Goal: Task Accomplishment & Management: Use online tool/utility

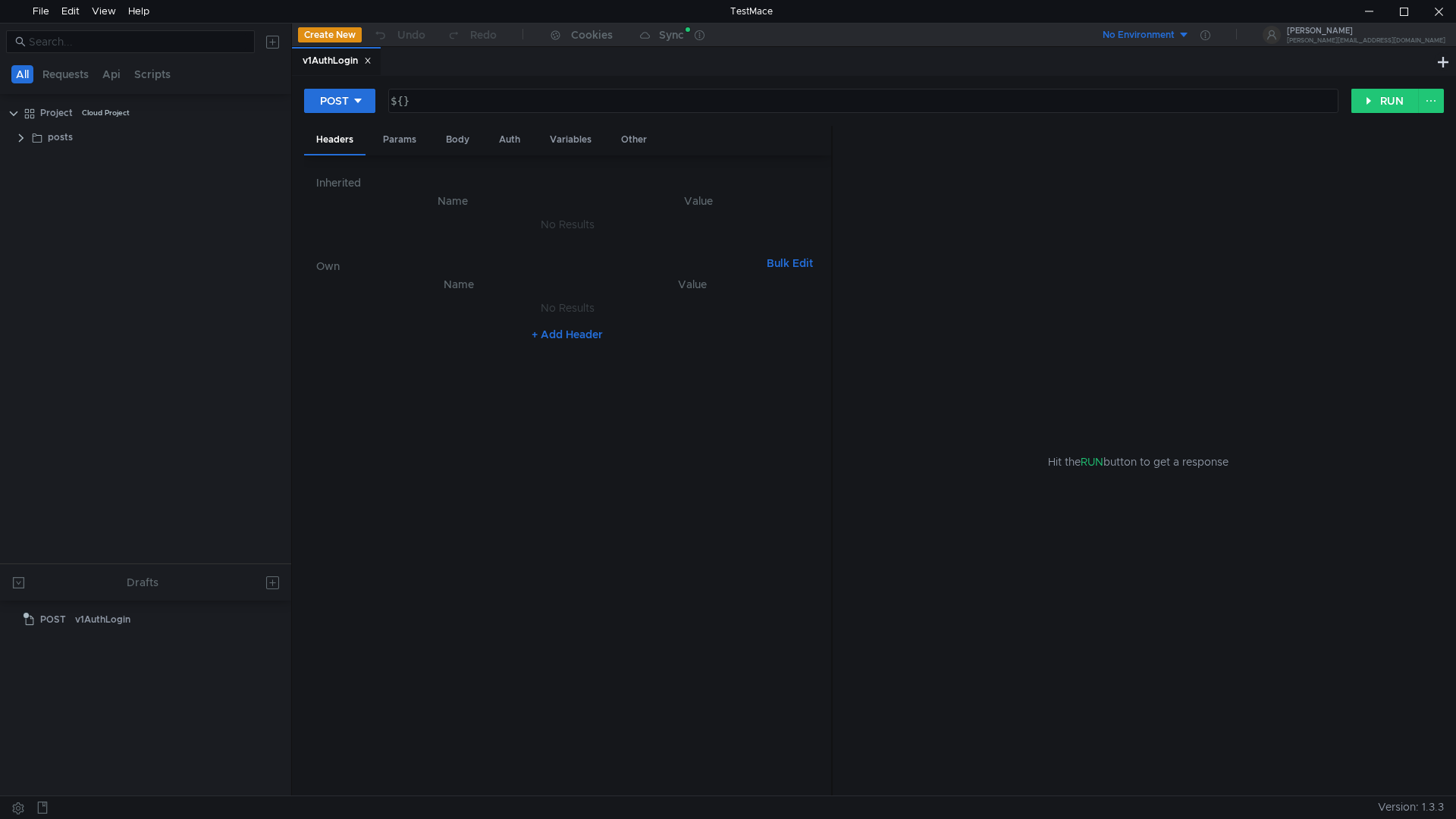
click at [1016, 298] on div "Hit the RUN button to get a response" at bounding box center [1138, 462] width 574 height 671
click at [1190, 27] on button "No Environment" at bounding box center [1137, 35] width 106 height 24
click at [1238, 37] on div at bounding box center [728, 409] width 1456 height 819
click at [1175, 36] on div "No Environment" at bounding box center [1138, 35] width 72 height 15
click at [1211, 93] on li "test" at bounding box center [1234, 91] width 106 height 24
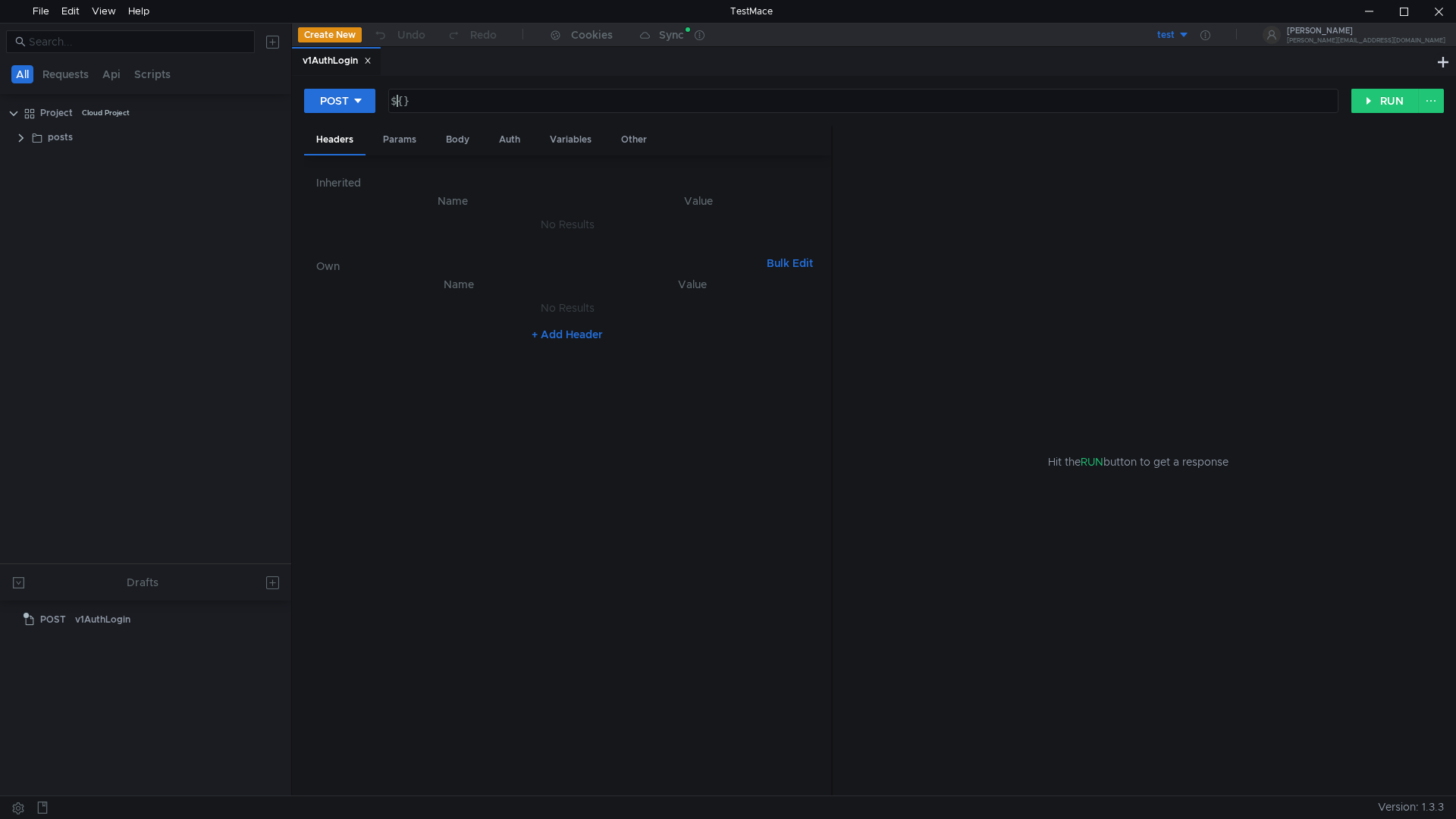
click at [401, 103] on div "${ }" at bounding box center [862, 113] width 949 height 36
type textarea "$"
type textarea ";"
type textarea "№"
type textarea "#"
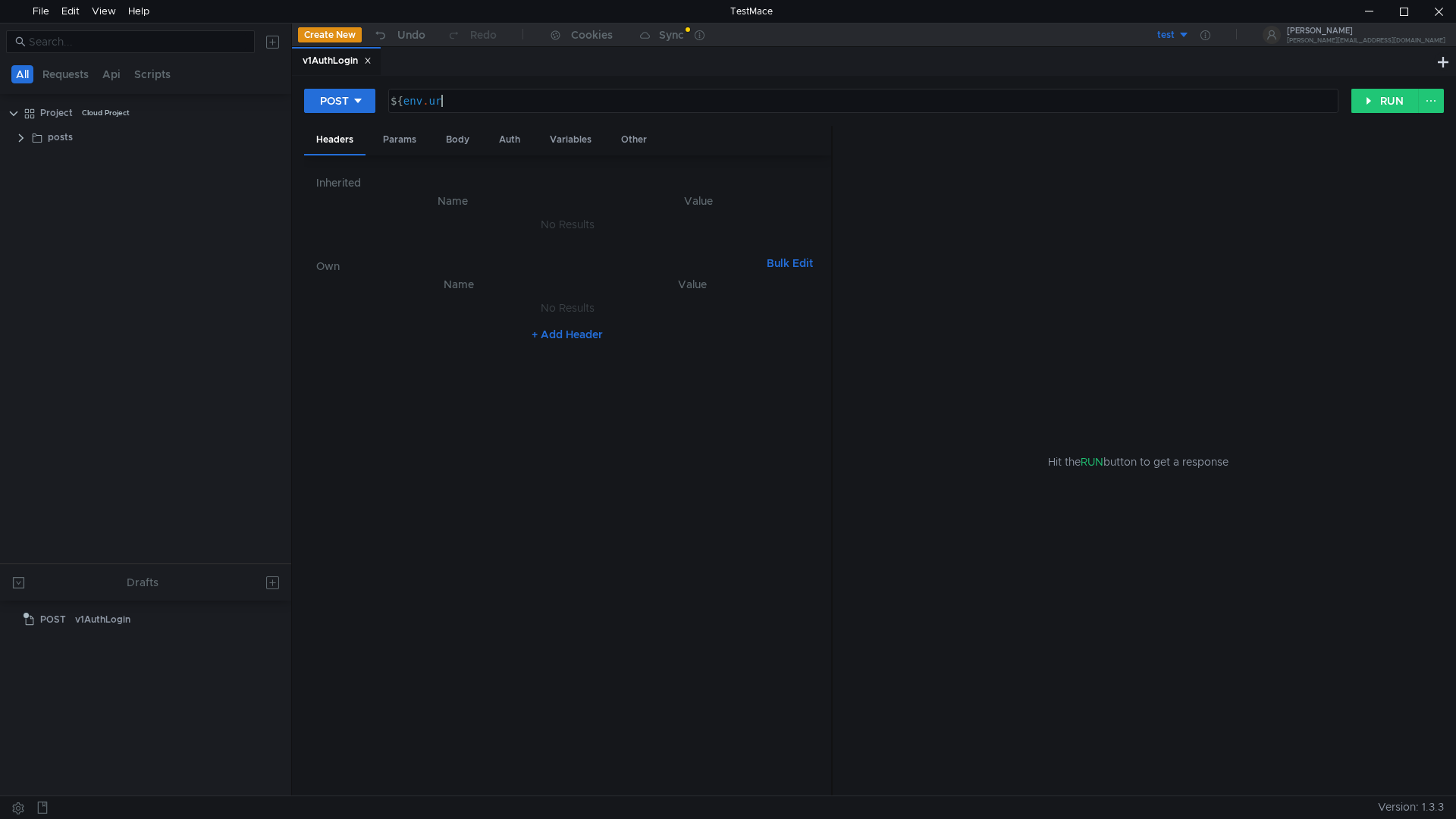
scroll to position [0, 3]
type textarea "${env.url}"
click at [561, 132] on div "Variables" at bounding box center [570, 140] width 66 height 28
click at [411, 176] on span "Dynamic" at bounding box center [423, 176] width 45 height 14
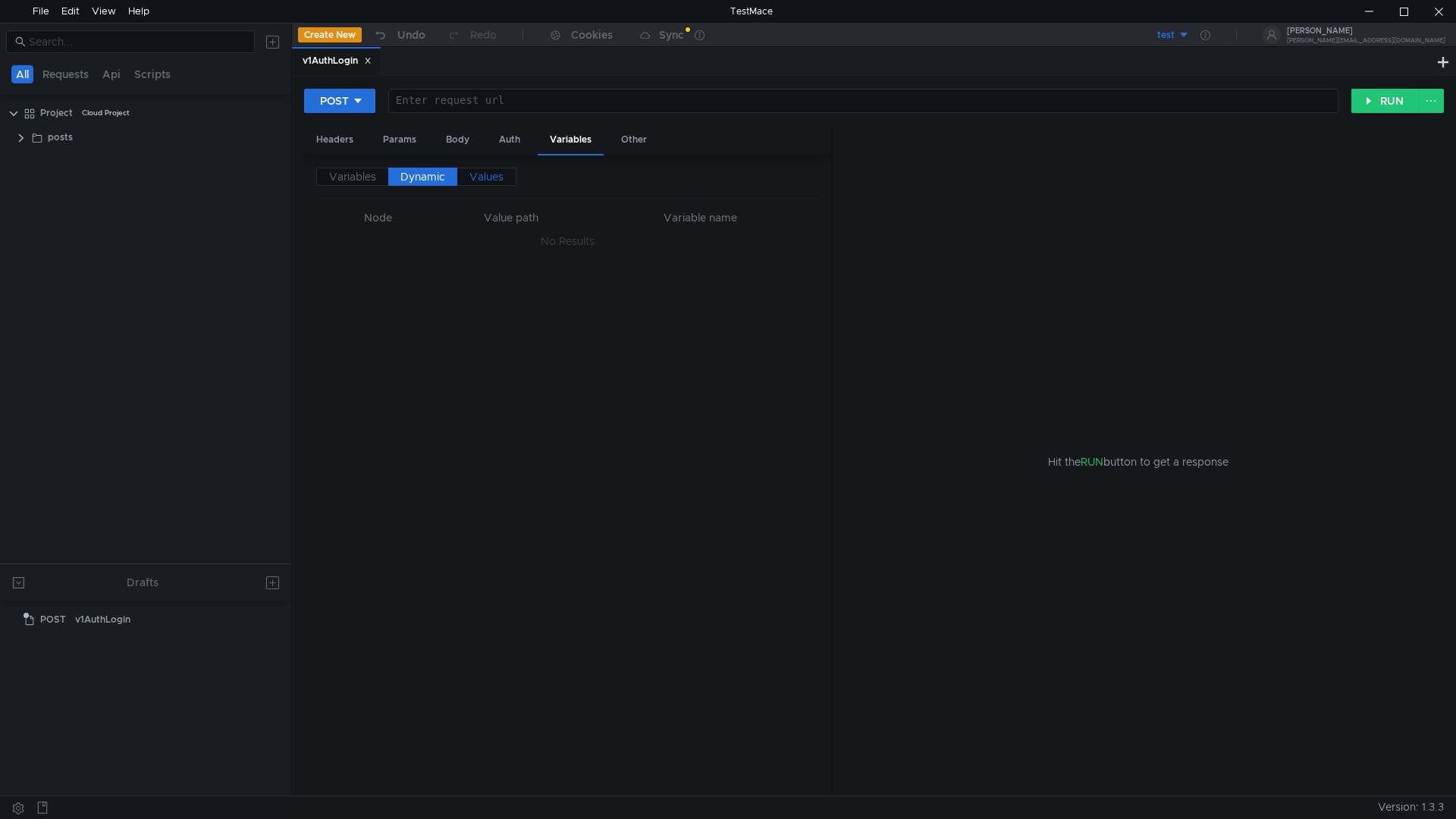
click at [492, 176] on span "Values" at bounding box center [486, 176] width 34 height 14
click at [365, 182] on span "Variables" at bounding box center [352, 176] width 47 height 14
click at [558, 266] on button "+ Add Variable" at bounding box center [568, 267] width 102 height 24
click at [440, 242] on div at bounding box center [414, 257] width 185 height 36
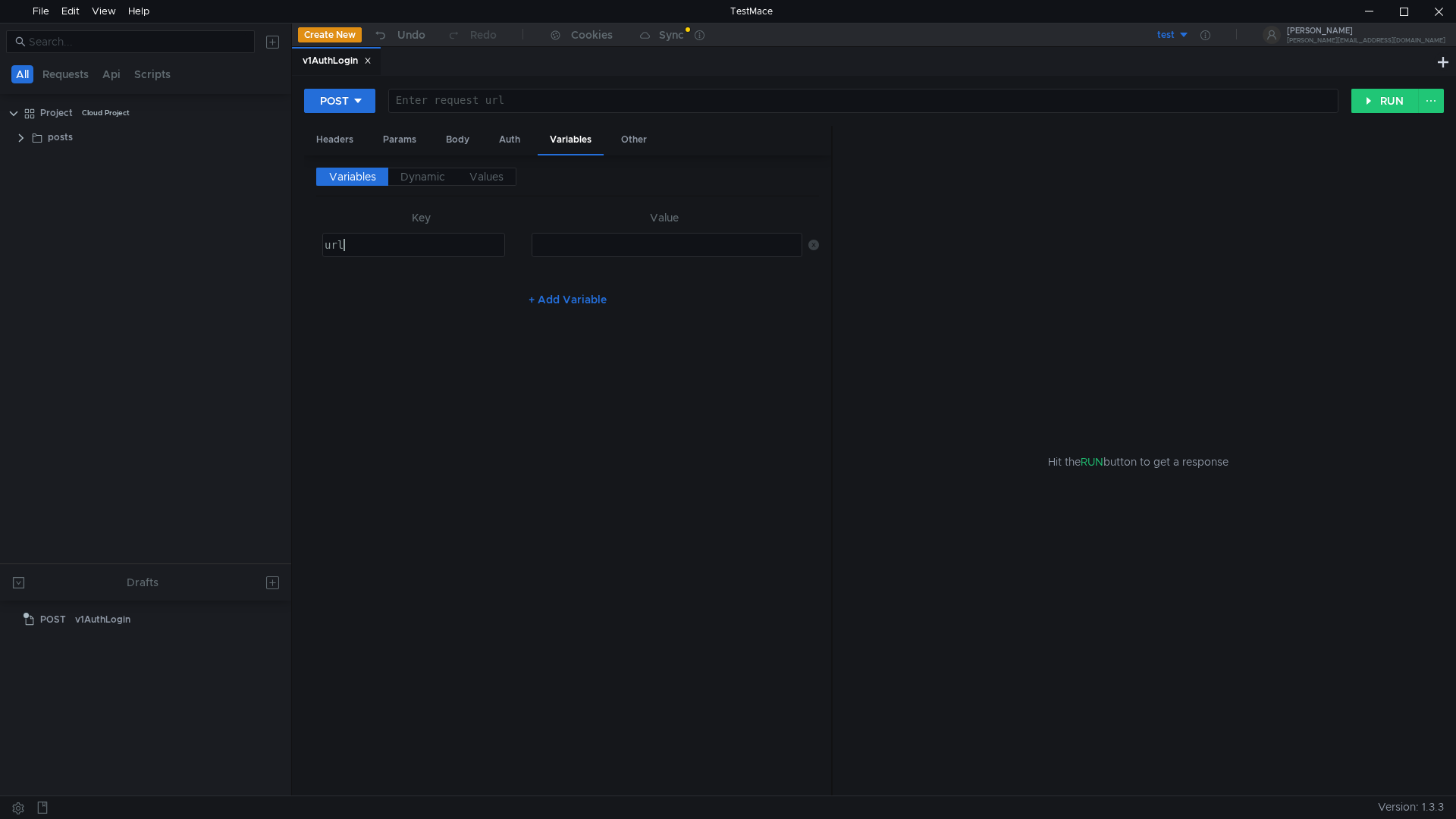
type textarea "url"
click at [575, 248] on div at bounding box center [665, 257] width 268 height 36
type textarea "ter"
click at [488, 416] on div "Variables Dynamic Values Key Value url url הההההההההההההההההההההההההההההההההההה…" at bounding box center [568, 476] width 503 height 617
click at [433, 101] on div at bounding box center [862, 113] width 949 height 36
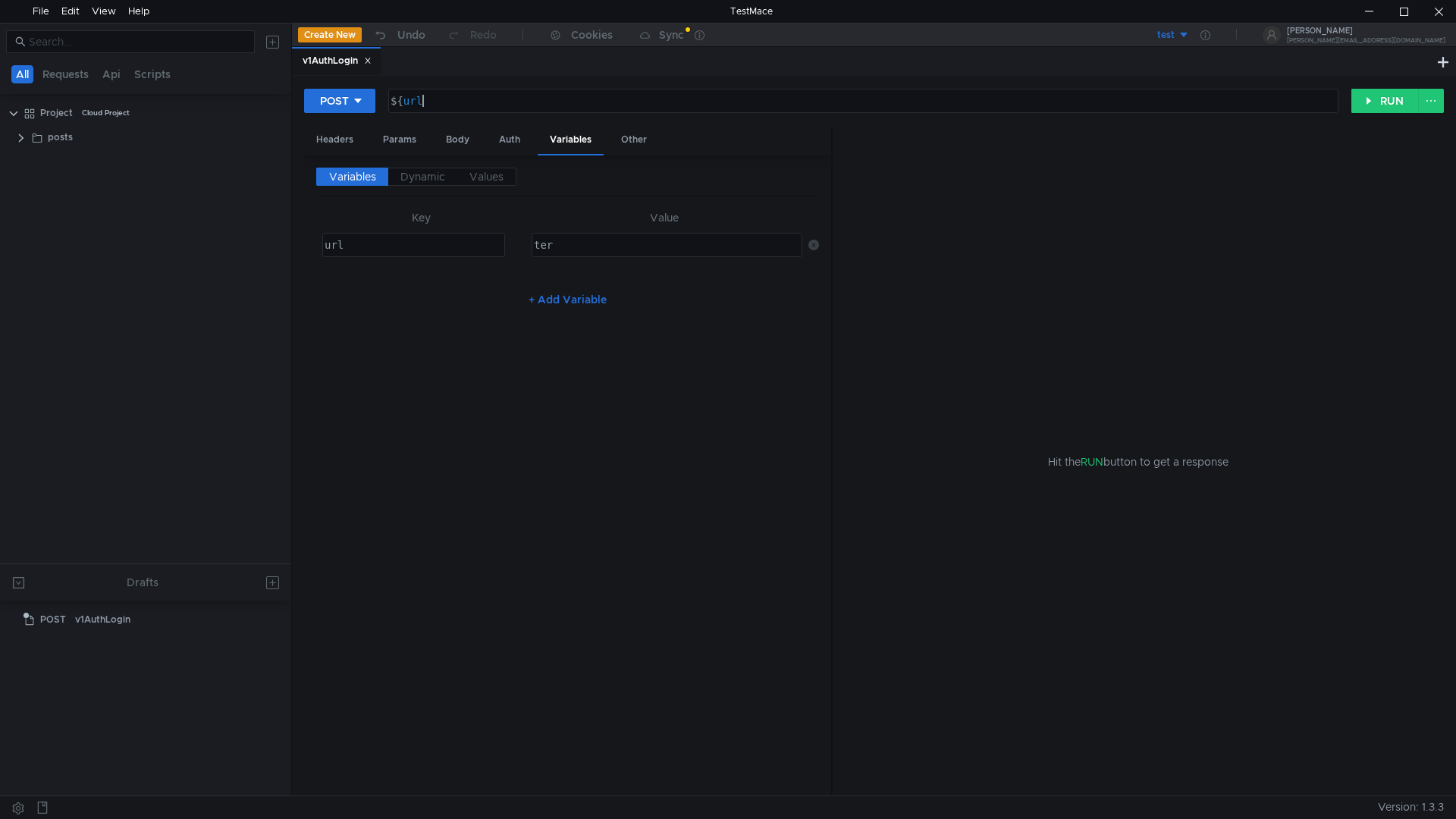
type textarea "${url}"
drag, startPoint x: 452, startPoint y: 101, endPoint x: 368, endPoint y: 107, distance: 84.2
click at [369, 107] on div "POST ${url} ${ url } הההההההההההההההההההההההההההההההההההההההההההההההההההההההההה…" at bounding box center [827, 101] width 1047 height 26
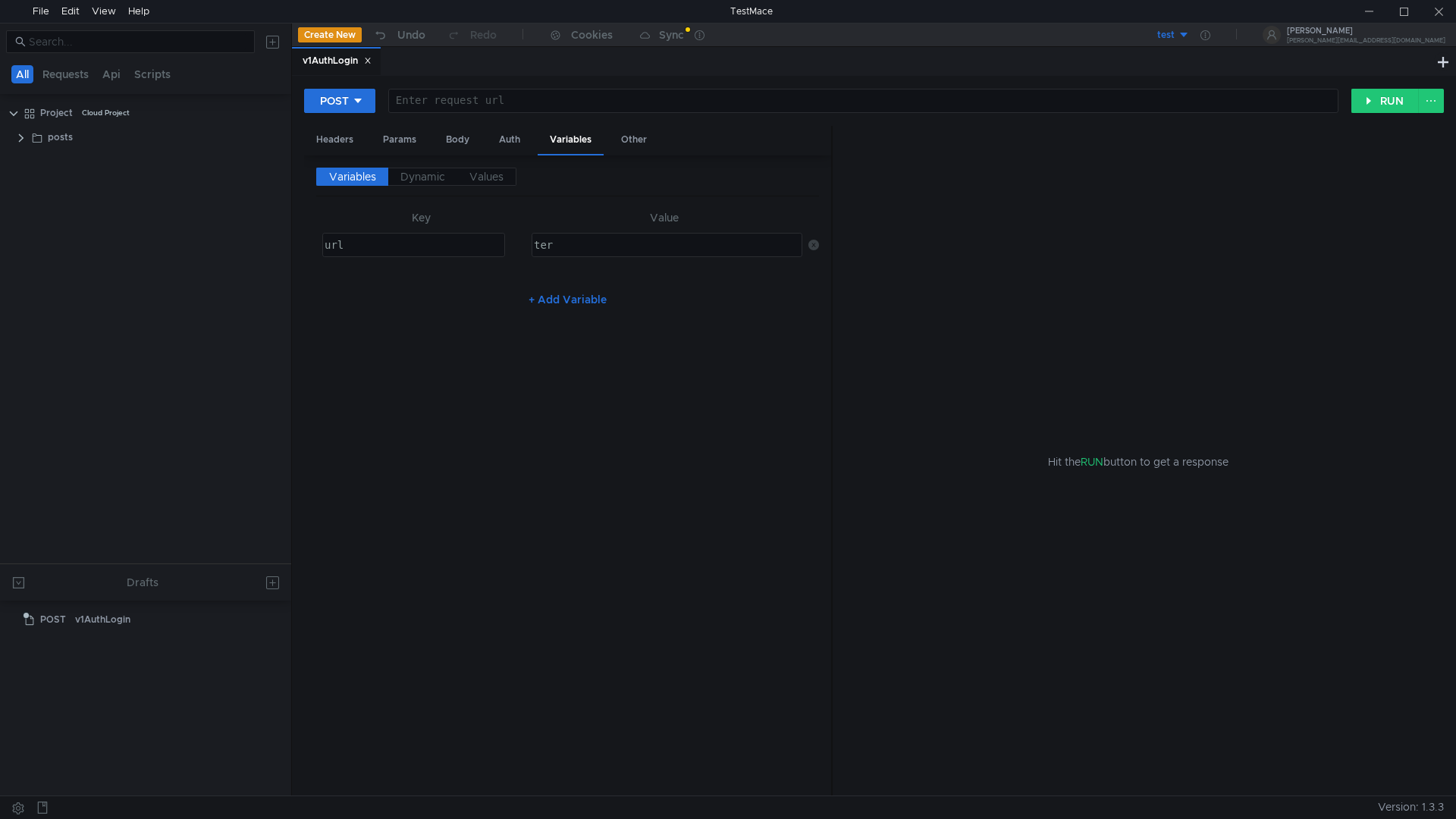
click at [812, 244] on icon at bounding box center [813, 245] width 10 height 10
drag, startPoint x: 811, startPoint y: 547, endPoint x: 823, endPoint y: 523, distance: 26.8
click at [823, 523] on div "Variables Dynamic Values Key Value No Results + Add Variable" at bounding box center [567, 476] width 527 height 641
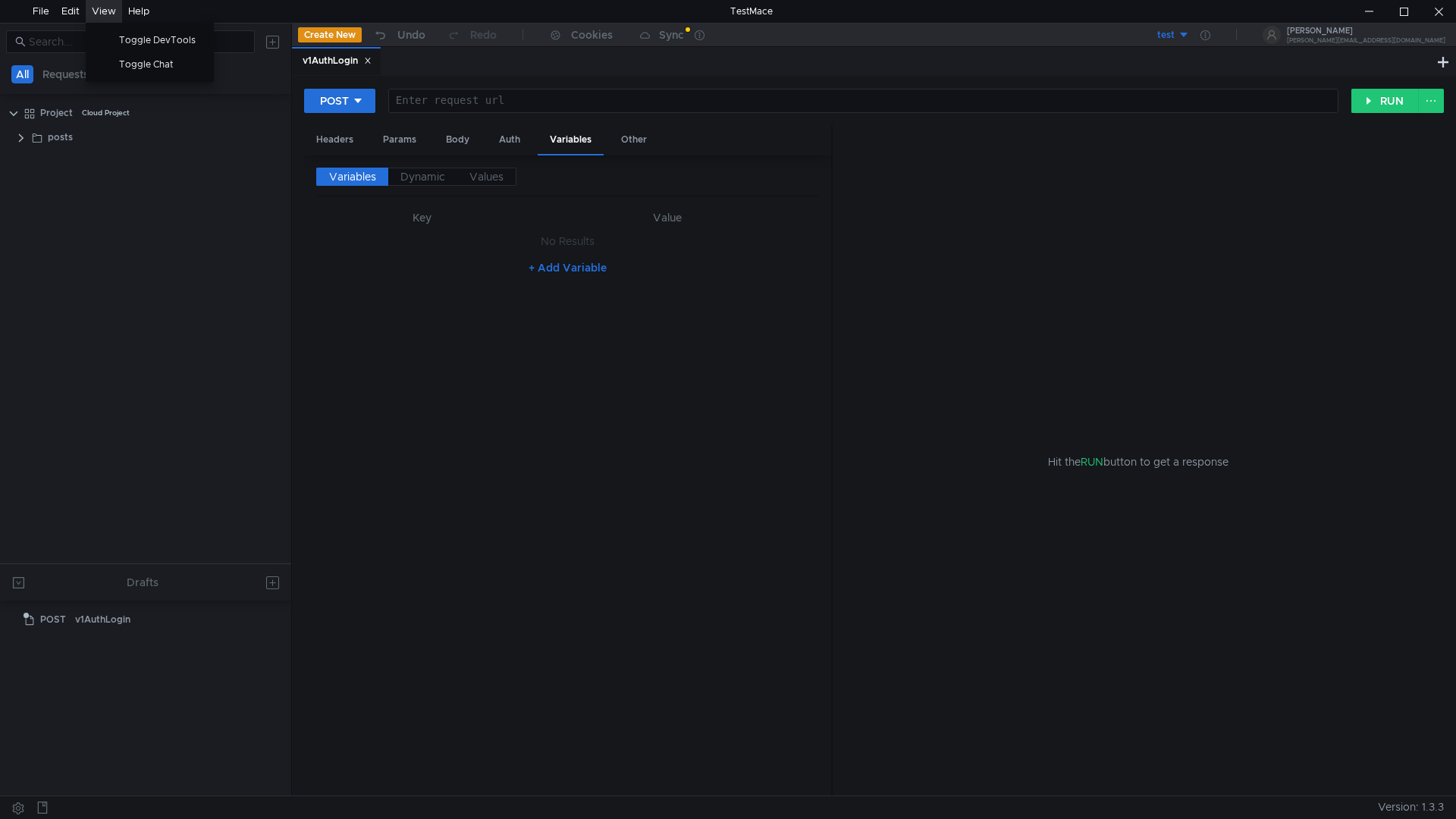
click at [99, 10] on div "View" at bounding box center [104, 11] width 24 height 22
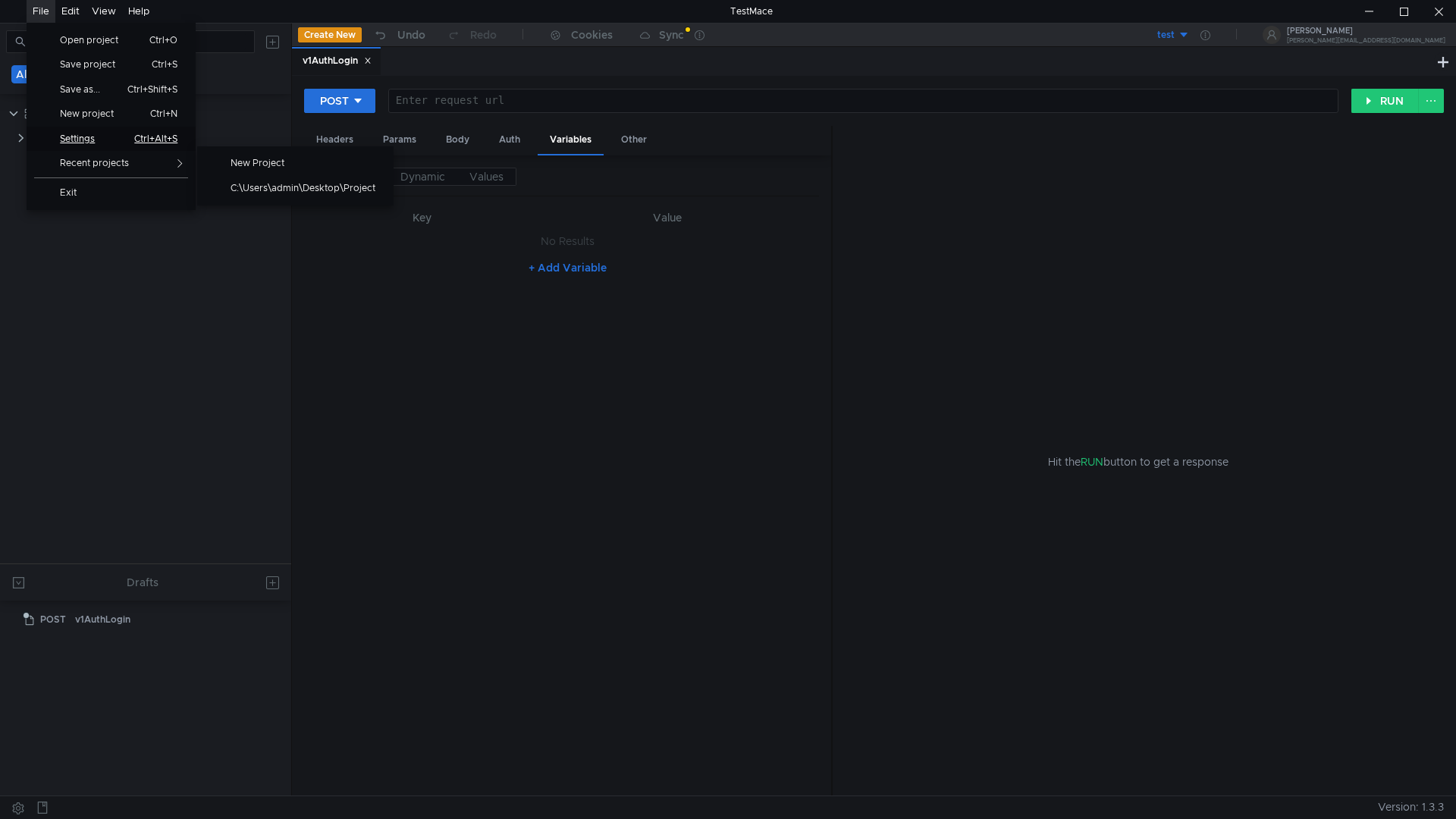
click at [69, 135] on span "Settings" at bounding box center [84, 138] width 66 height 10
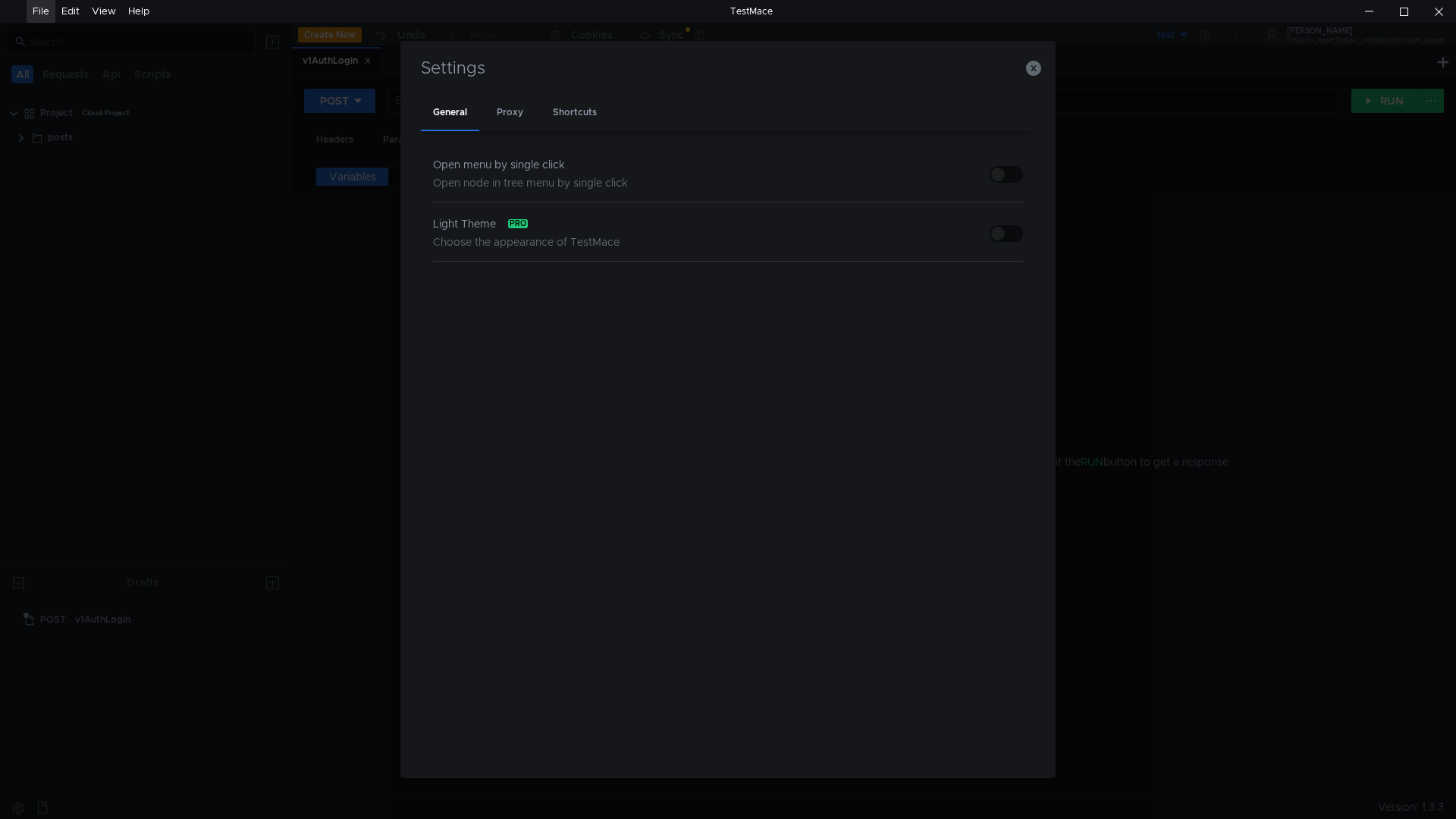
click at [1009, 240] on button "button" at bounding box center [1006, 233] width 34 height 16
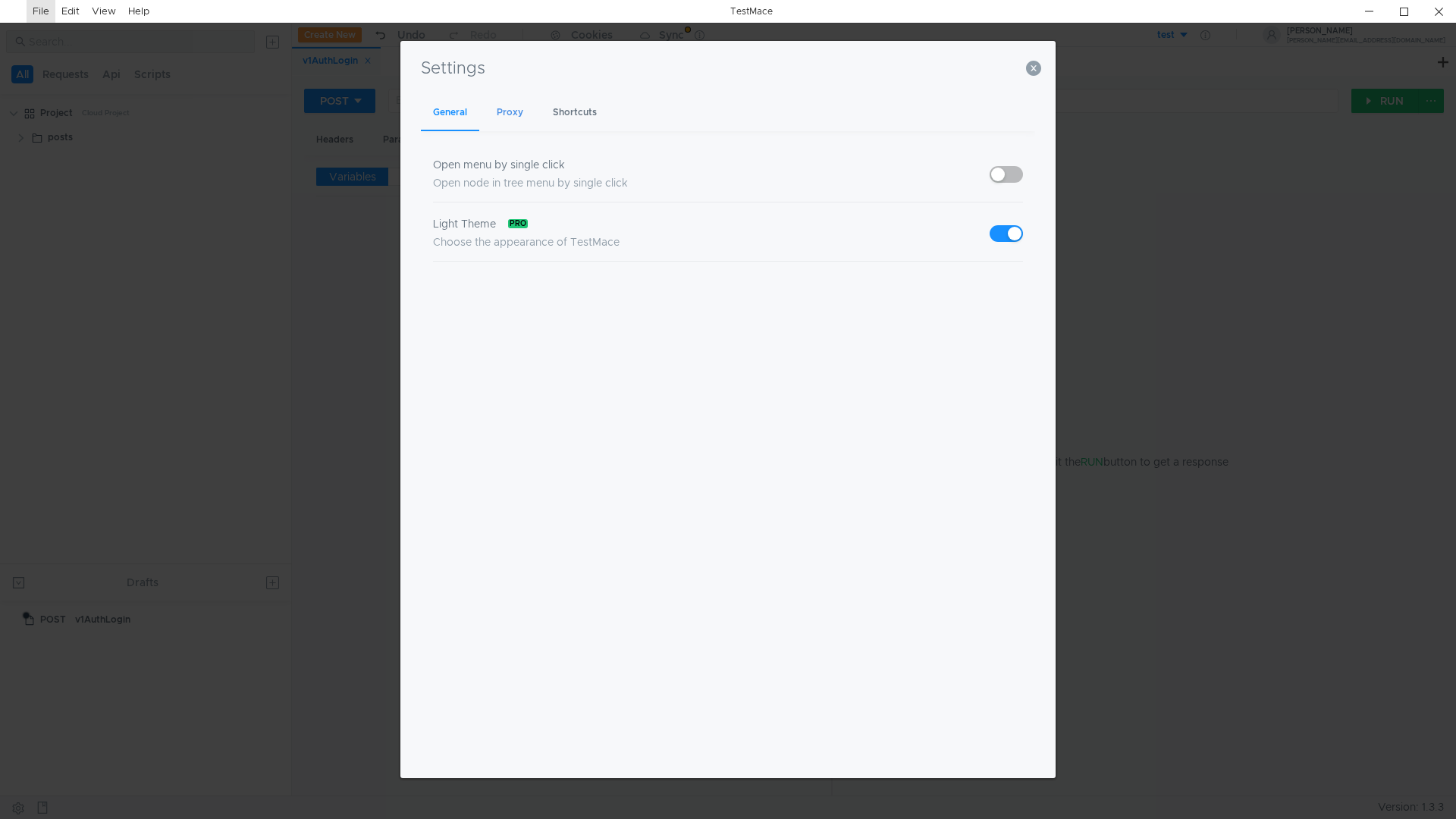
click at [504, 114] on div "Proxy" at bounding box center [510, 112] width 51 height 35
click at [577, 114] on div "Shortcuts" at bounding box center [574, 112] width 68 height 35
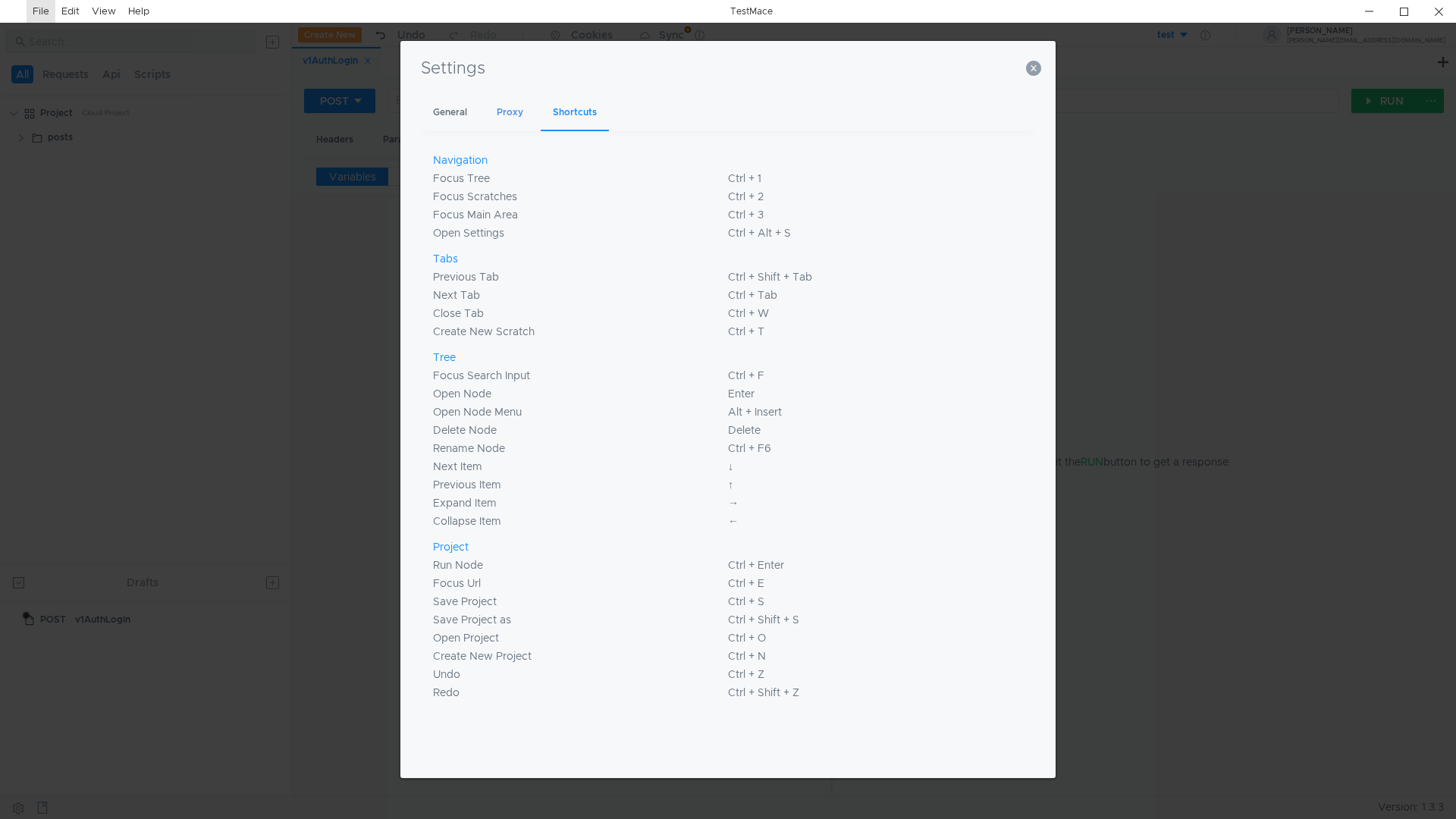
click at [509, 119] on div "Proxy" at bounding box center [510, 112] width 51 height 35
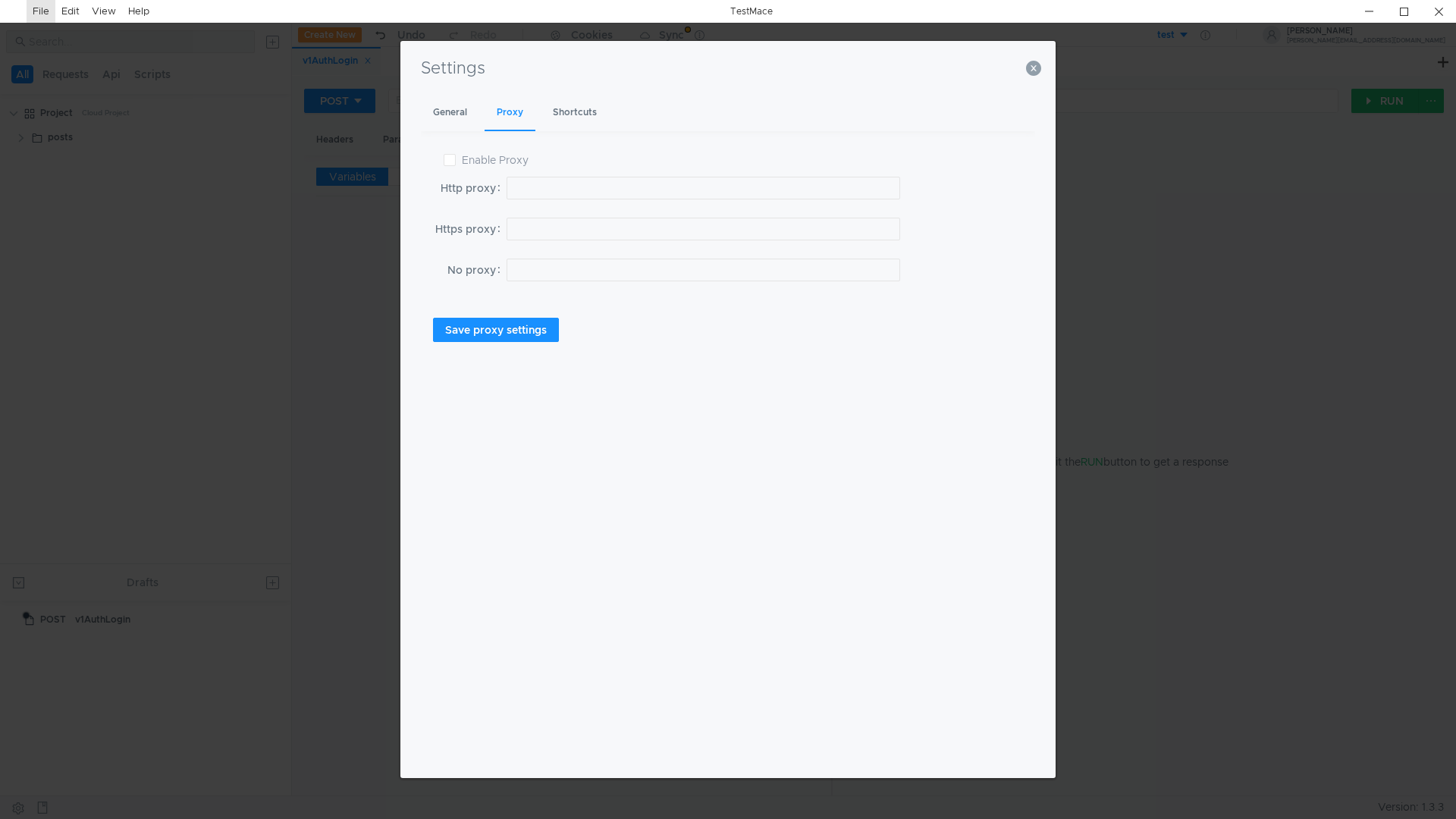
click at [1023, 74] on h3 "Settings" at bounding box center [728, 67] width 619 height 18
click at [1029, 67] on icon "button" at bounding box center [1034, 68] width 16 height 16
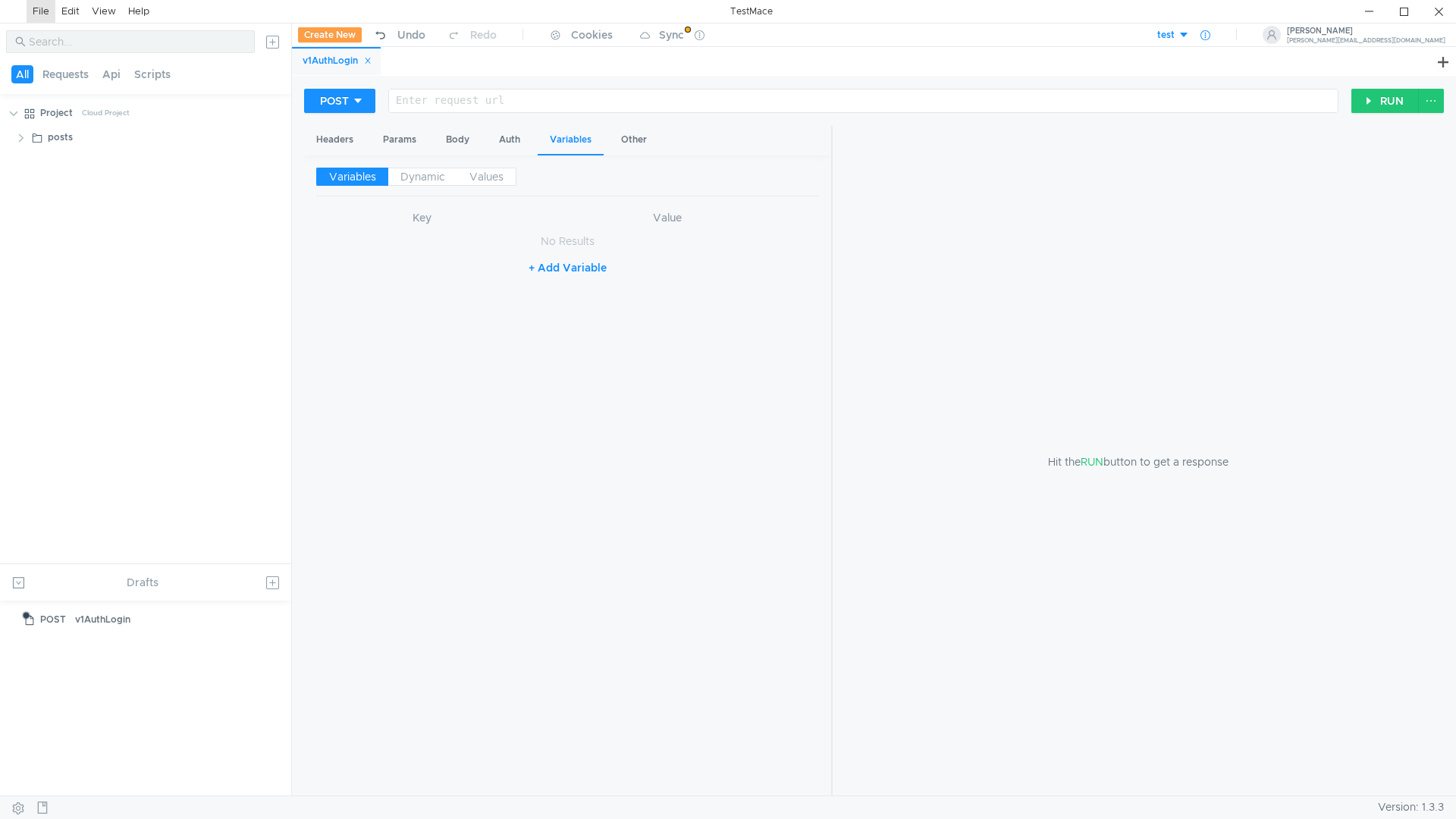
click at [1221, 35] on div at bounding box center [1205, 35] width 31 height 24
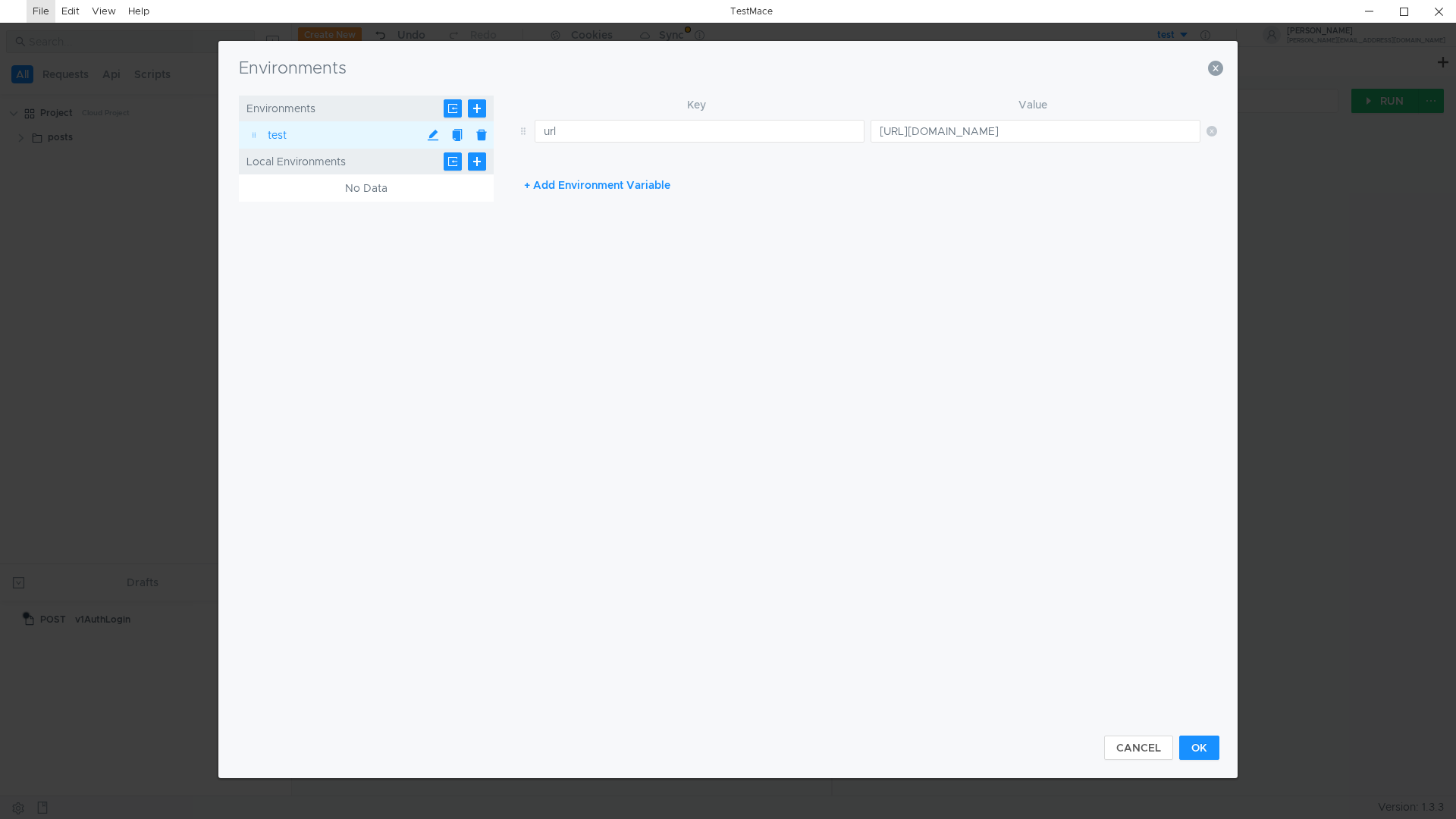
click at [548, 185] on button "+ Add Environment Variable" at bounding box center [597, 185] width 170 height 24
type input "?"
type input "ads"
click at [901, 177] on td at bounding box center [1032, 166] width 336 height 35
type input "asd"
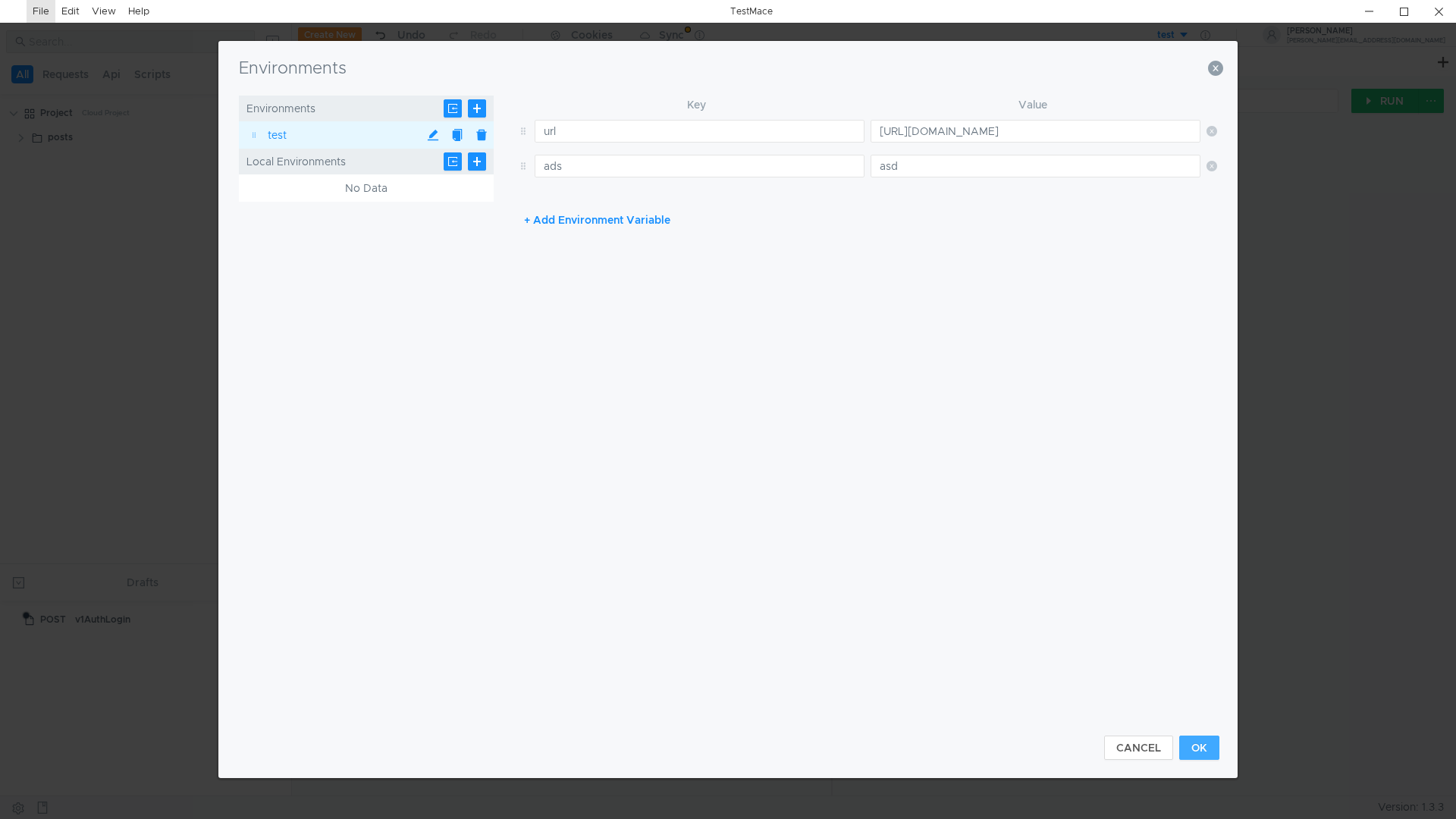
click at [1196, 745] on button "OK" at bounding box center [1199, 747] width 40 height 24
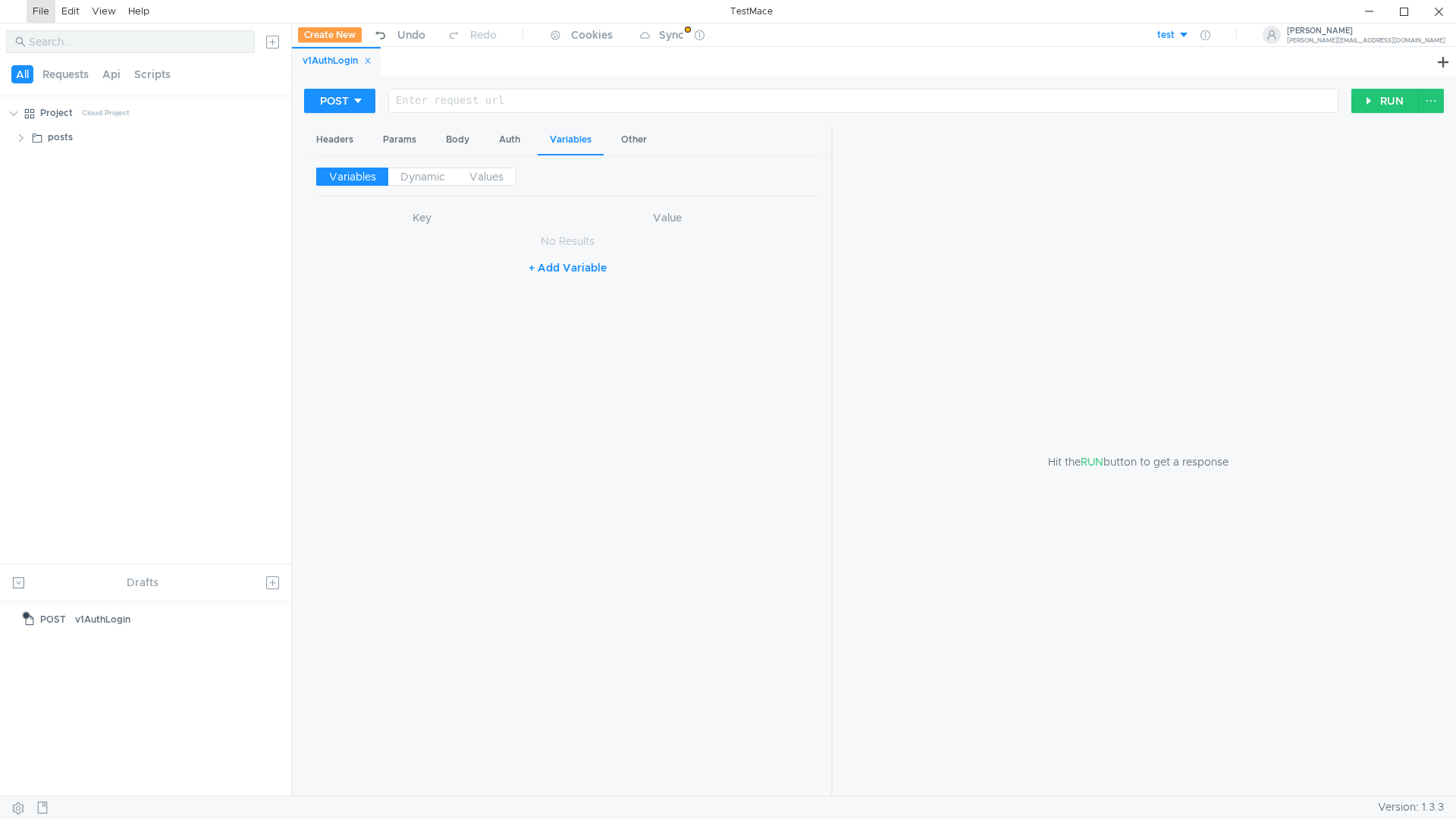
click at [467, 101] on div at bounding box center [862, 113] width 949 height 36
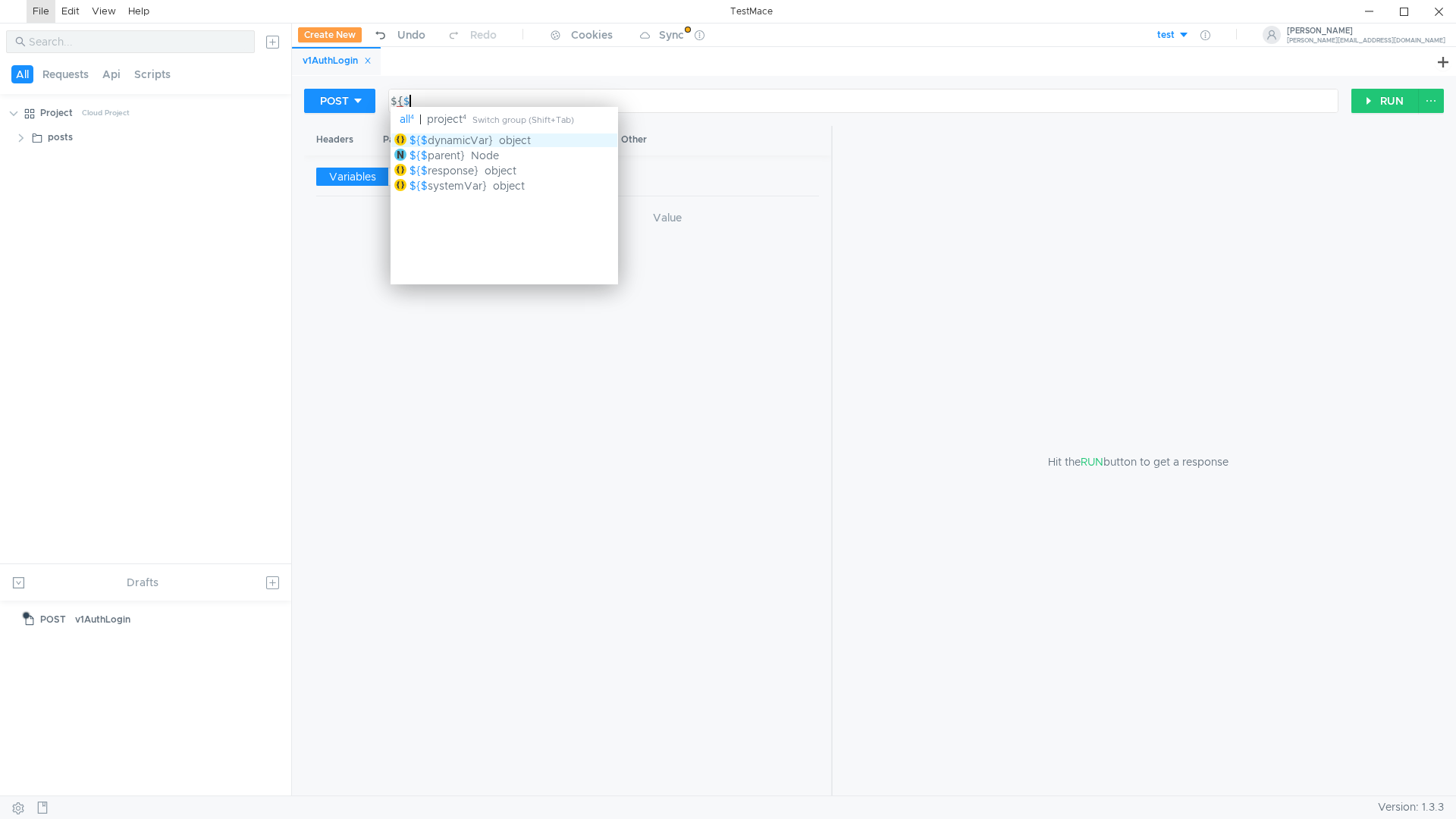
scroll to position [0, 1]
type textarea "${$"
click at [22, 133] on clr-icon at bounding box center [22, 138] width 12 height 12
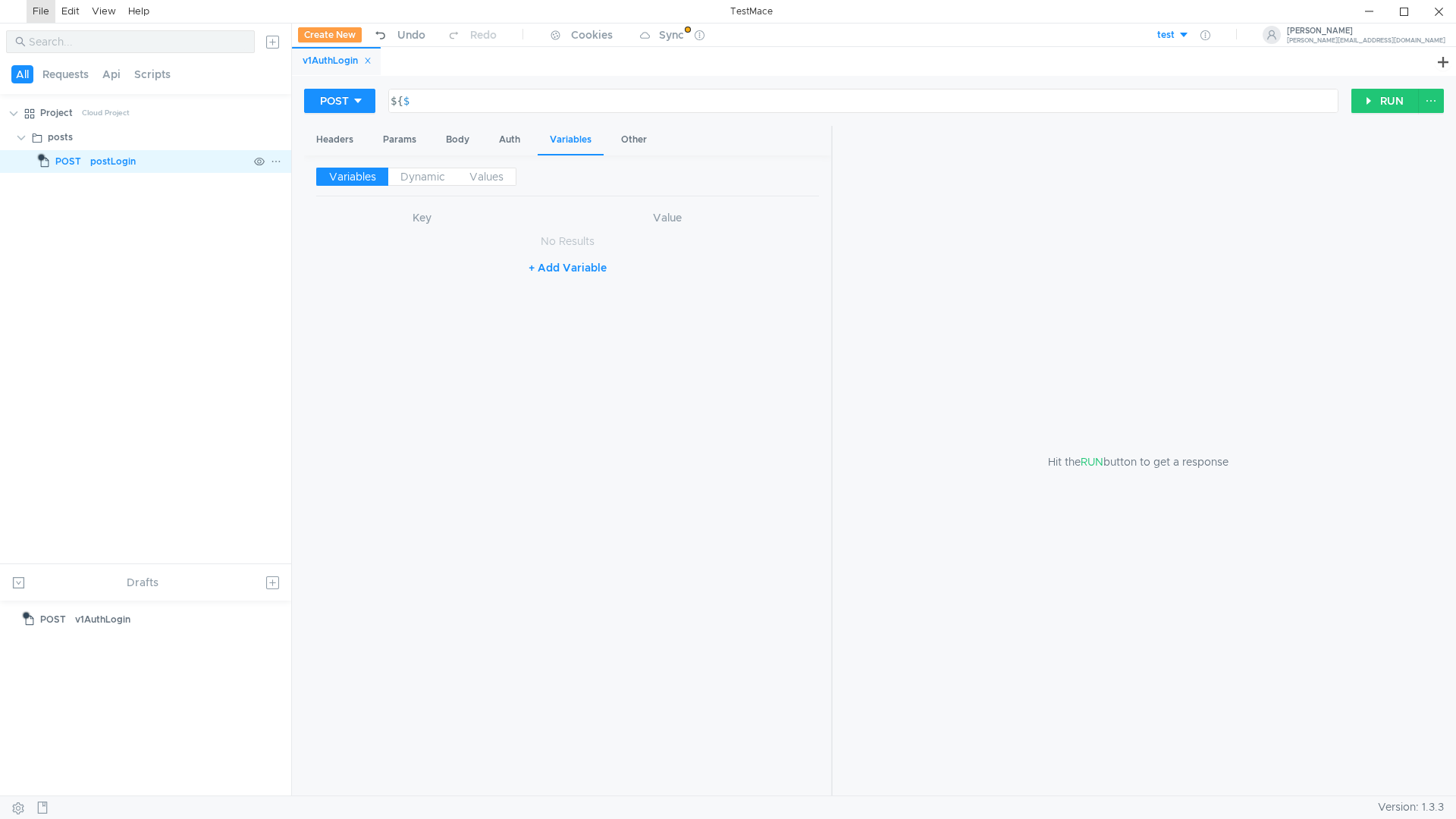
click at [41, 160] on clr-icon at bounding box center [45, 163] width 12 height 12
click at [274, 161] on icon at bounding box center [276, 162] width 10 height 10
click at [305, 349] on app-tour-anchor "Show in explorer" at bounding box center [338, 341] width 85 height 18
click at [80, 77] on button "Requests" at bounding box center [66, 74] width 55 height 18
click at [119, 68] on button "Api" at bounding box center [113, 74] width 28 height 18
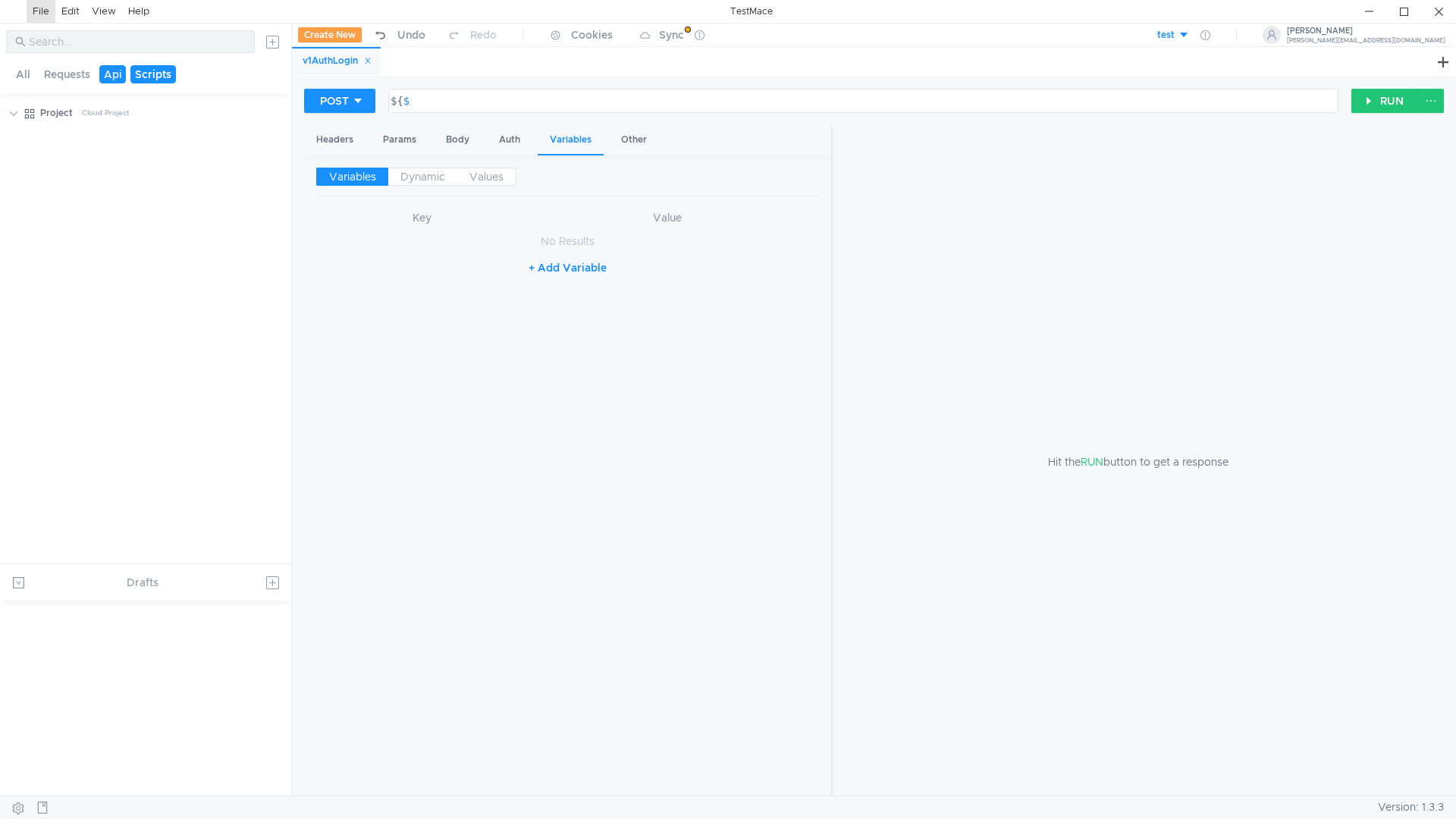
click at [156, 69] on button "Scripts" at bounding box center [153, 74] width 46 height 18
click at [76, 69] on button "Requests" at bounding box center [67, 74] width 55 height 18
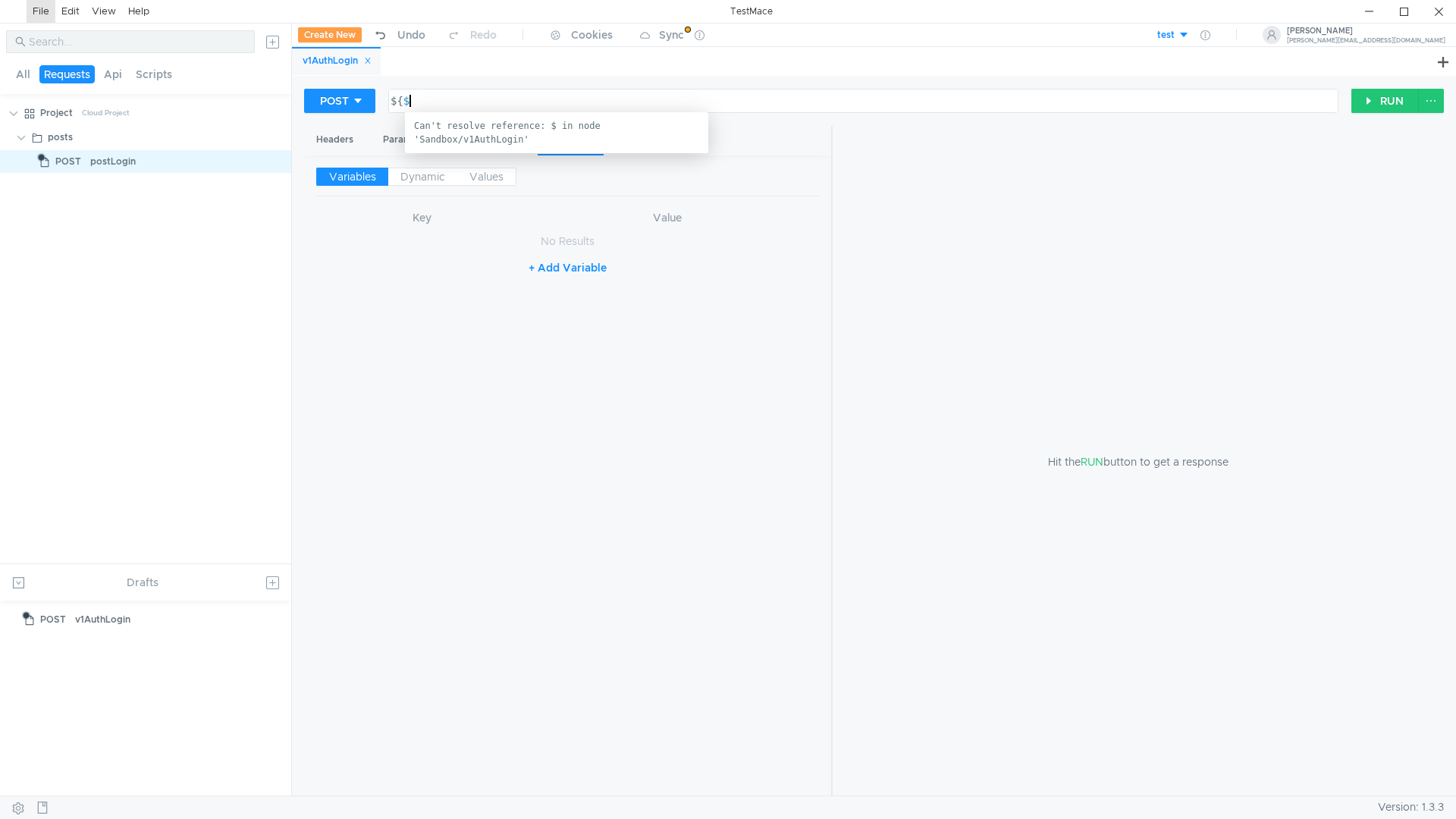
drag, startPoint x: 420, startPoint y: 95, endPoint x: 335, endPoint y: 116, distance: 87.6
click at [353, 107] on div "POST ${$ ${ $ ההההההההההההההההההההההההההההההההההההההההההההההההההההההההההההההההה…" at bounding box center [827, 101] width 1047 height 26
click at [329, 131] on div "Headers" at bounding box center [334, 140] width 61 height 28
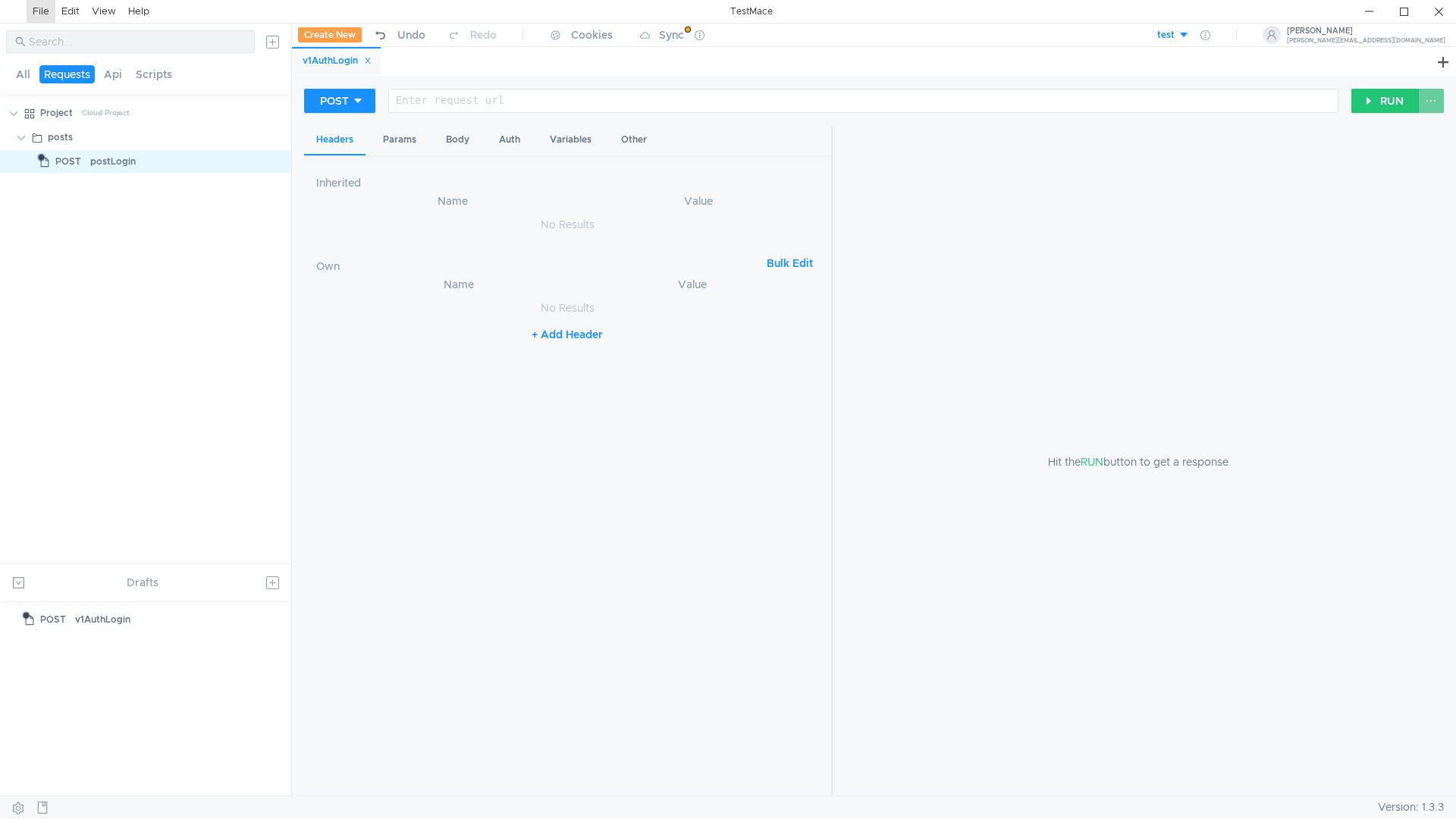
click at [1433, 93] on button at bounding box center [1431, 101] width 26 height 24
click at [1433, 93] on div at bounding box center [728, 409] width 1456 height 819
click at [1190, 35] on button "test" at bounding box center [1137, 35] width 106 height 24
click at [1301, 38] on div at bounding box center [728, 409] width 1456 height 819
click at [1210, 35] on icon at bounding box center [1205, 35] width 10 height 10
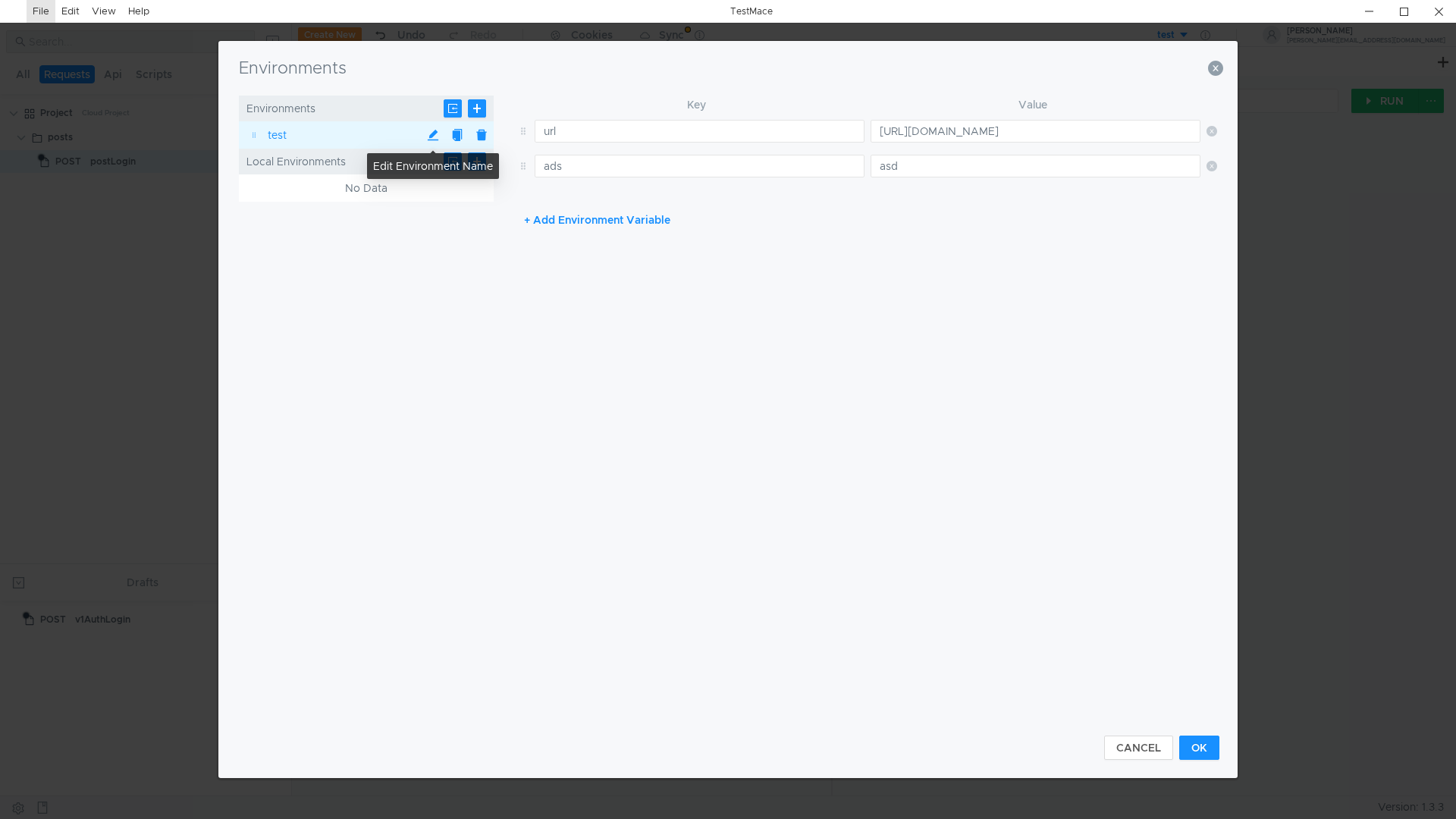
click at [433, 131] on button at bounding box center [433, 135] width 24 height 24
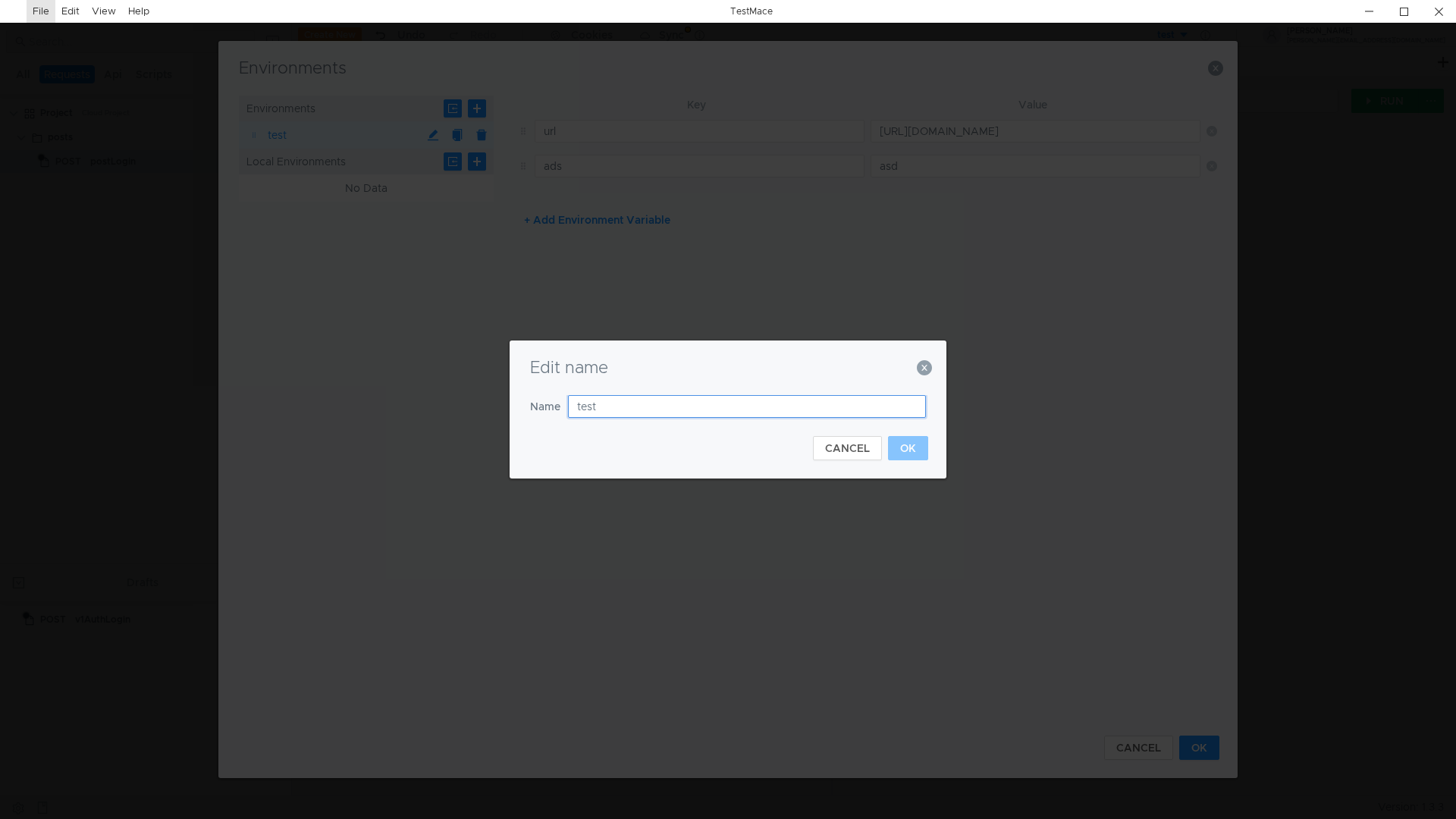
drag, startPoint x: 609, startPoint y: 402, endPoint x: 469, endPoint y: 394, distance: 140.2
click at [469, 394] on div "Edit name Name test CANCEL OK" at bounding box center [728, 409] width 1456 height 819
type input "smt"
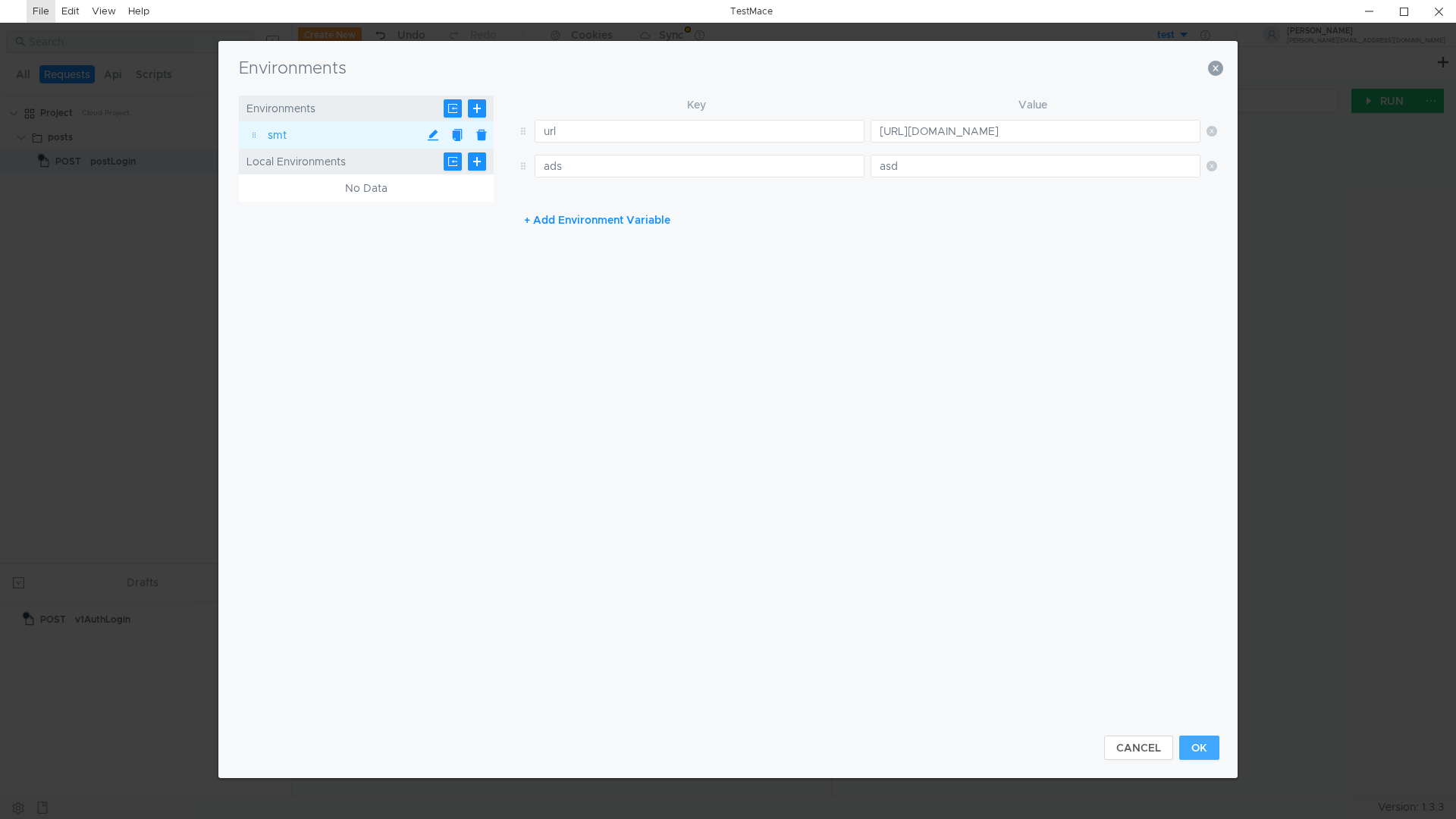
click at [1197, 754] on button "OK" at bounding box center [1199, 747] width 40 height 24
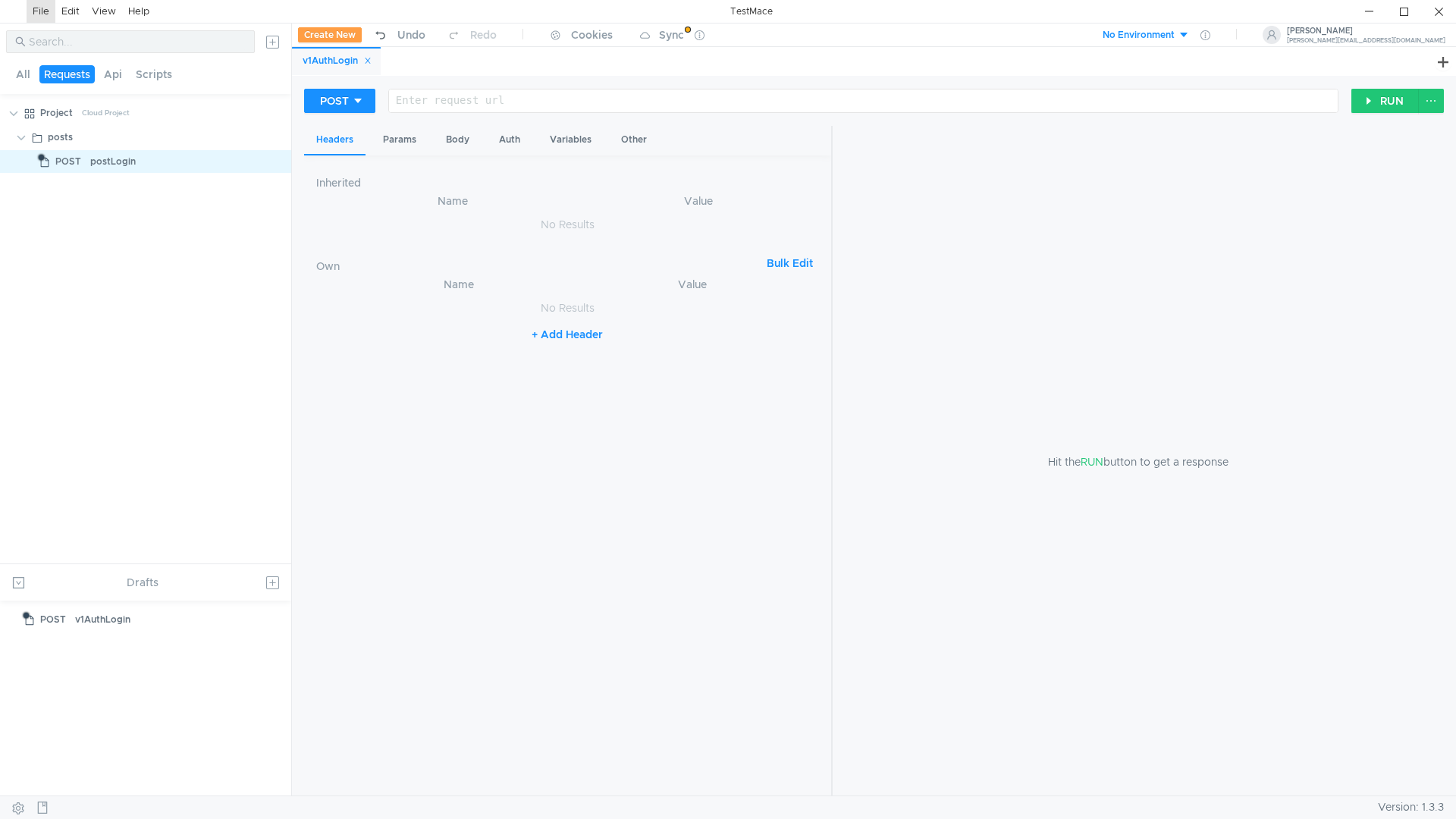
click at [1175, 34] on div "No Environment" at bounding box center [1138, 35] width 72 height 15
click at [1230, 87] on li "smt" at bounding box center [1234, 91] width 106 height 24
click at [565, 101] on div at bounding box center [862, 113] width 949 height 36
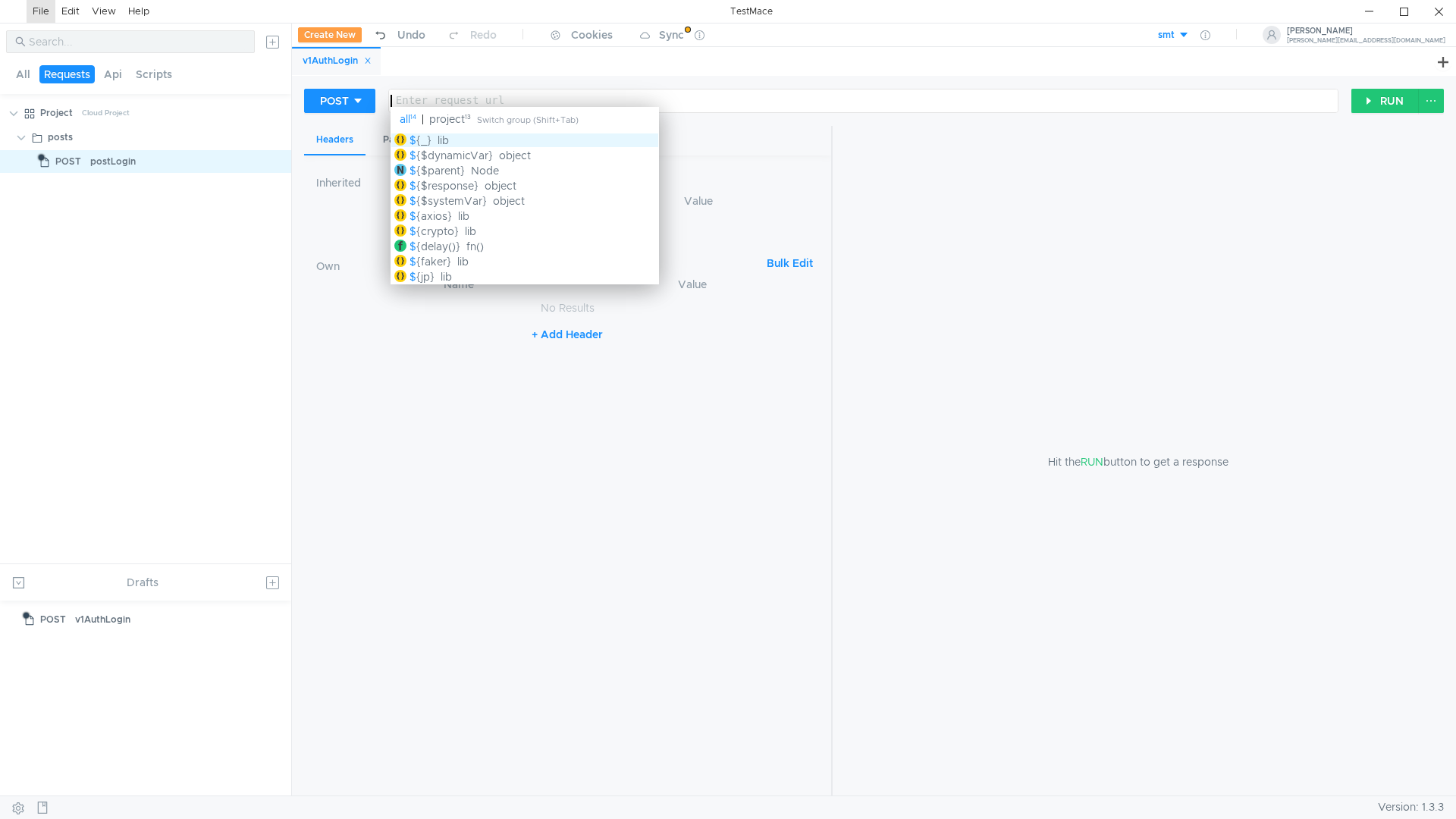
type textarea "$"
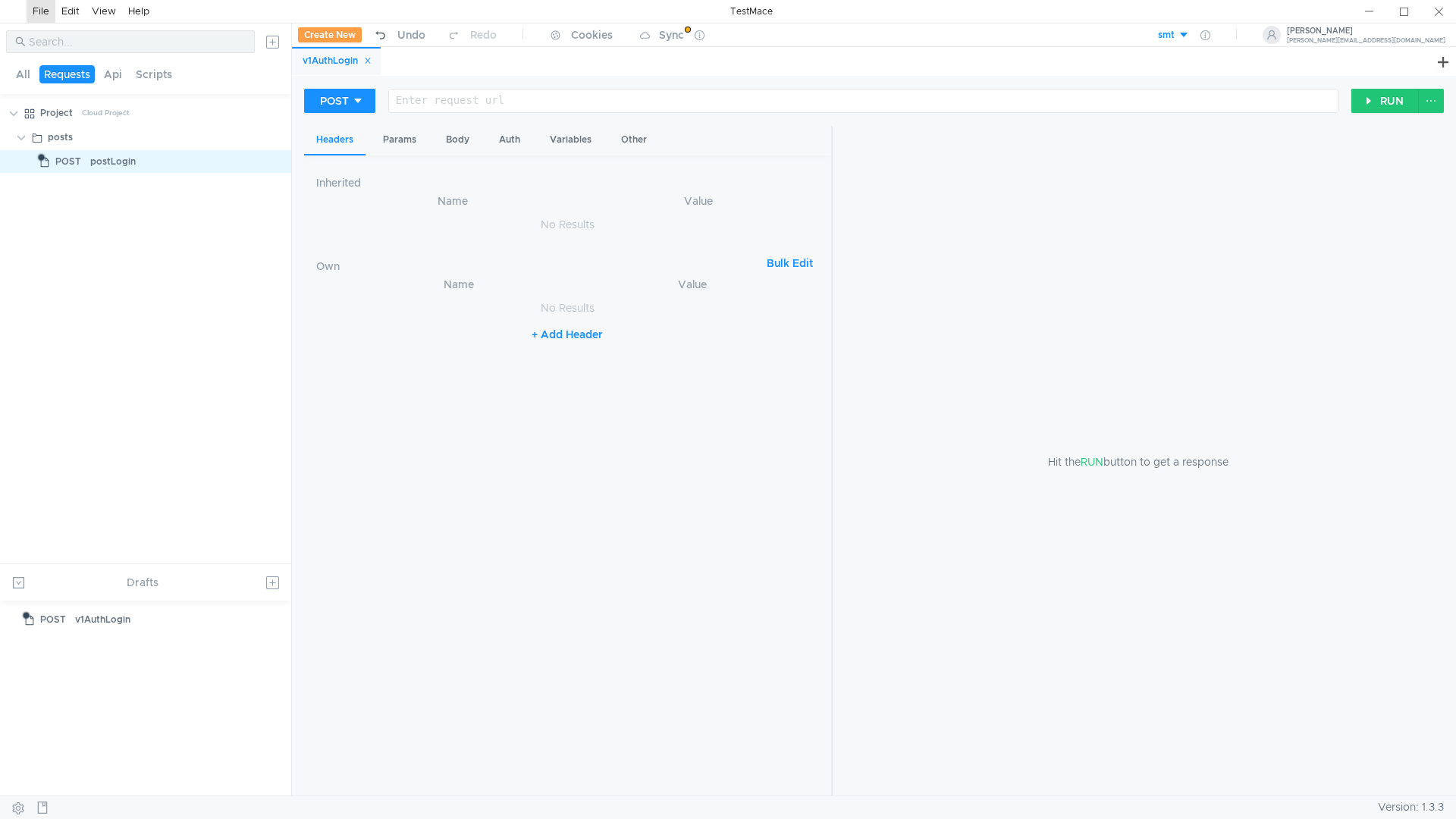
click at [863, 438] on div "Hit the RUN button to get a response" at bounding box center [1138, 462] width 574 height 671
click at [446, 93] on div "Enter request url" at bounding box center [863, 100] width 949 height 22
click at [1210, 35] on icon at bounding box center [1205, 35] width 10 height 10
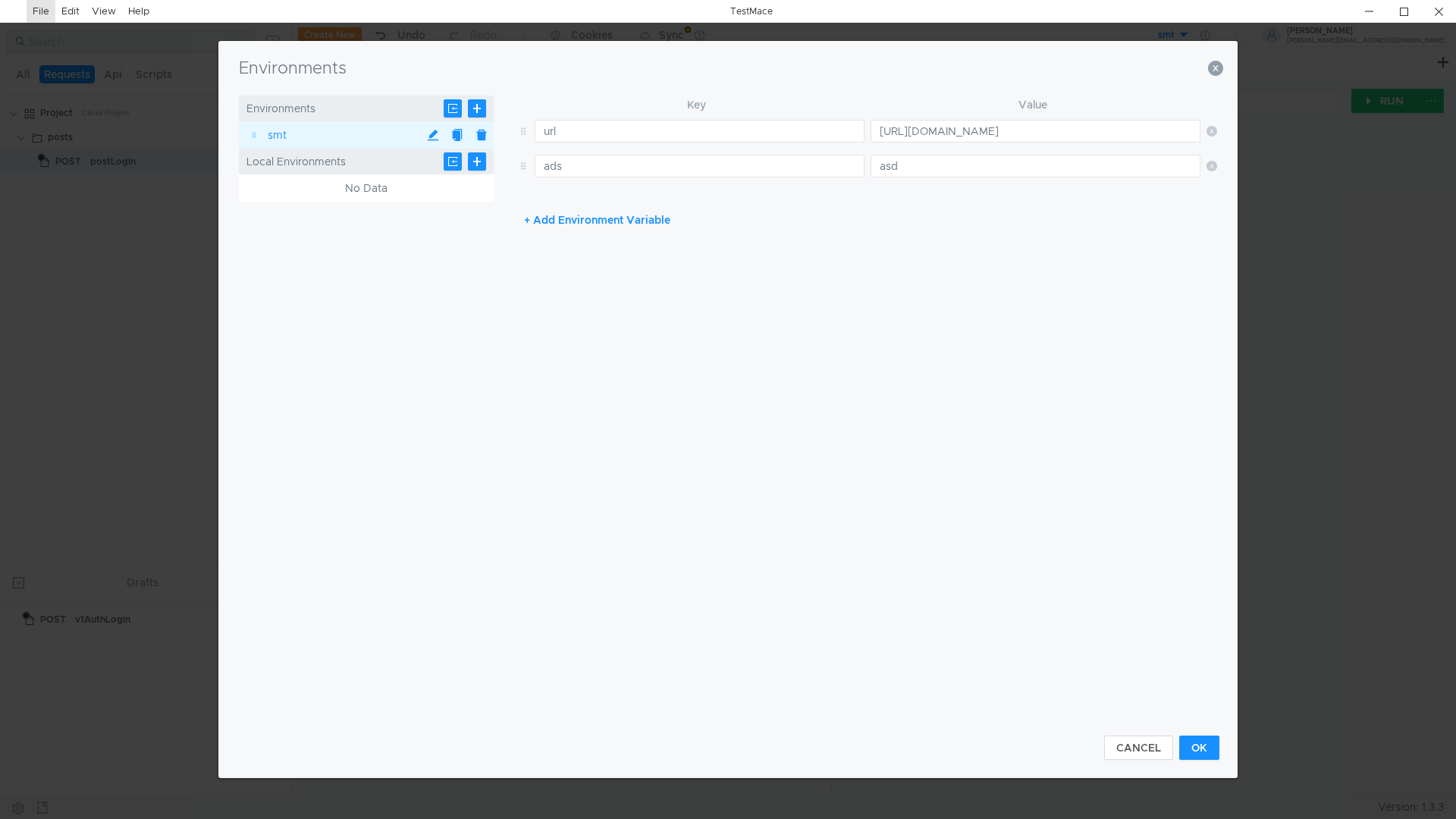
click at [481, 132] on button at bounding box center [482, 135] width 24 height 24
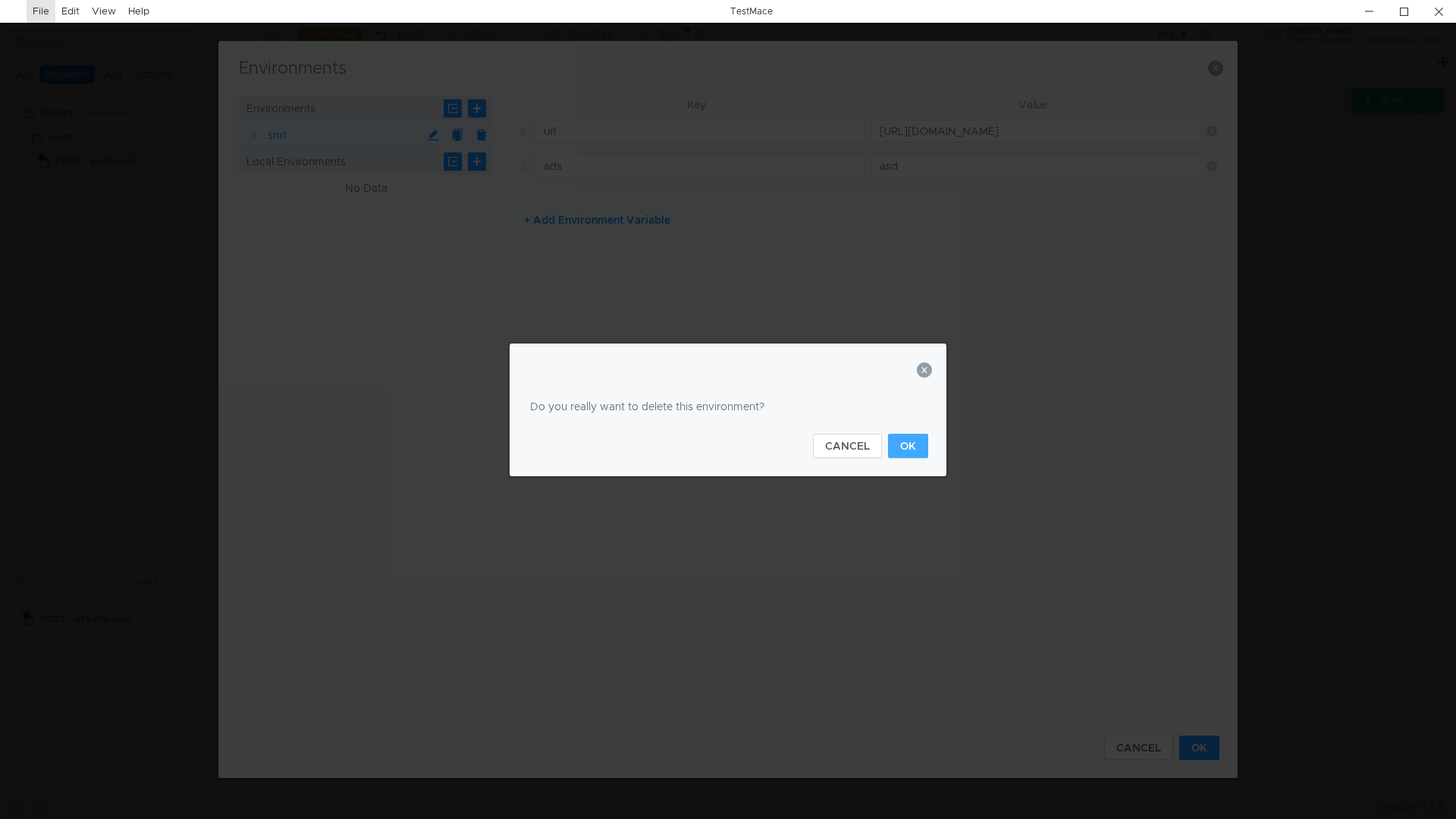
click at [920, 445] on button "OK" at bounding box center [908, 445] width 40 height 24
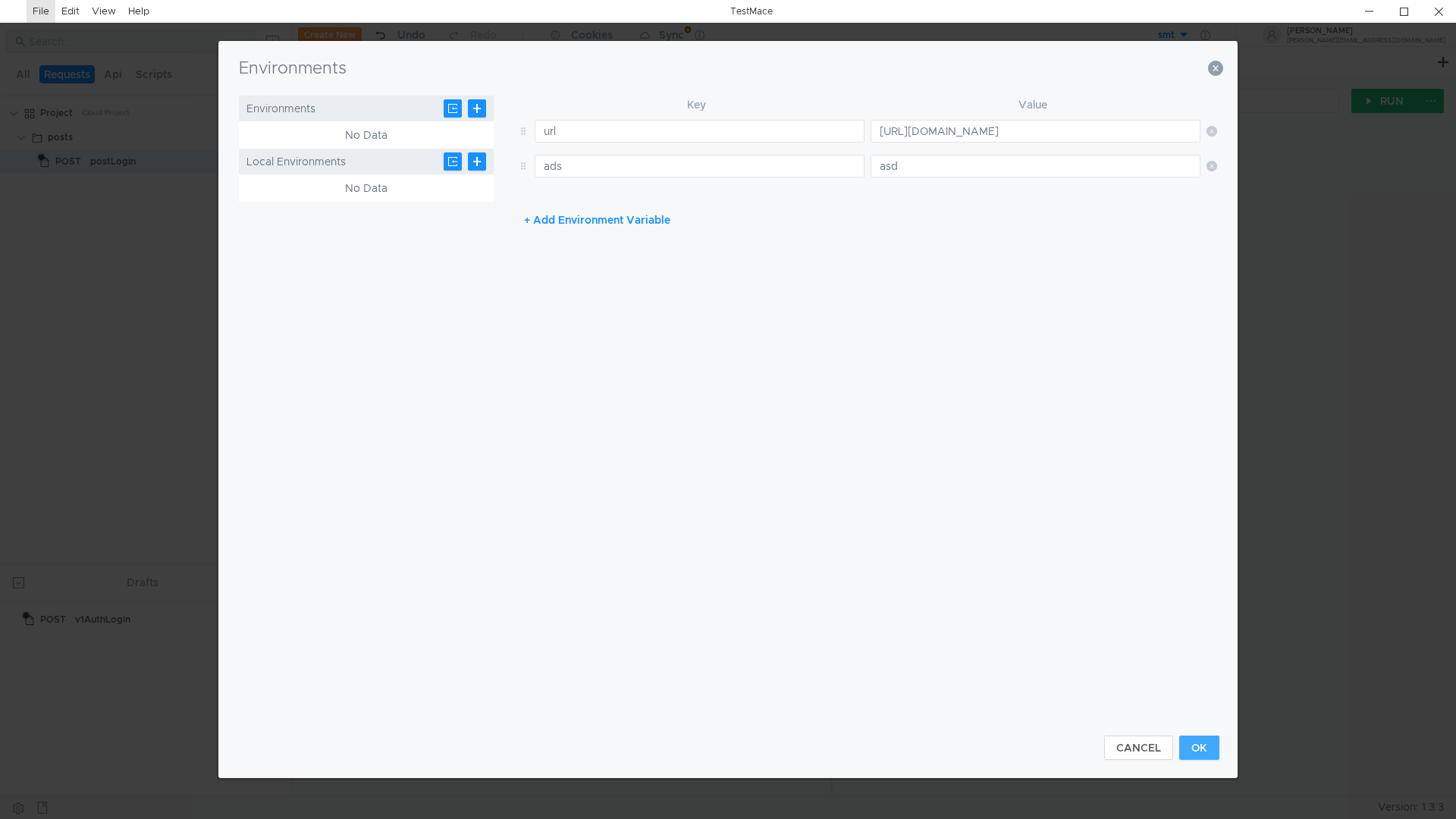
click at [1207, 754] on button "OK" at bounding box center [1199, 747] width 40 height 24
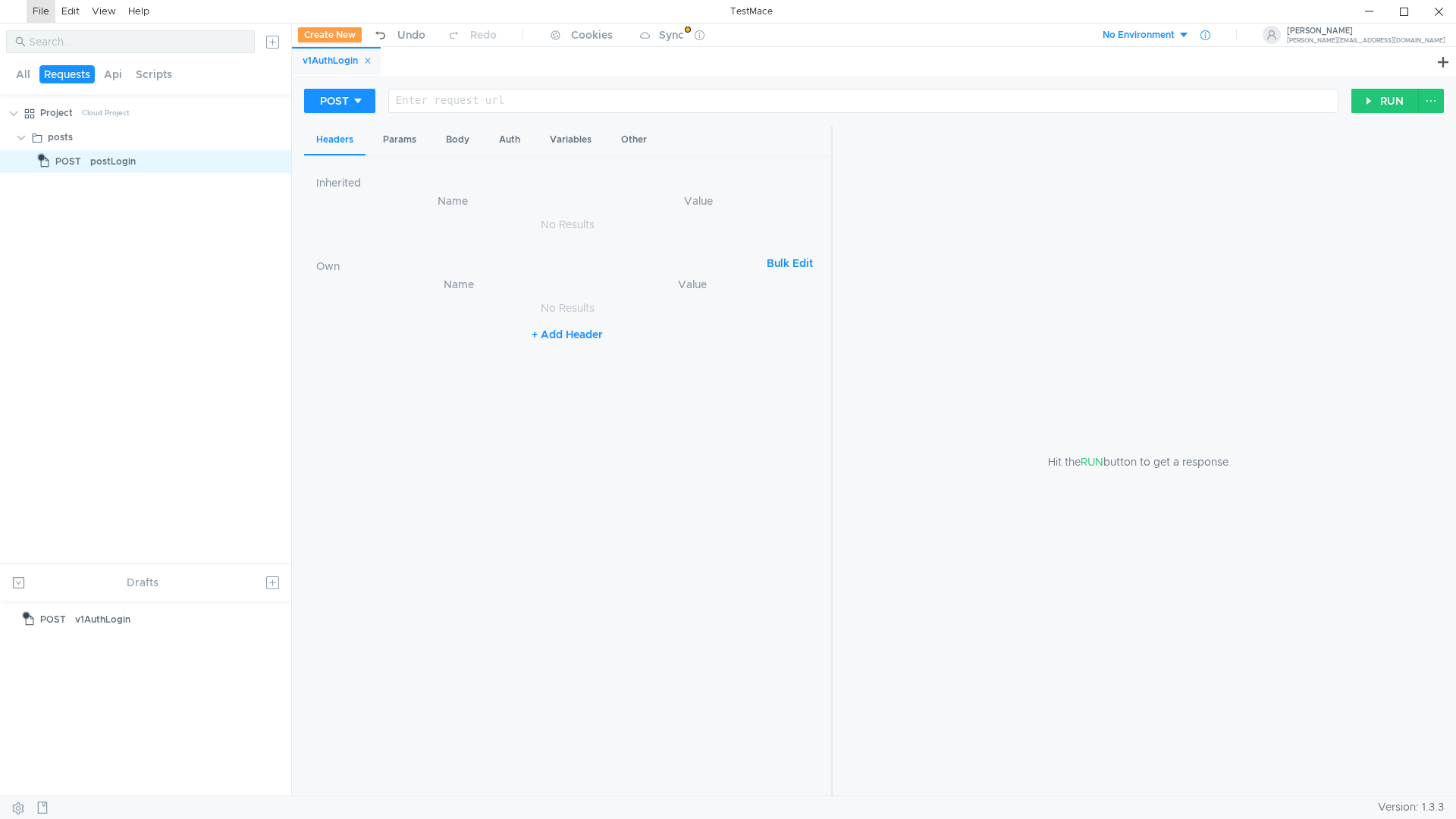
click at [1221, 27] on div at bounding box center [1205, 35] width 31 height 24
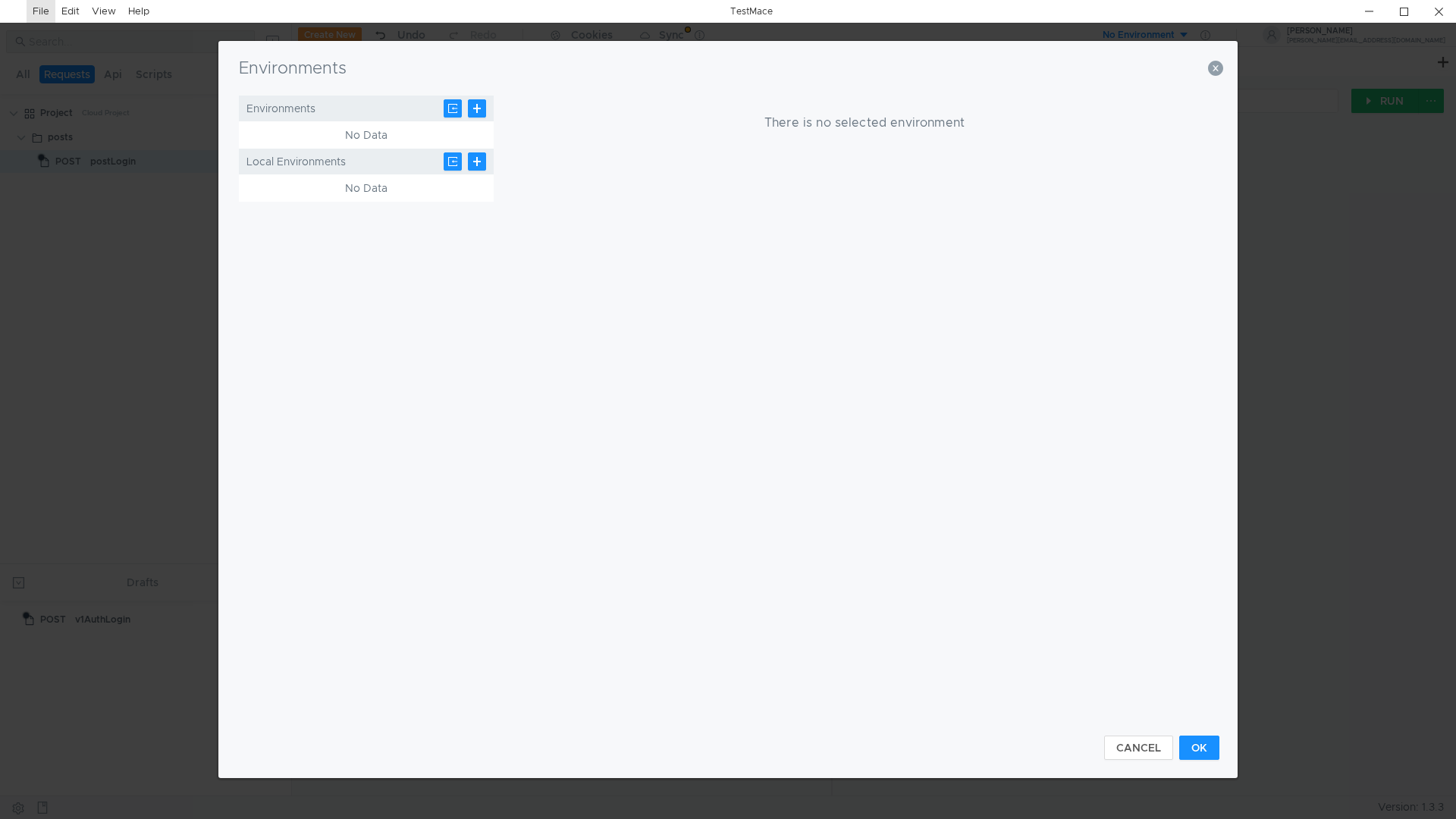
click at [1225, 70] on div "Environments Environments No Data Local Environments No Data There is no select…" at bounding box center [728, 409] width 1019 height 737
click at [1215, 65] on icon "button" at bounding box center [1215, 68] width 16 height 16
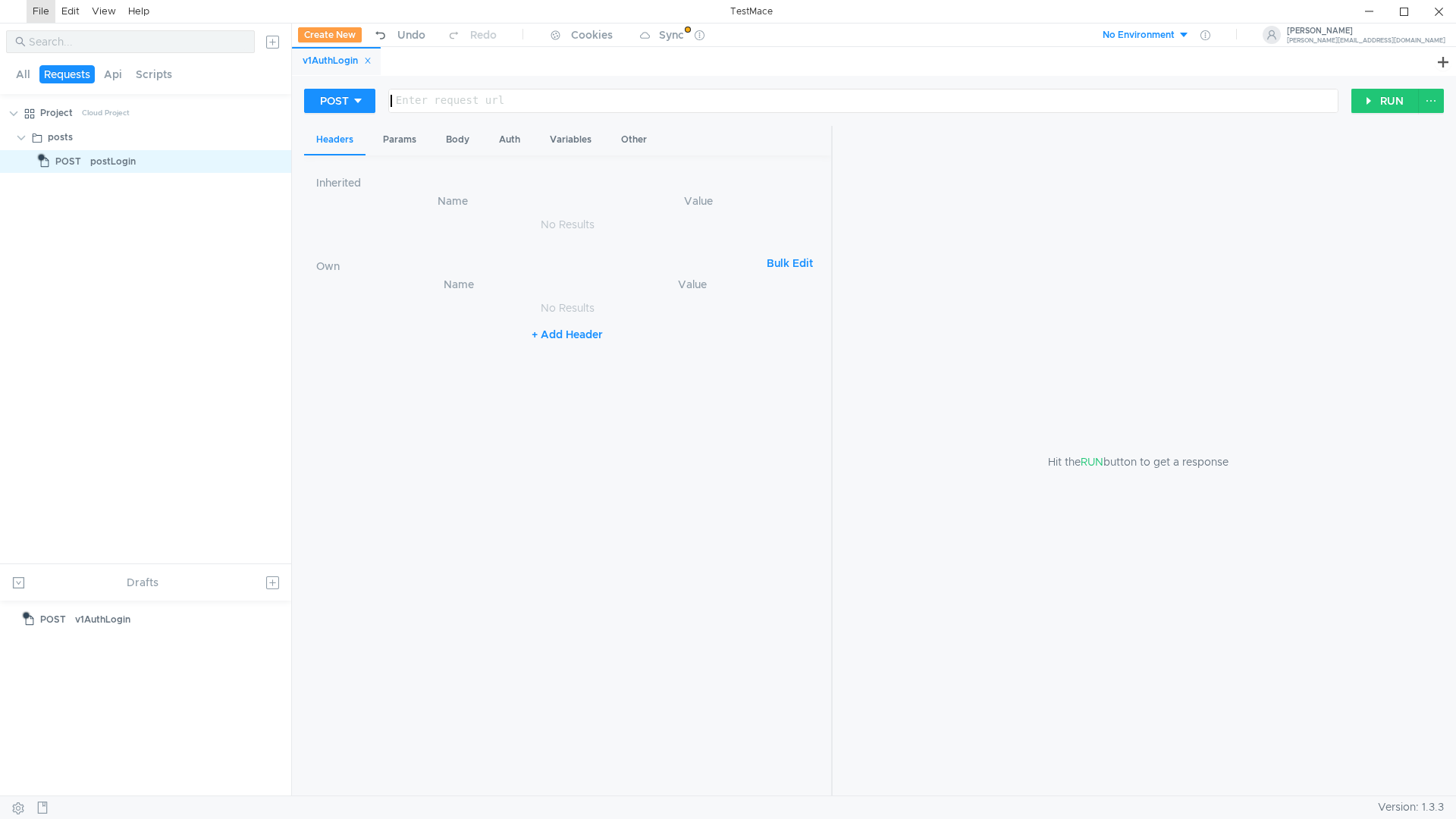
click at [404, 100] on div at bounding box center [862, 113] width 949 height 36
paste textarea "https://dev.checksplit.kreosoft.ru/api/mobile"
type textarea "[URL][DOMAIN_NAME]"
click at [454, 140] on div "Body" at bounding box center [457, 140] width 48 height 28
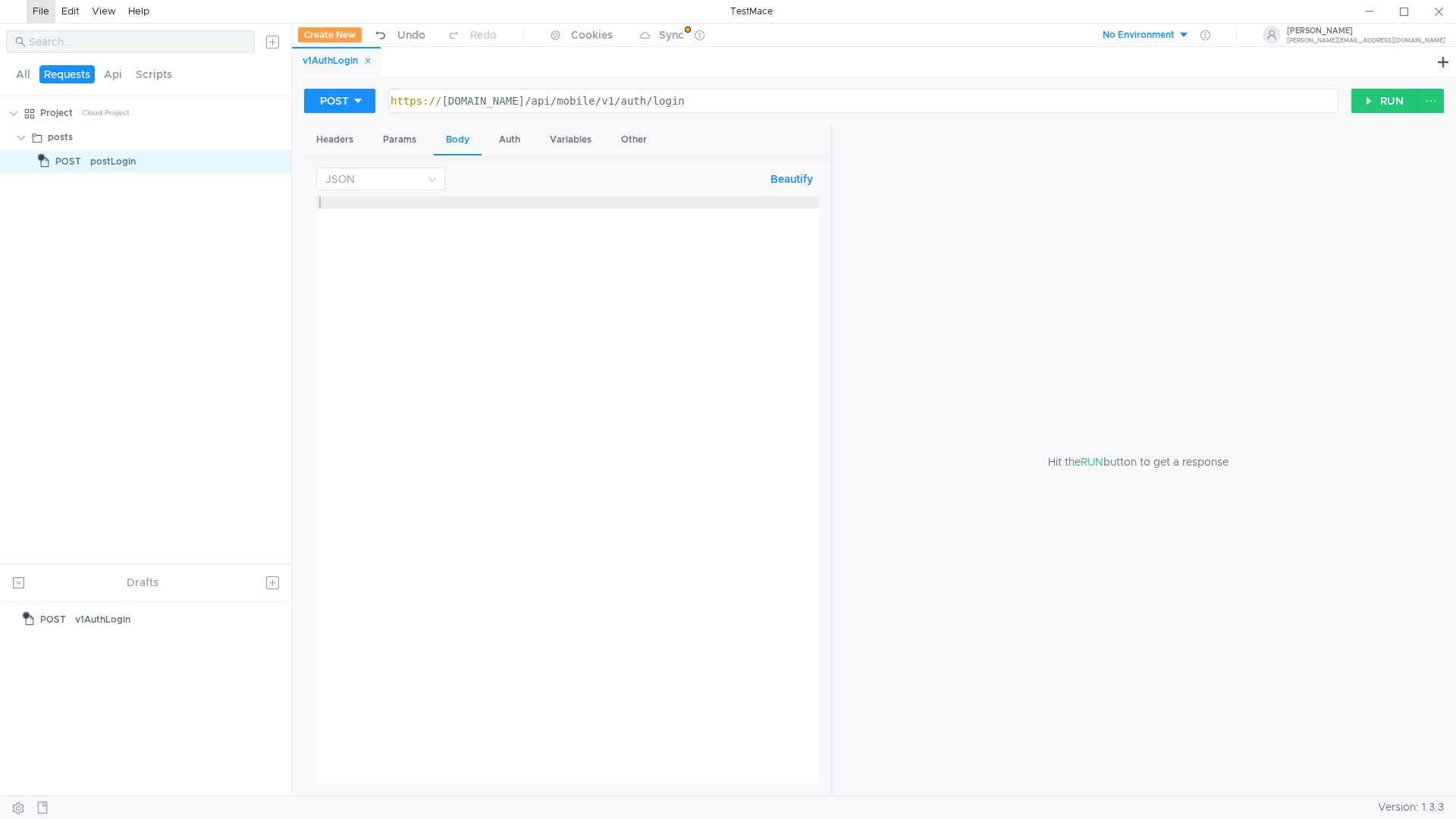
click at [359, 216] on div at bounding box center [568, 502] width 503 height 611
paste textarea "}"
type textarea "}"
click at [1355, 107] on button "RUN" at bounding box center [1385, 101] width 67 height 24
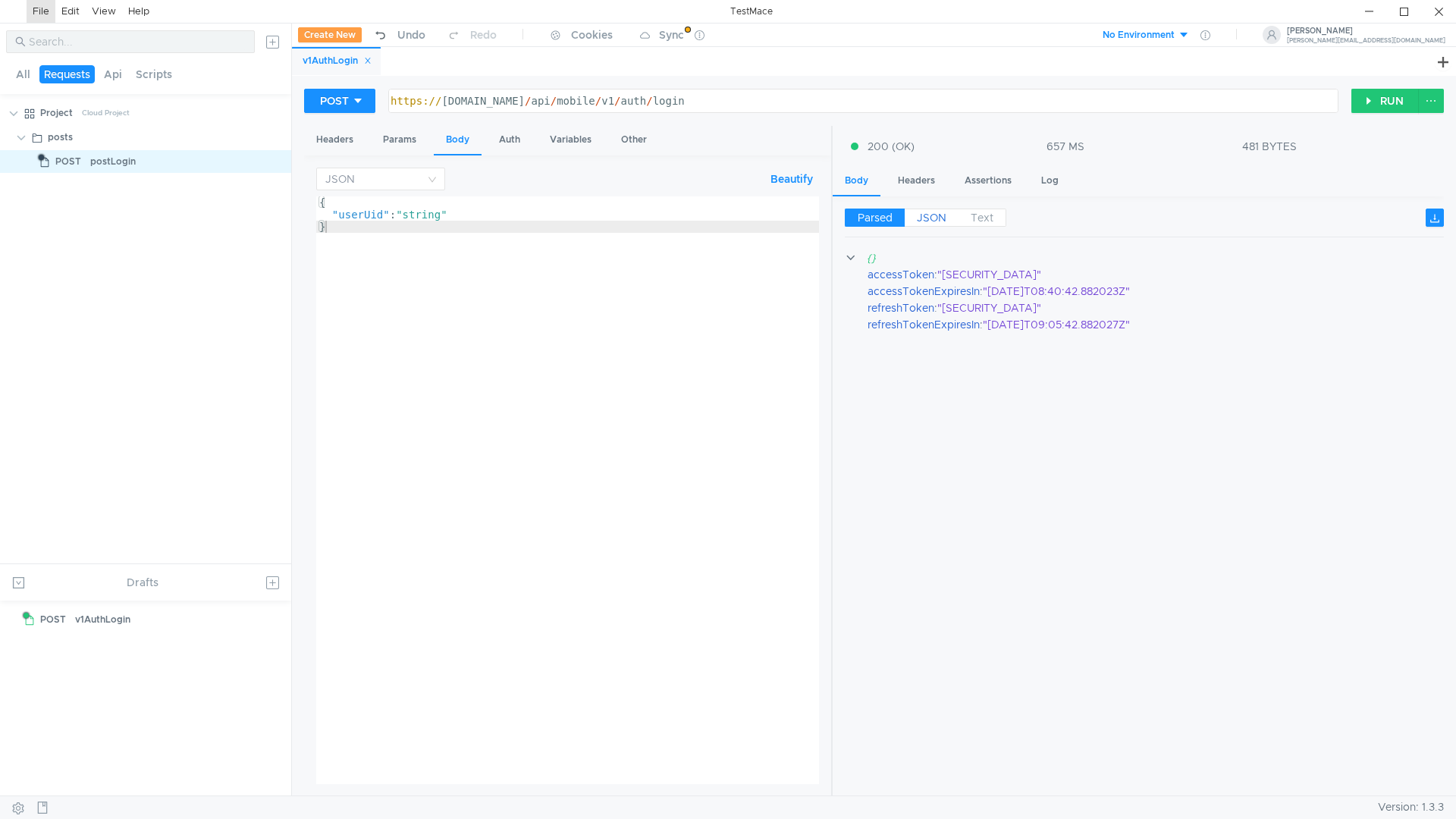
click at [938, 219] on span "JSON" at bounding box center [932, 218] width 29 height 14
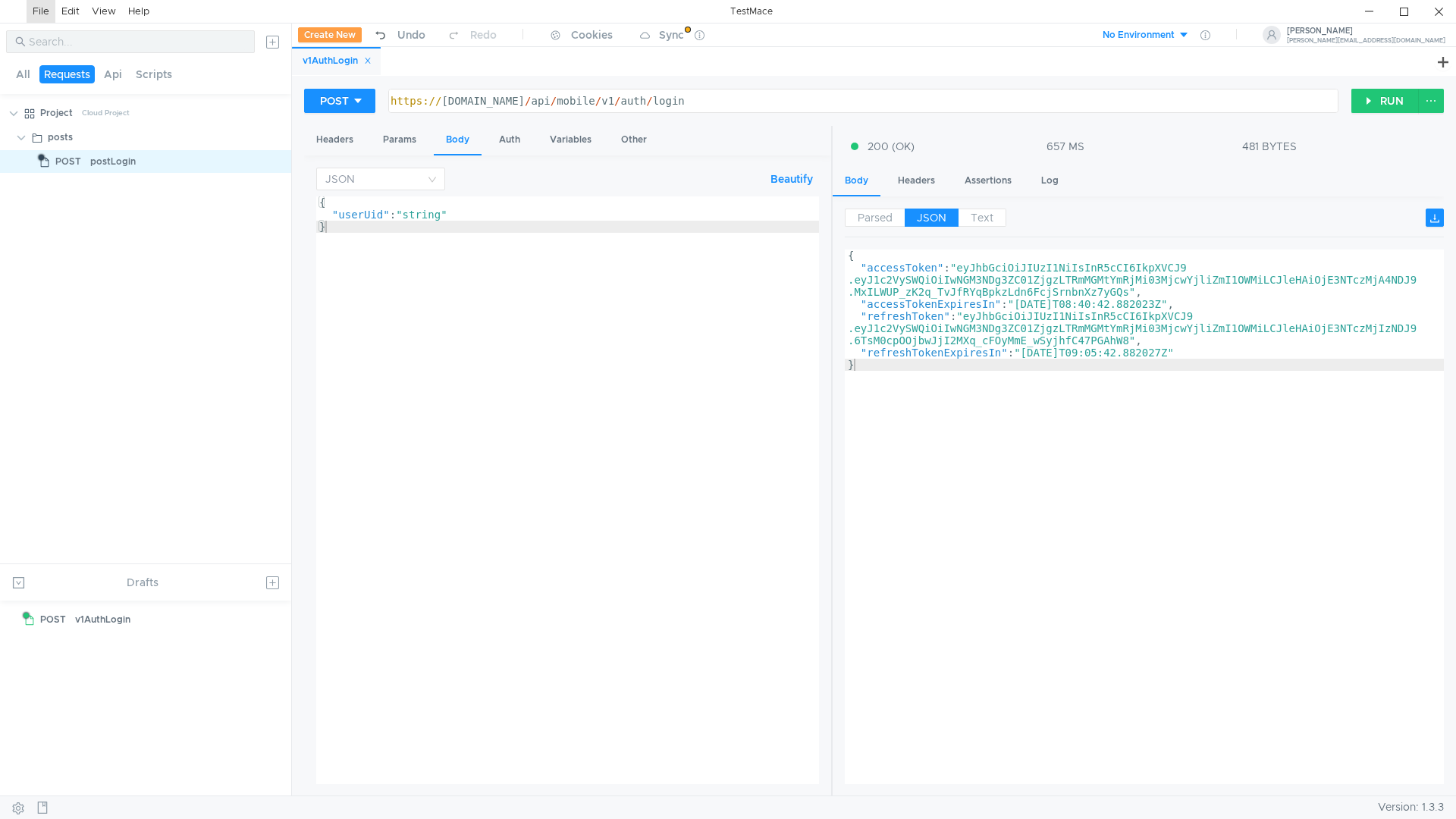
click at [936, 218] on span "JSON" at bounding box center [932, 218] width 29 height 14
click at [824, 531] on div "JSON Beautify } { "userUid" : "string" } הההההההההההההההההההההההההההההההההההההה…" at bounding box center [567, 476] width 527 height 641
click at [384, 414] on div "{ "userUid" : "string" }" at bounding box center [568, 502] width 503 height 611
click at [948, 34] on div "No Environment Vladislav Karpuk karpuk-05@mail.ru" at bounding box center [1164, 35] width 582 height 23
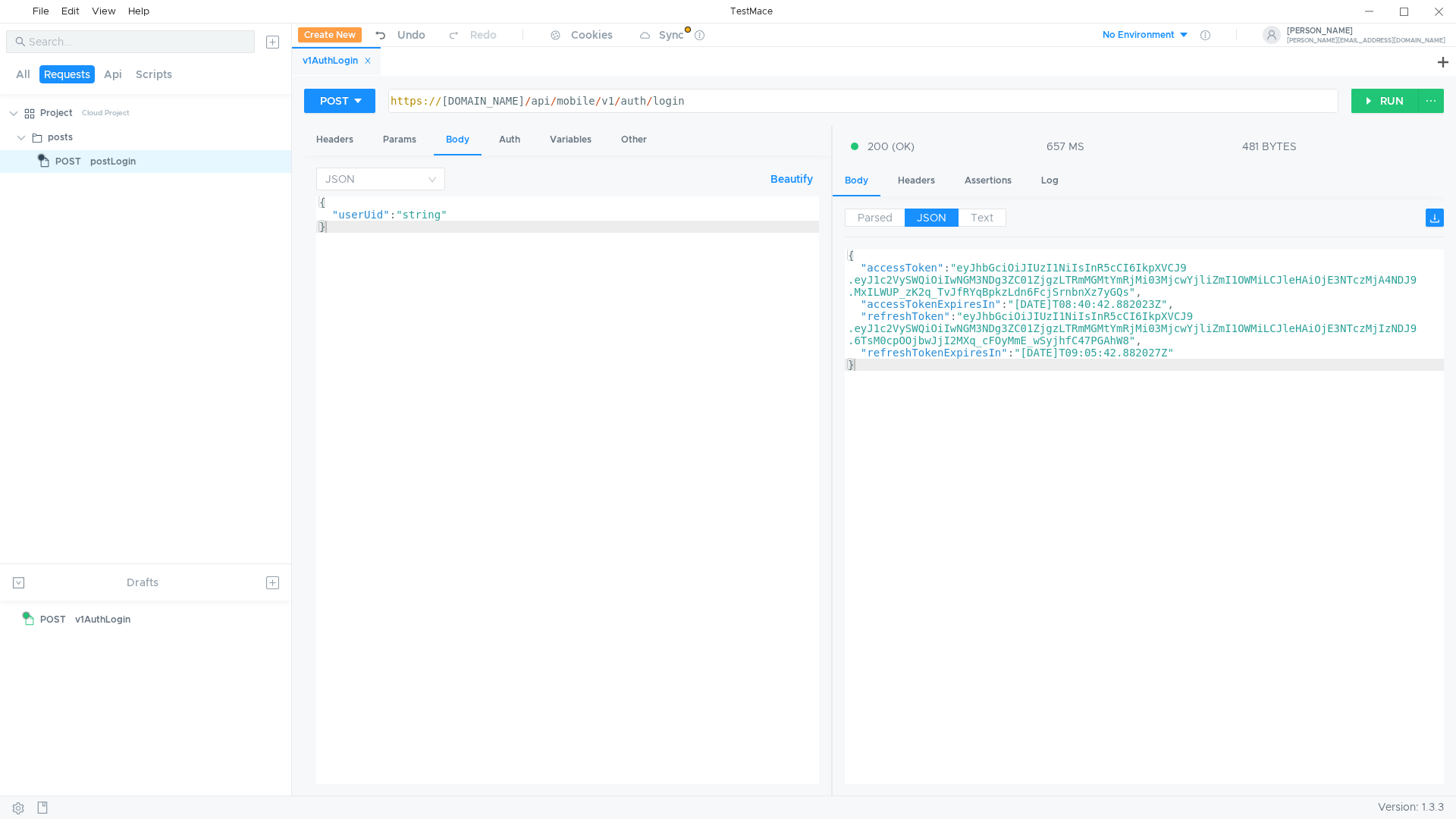
scroll to position [0, 26]
click at [624, 132] on div "Other" at bounding box center [634, 140] width 50 height 28
click at [584, 178] on input at bounding box center [651, 179] width 296 height 22
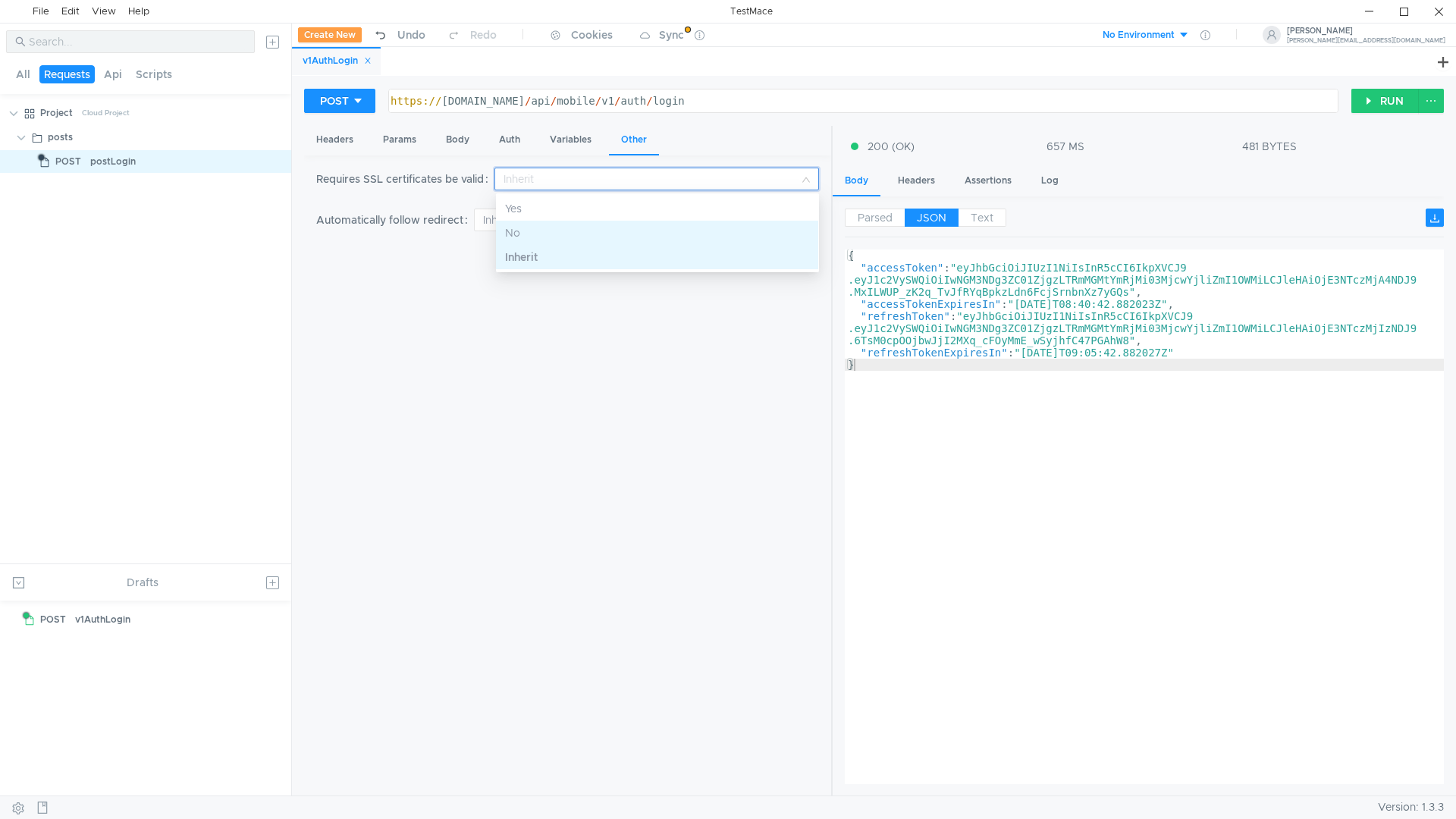
click at [430, 311] on div at bounding box center [728, 409] width 1456 height 819
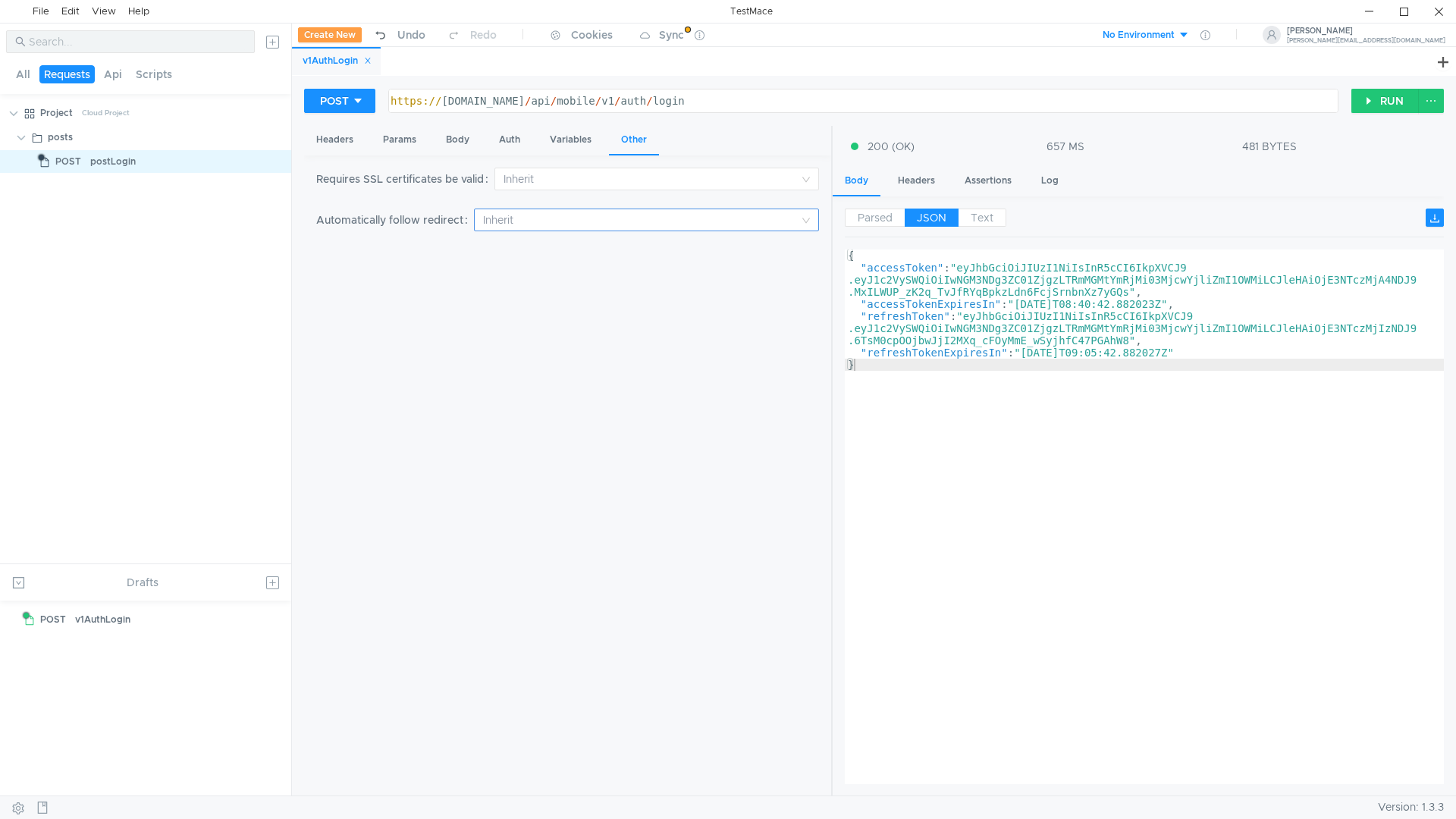
click at [478, 224] on nz-select-top-control "Inherit" at bounding box center [646, 220] width 345 height 22
click at [391, 285] on div at bounding box center [728, 409] width 1456 height 819
click at [555, 142] on div "Variables" at bounding box center [570, 140] width 66 height 28
drag, startPoint x: 162, startPoint y: 242, endPoint x: 1361, endPoint y: 6, distance: 1222.0
click at [1361, 6] on div at bounding box center [1369, 11] width 35 height 22
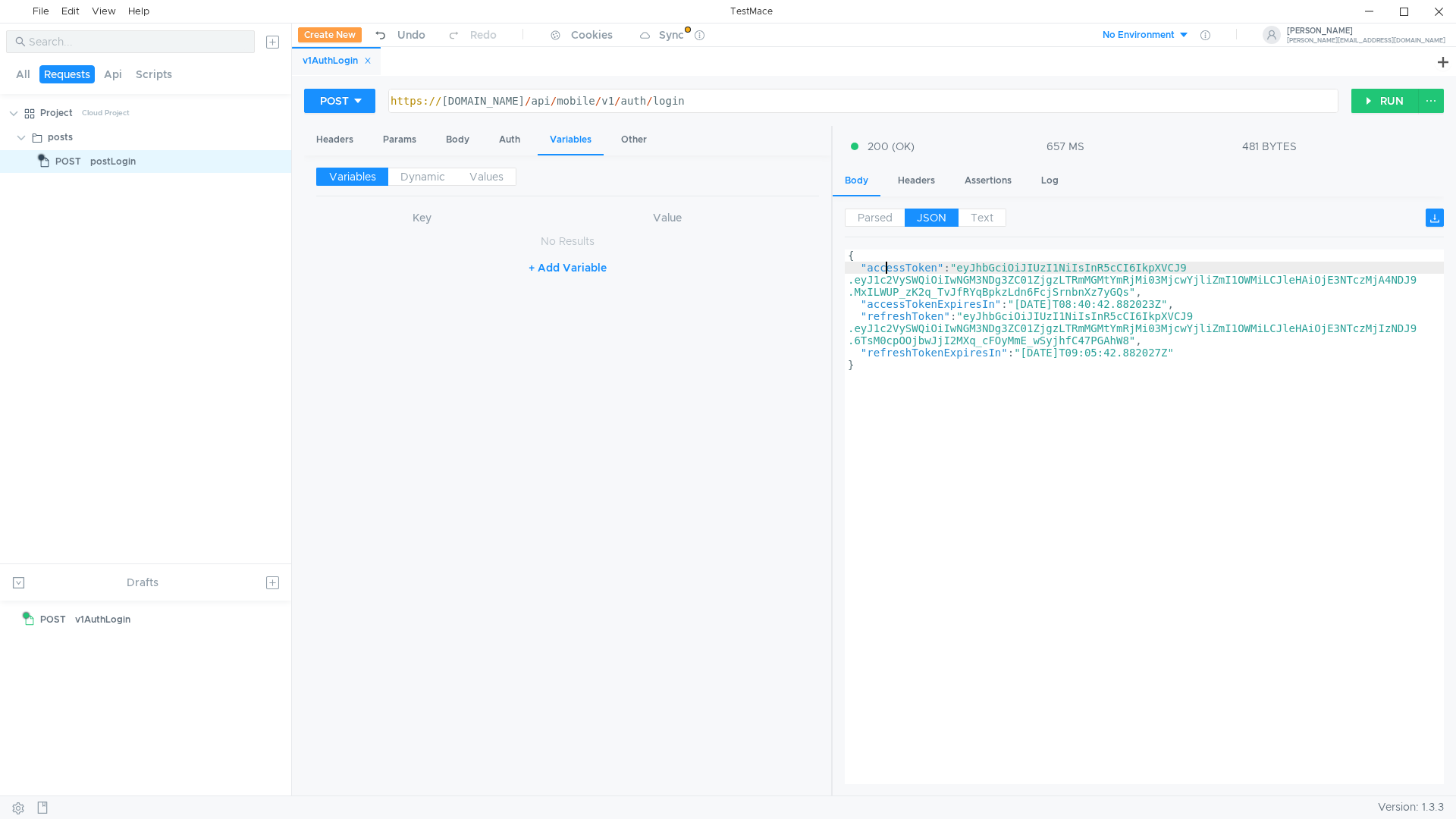
drag, startPoint x: 897, startPoint y: 266, endPoint x: 887, endPoint y: 266, distance: 10.0
click at [887, 266] on div "{ "accessToken" : "eyJhbGciOiJIUzI1NiIsInR5cCI6IkpXVCJ9 .eyJ1c2VySWQiOiIwNGM3ND…" at bounding box center [1144, 528] width 599 height 559
click at [887, 265] on div "{ "accessToken" : "eyJhbGciOiJIUzI1NiIsInR5cCI6IkpXVCJ9 .eyJ1c2VySWQiOiIwNGM3ND…" at bounding box center [1144, 528] width 599 height 559
drag, startPoint x: 942, startPoint y: 268, endPoint x: 924, endPoint y: 269, distance: 18.0
click at [924, 269] on div "{ "accessToken" : "eyJhbGciOiJIUzI1NiIsInR5cCI6IkpXVCJ9 .eyJ1c2VySWQiOiIwNGM3ND…" at bounding box center [1144, 528] width 599 height 559
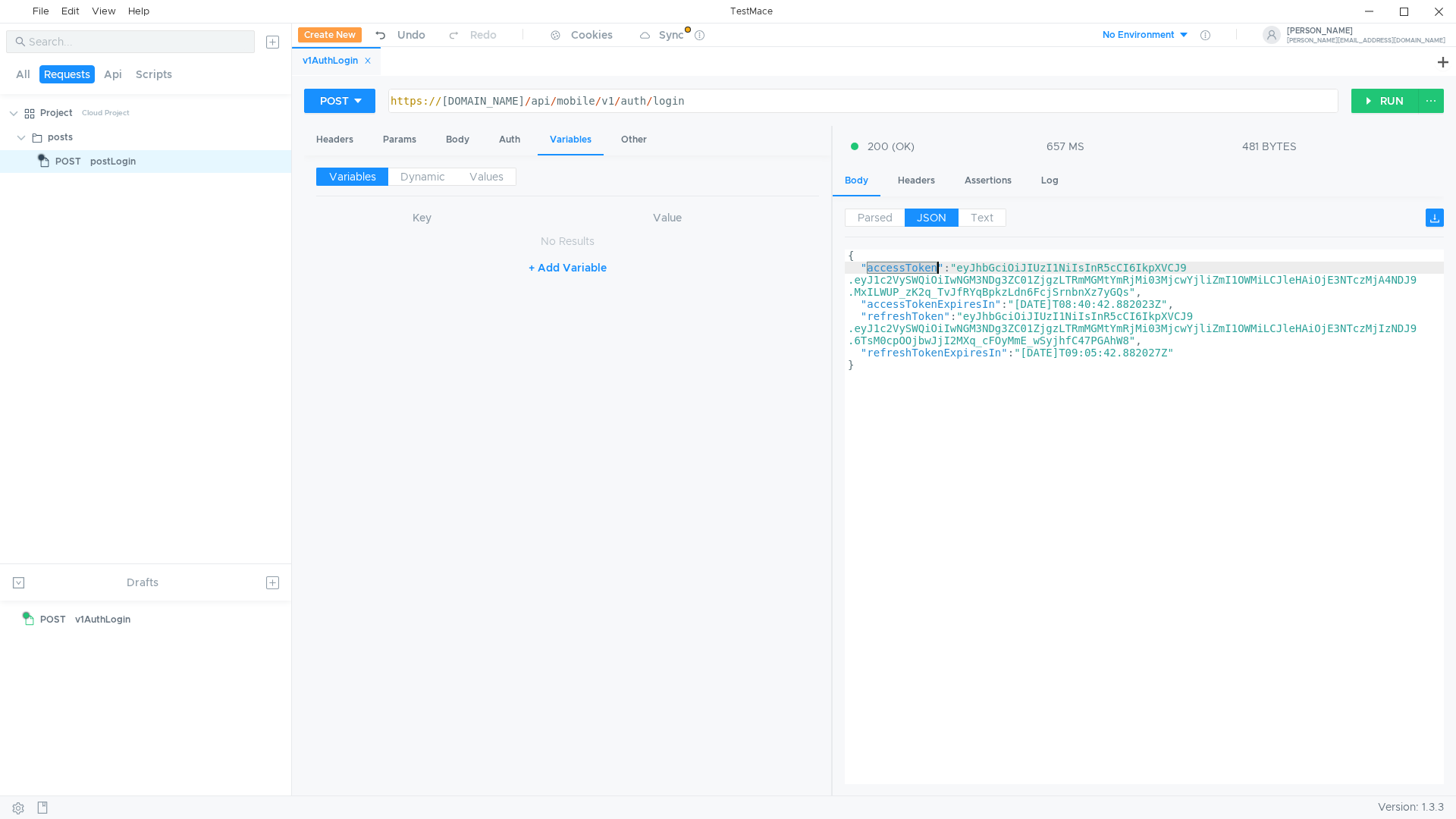
click at [924, 269] on div "{ "accessToken" : "eyJhbGciOiJIUzI1NiIsInR5cCI6IkpXVCJ9 .eyJ1c2VySWQiOiIwNGM3ND…" at bounding box center [1144, 528] width 599 height 559
drag, startPoint x: 924, startPoint y: 268, endPoint x: 900, endPoint y: 394, distance: 128.3
click at [900, 394] on div "{ "accessToken" : "eyJhbGciOiJIUzI1NiIsInR5cCI6IkpXVCJ9 .eyJ1c2VySWQiOiIwNGM3ND…" at bounding box center [1144, 528] width 599 height 559
type textarea "}"
drag, startPoint x: 74, startPoint y: 163, endPoint x: 52, endPoint y: 159, distance: 22.4
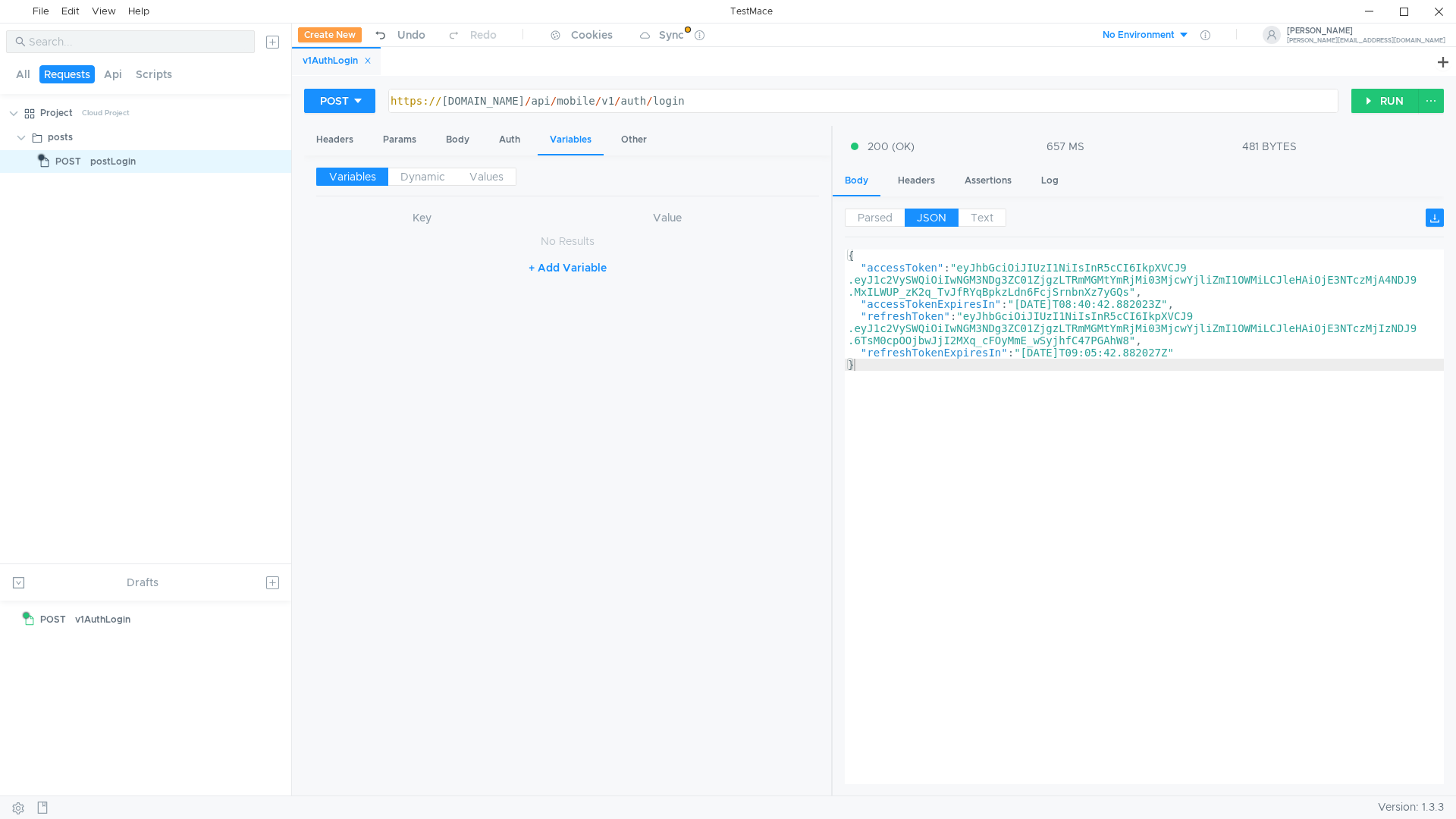
drag, startPoint x: 52, startPoint y: 159, endPoint x: 292, endPoint y: 162, distance: 240.0
click at [275, 164] on icon at bounding box center [276, 162] width 10 height 10
drag, startPoint x: 460, startPoint y: 163, endPoint x: 465, endPoint y: 173, distance: 11.2
click at [463, 164] on div "Assertion" at bounding box center [441, 176] width 91 height 41
click at [465, 173] on div at bounding box center [728, 409] width 1456 height 819
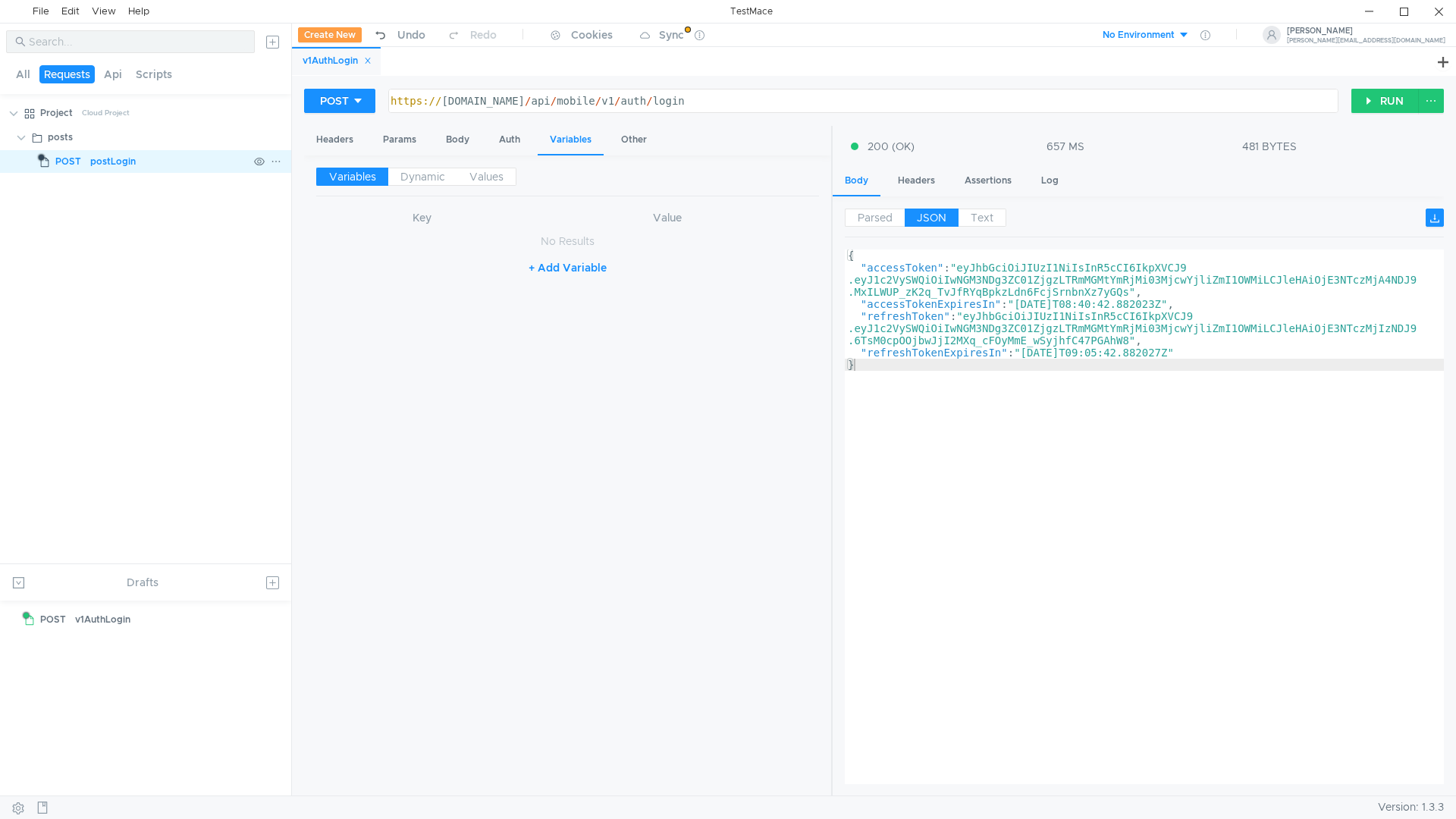
click at [278, 163] on icon at bounding box center [276, 162] width 10 height 10
click at [432, 181] on app-tour-anchor "Assertion" at bounding box center [438, 176] width 48 height 18
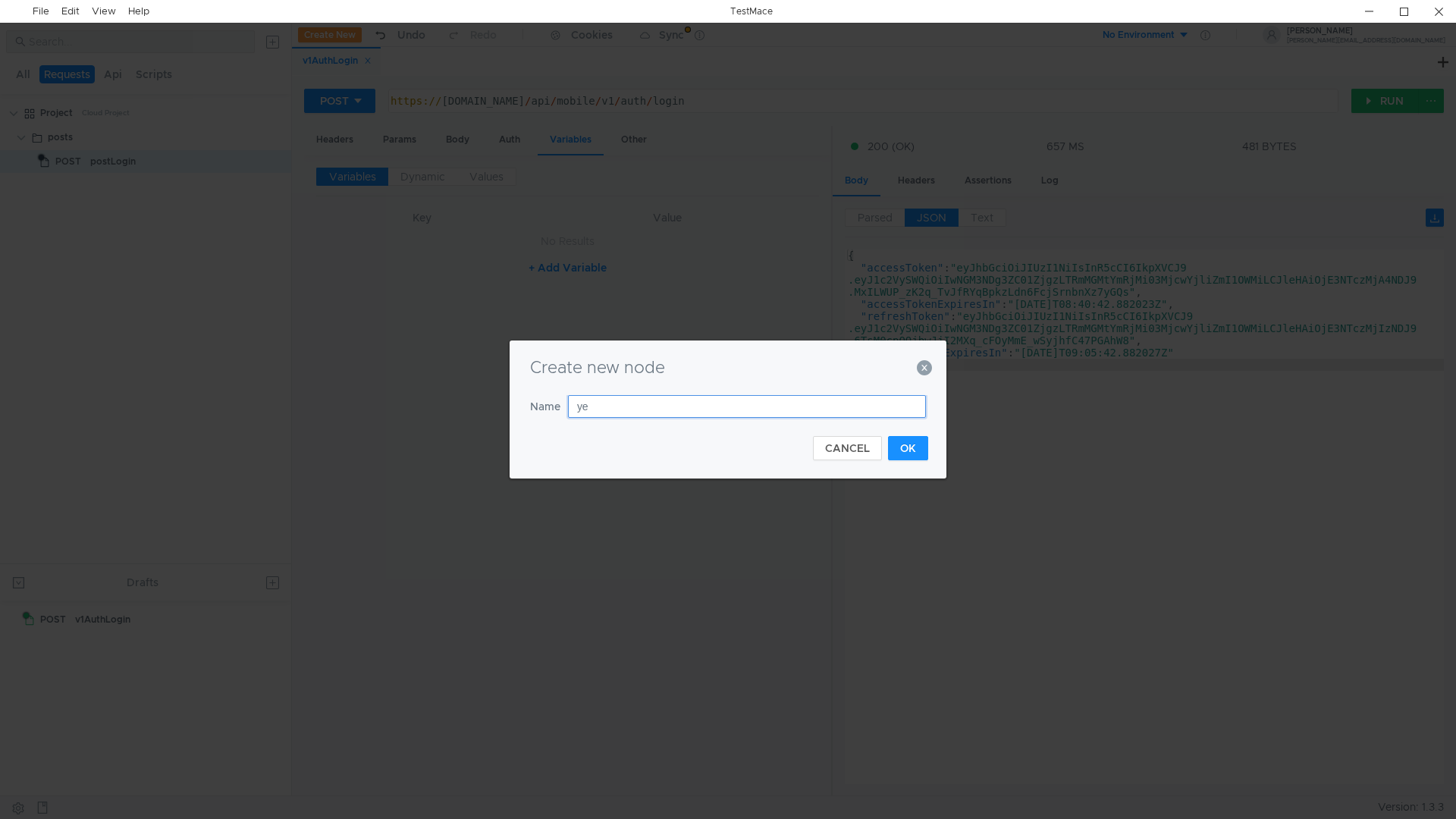
type input "у"
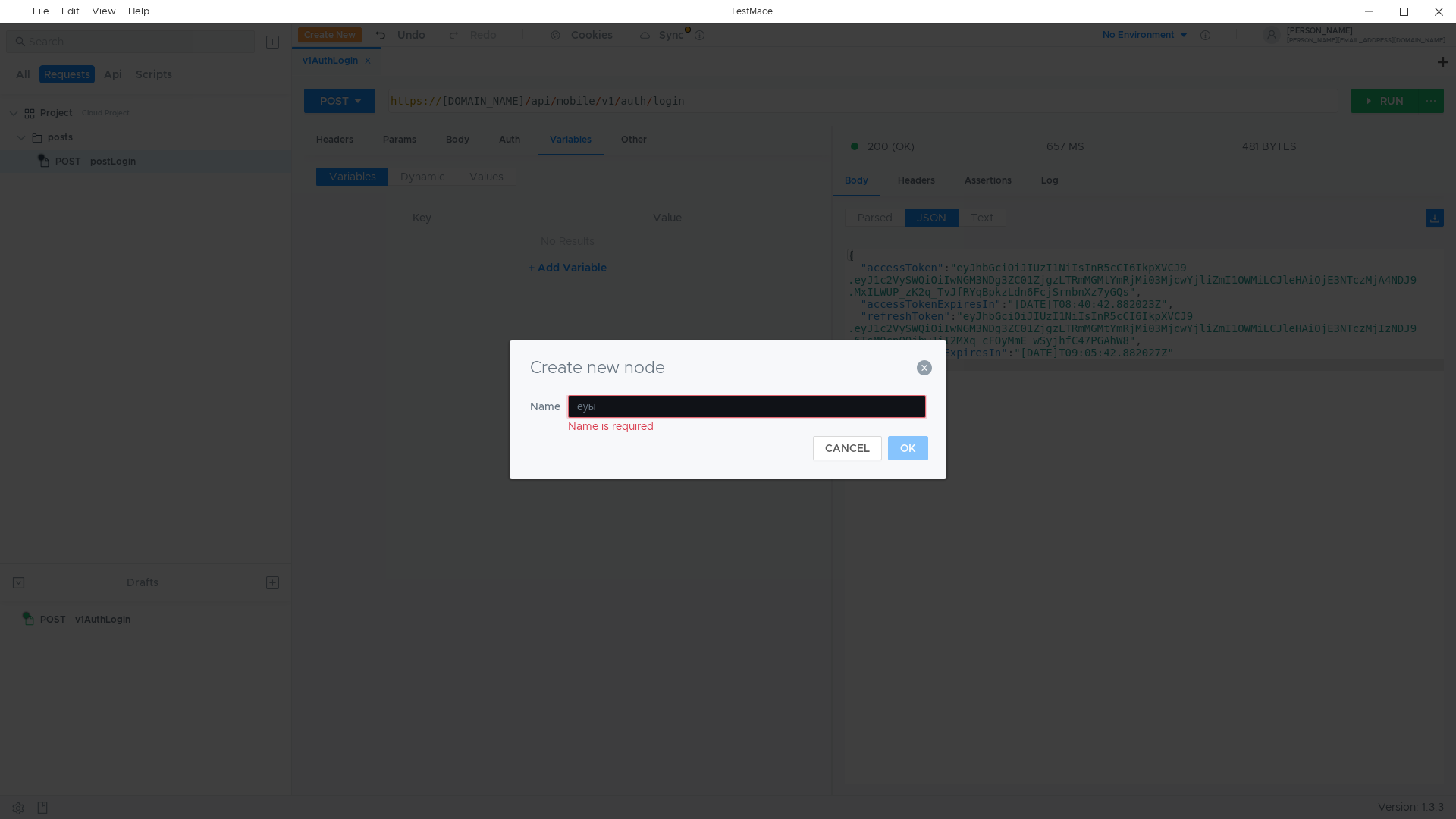
type input "еуые"
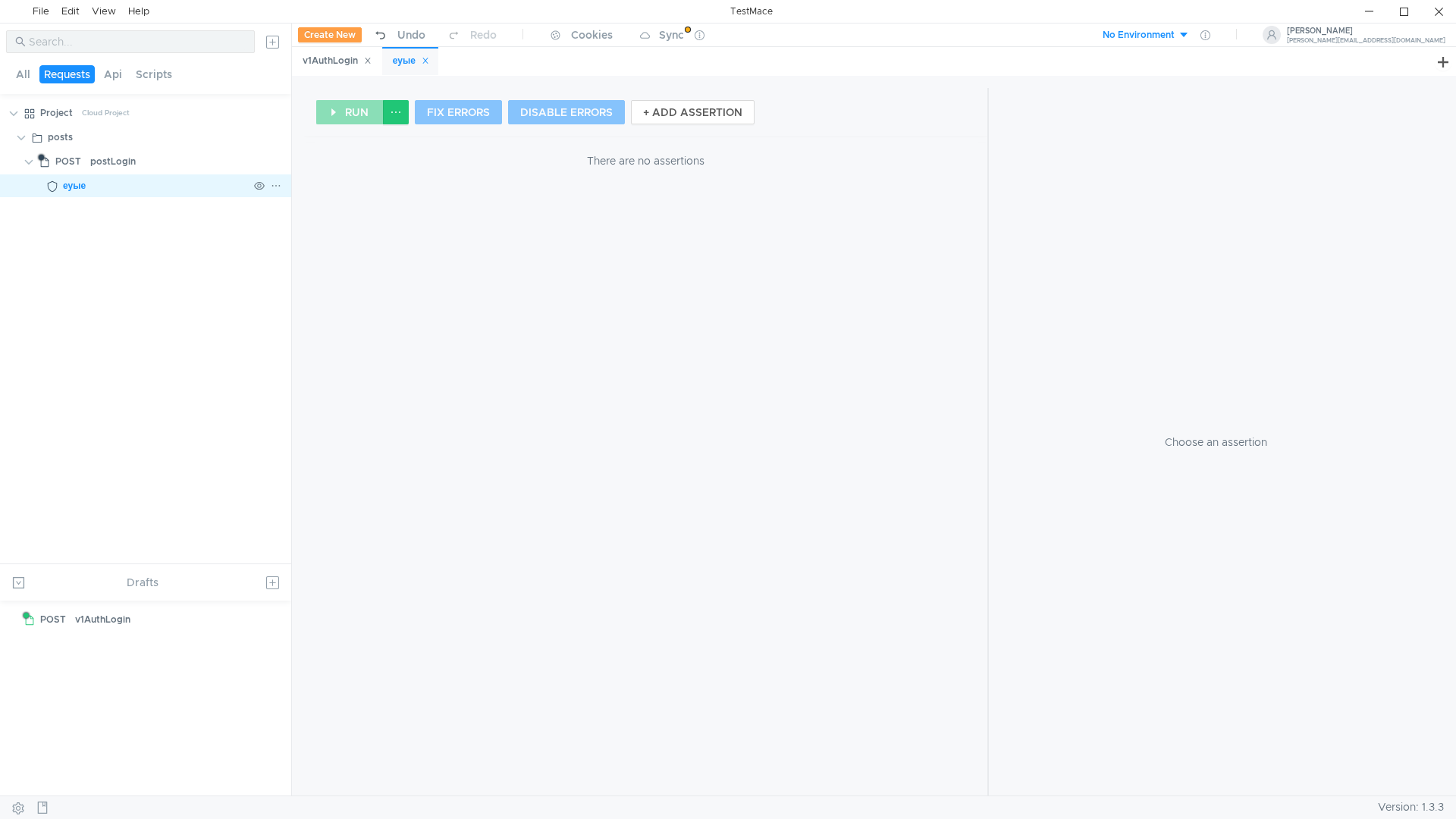
click at [185, 186] on div "еуые" at bounding box center [156, 186] width 185 height 22
click at [98, 166] on div "postLogin" at bounding box center [112, 162] width 46 height 22
click at [323, 69] on div "v1AuthLogin" at bounding box center [337, 61] width 69 height 16
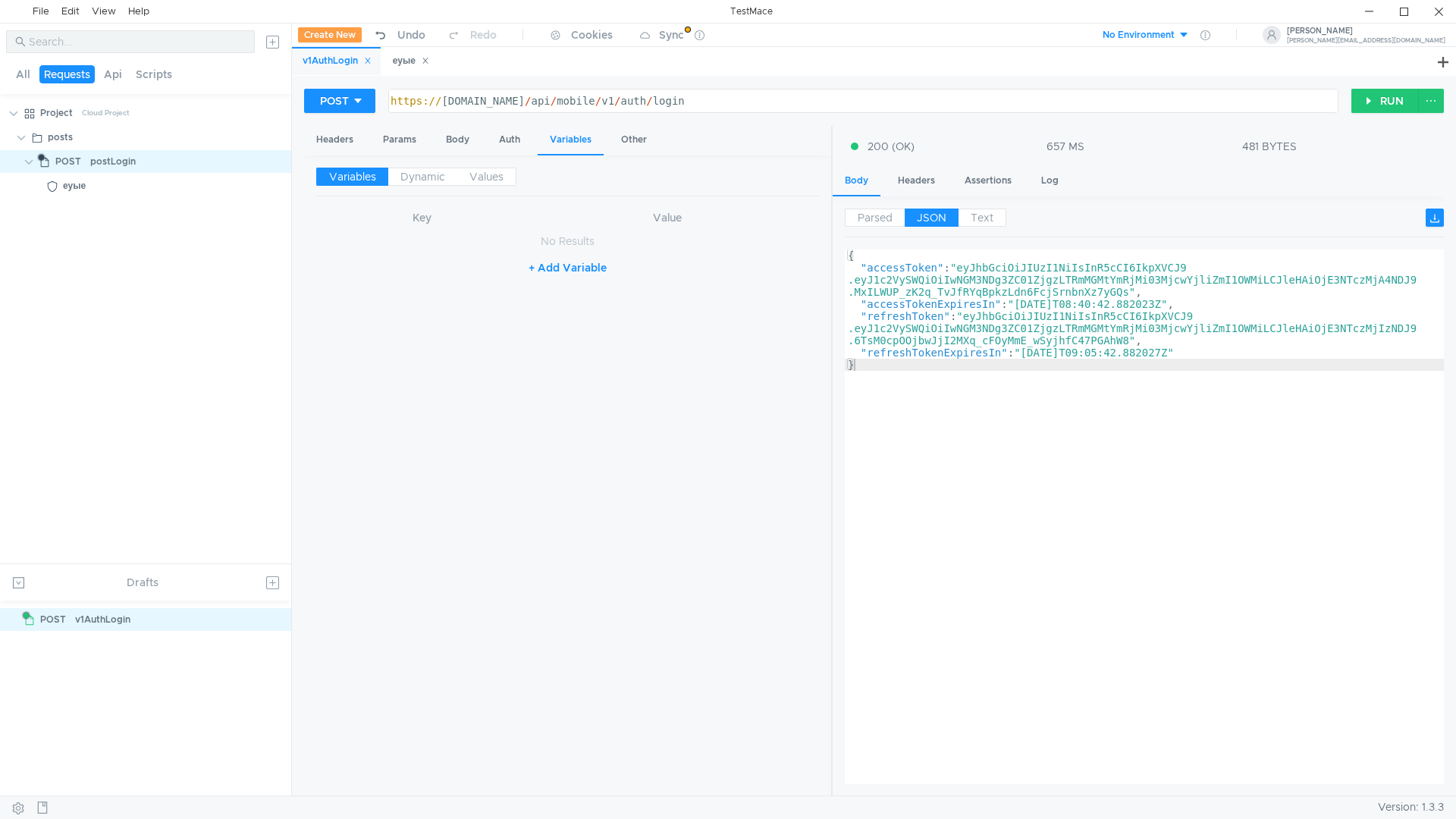
type textarea ""accessToken": "eyJhbGciOiJIUzI1NiIsInR5cCI6IkpXVCJ9.eyJ1c2VySWQiOiIwNGM3NDg3ZC…"
drag, startPoint x: 920, startPoint y: 271, endPoint x: 626, endPoint y: 359, distance: 306.9
click at [626, 359] on div "Variables Dynamic Values Key Value No Results + Add Variable" at bounding box center [568, 476] width 503 height 617
click at [1393, 105] on button "RUN" at bounding box center [1385, 101] width 67 height 24
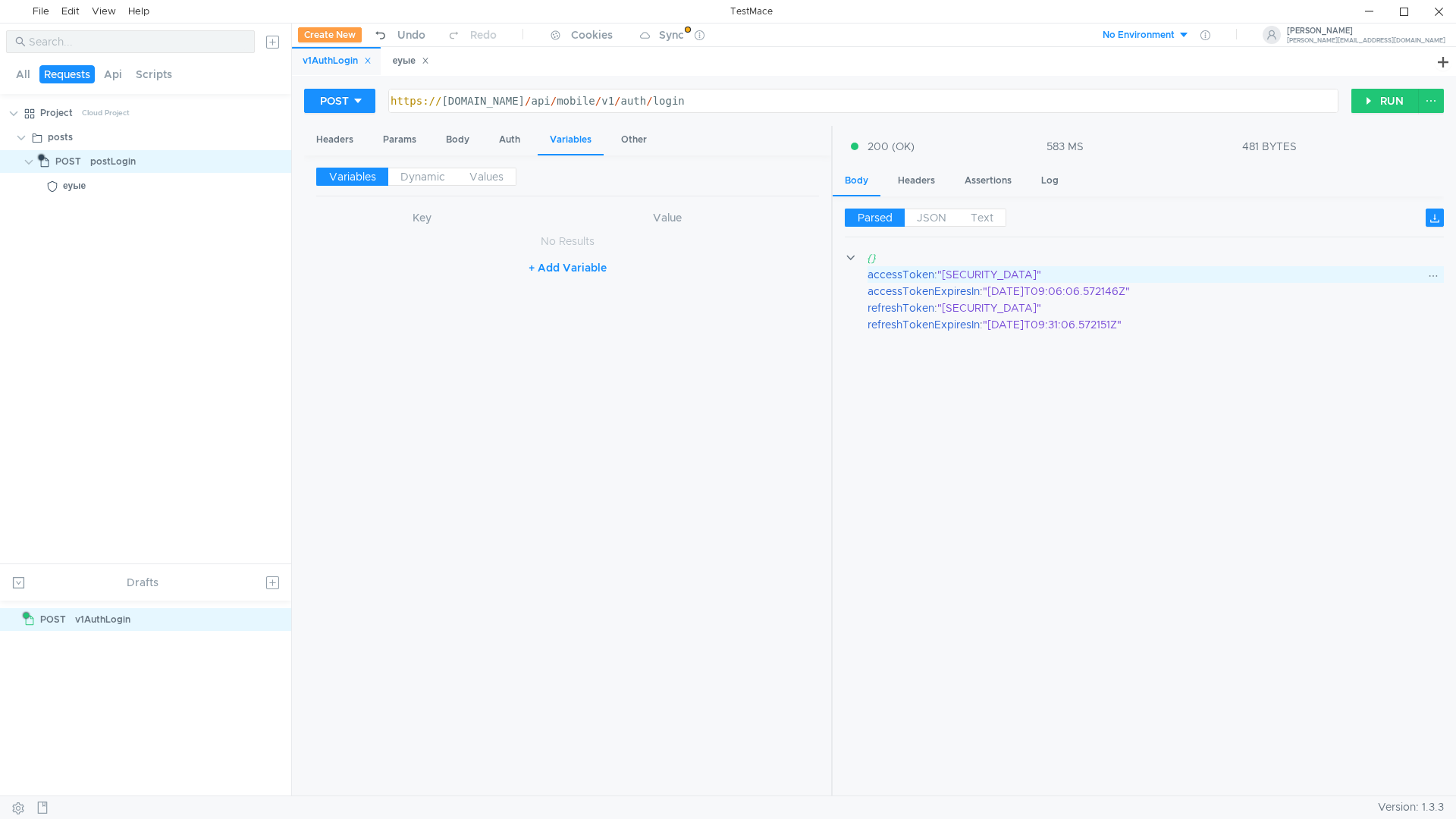
drag, startPoint x: 895, startPoint y: 273, endPoint x: 516, endPoint y: 407, distance: 402.0
click at [516, 407] on div "Variables Dynamic Values Key Value No Results + Add Variable" at bounding box center [568, 476] width 503 height 617
click at [94, 188] on div "еуые" at bounding box center [156, 186] width 185 height 22
drag, startPoint x: 90, startPoint y: 181, endPoint x: 74, endPoint y: 192, distance: 19.4
click at [74, 192] on div "еуые" at bounding box center [74, 186] width 22 height 22
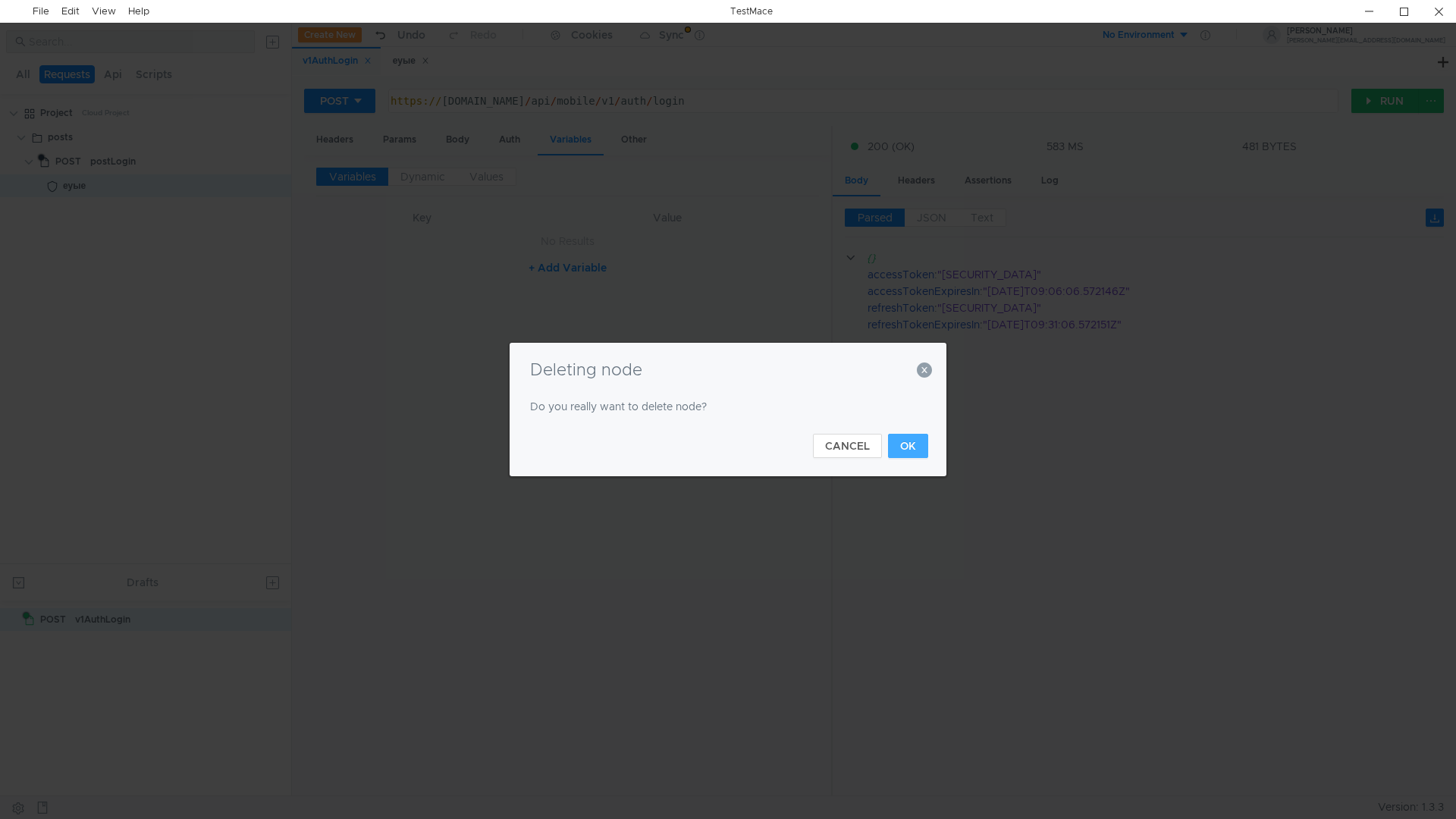
click at [901, 451] on button "OK" at bounding box center [908, 445] width 40 height 24
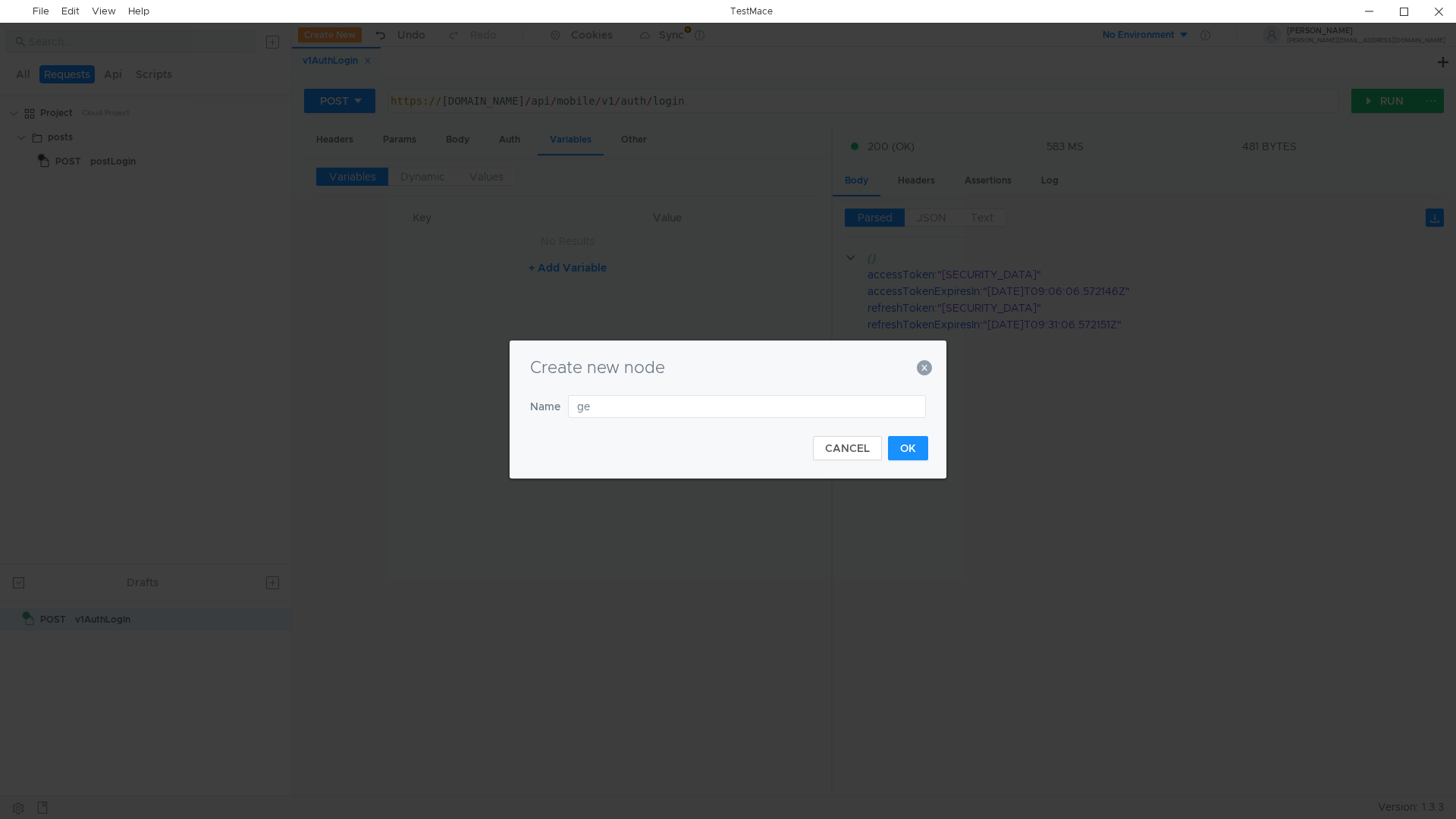
type input "get"
click at [638, 409] on input "get" at bounding box center [747, 406] width 358 height 22
type input "getPurchases"
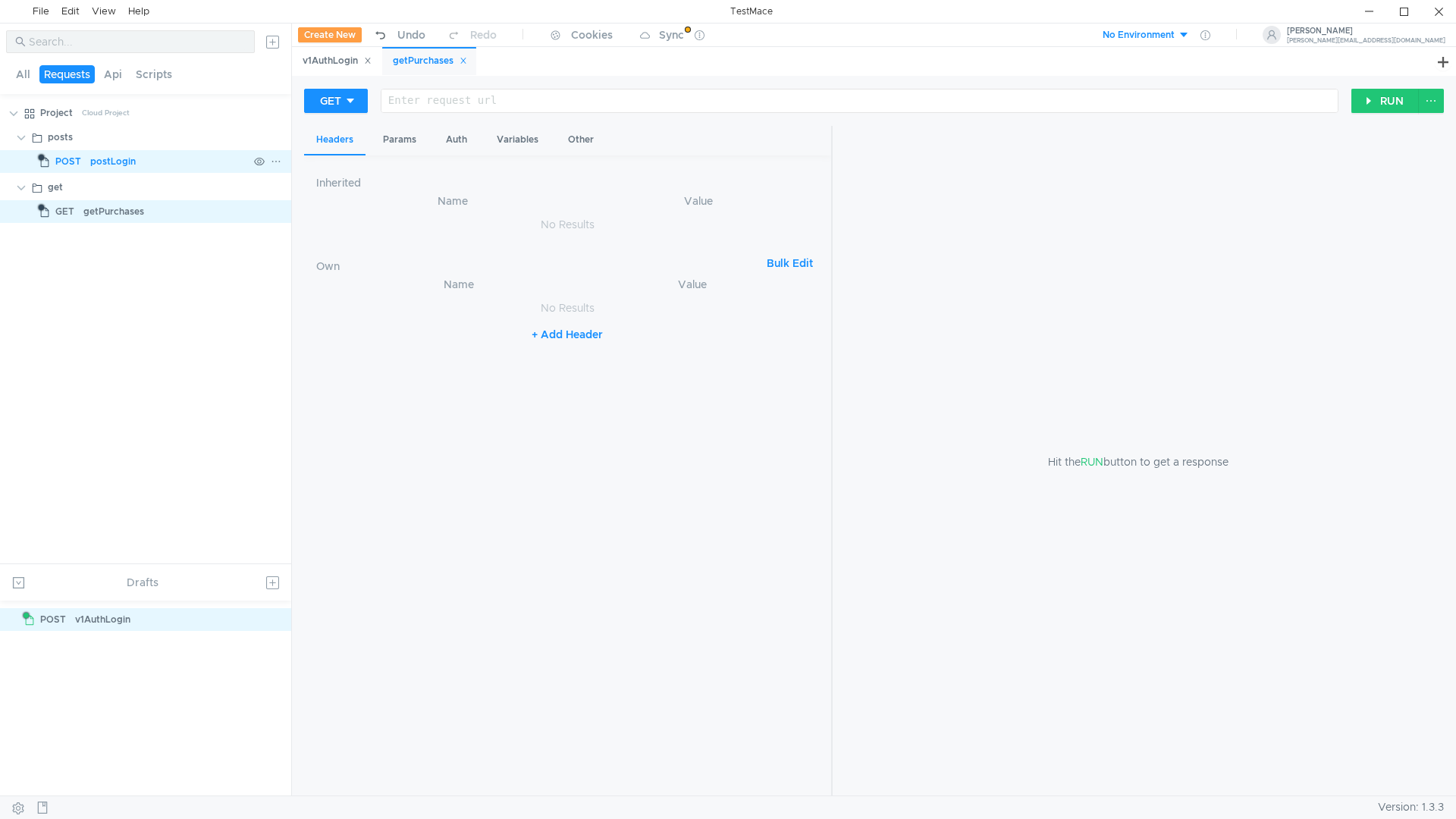
click at [77, 162] on span "POST" at bounding box center [68, 162] width 26 height 22
click at [164, 167] on div "postLogin" at bounding box center [169, 162] width 157 height 22
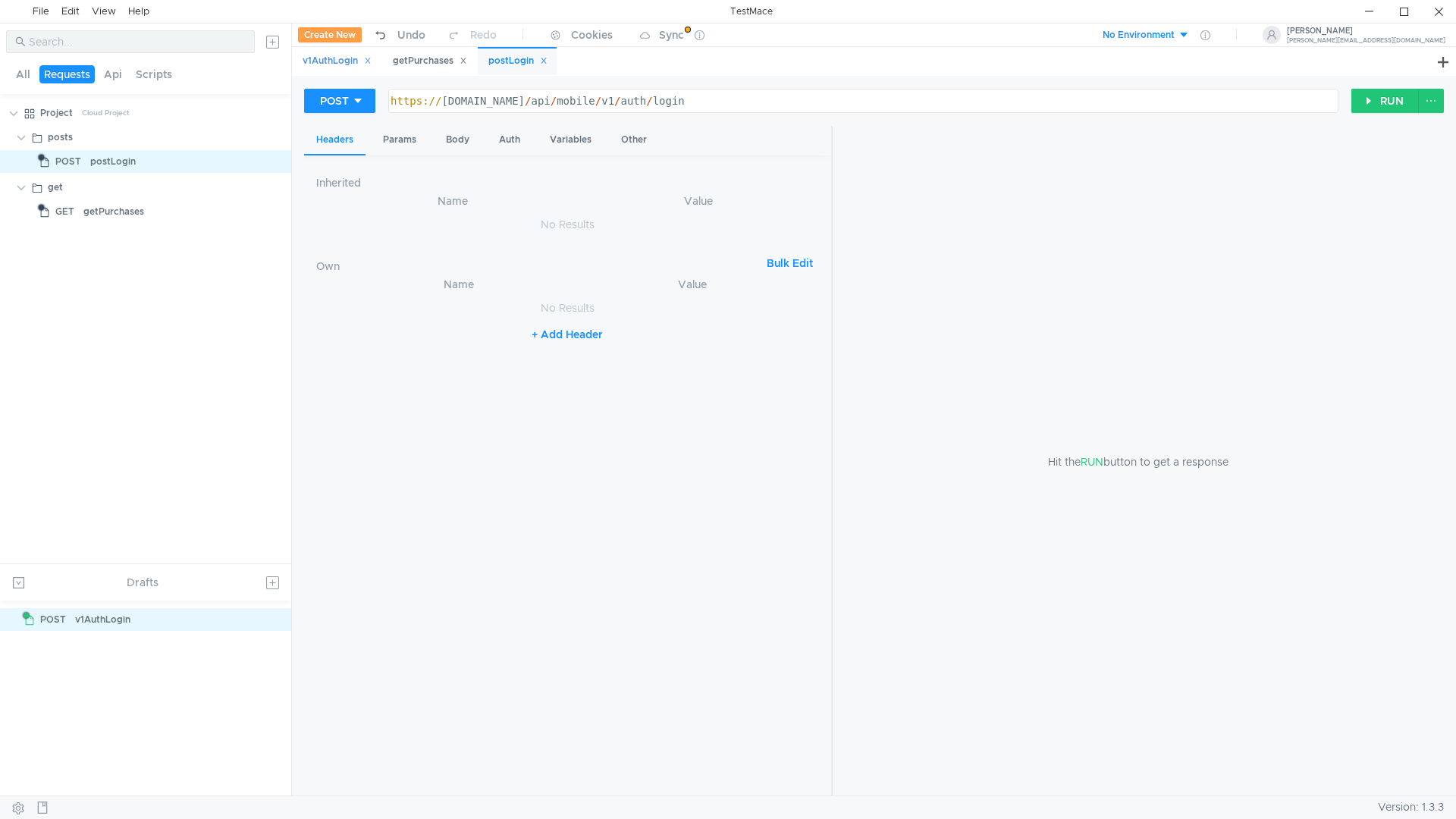
click at [371, 64] on icon at bounding box center [368, 61] width 8 height 8
type textarea "https://dev.checksplit.kreosoft.ru/api/mobile/v1/auth/login"
click at [427, 99] on div "https:// dev.checksplit.kreosoft.ru / api / mobile / v1 / auth / login" at bounding box center [862, 113] width 949 height 36
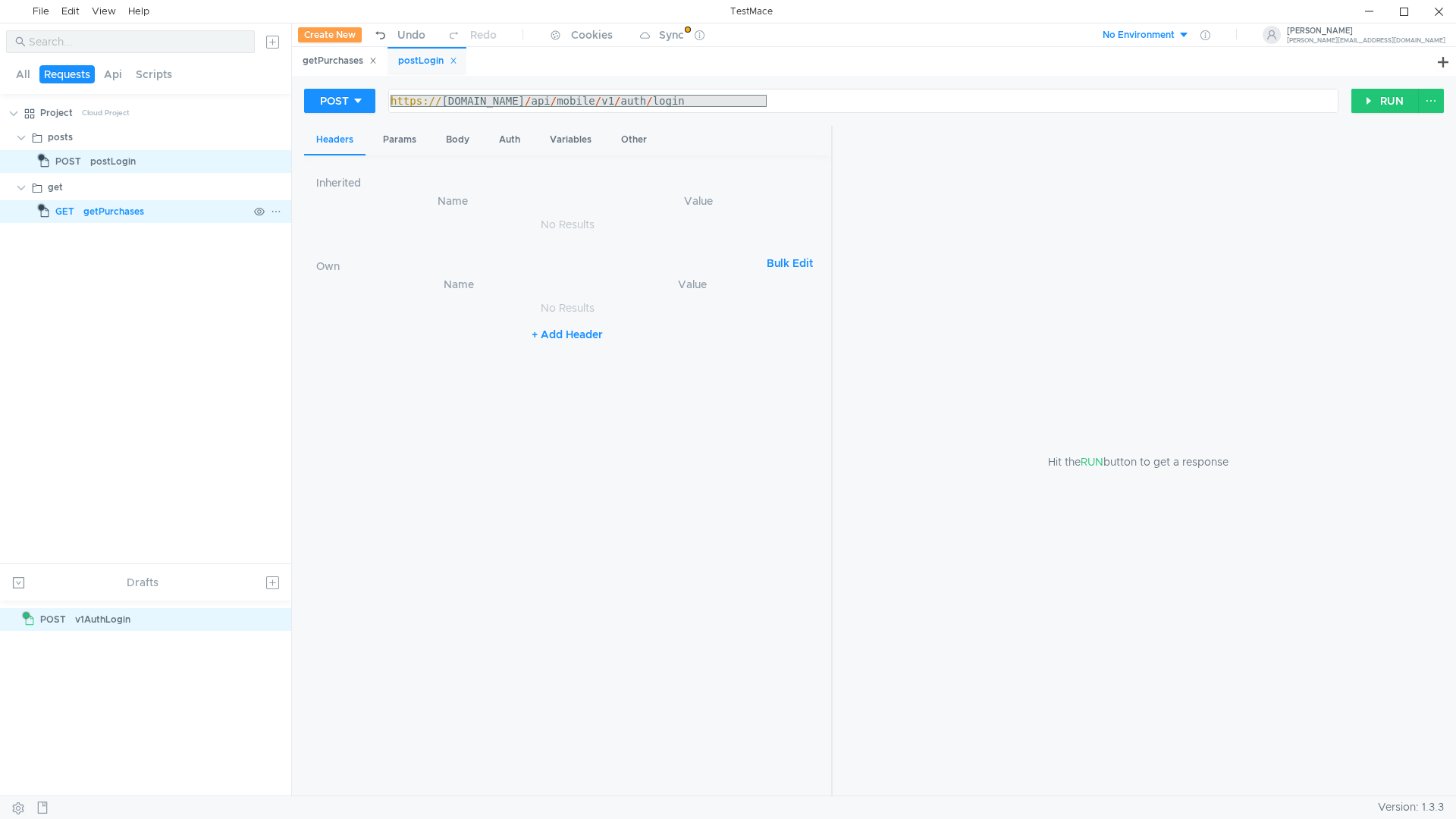
click at [115, 221] on div "getPurchases" at bounding box center [113, 211] width 61 height 22
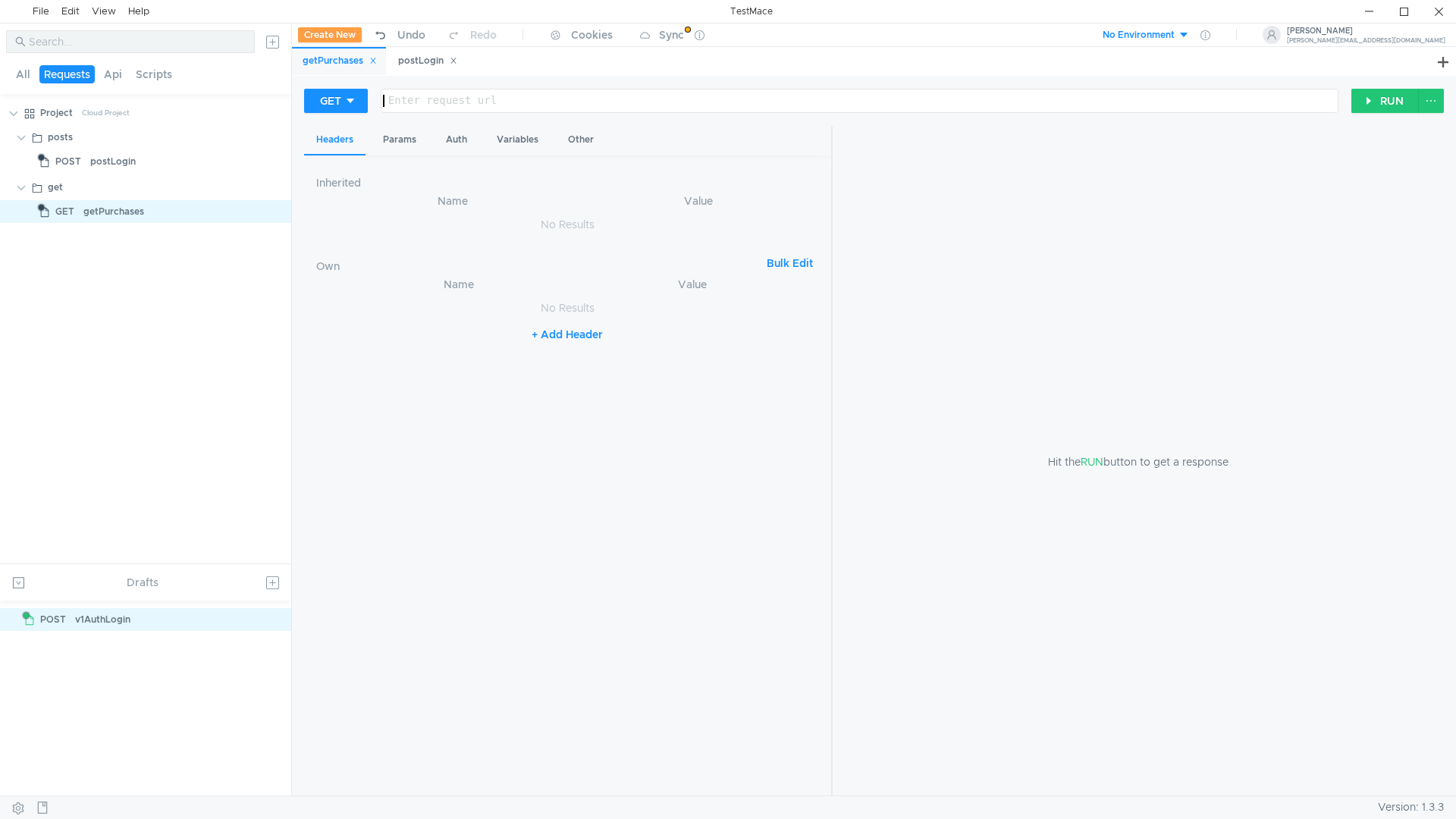
click at [444, 110] on div at bounding box center [857, 113] width 956 height 36
paste textarea "https://dev.checksplit.kreosoft.ru/api/mobile/v1/auth/login"
type textarea "https://dev.checksplit.kreosoft.ru/api/mobile/v1/auth/login"
click at [452, 138] on div "Auth" at bounding box center [456, 140] width 46 height 28
click at [434, 180] on input at bounding box center [580, 179] width 438 height 22
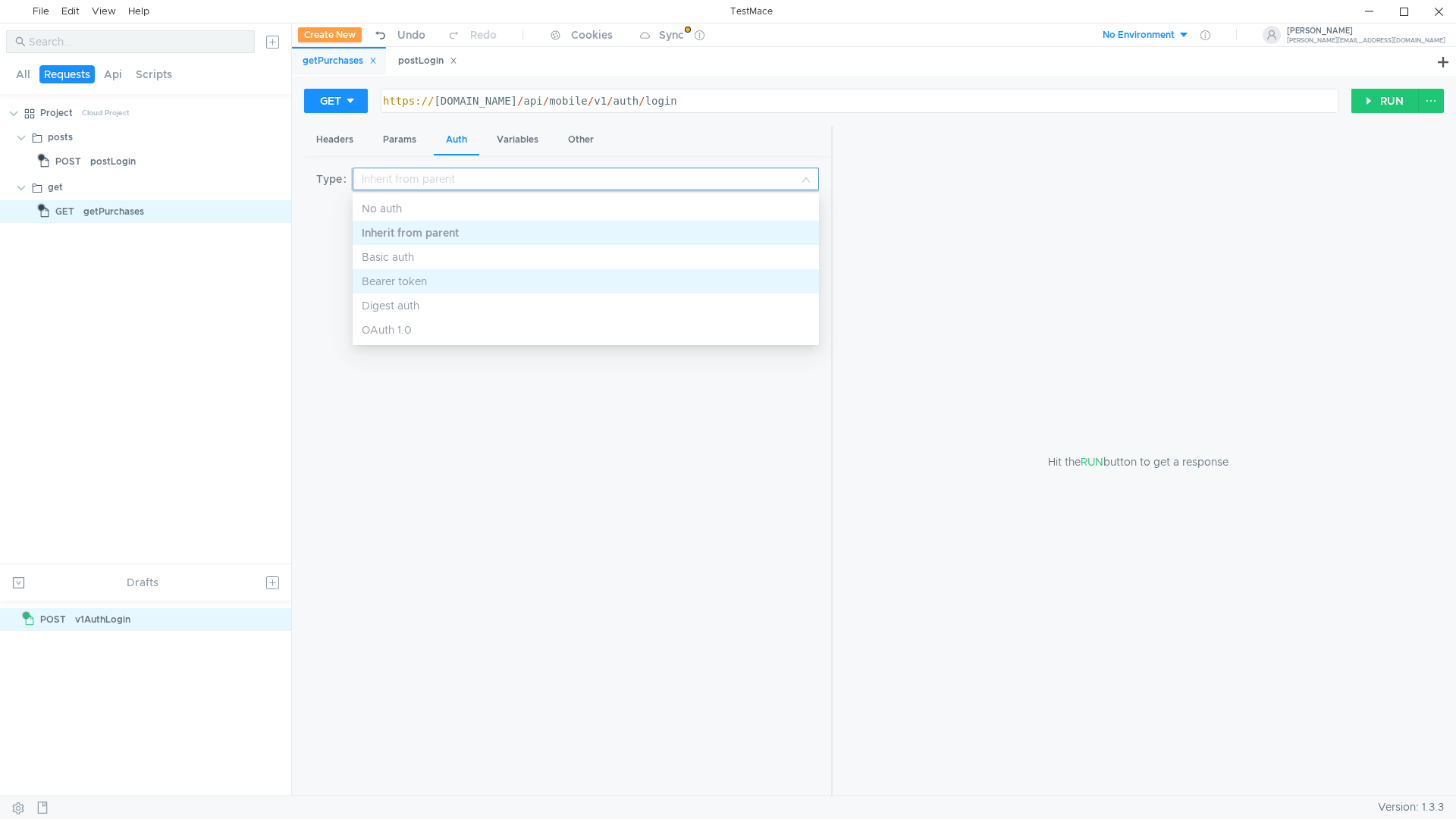
click at [394, 278] on div "Bearer token" at bounding box center [586, 281] width 448 height 16
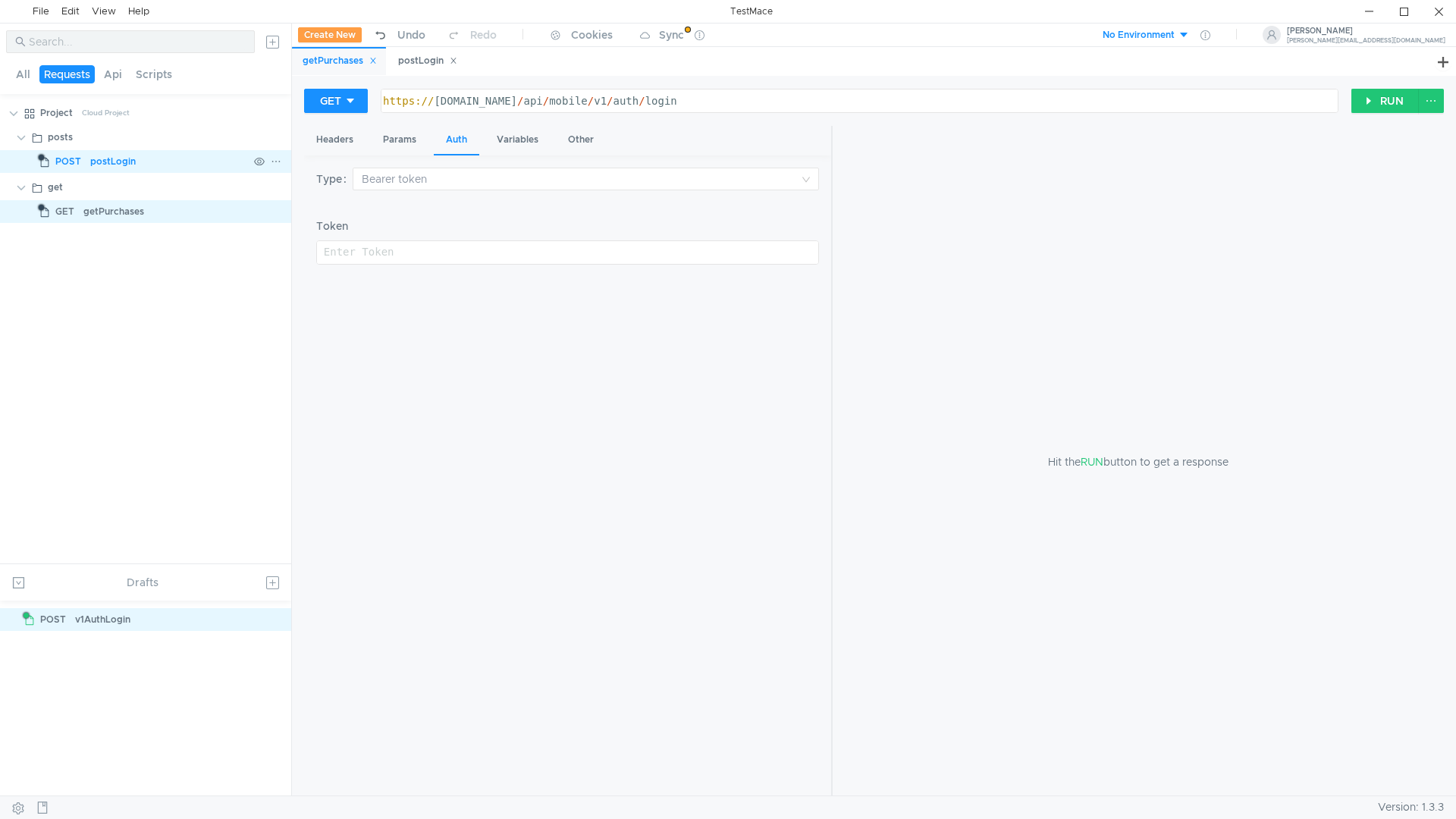
click at [157, 166] on div "postLogin" at bounding box center [169, 162] width 157 height 22
click at [157, 165] on div "postLogin" at bounding box center [169, 162] width 157 height 22
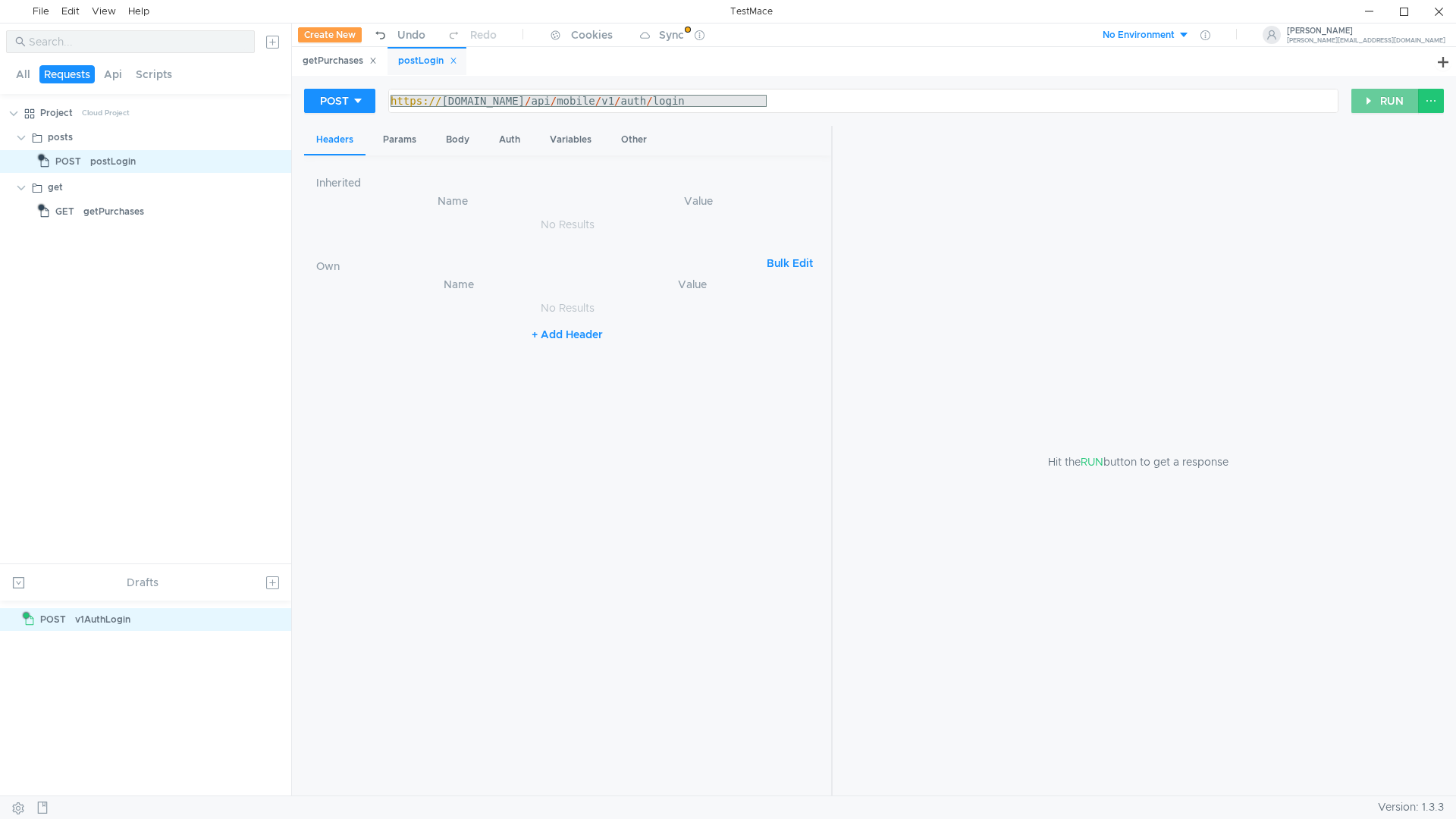
click at [1375, 98] on button "RUN" at bounding box center [1385, 101] width 67 height 24
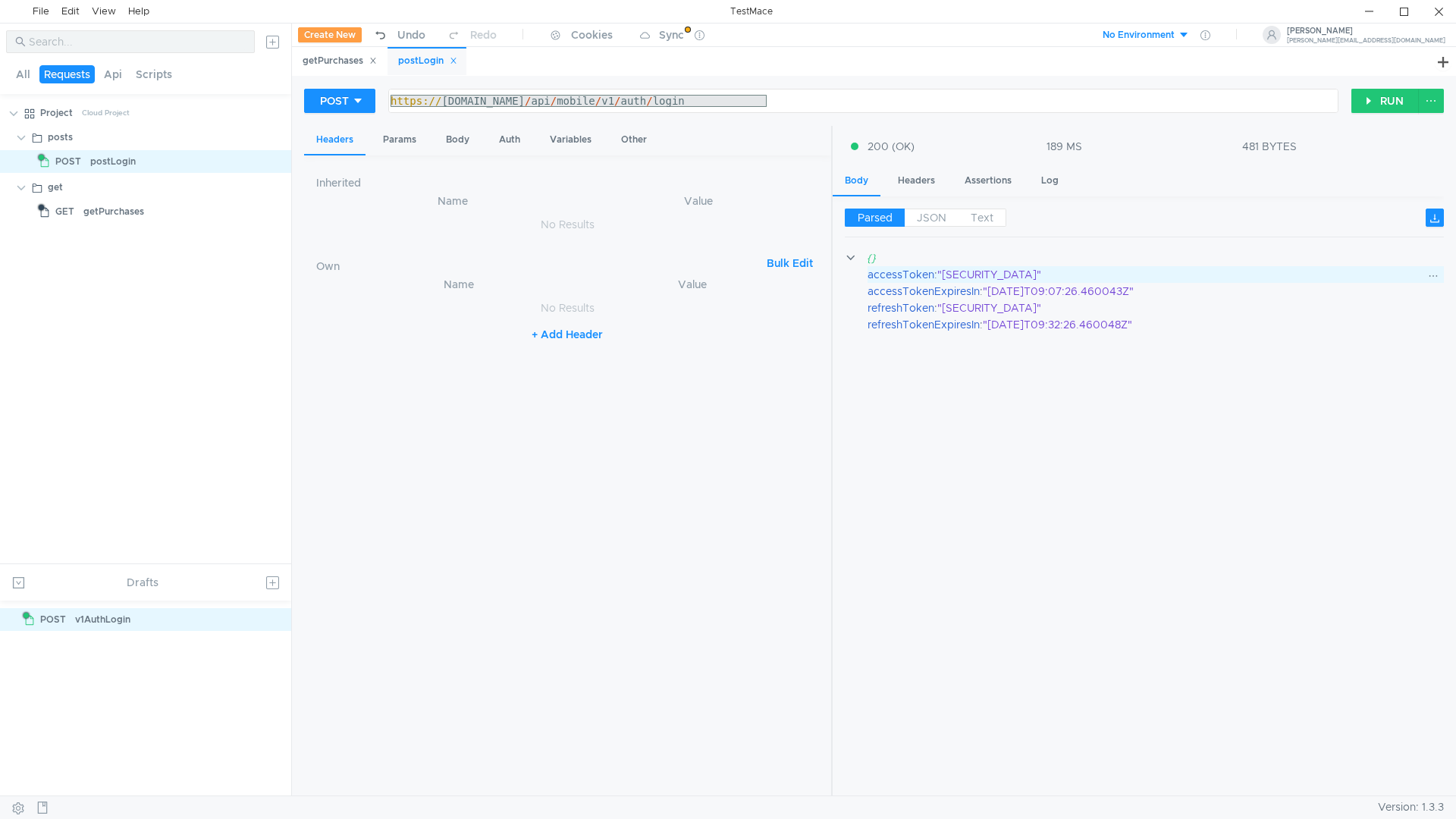
click at [997, 273] on div ""eyJhbGciOiJIUzI1NiIsInR5cCI6IkpXVCJ9.eyJ1c2VySWQiOiJlNzE5ZmJhNi0yNTRkLTQxNjQtO…" at bounding box center [1181, 274] width 488 height 16
click at [1331, 327] on div ""2025-09-08T09:32:26.460048Z"" at bounding box center [1204, 324] width 444 height 16
click at [932, 210] on label "JSON" at bounding box center [932, 217] width 54 height 18
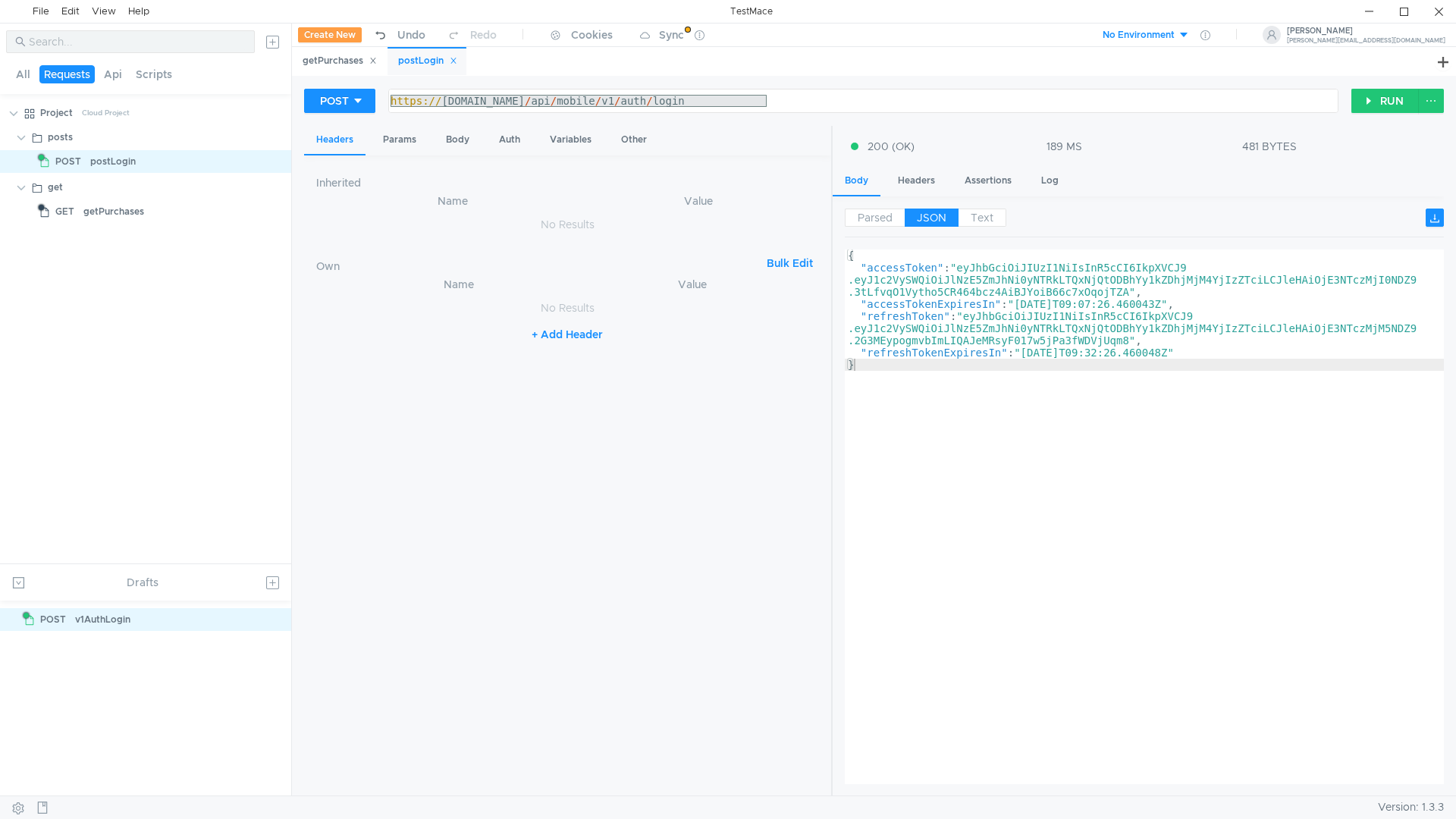
click at [933, 214] on span "JSON" at bounding box center [932, 218] width 29 height 14
type textarea ""accessToken": "eyJhbGciOiJIUzI1NiIsInR5cCI6IkpXVCJ9.eyJ1c2VySWQiOiJlNzE5ZmJhNi…"
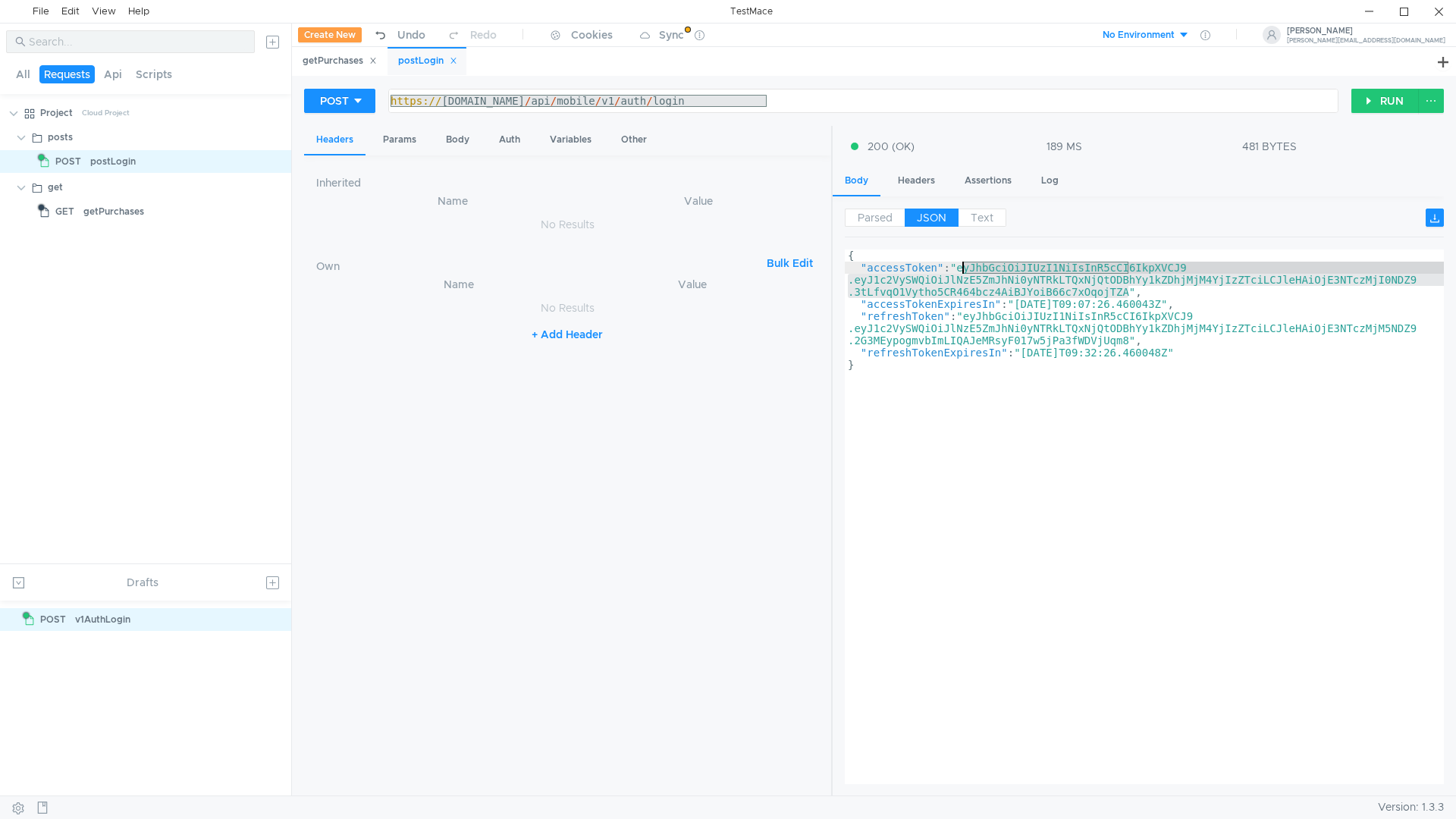
drag, startPoint x: 1127, startPoint y: 292, endPoint x: 960, endPoint y: 266, distance: 169.0
click at [960, 266] on div "{ "accessToken" : "eyJhbGciOiJIUzI1NiIsInR5cCI6IkpXVCJ9 .eyJ1c2VySWQiOiJlNzE5Zm…" at bounding box center [1144, 528] width 599 height 559
click at [864, 214] on span "Parsed" at bounding box center [875, 218] width 35 height 14
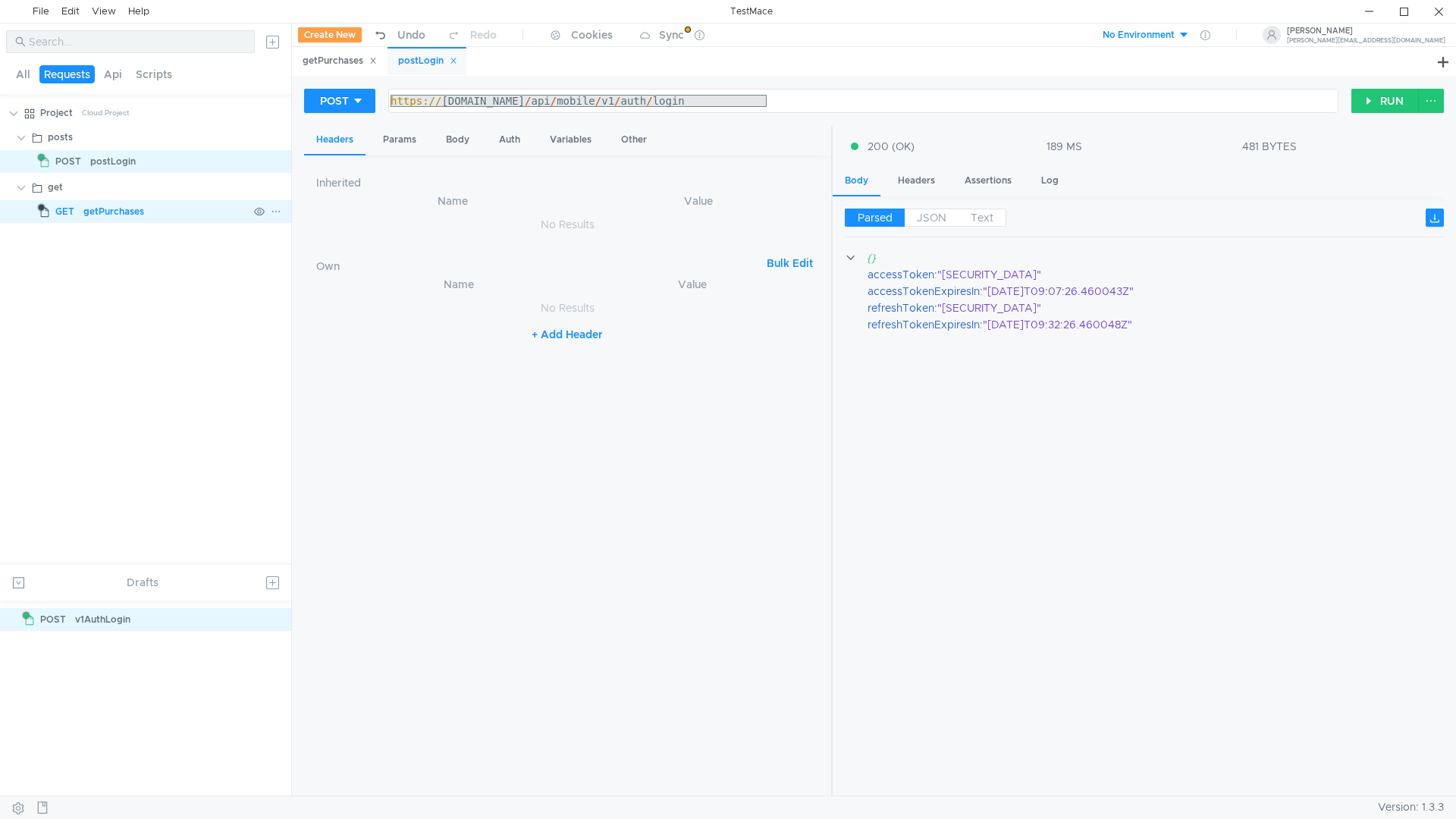
click at [81, 211] on app-tree-icon "GET" at bounding box center [61, 211] width 45 height 22
click at [133, 217] on div "getPurchases" at bounding box center [113, 211] width 61 height 22
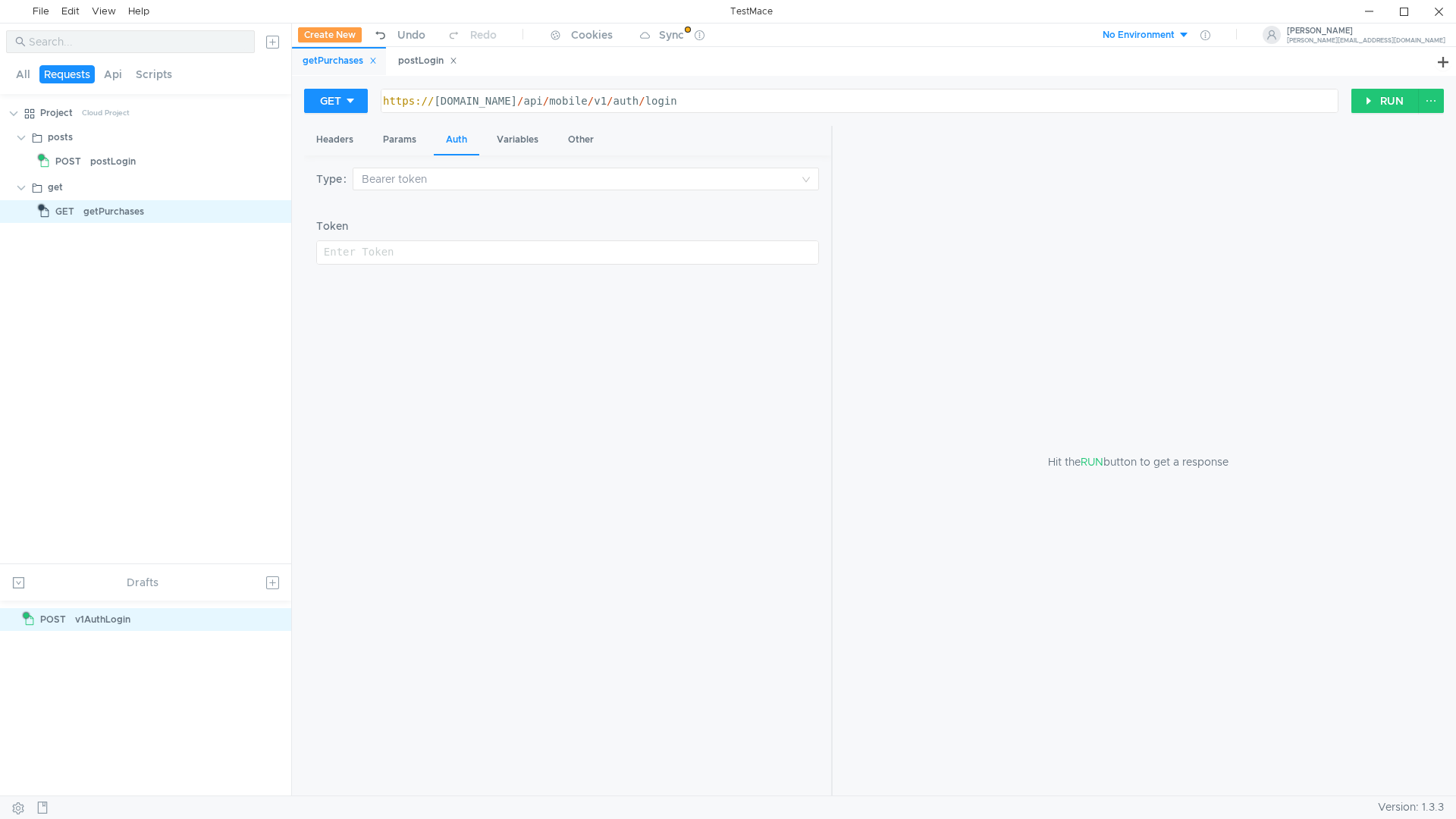
click at [427, 258] on div at bounding box center [566, 265] width 501 height 36
paste textarea "eyJhbGciOiJIUzI1NiIsInR5cCI6IkpXVCJ9.eyJ1c2VySWQiOiJlNzE5ZmJhNi0yNTRkLTQxNjQtOD…"
type textarea "eyJhbGciOiJIUzI1NiIsInR5cCI6IkpXVCJ9.eyJ1c2VySWQiOiJlNzE5ZmJhNi0yNTRkLTQxNjQtOD…"
click at [1385, 106] on button "RUN" at bounding box center [1385, 101] width 67 height 24
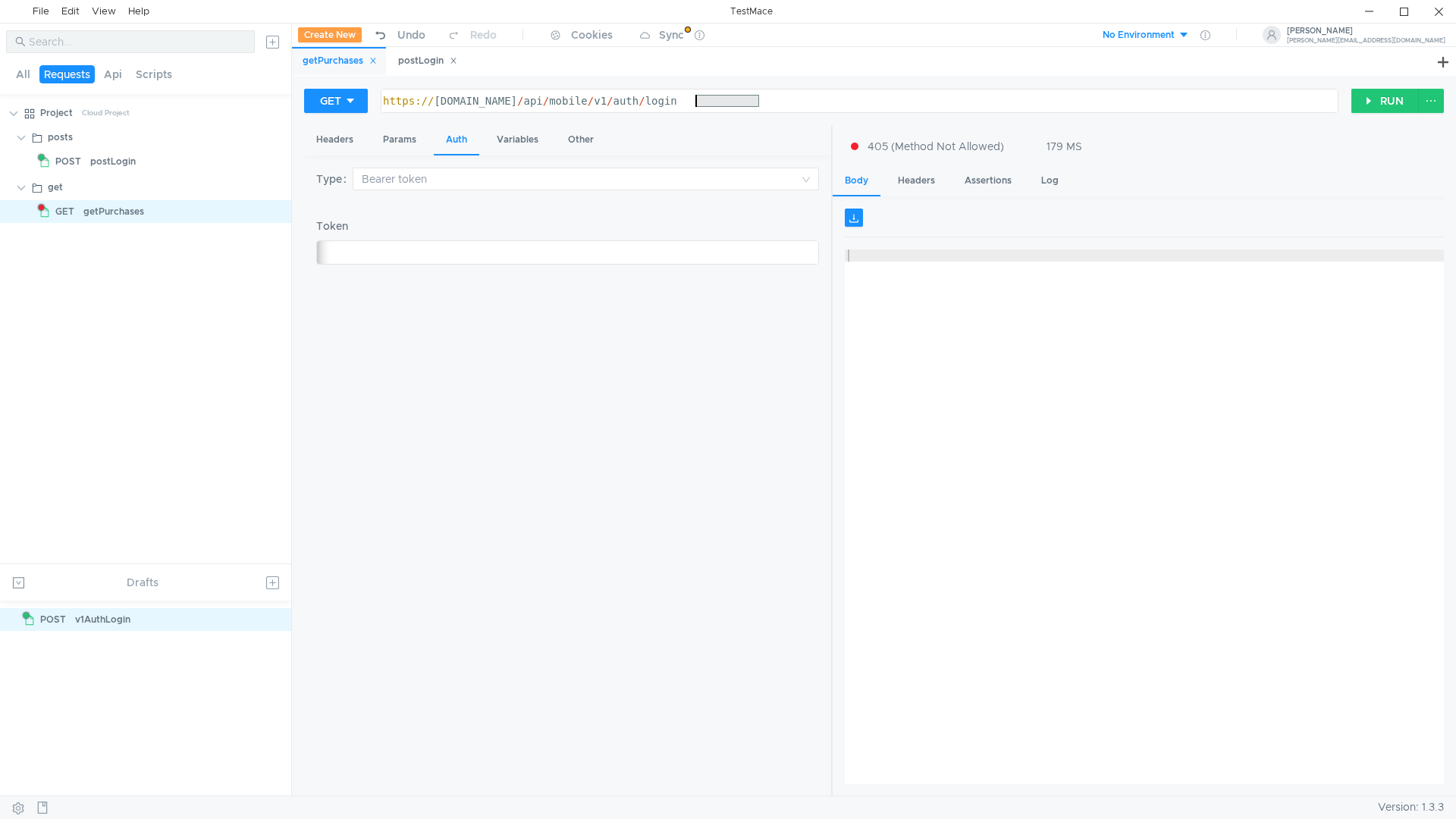
drag, startPoint x: 765, startPoint y: 102, endPoint x: 696, endPoint y: 107, distance: 69.2
click at [696, 107] on div "https:// dev.checksplit.kreosoft.ru / api / mobile / v1 / auth / login" at bounding box center [857, 113] width 956 height 36
type textarea "https://dev.checksplit.kreosoft.ru/api/mobile/v1/purchases"
click at [1363, 117] on div "GET https://dev.checksplit.kreosoft.ru/api/mobile/v1/purchases https:// dev.che…" at bounding box center [873, 107] width 1139 height 38
click at [1366, 103] on button "RUN" at bounding box center [1385, 101] width 67 height 24
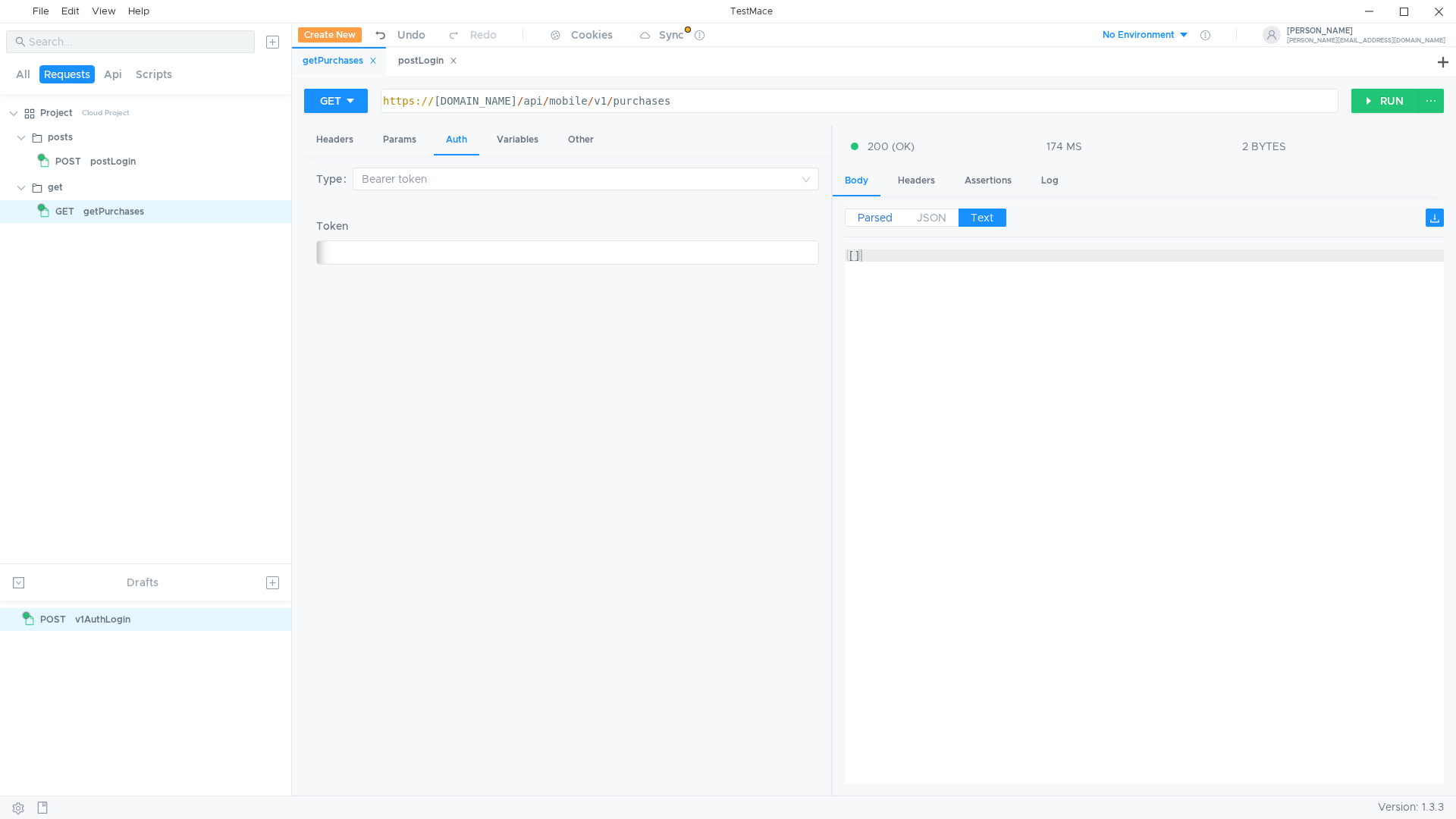
click at [869, 217] on span "Parsed" at bounding box center [875, 218] width 35 height 14
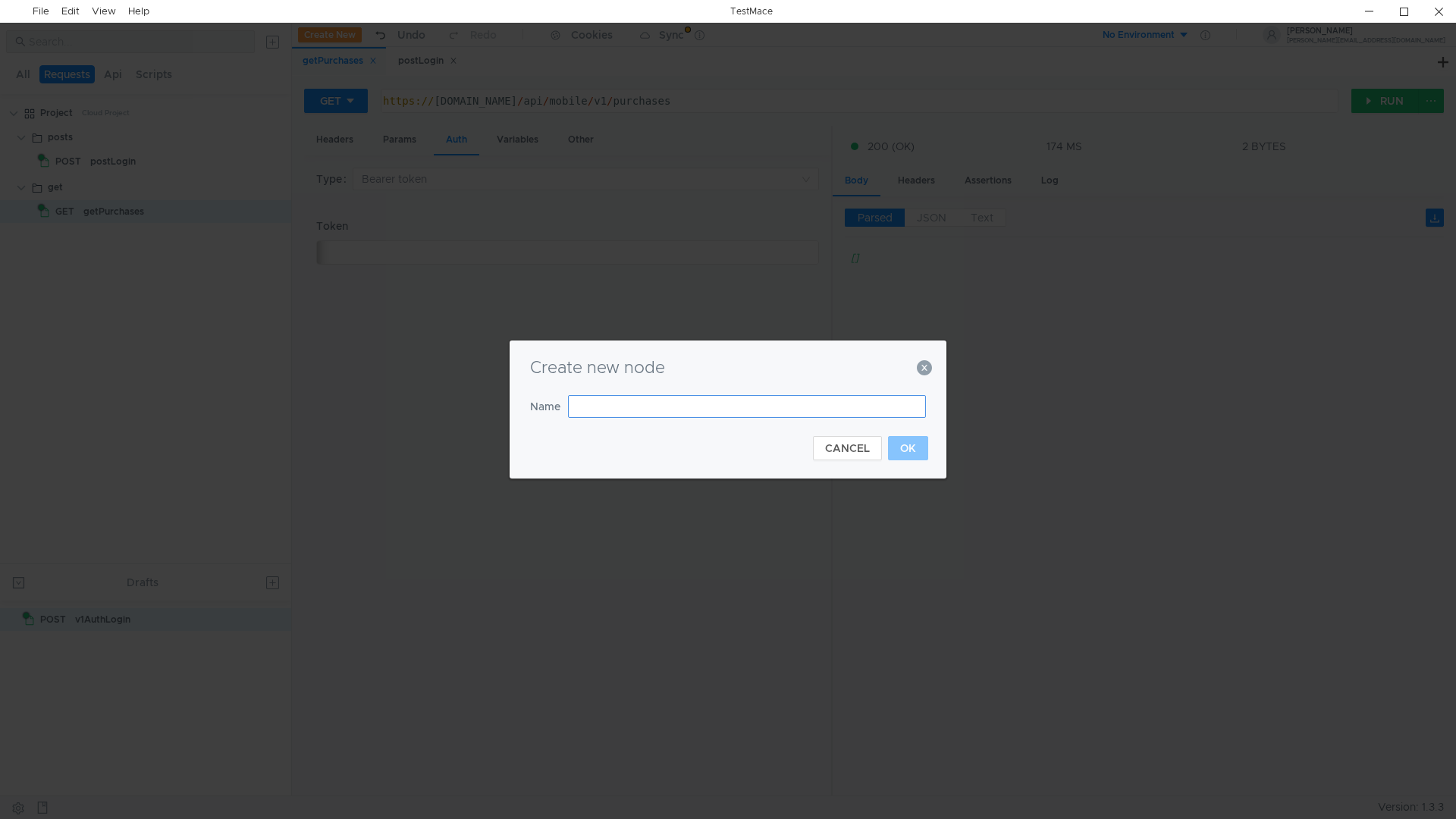
click at [663, 402] on input "text" at bounding box center [747, 406] width 358 height 22
type input "test"
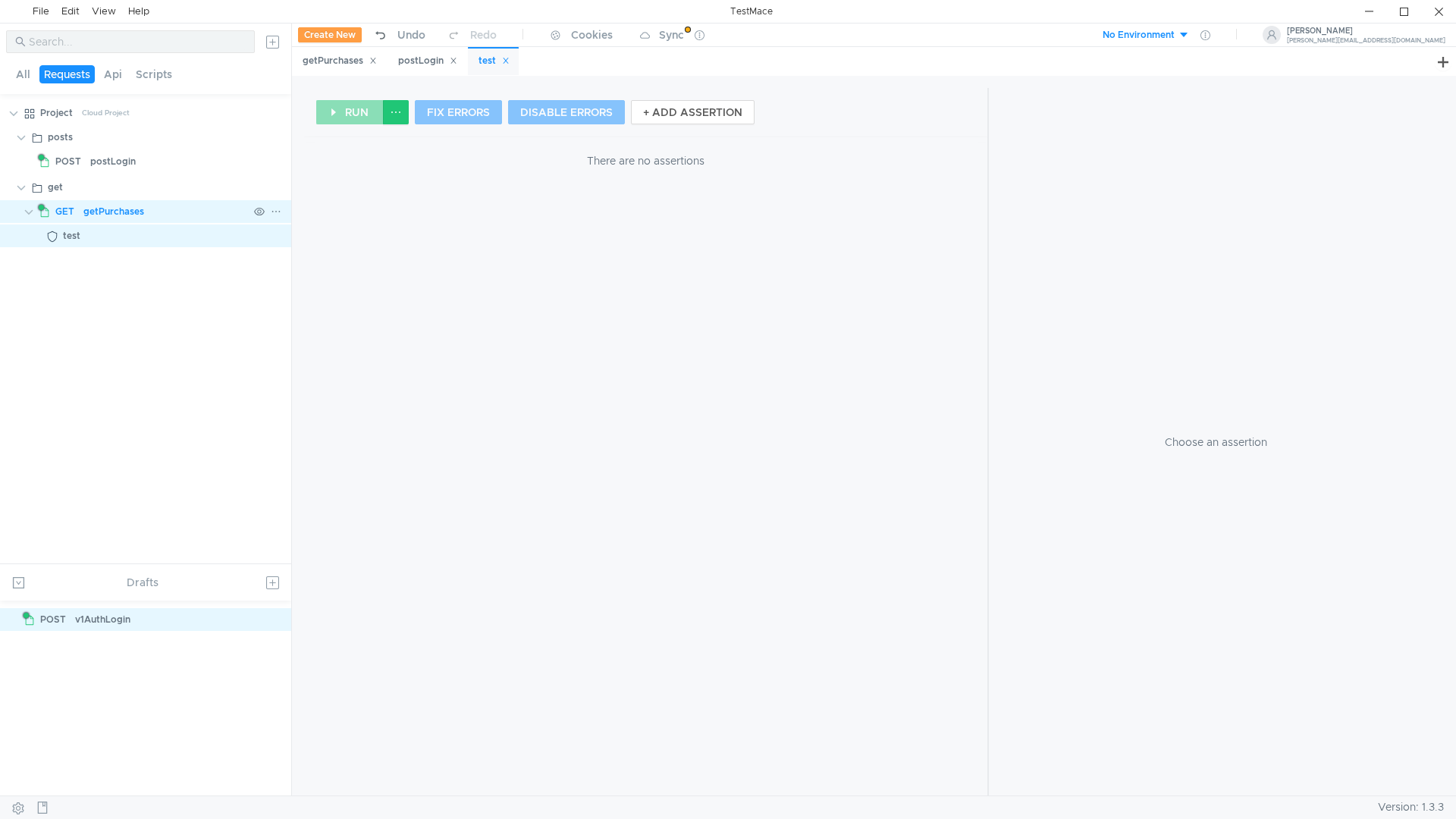
click at [102, 214] on div "getPurchases" at bounding box center [113, 211] width 61 height 22
click at [331, 61] on div "getPurchases" at bounding box center [340, 61] width 74 height 16
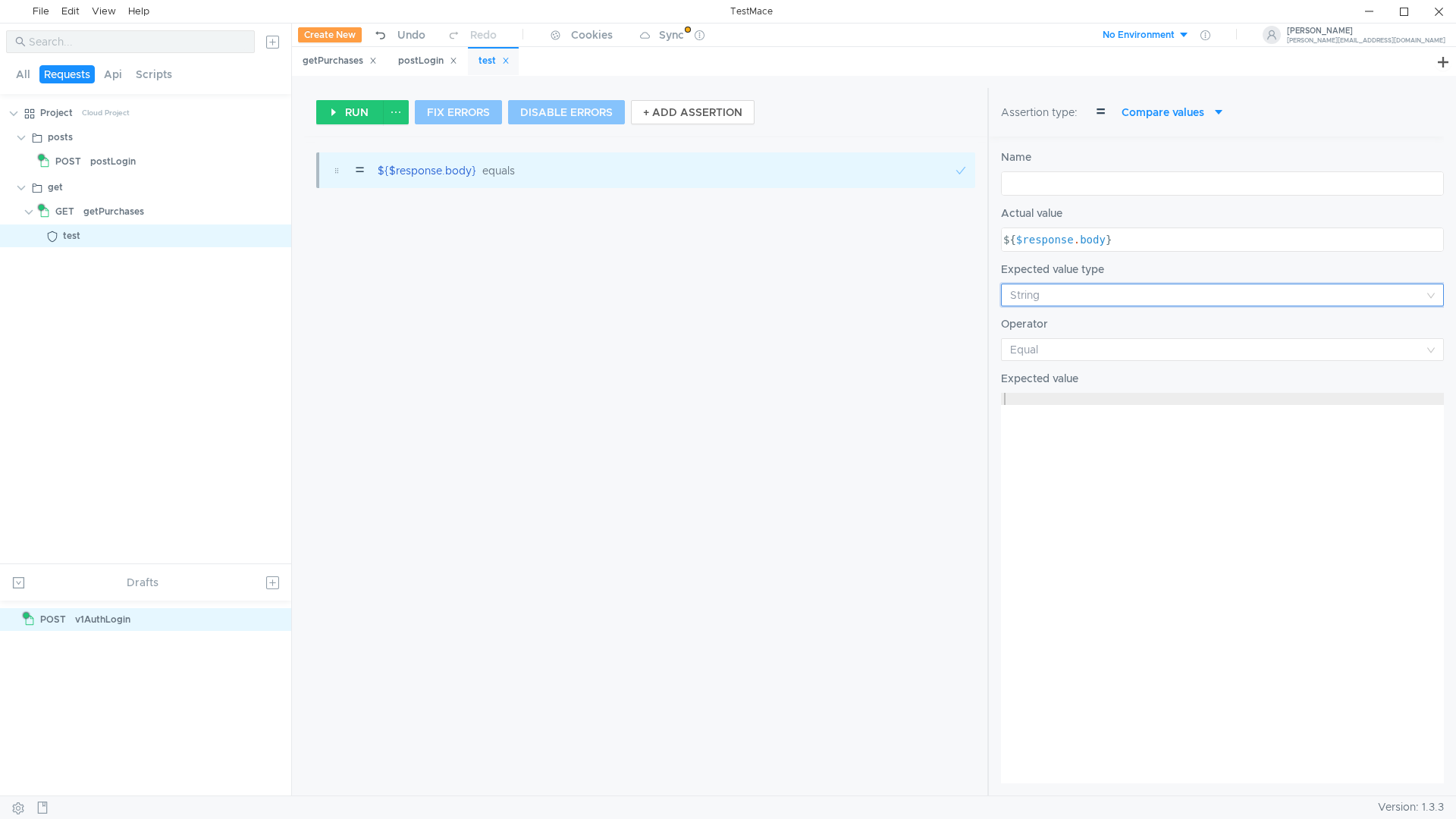
click at [1023, 298] on input at bounding box center [1217, 295] width 414 height 22
click at [1047, 297] on div at bounding box center [728, 409] width 1456 height 819
click at [1040, 395] on div at bounding box center [1222, 599] width 443 height 414
type textarea "[]"
click at [786, 291] on div "= ${$response.body} equals []" at bounding box center [645, 467] width 683 height 655
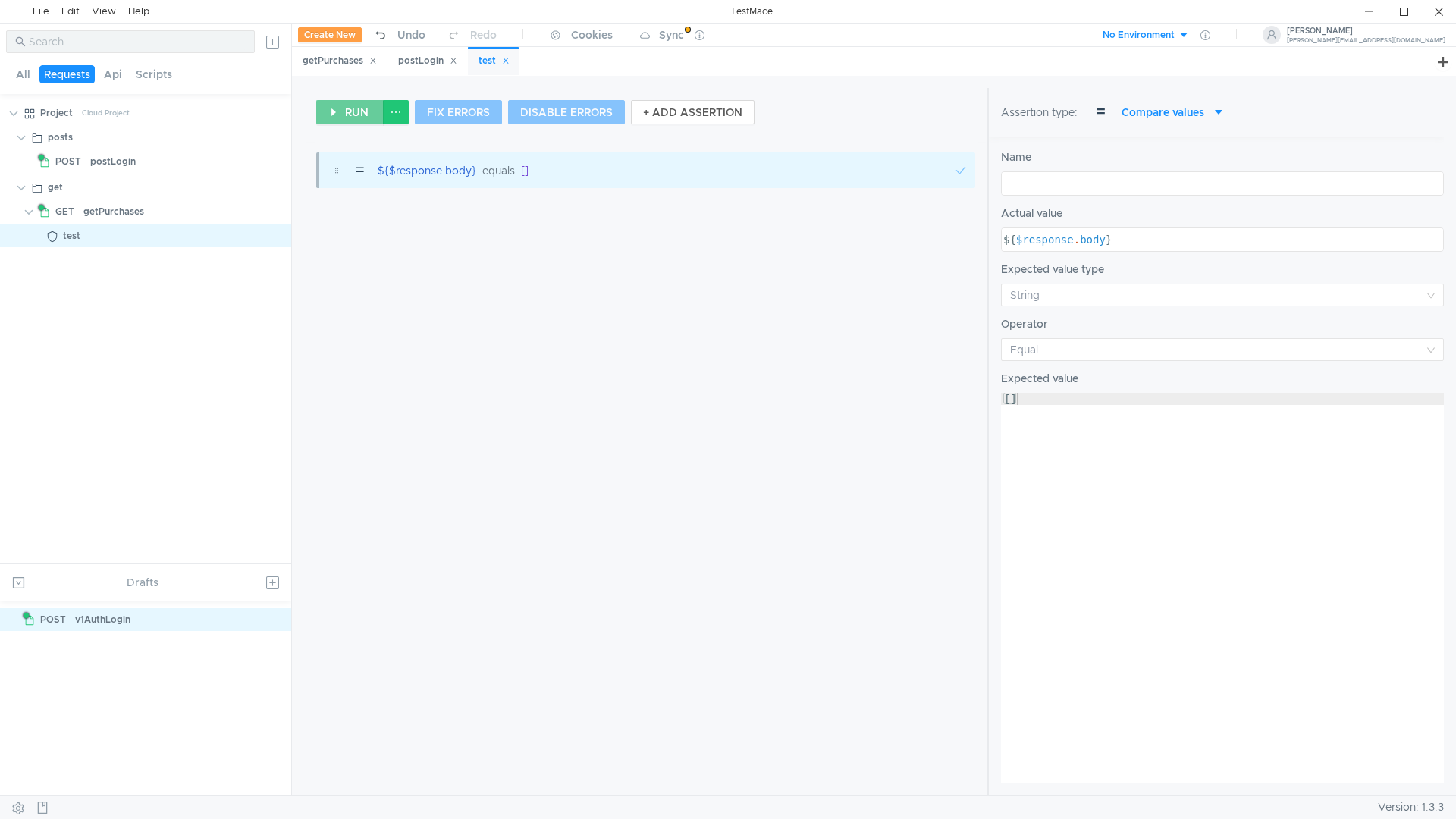
click at [338, 120] on button "RUN" at bounding box center [350, 112] width 67 height 24
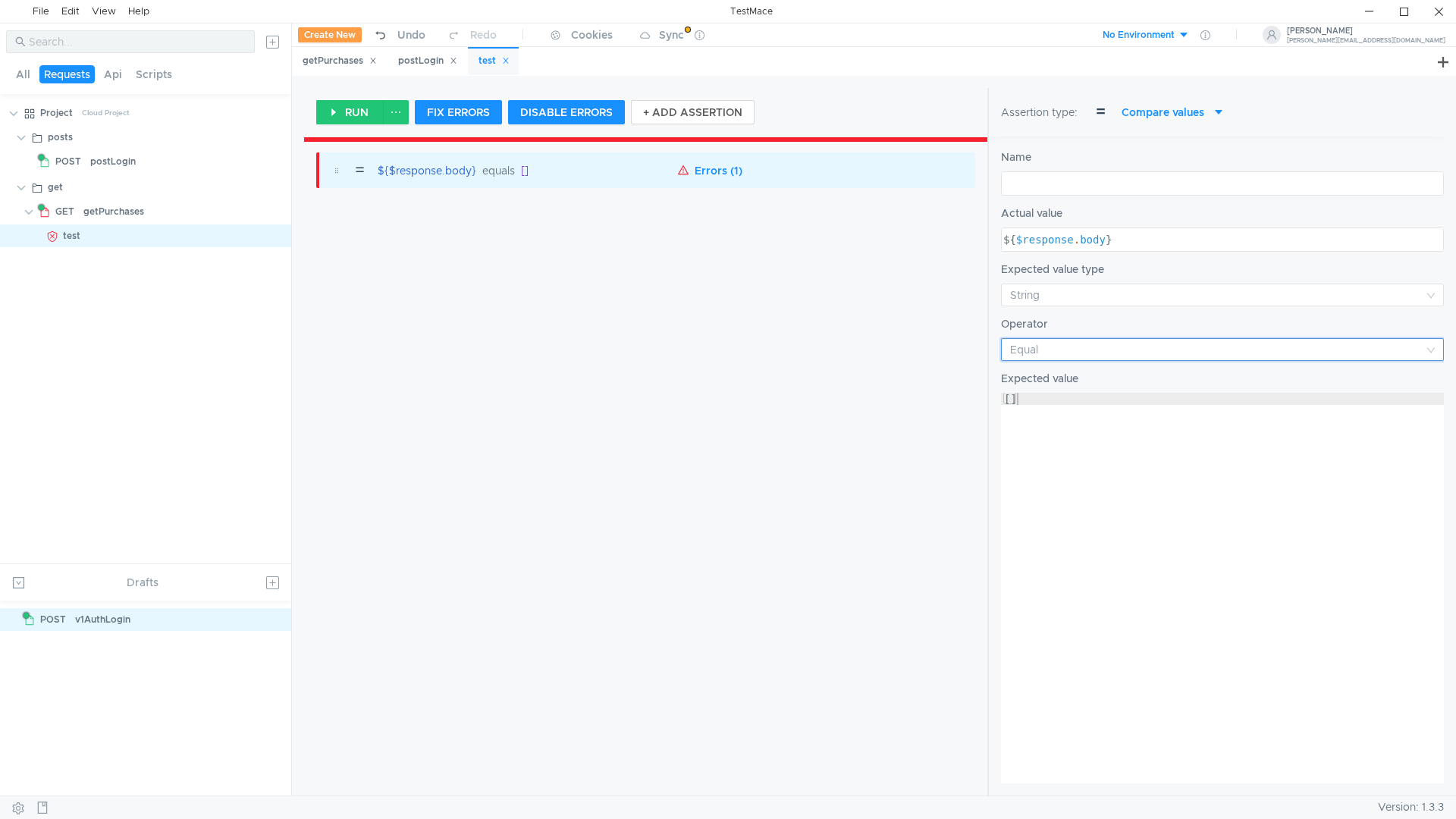
click at [1026, 353] on input at bounding box center [1217, 349] width 414 height 22
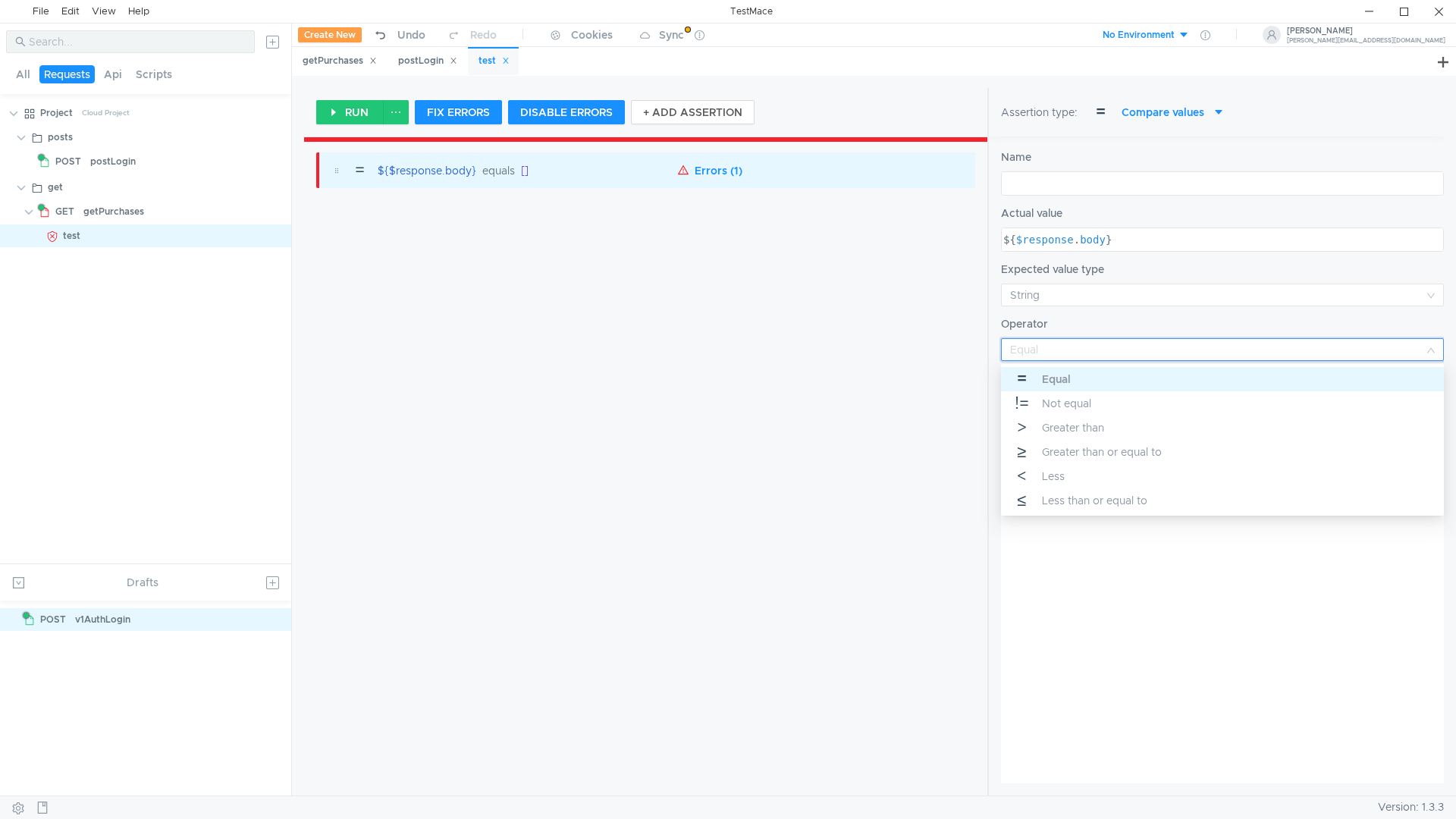
click at [1026, 353] on div at bounding box center [728, 409] width 1456 height 819
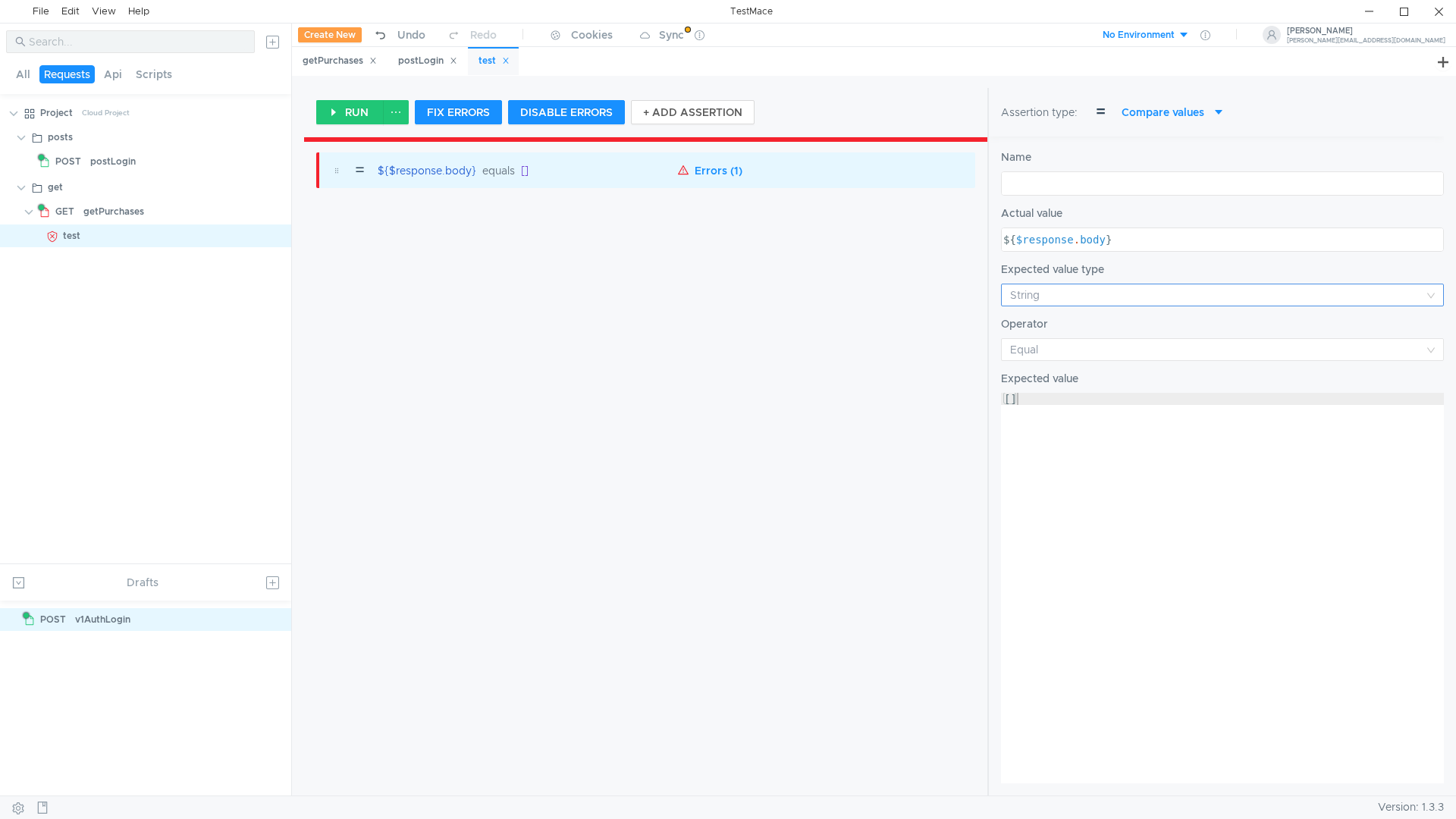
click at [1029, 303] on input at bounding box center [1217, 295] width 414 height 22
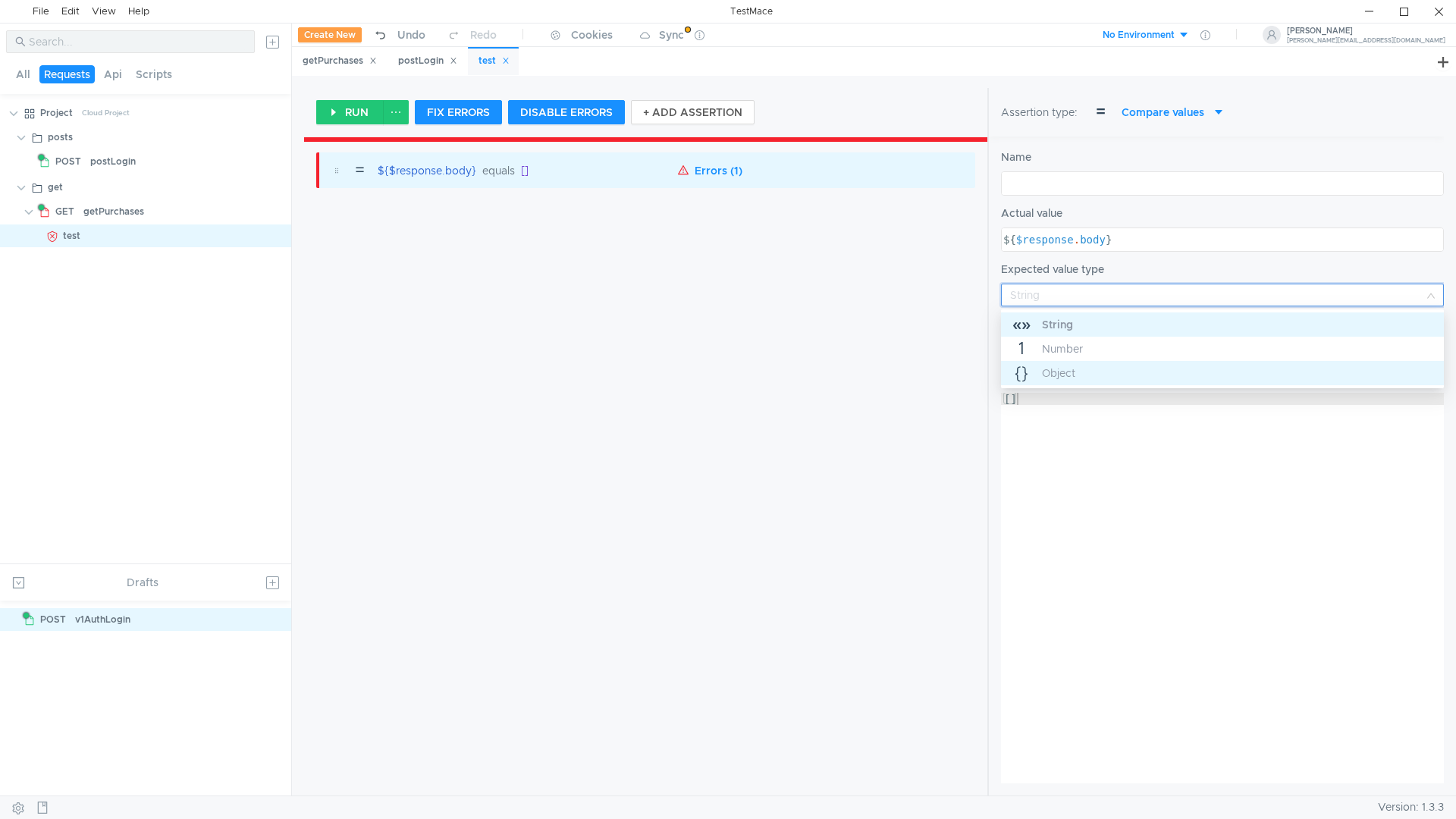
click at [1044, 374] on div "Object" at bounding box center [1058, 373] width 34 height 16
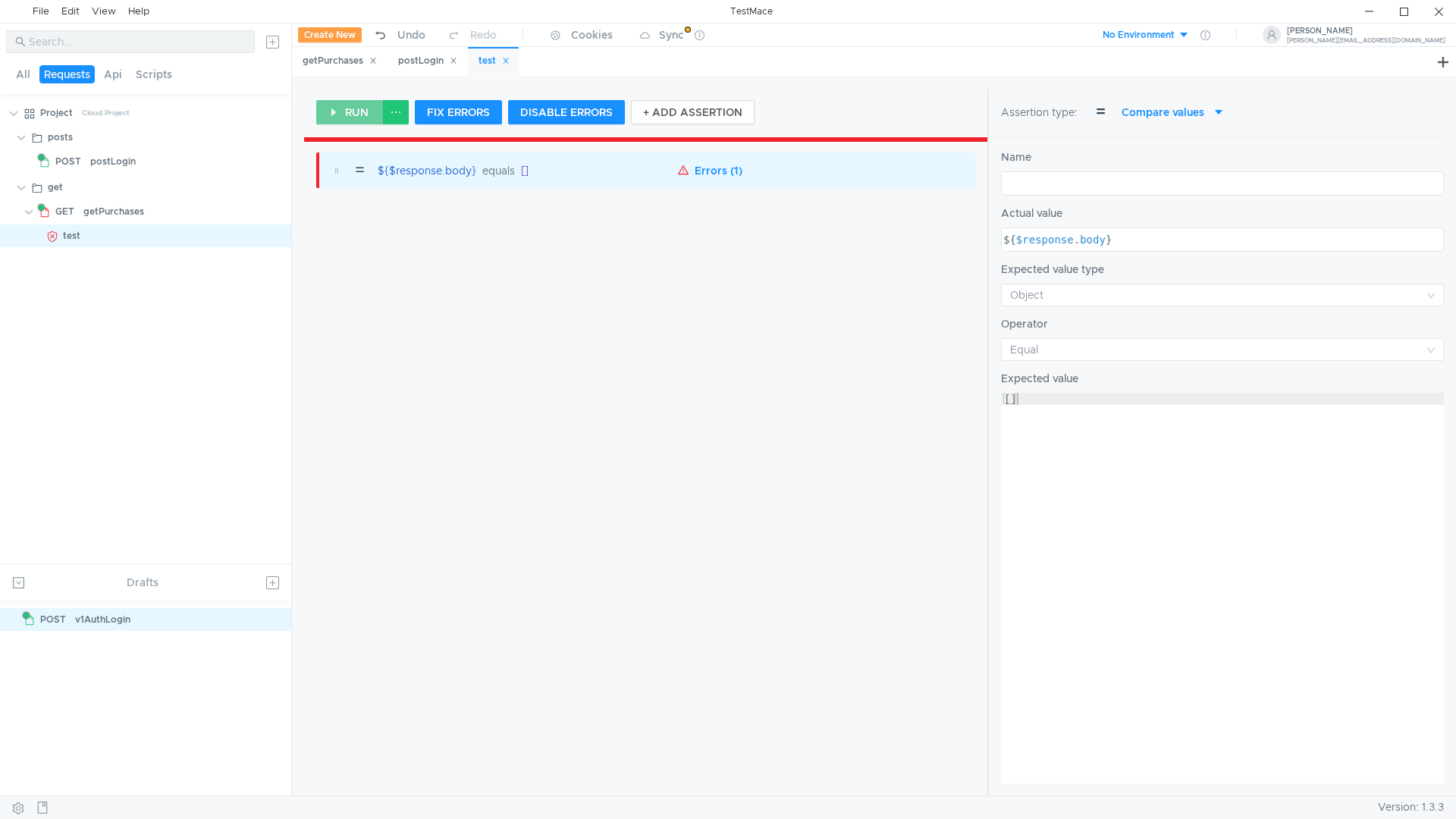
click at [352, 107] on button "RUN" at bounding box center [350, 112] width 67 height 24
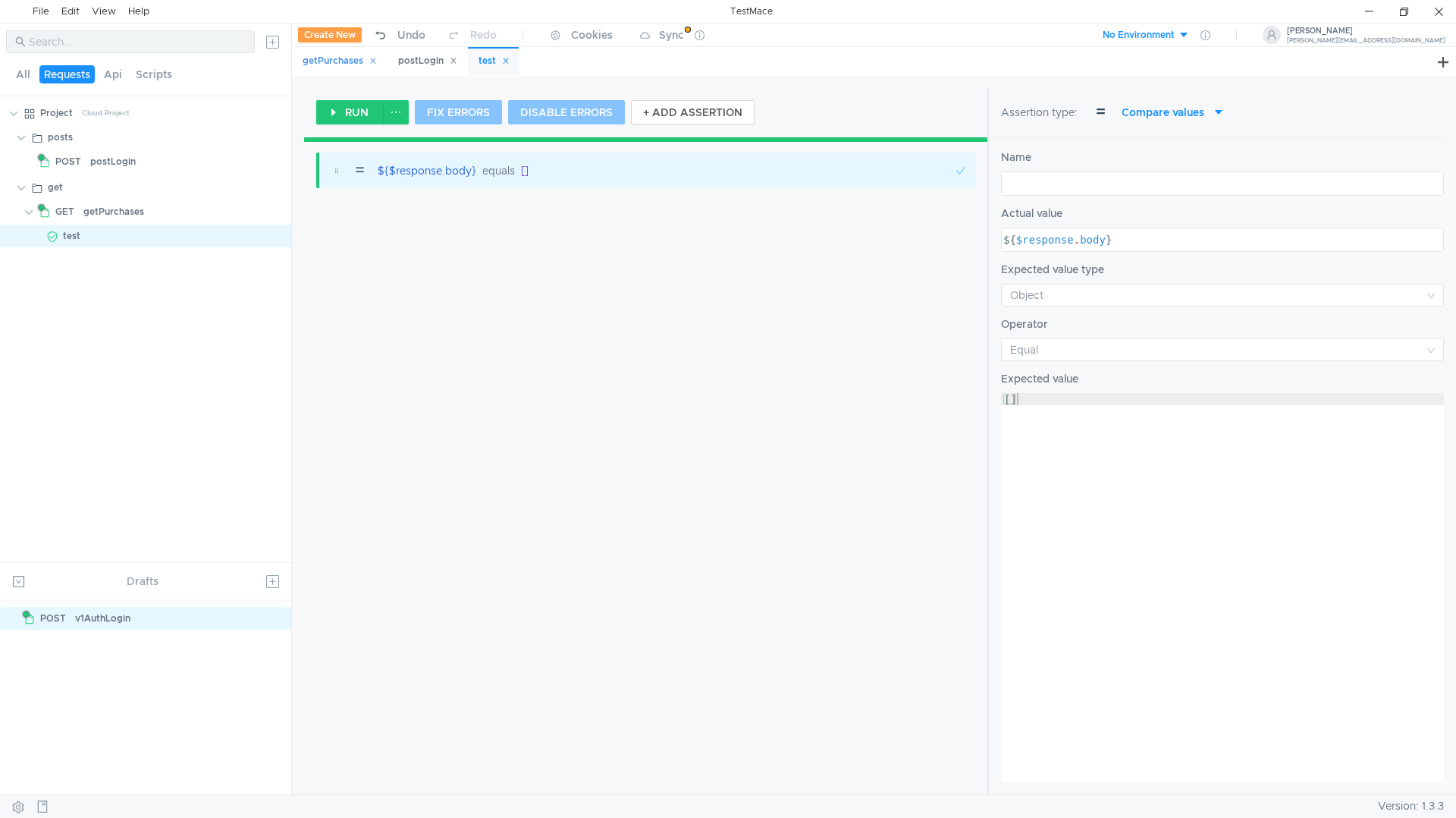
click at [336, 60] on div "getPurchases" at bounding box center [340, 61] width 74 height 16
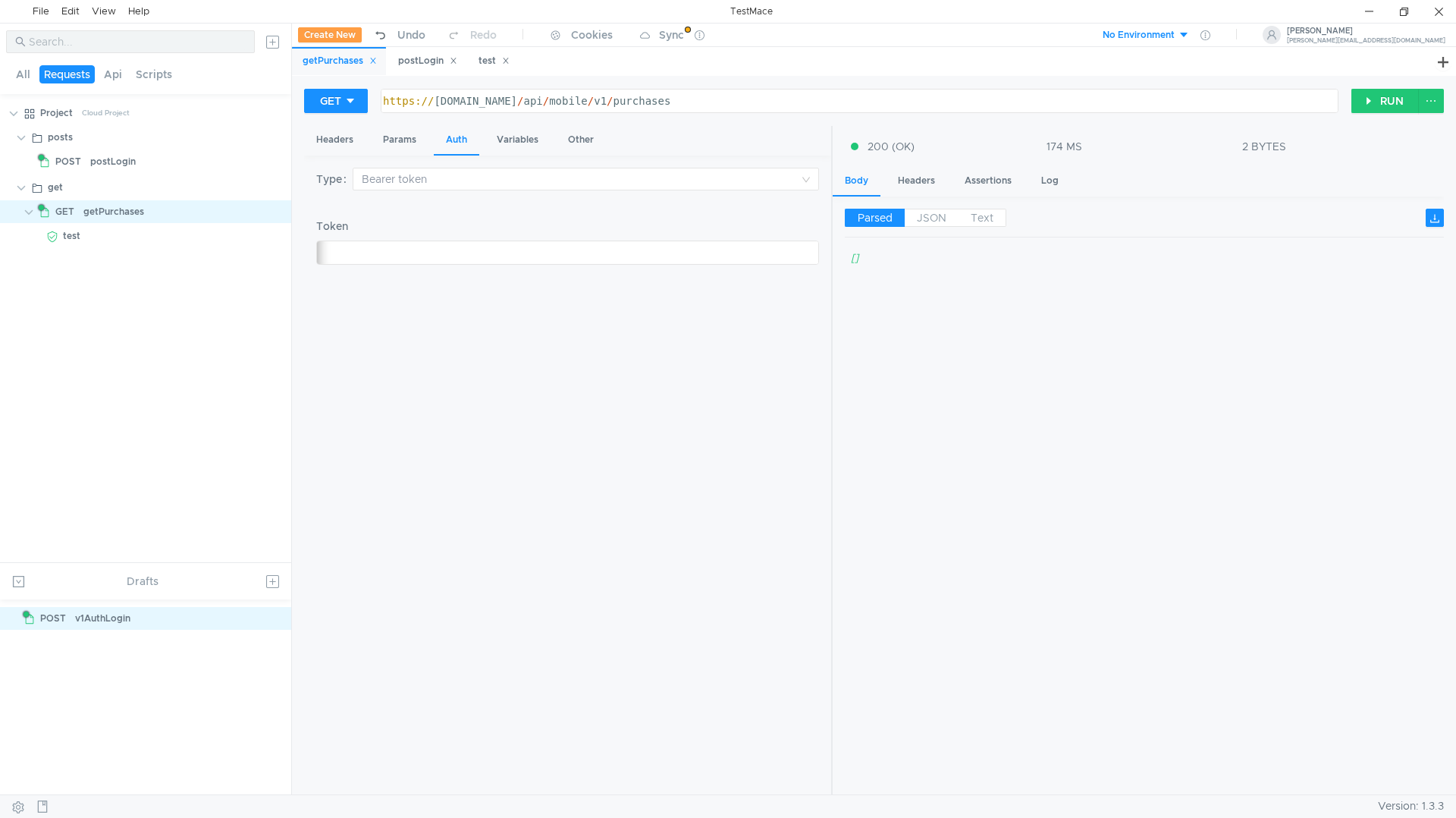
drag, startPoint x: 139, startPoint y: 210, endPoint x: 77, endPoint y: 315, distance: 121.9
click at [77, 315] on tree-viewport "Project Cloud Project posts POST postLogin get GET getPurchases test" at bounding box center [145, 332] width 292 height 462
click at [269, 213] on div at bounding box center [268, 211] width 40 height 23
drag, startPoint x: 175, startPoint y: 212, endPoint x: 258, endPoint y: 188, distance: 86.4
click at [258, 187] on div "get" at bounding box center [159, 187] width 264 height 23
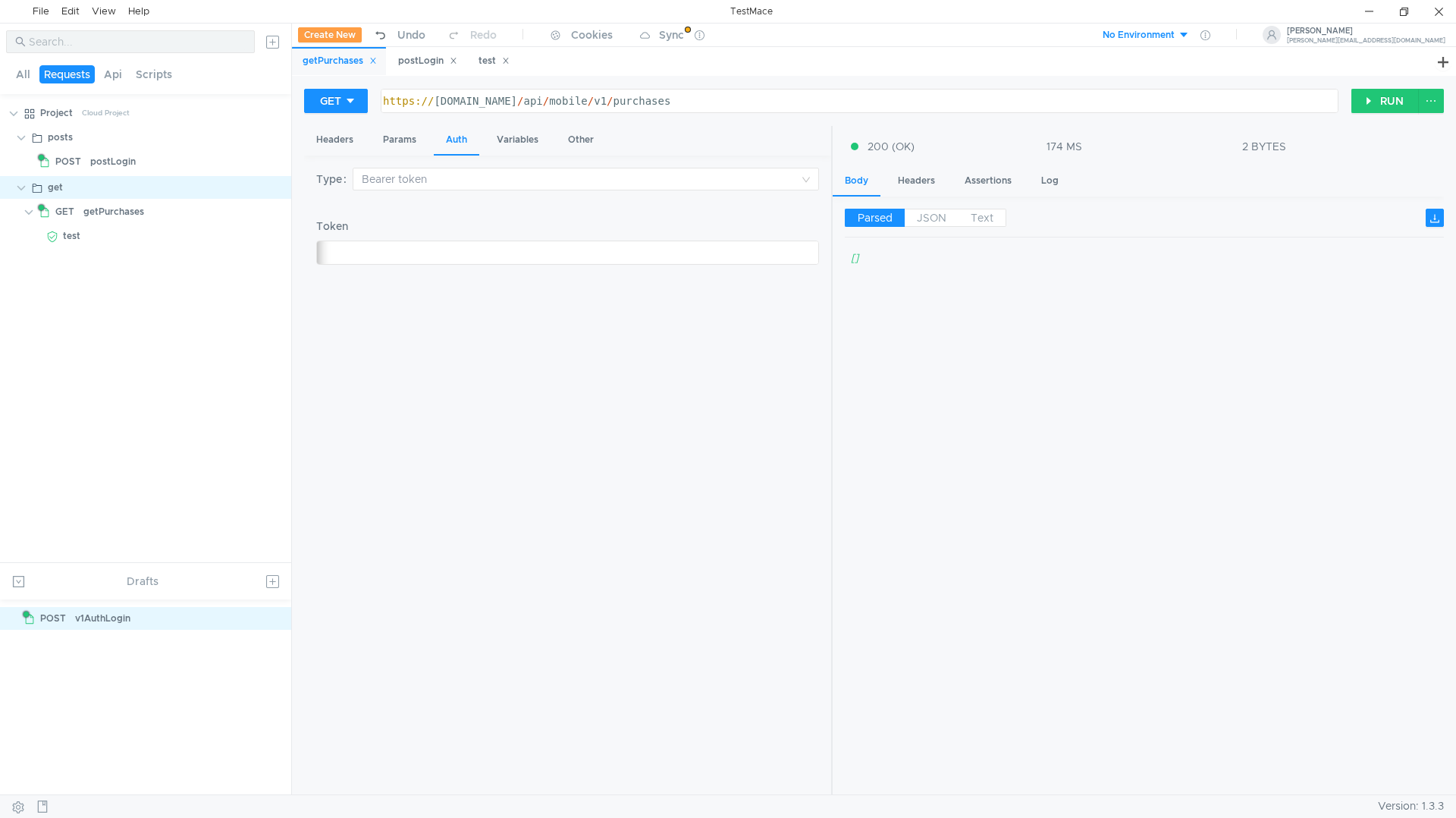
drag, startPoint x: 274, startPoint y: 207, endPoint x: 242, endPoint y: 248, distance: 52.0
click at [242, 248] on div at bounding box center [145, 248] width 292 height 2
click at [276, 210] on icon at bounding box center [276, 211] width 10 height 10
click at [219, 258] on div at bounding box center [728, 409] width 1456 height 818
click at [125, 240] on div "test" at bounding box center [156, 235] width 185 height 23
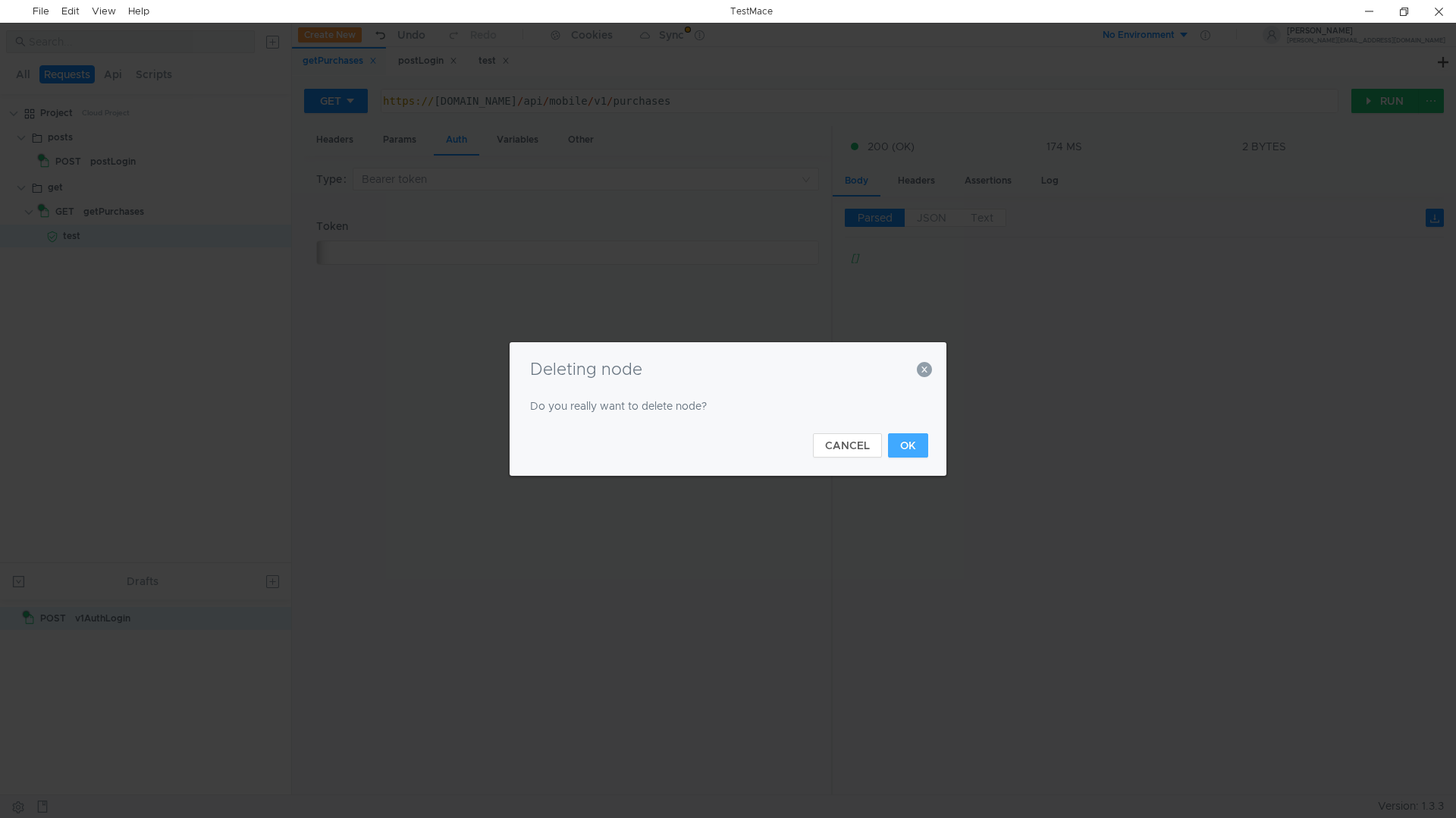
click at [908, 446] on button "OK" at bounding box center [908, 445] width 40 height 24
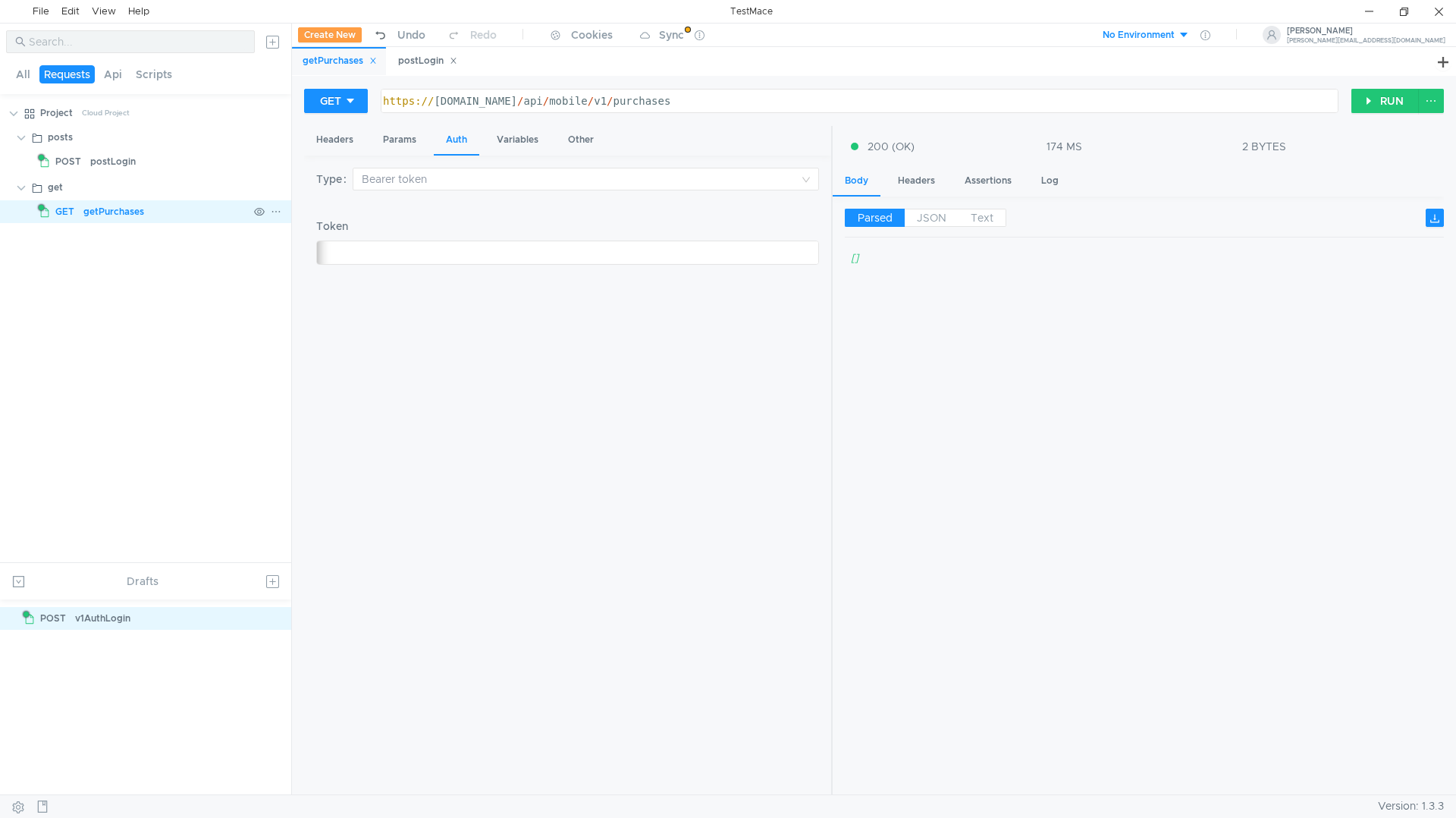
click at [278, 212] on icon at bounding box center [276, 211] width 10 height 10
drag, startPoint x: 789, startPoint y: 374, endPoint x: 765, endPoint y: 402, distance: 36.9
click at [184, 347] on div at bounding box center [728, 409] width 1456 height 818
click at [273, 212] on icon at bounding box center [276, 212] width 8 height 2
click at [152, 220] on div at bounding box center [728, 409] width 1456 height 818
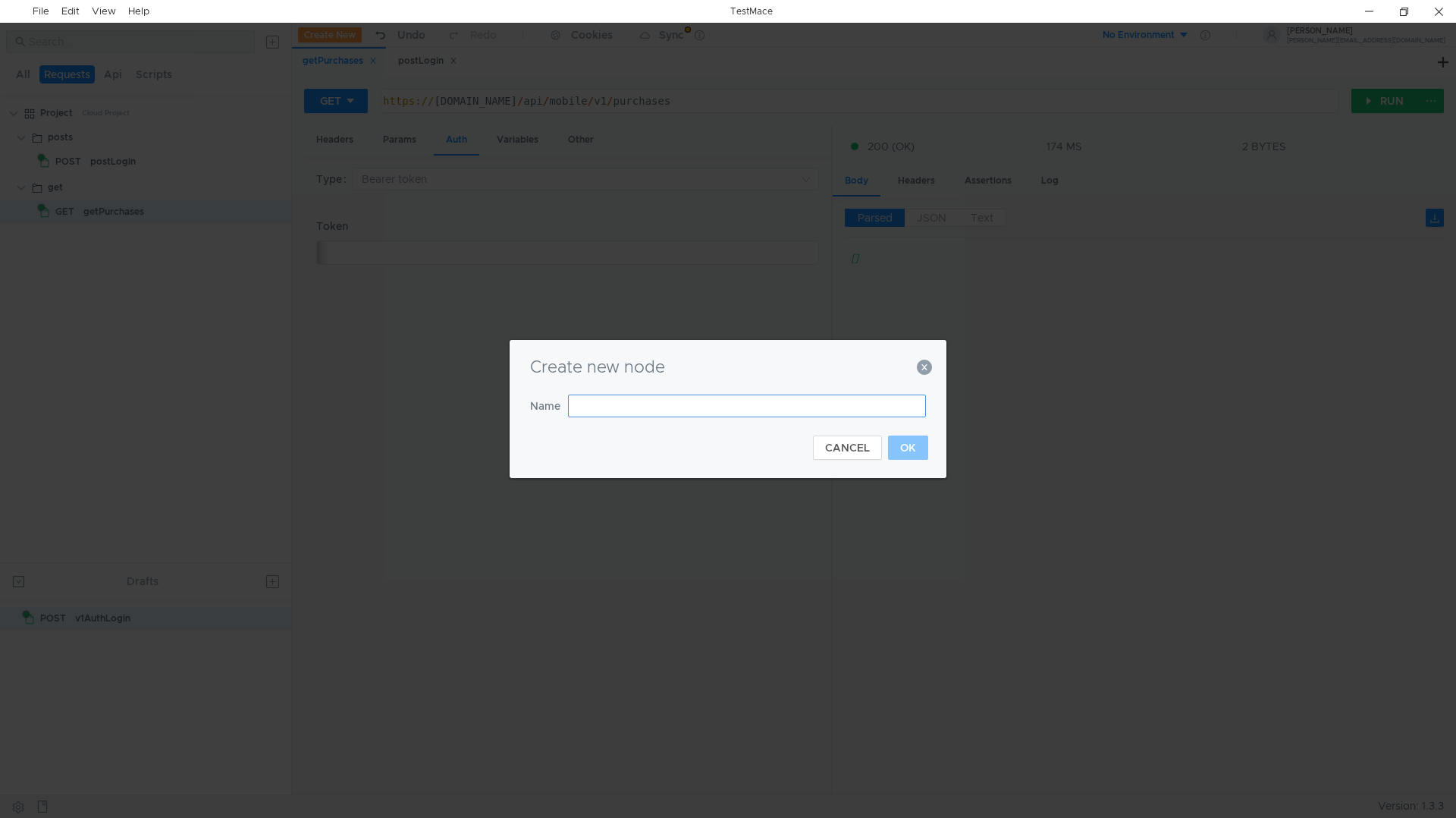
click at [717, 397] on input "text" at bounding box center [747, 406] width 358 height 23
type input "в"
type input "test"
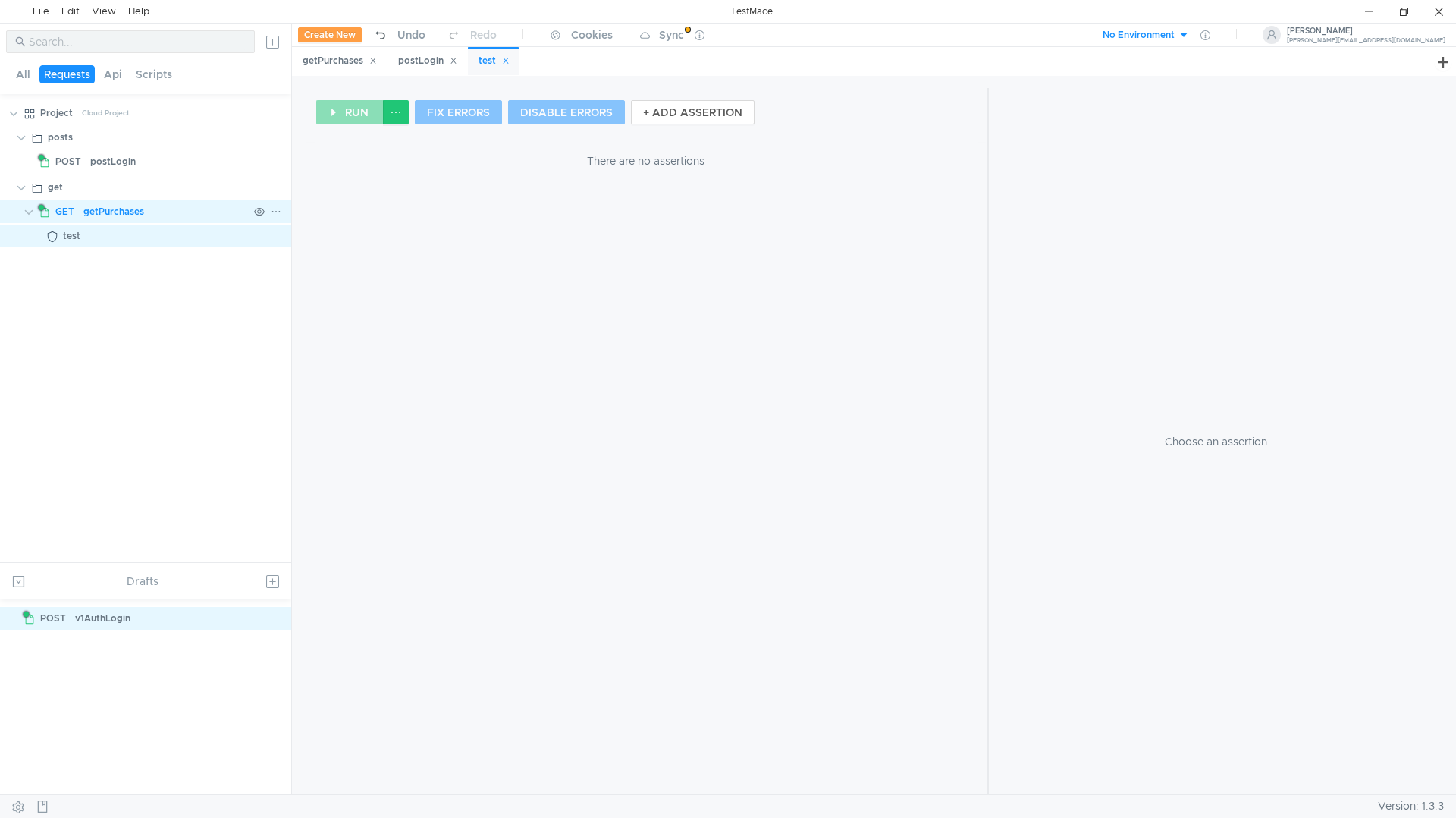
click at [80, 206] on app-tree-icon "GET" at bounding box center [61, 211] width 45 height 23
click at [151, 206] on div "getPurchases" at bounding box center [165, 211] width 164 height 23
click at [332, 65] on div "getPurchases" at bounding box center [340, 61] width 74 height 16
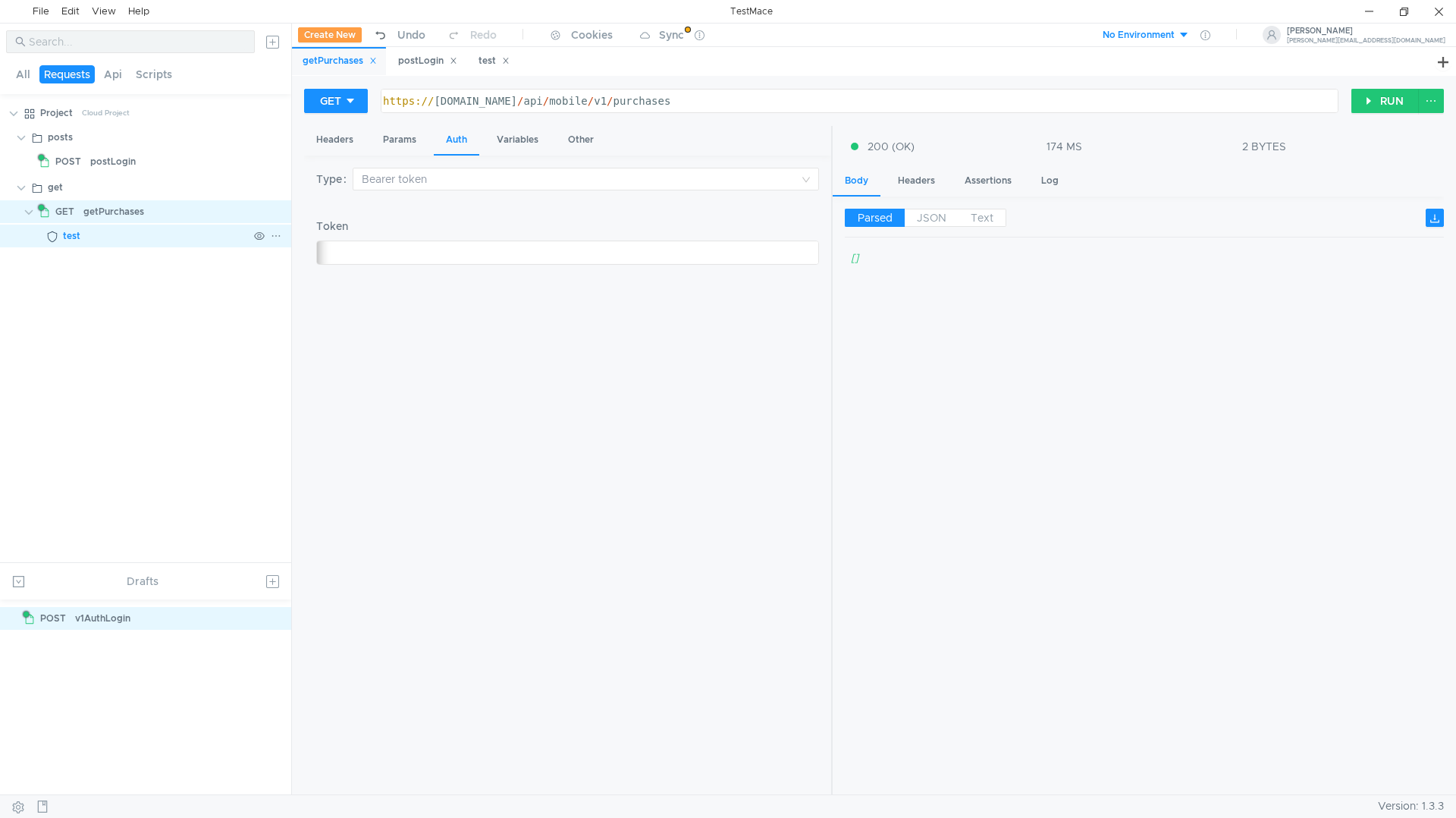
drag, startPoint x: 855, startPoint y: 259, endPoint x: 114, endPoint y: 237, distance: 741.3
click at [114, 237] on div "test" at bounding box center [156, 235] width 185 height 23
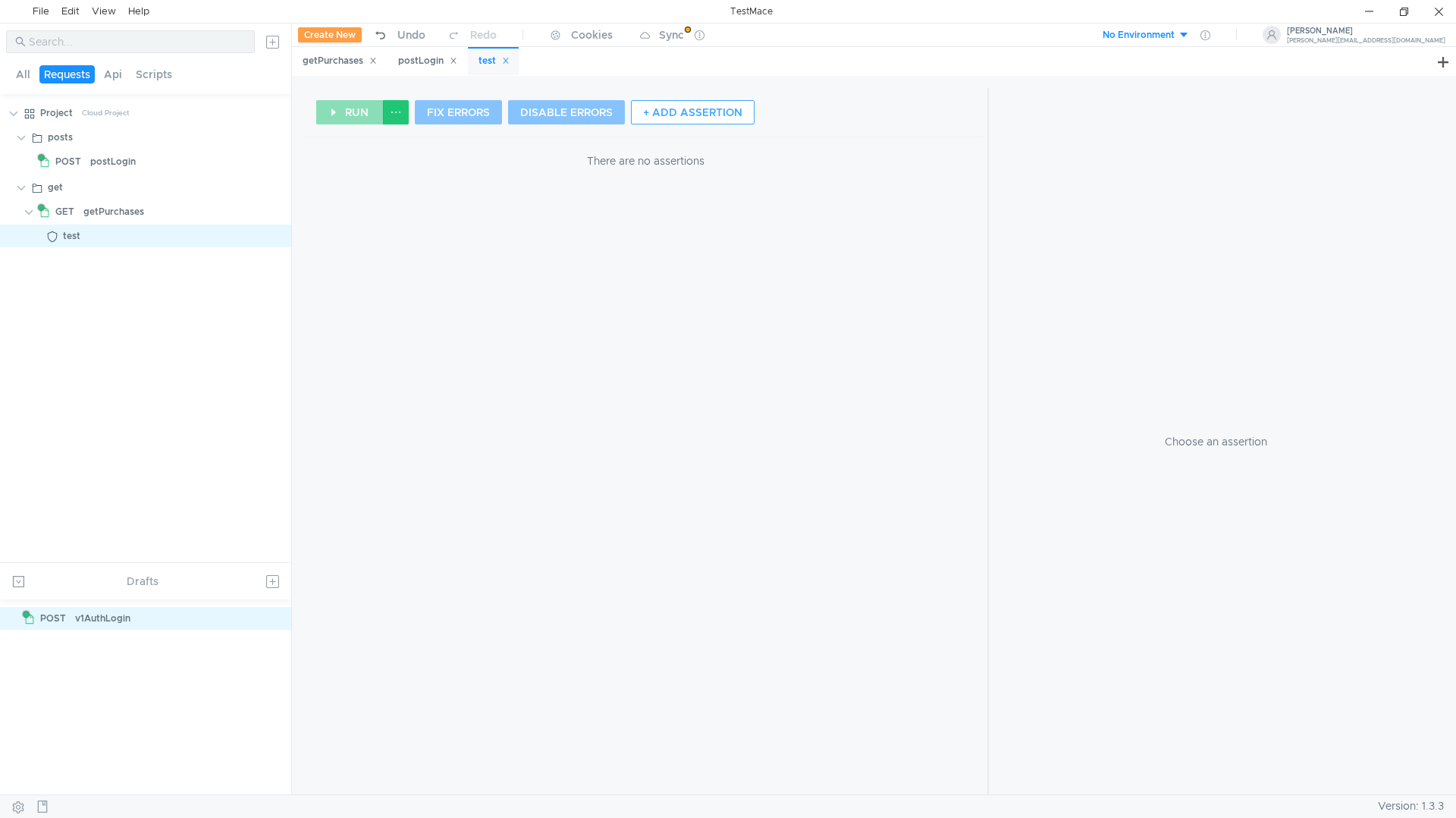
click at [691, 111] on button "+ ADD ASSERTION" at bounding box center [692, 113] width 124 height 24
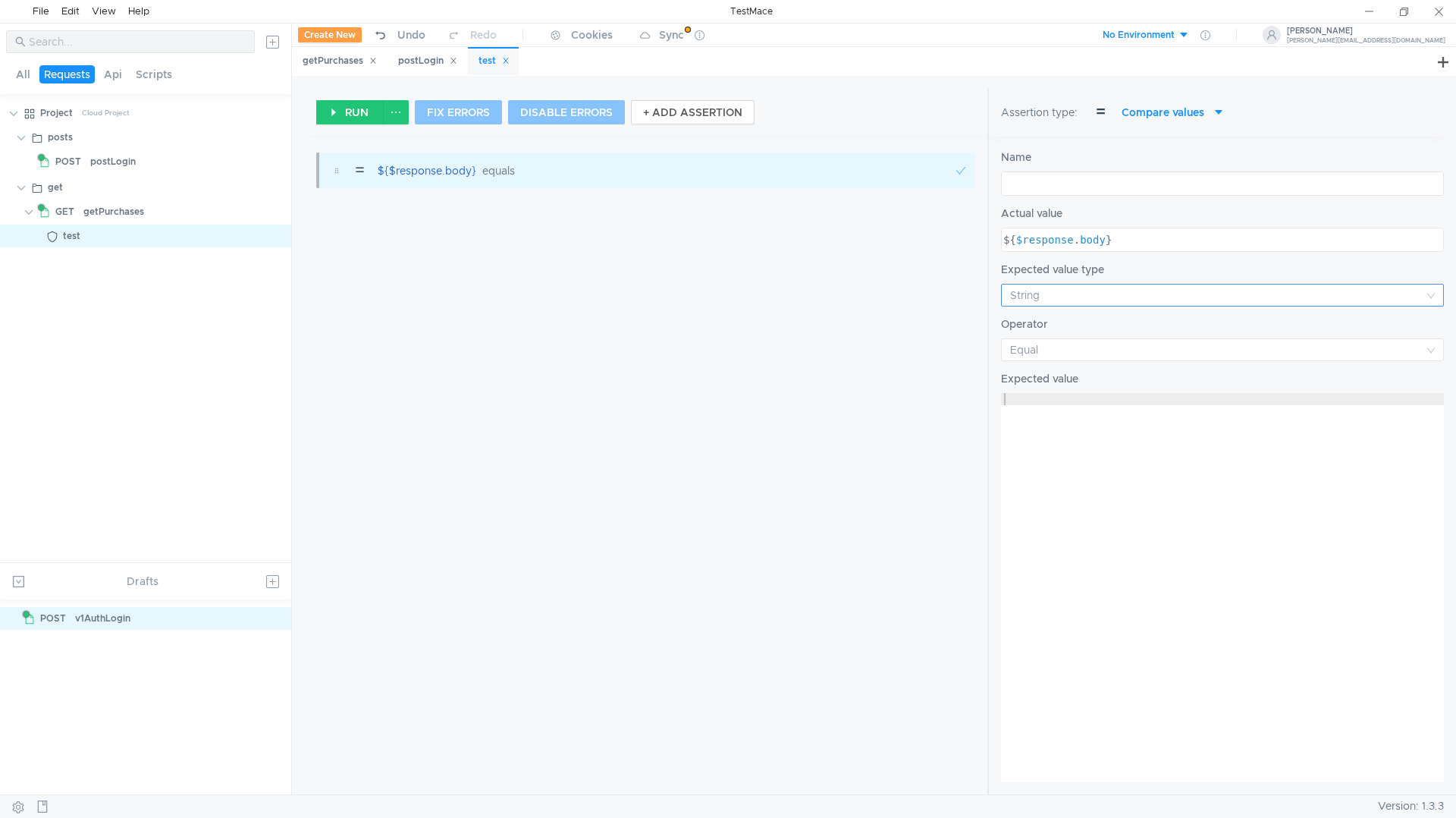
click at [1018, 293] on input at bounding box center [1217, 295] width 414 height 22
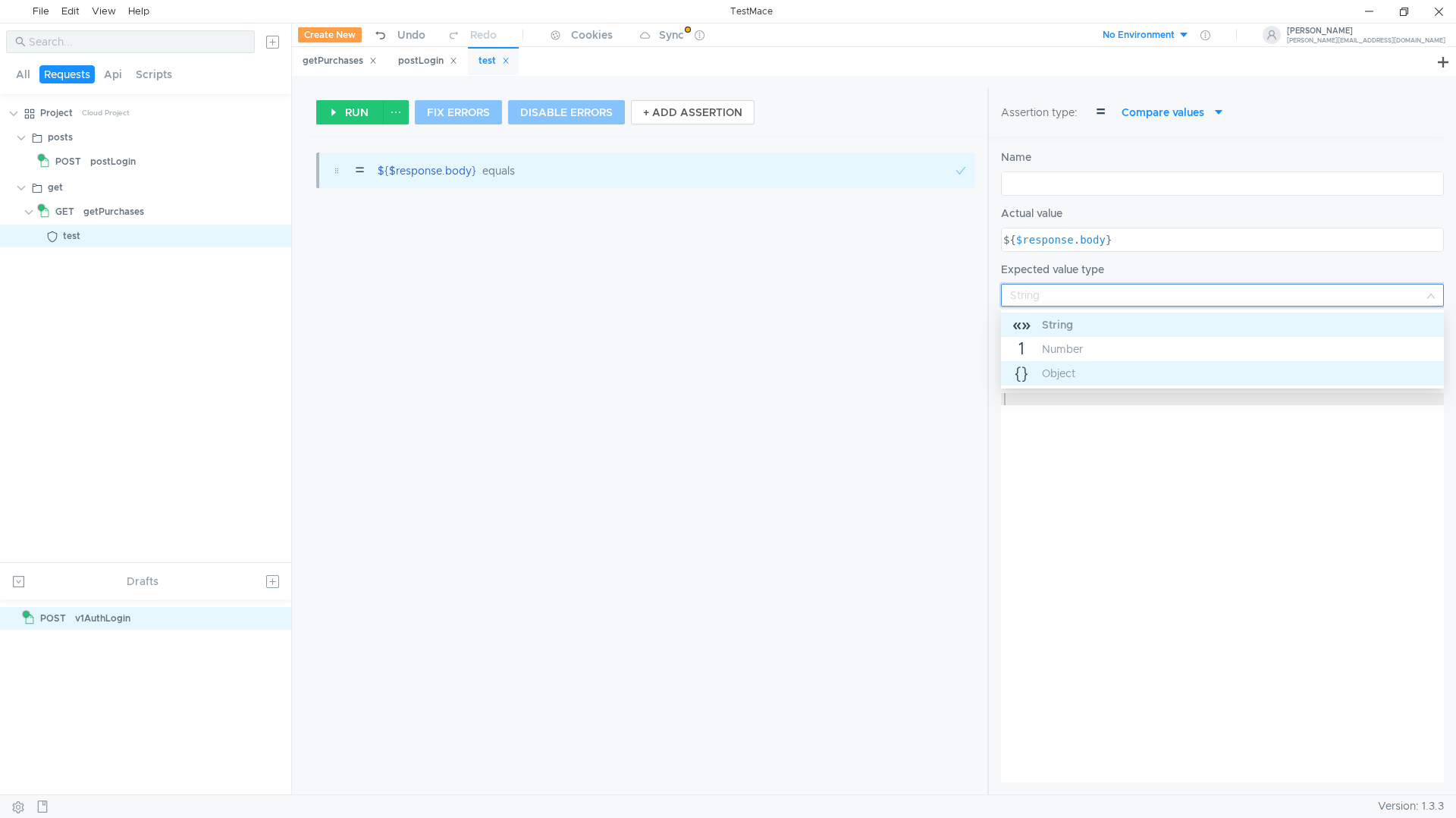
click at [1053, 364] on nz-option-item "{} Object" at bounding box center [1222, 373] width 443 height 24
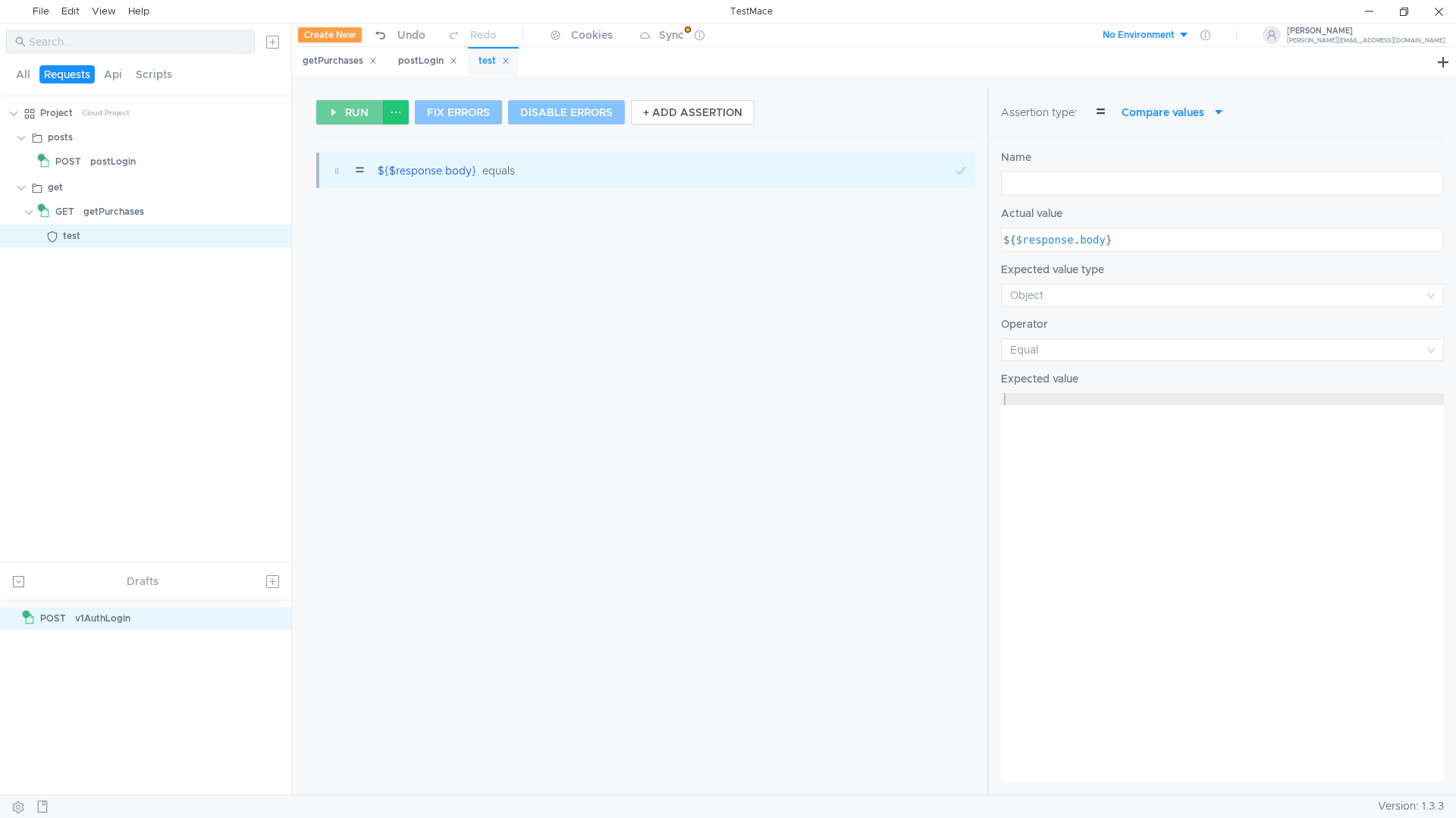
click at [353, 119] on button "RUN" at bounding box center [350, 113] width 67 height 24
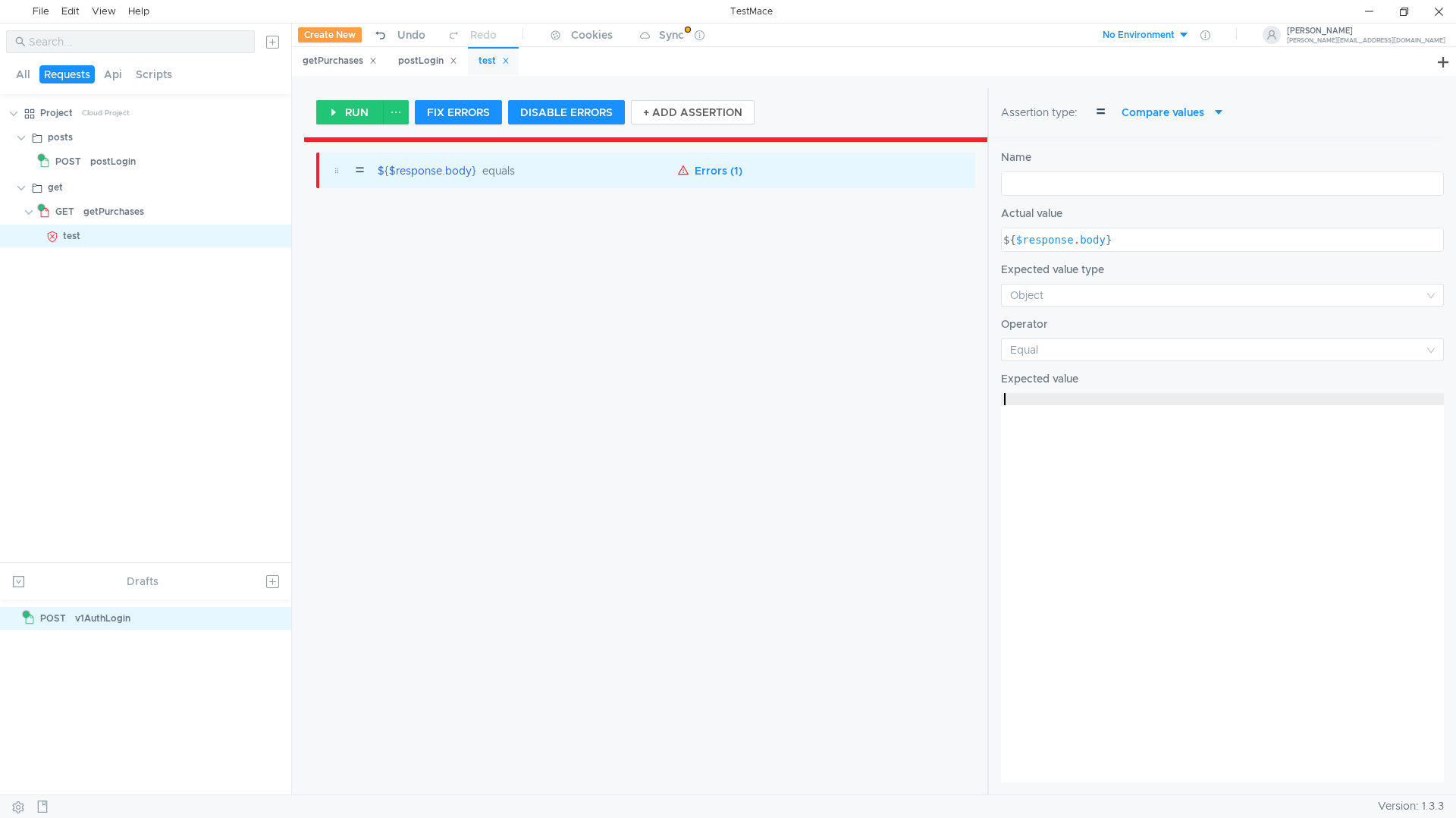
click at [1030, 406] on div at bounding box center [1222, 600] width 443 height 414
type textarea "[]"
click at [333, 116] on button "RUN" at bounding box center [350, 113] width 67 height 24
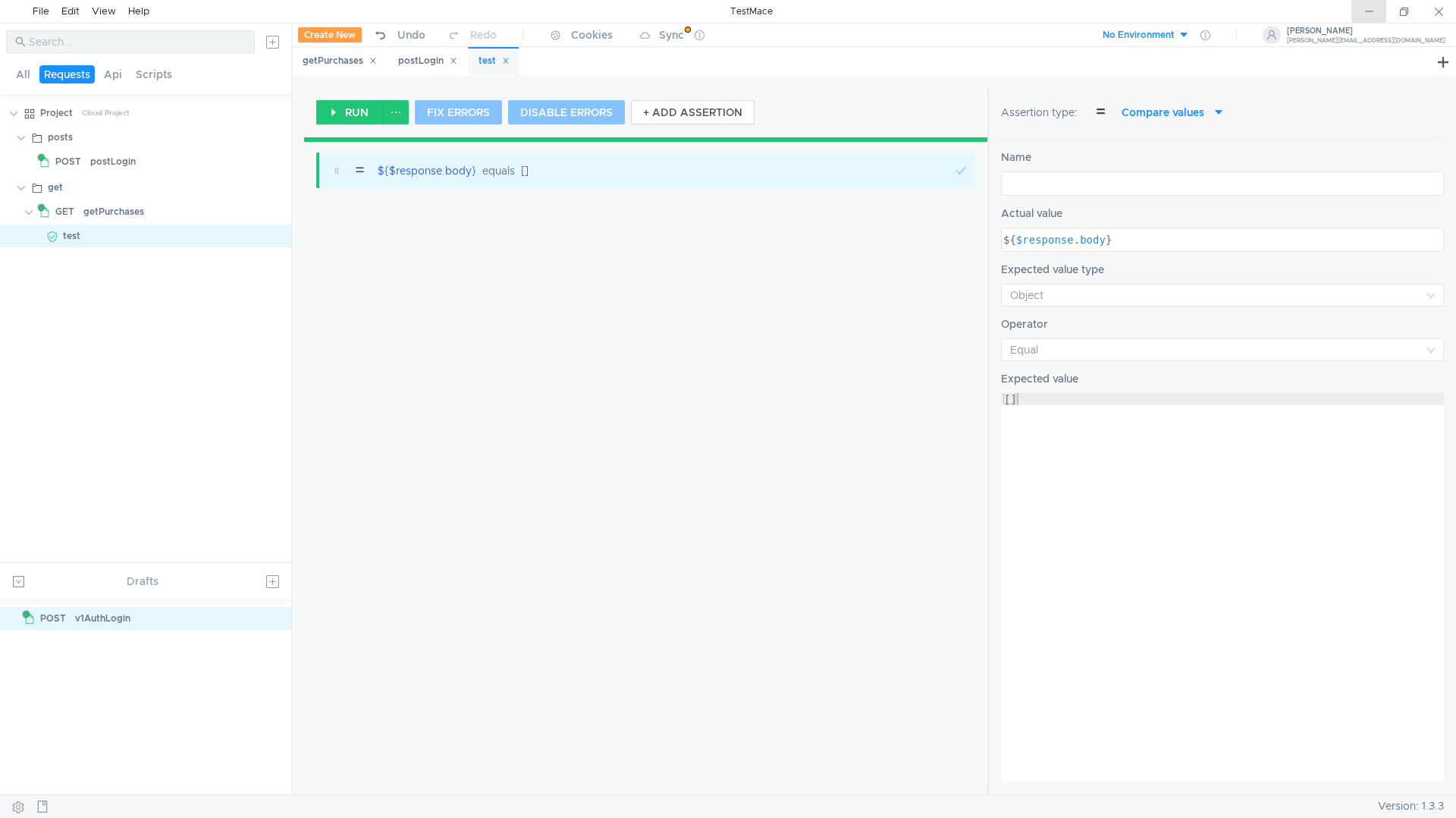
click at [1371, 16] on div at bounding box center [1369, 11] width 35 height 23
click at [107, 74] on button "Api" at bounding box center [113, 74] width 28 height 18
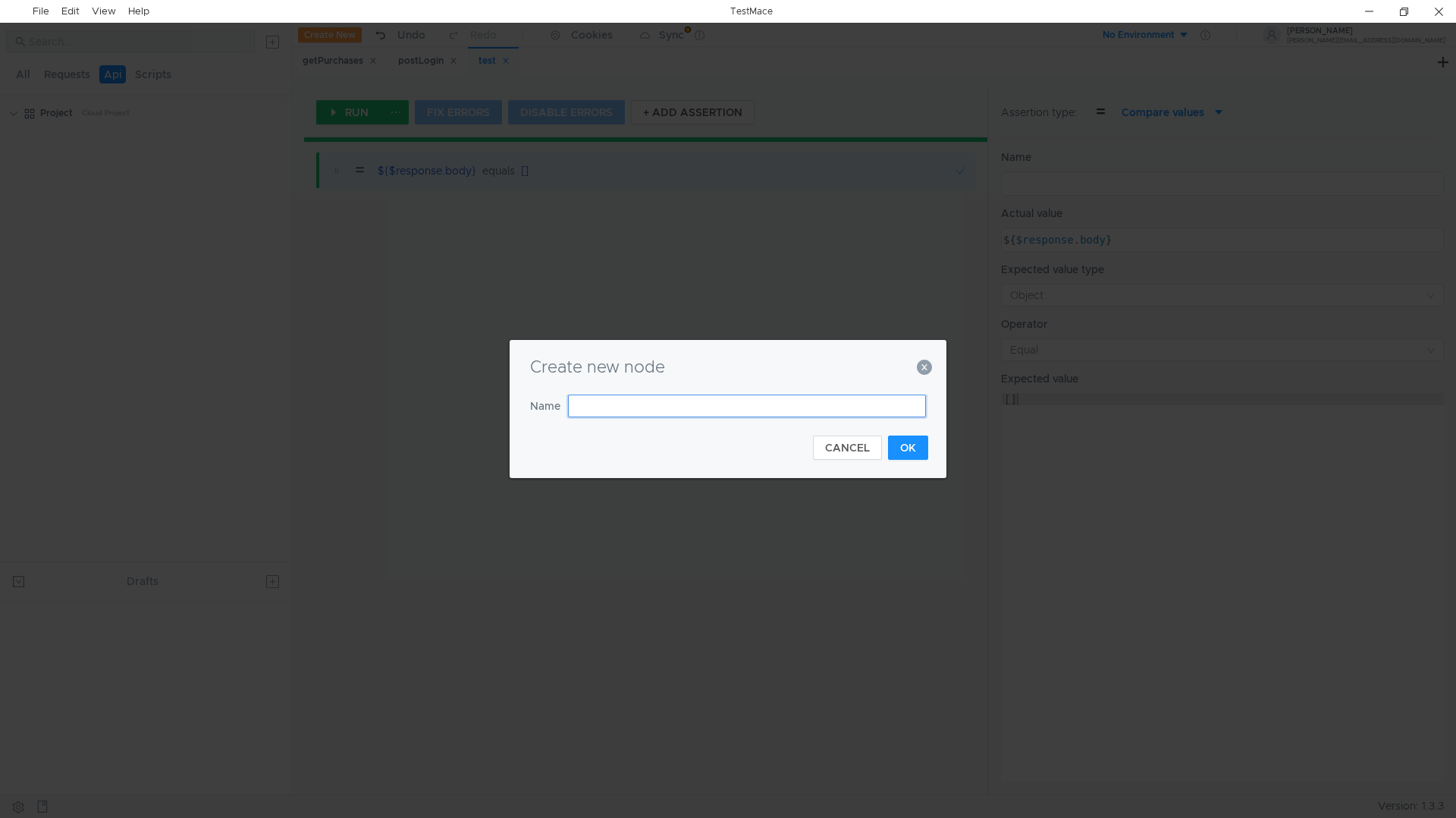
type input "1"
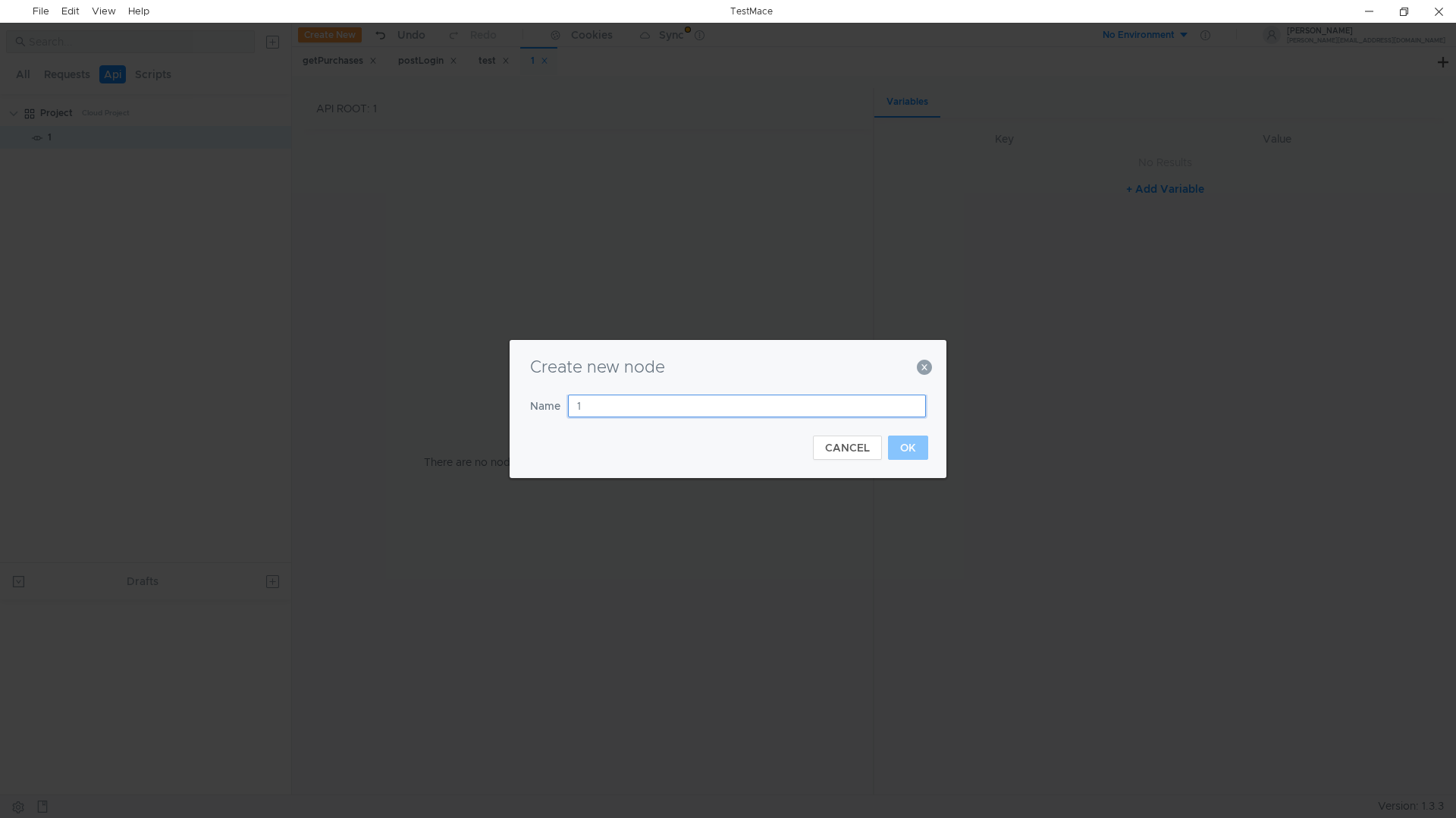
type input "12"
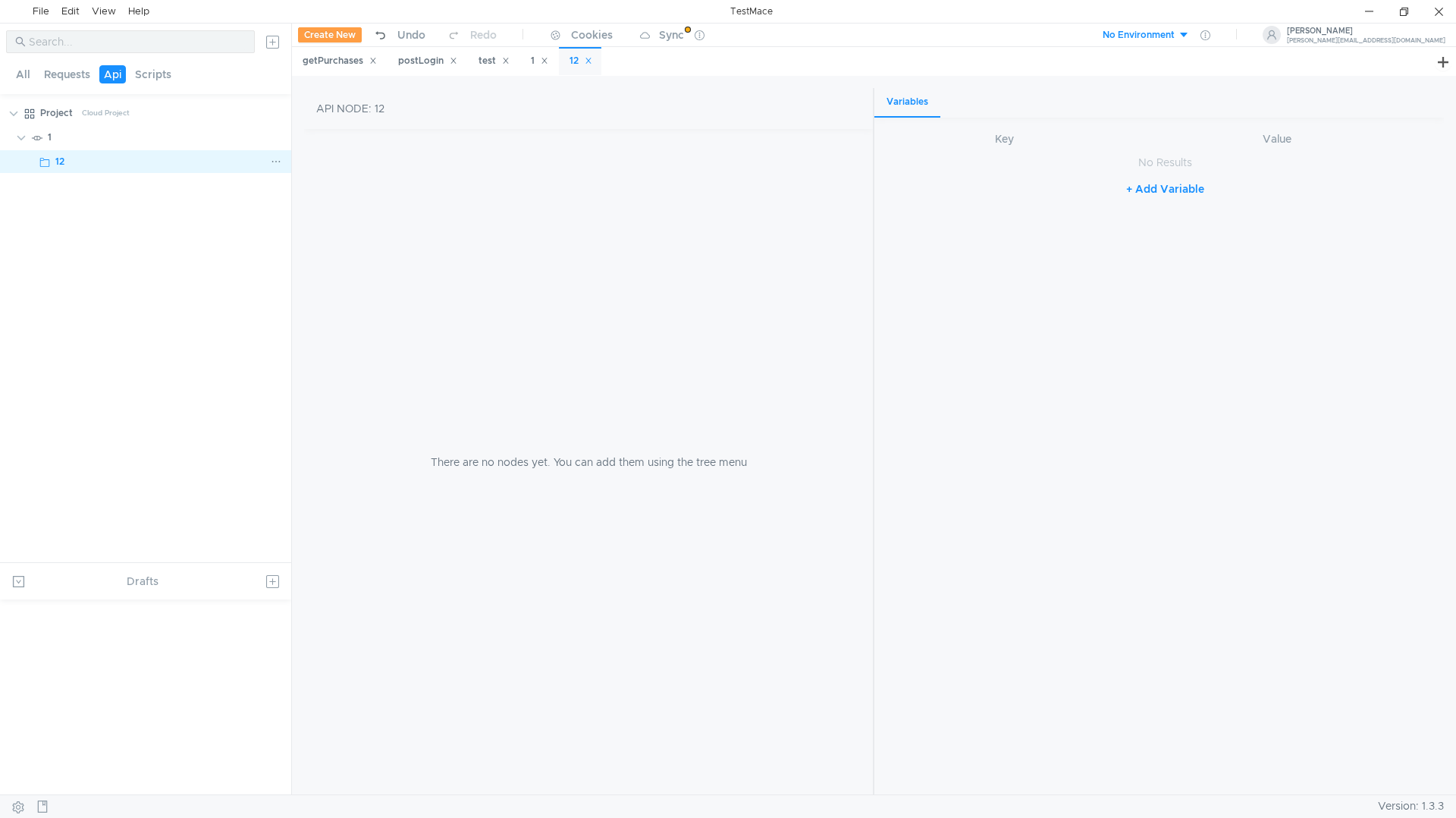
click at [138, 165] on div "12" at bounding box center [163, 162] width 215 height 23
click at [40, 80] on button "Requests" at bounding box center [67, 74] width 55 height 18
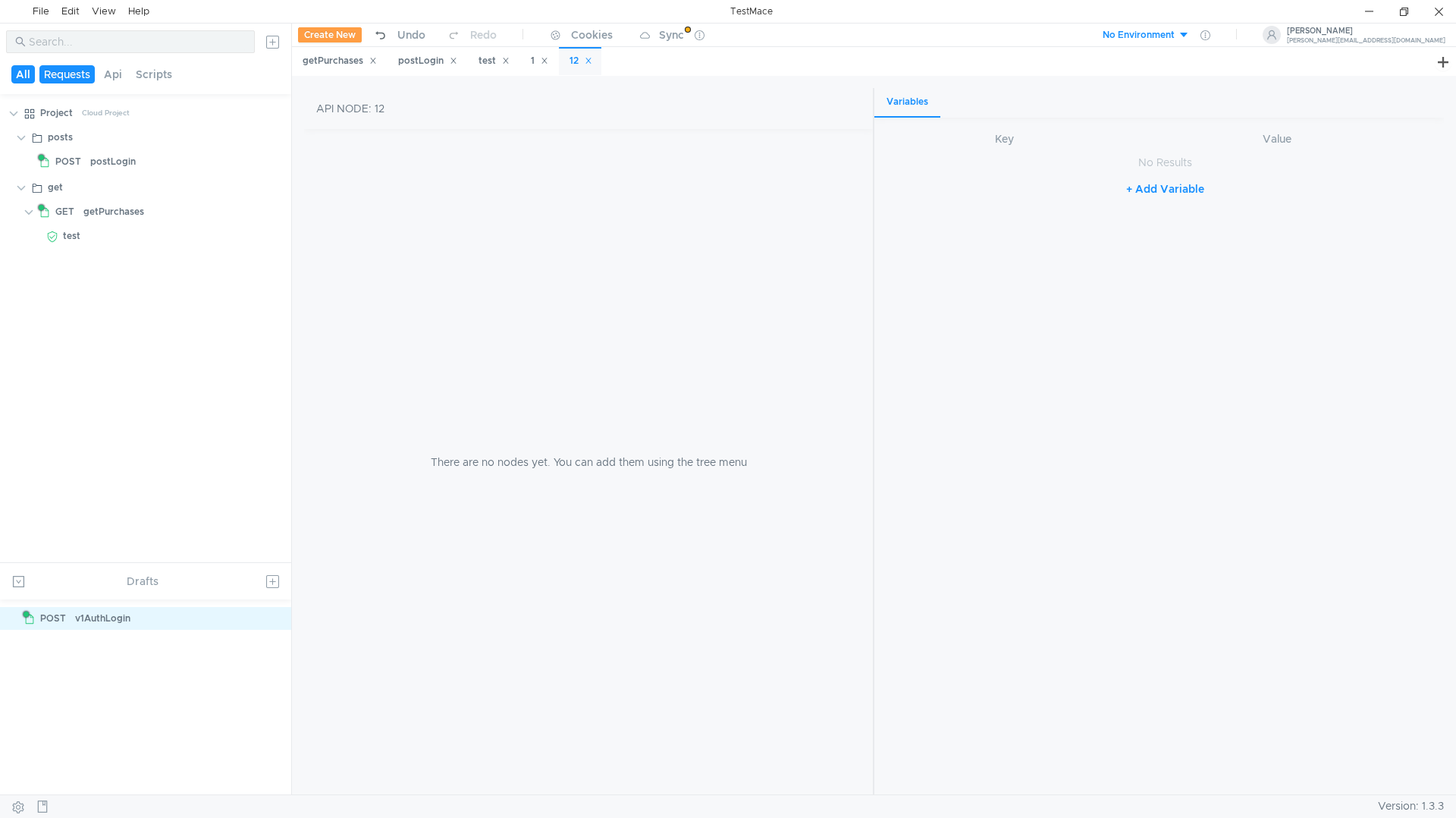
click at [31, 77] on button "All" at bounding box center [22, 74] width 23 height 18
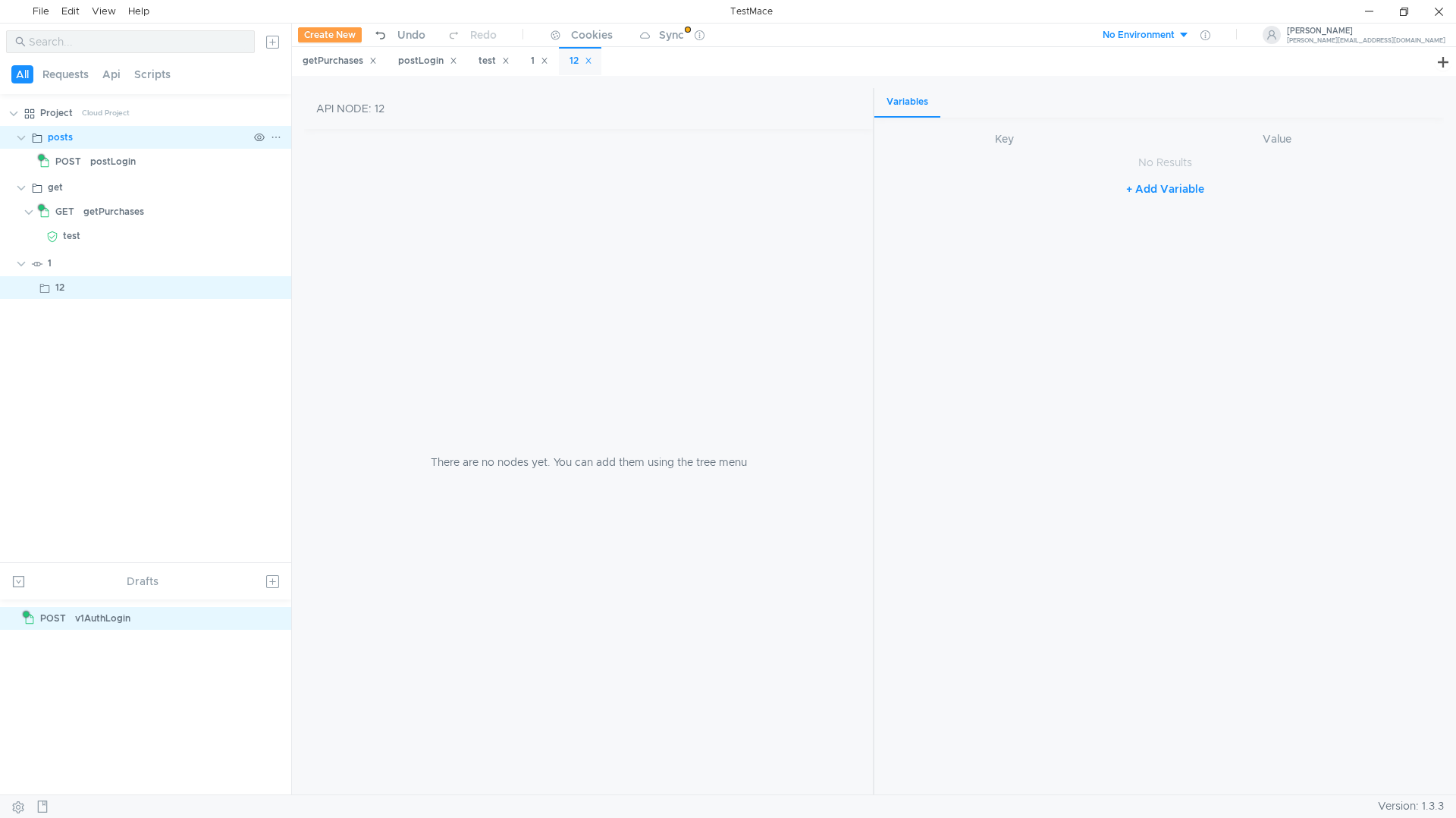
click at [43, 135] on app-tree-icon at bounding box center [39, 138] width 16 height 23
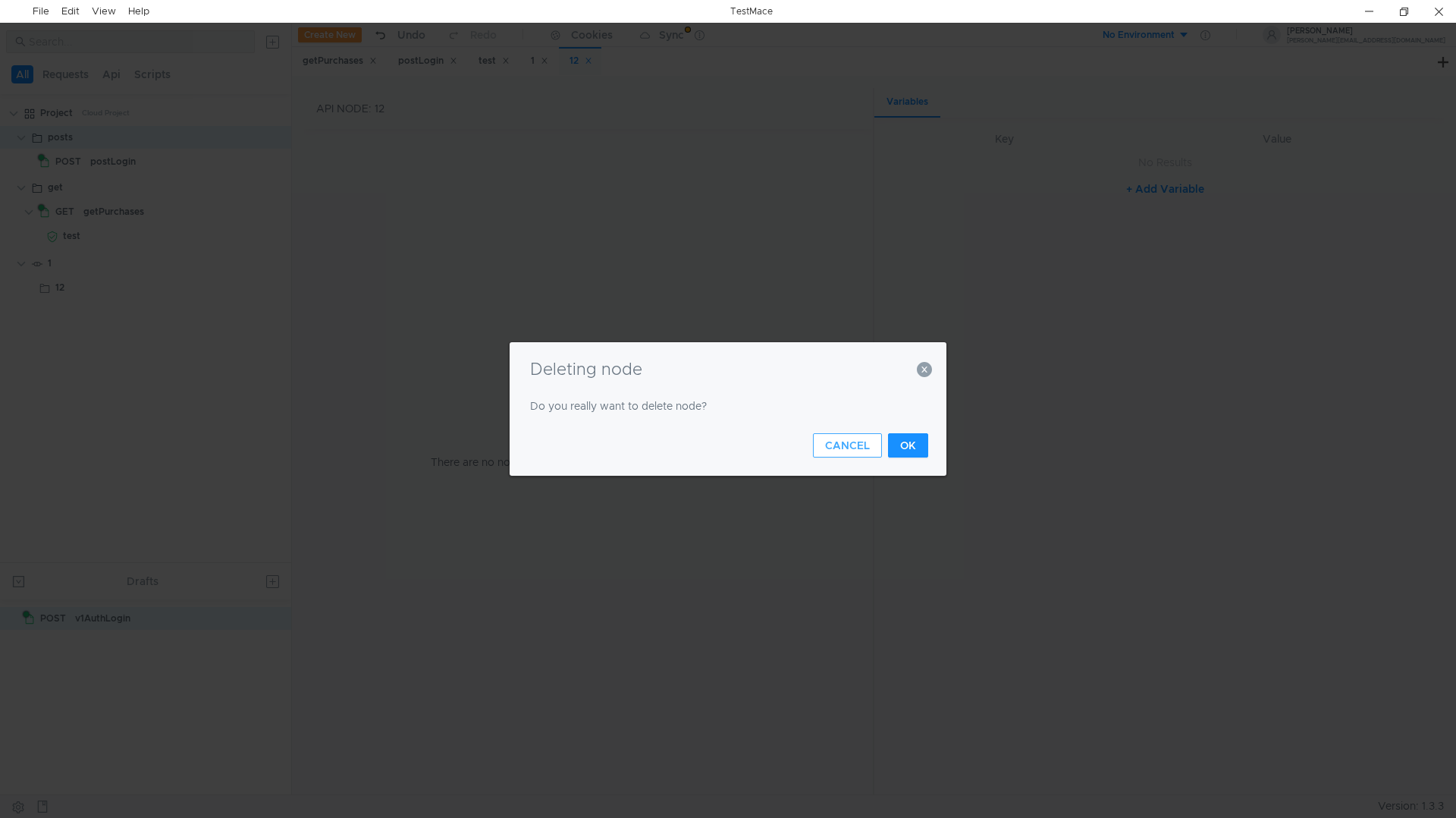
click at [832, 437] on button "CANCEL" at bounding box center [848, 445] width 69 height 24
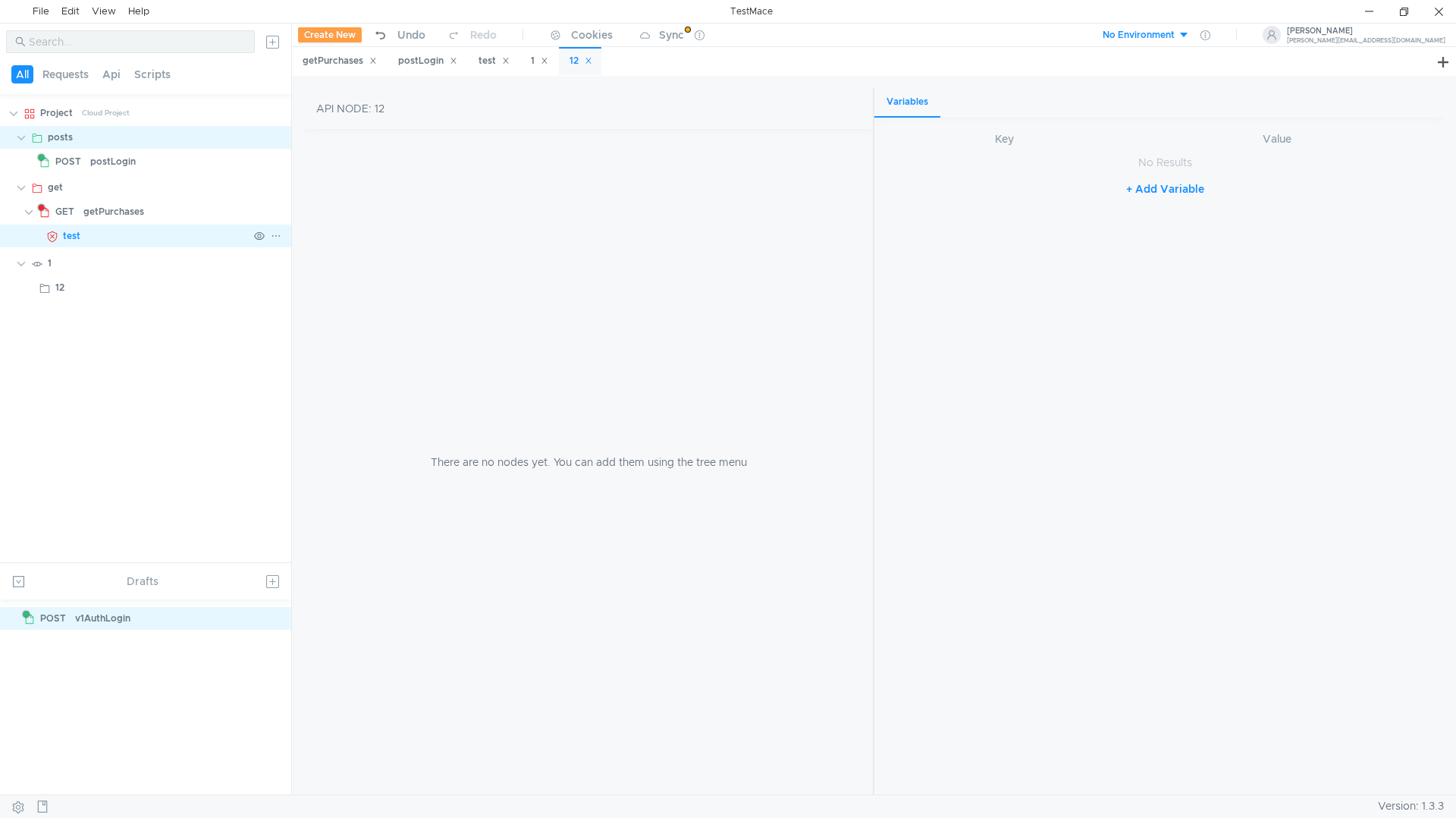
click at [88, 225] on div "test" at bounding box center [156, 235] width 185 height 23
click at [81, 237] on div "test" at bounding box center [156, 235] width 185 height 23
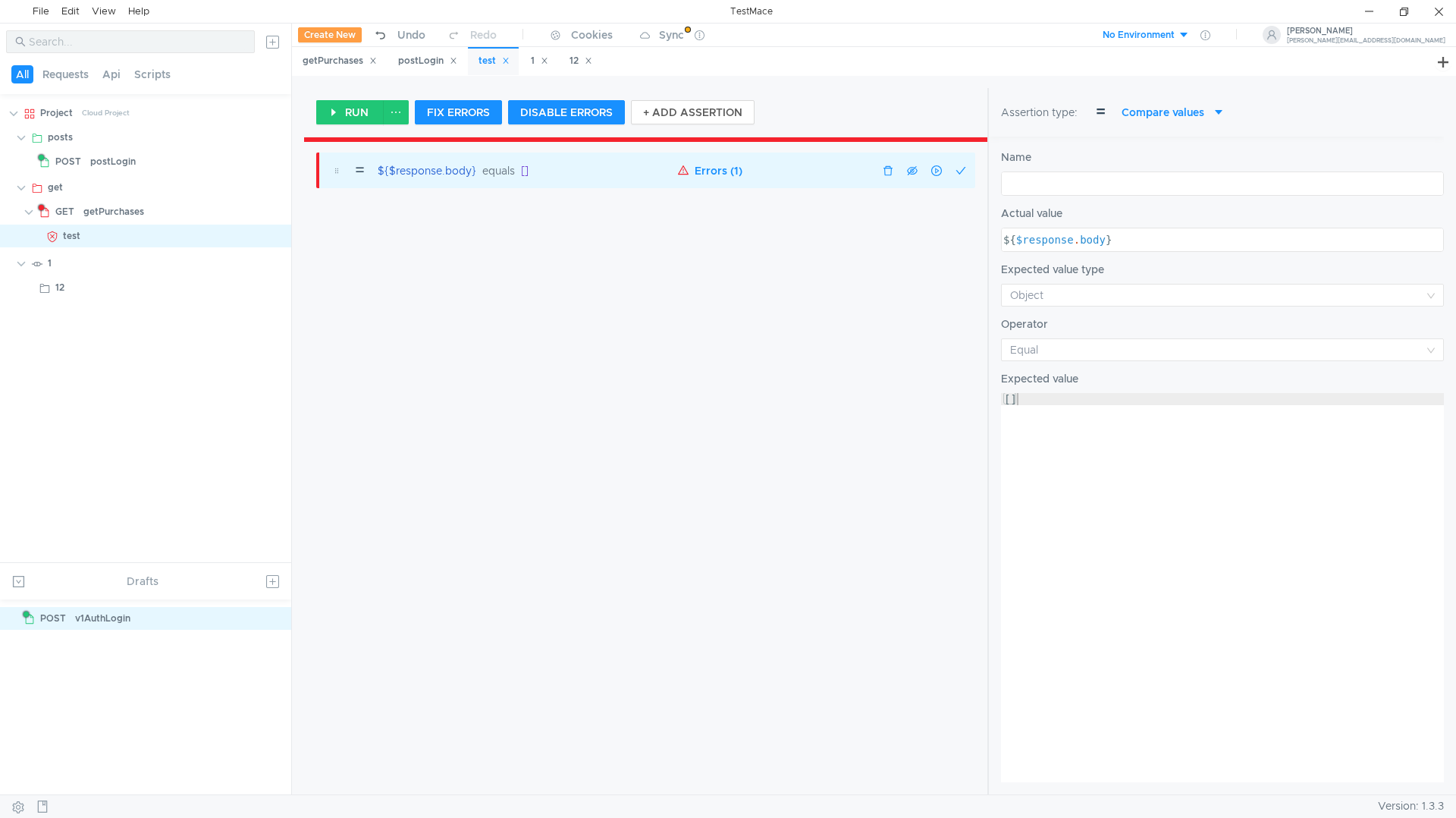
click at [719, 177] on button "Errors (1)" at bounding box center [710, 171] width 77 height 18
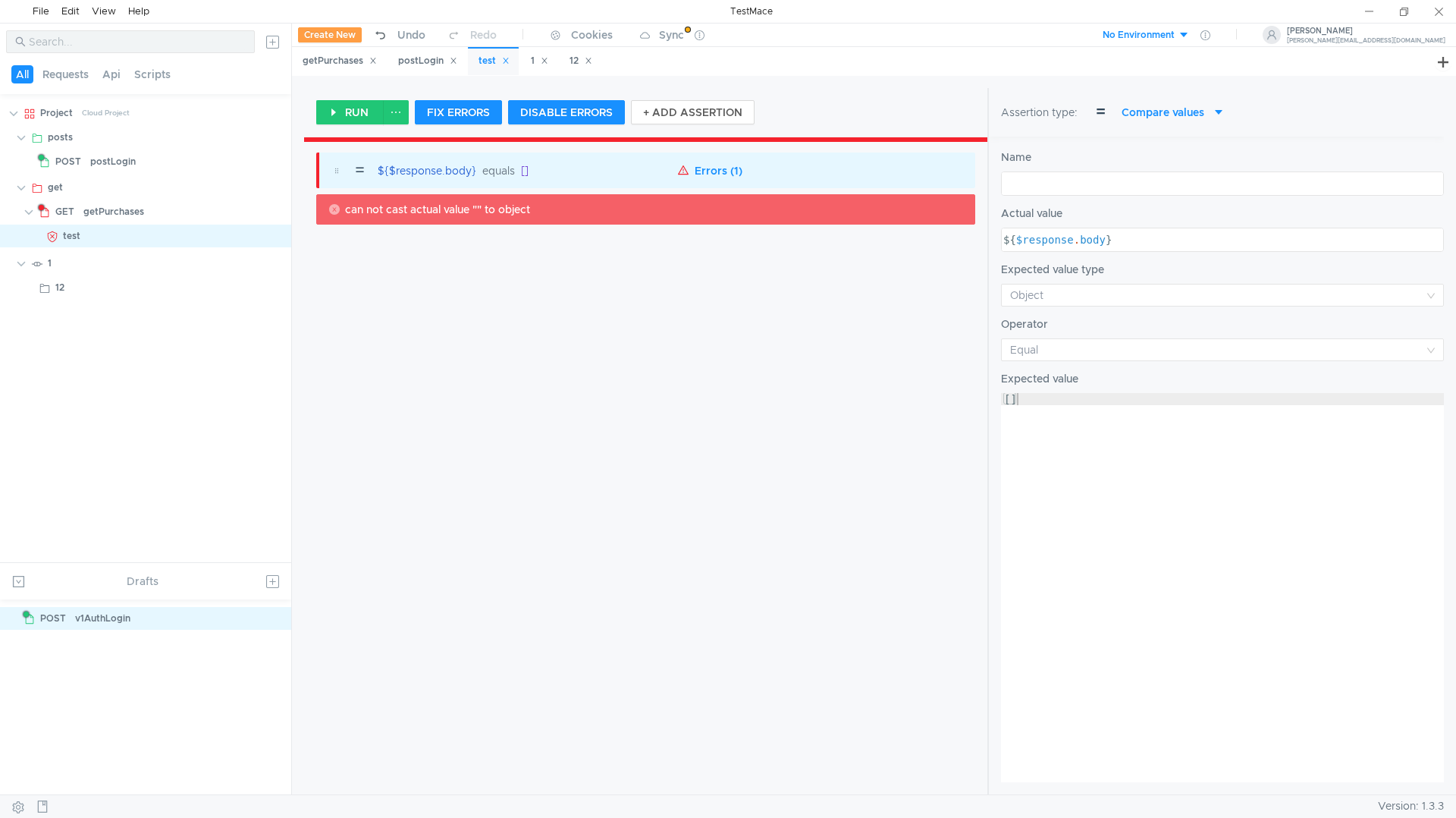
click at [341, 342] on div "= ${$response.body} equals [] Errors (1) can not cast actual value "" to object" at bounding box center [645, 467] width 683 height 654
click at [131, 220] on div "getPurchases" at bounding box center [113, 211] width 61 height 23
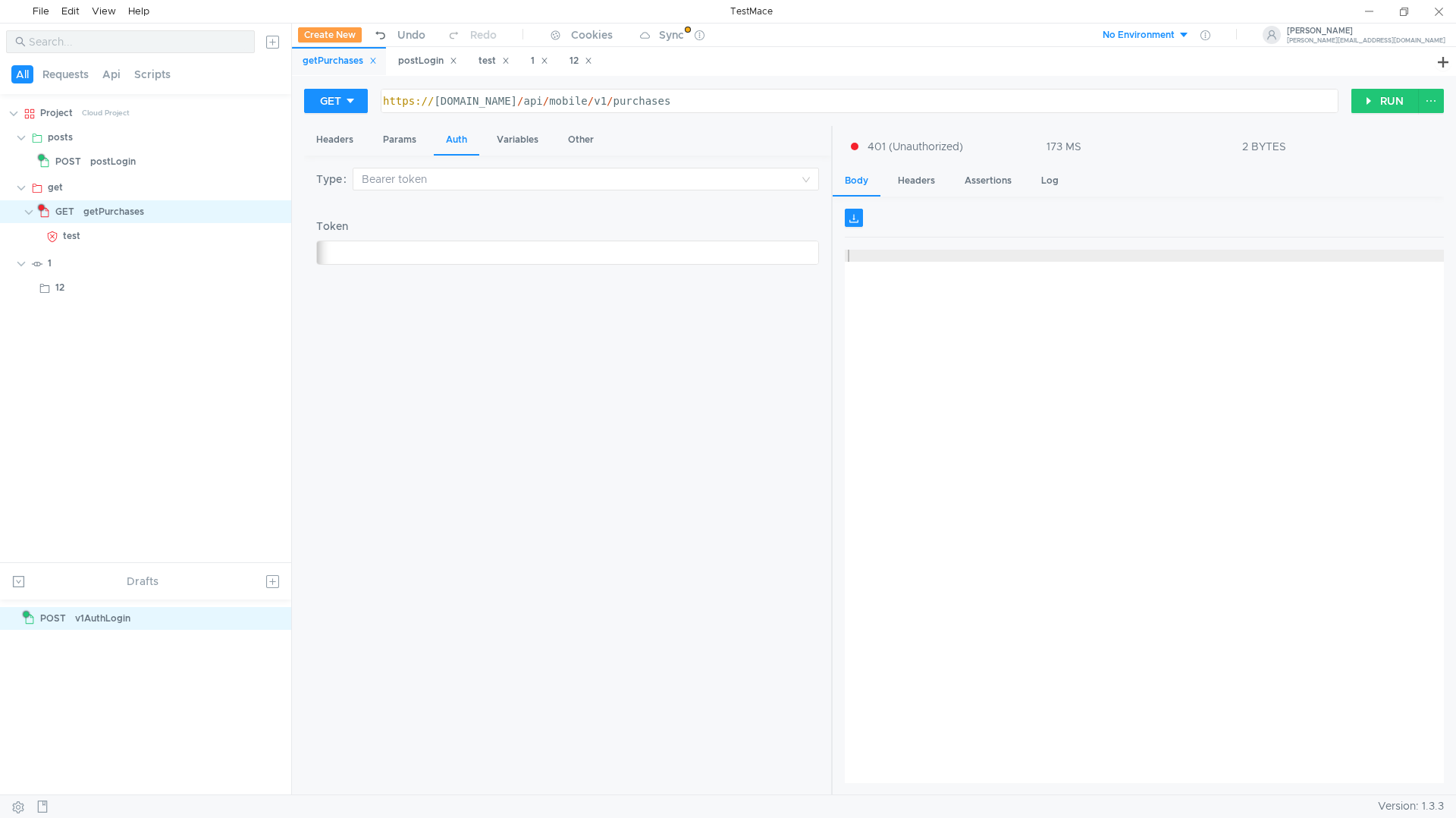
drag, startPoint x: 1220, startPoint y: 411, endPoint x: 1180, endPoint y: 391, distance: 44.7
click at [1219, 410] on div at bounding box center [1144, 528] width 599 height 557
click at [85, 165] on app-tree-icon "POST" at bounding box center [65, 162] width 52 height 23
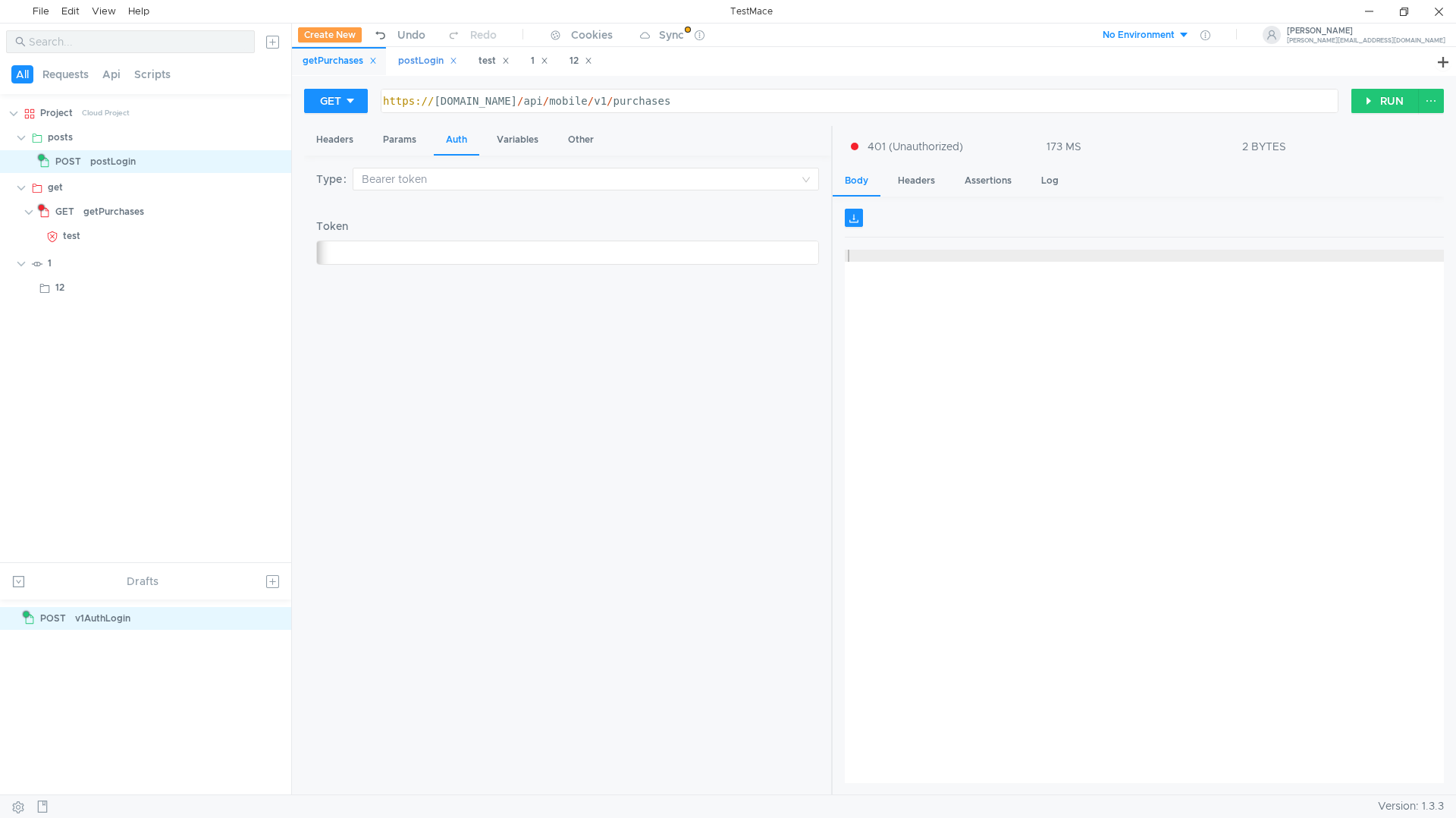
click at [432, 70] on div "postLogin" at bounding box center [427, 61] width 79 height 28
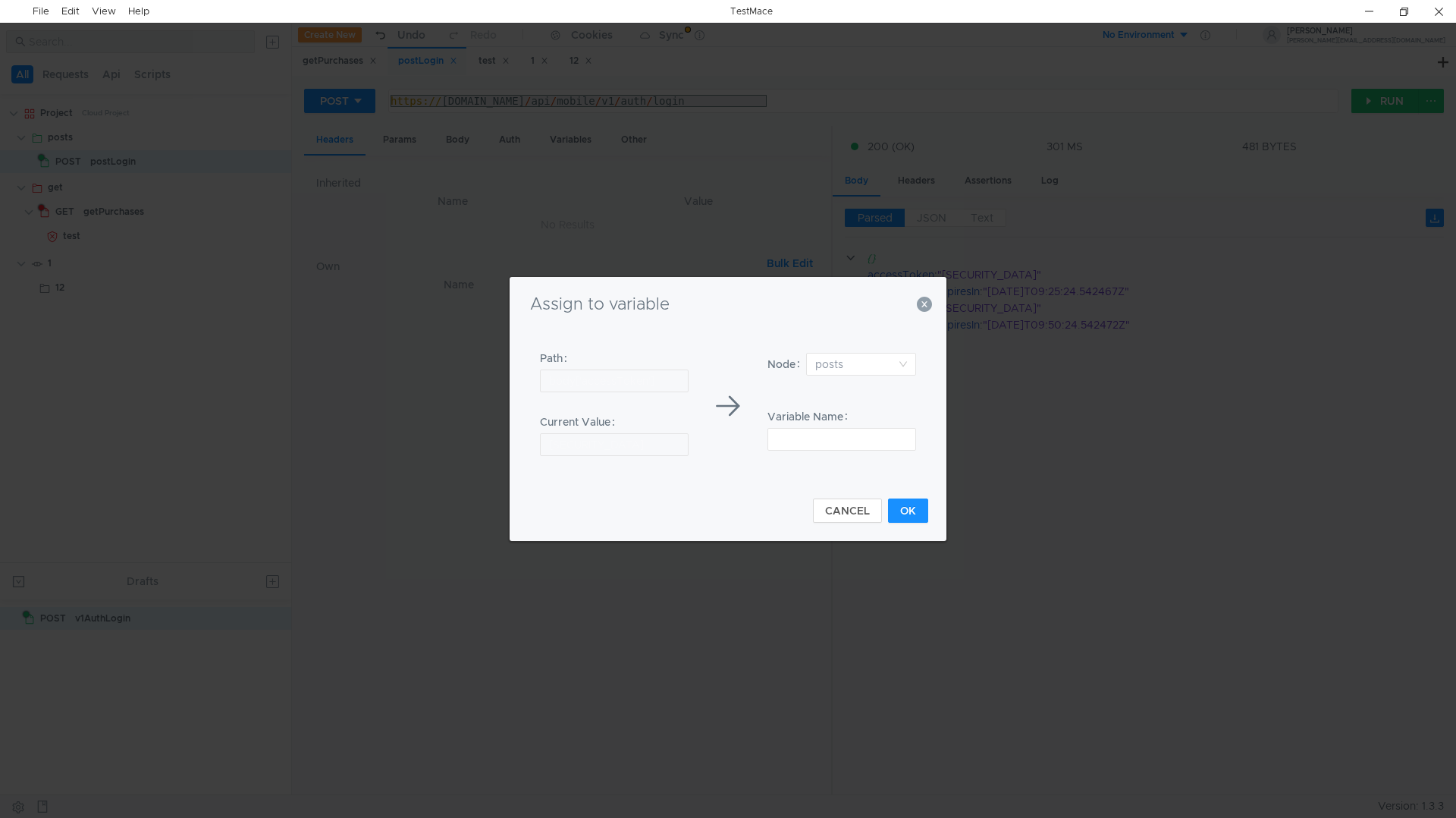
click at [625, 378] on input "body['accessToken']" at bounding box center [614, 381] width 149 height 23
click at [833, 364] on input at bounding box center [856, 364] width 81 height 22
click at [841, 395] on div "Project" at bounding box center [861, 393] width 92 height 16
click at [791, 437] on input at bounding box center [842, 439] width 149 height 23
type input "token"
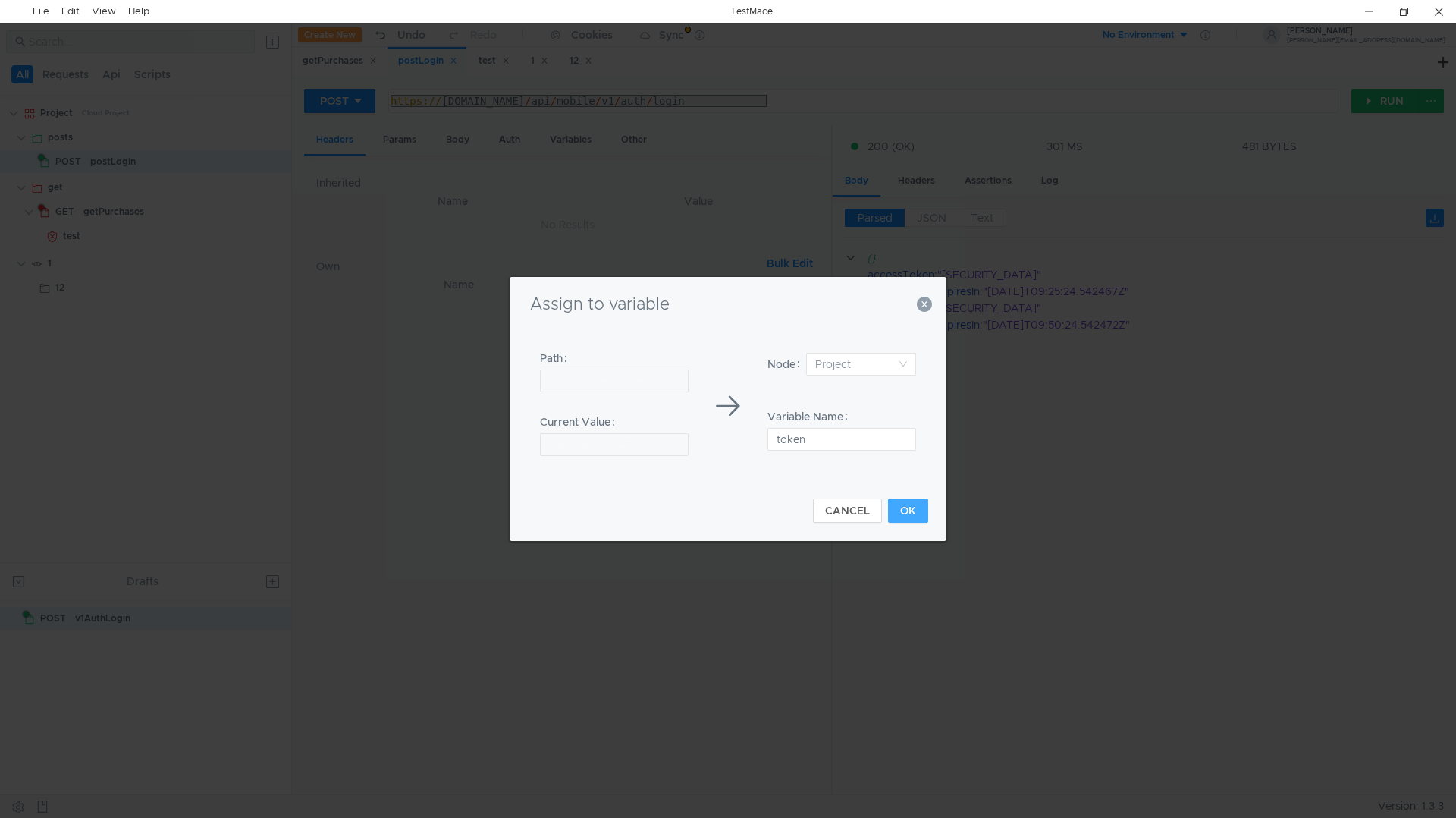
click at [910, 513] on button "OK" at bounding box center [908, 511] width 40 height 24
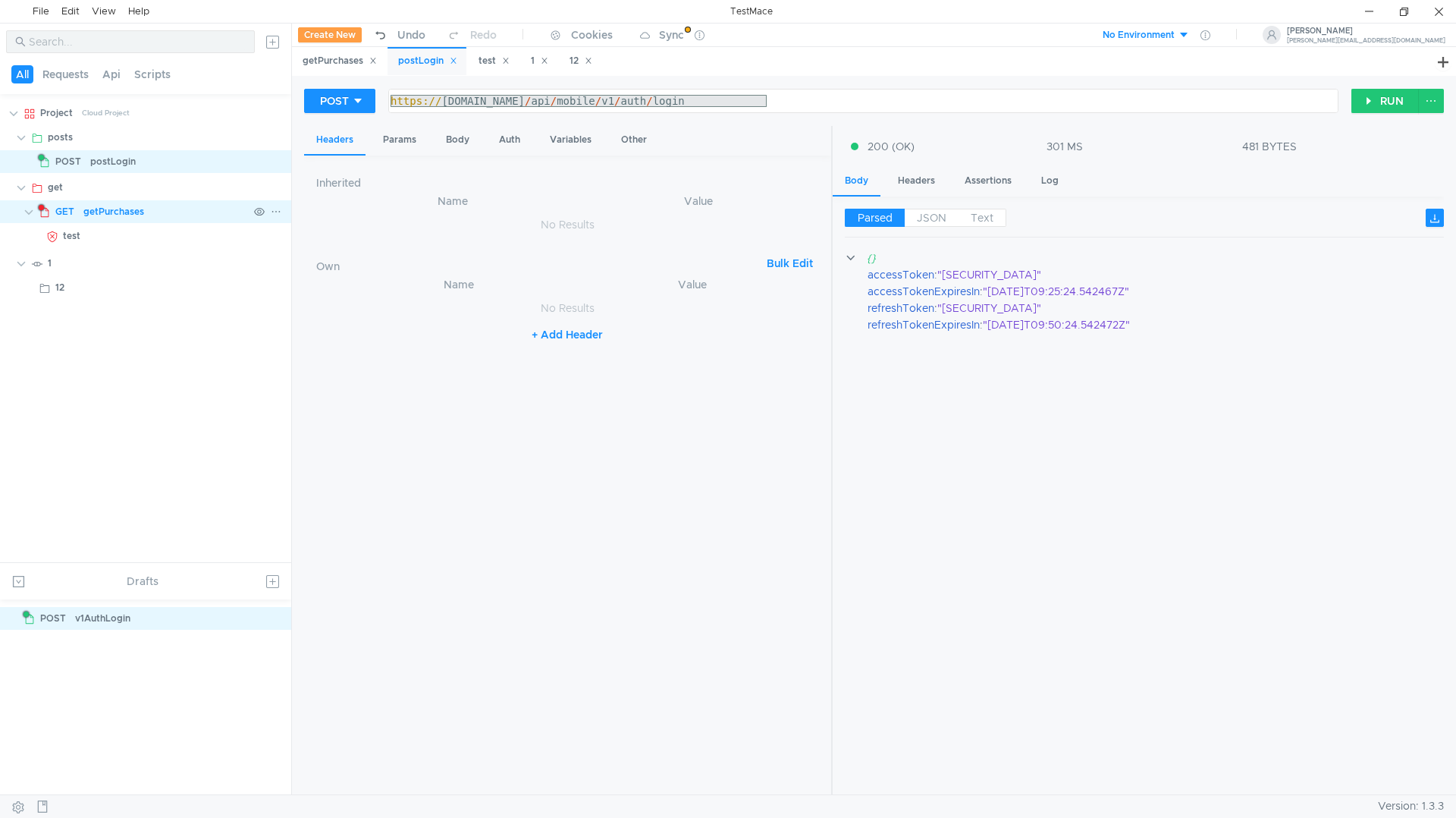
click at [73, 213] on span "GET" at bounding box center [65, 211] width 19 height 23
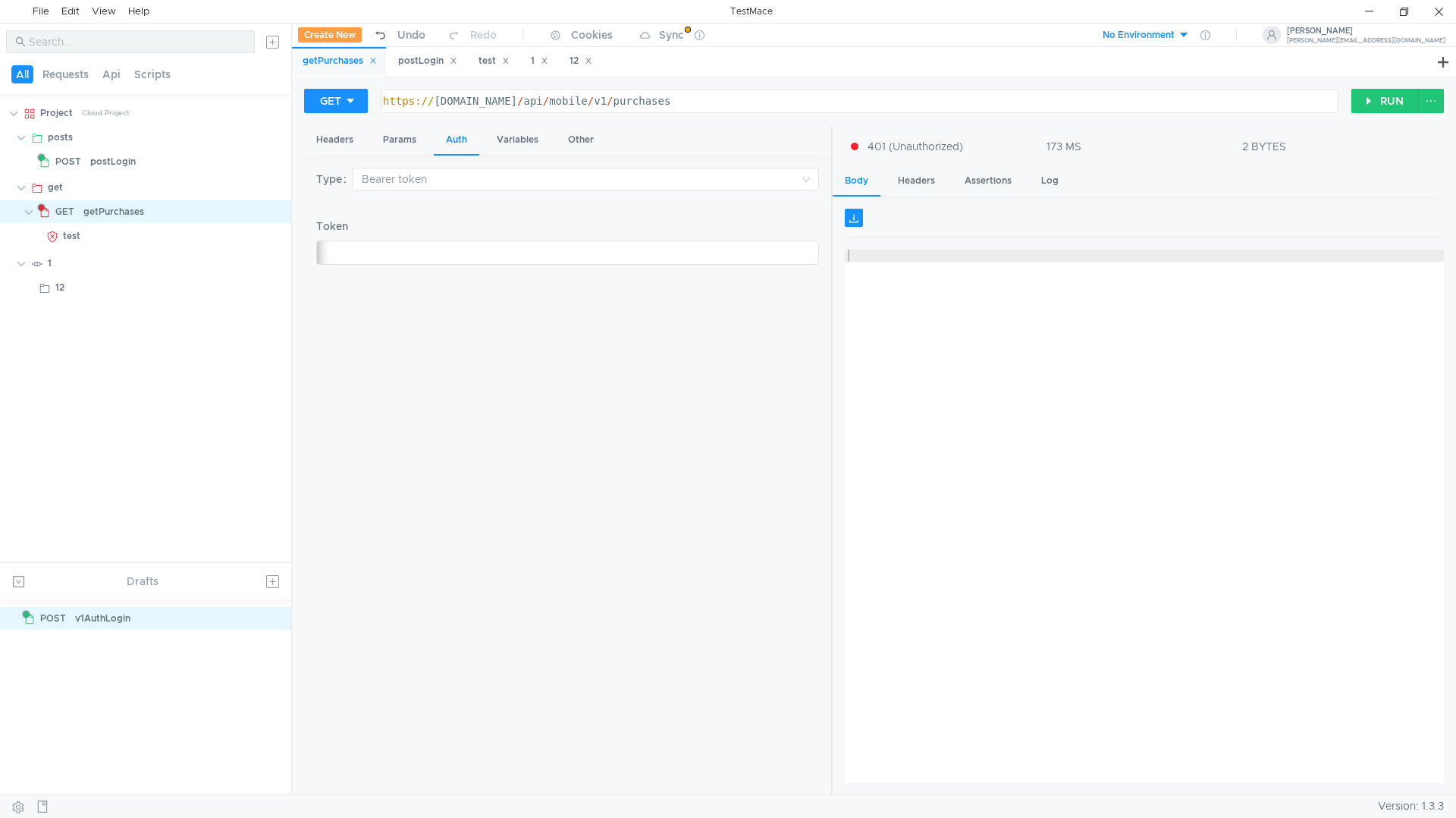
click at [461, 249] on div "eyJhbGciOiJIUzI1NiIsInR5cCI6IkpXVCJ9.eyJ1c2VySWQiOiJlNzE5ZmJhNi0yNTRkLTQxNjQtOD…" at bounding box center [275, 265] width 1083 height 36
type textarea "${token}"
click at [471, 314] on div "Type Bearer token Token ${token} ${ token } ההההההההההההההההההההההההההההההההההה…" at bounding box center [568, 475] width 503 height 615
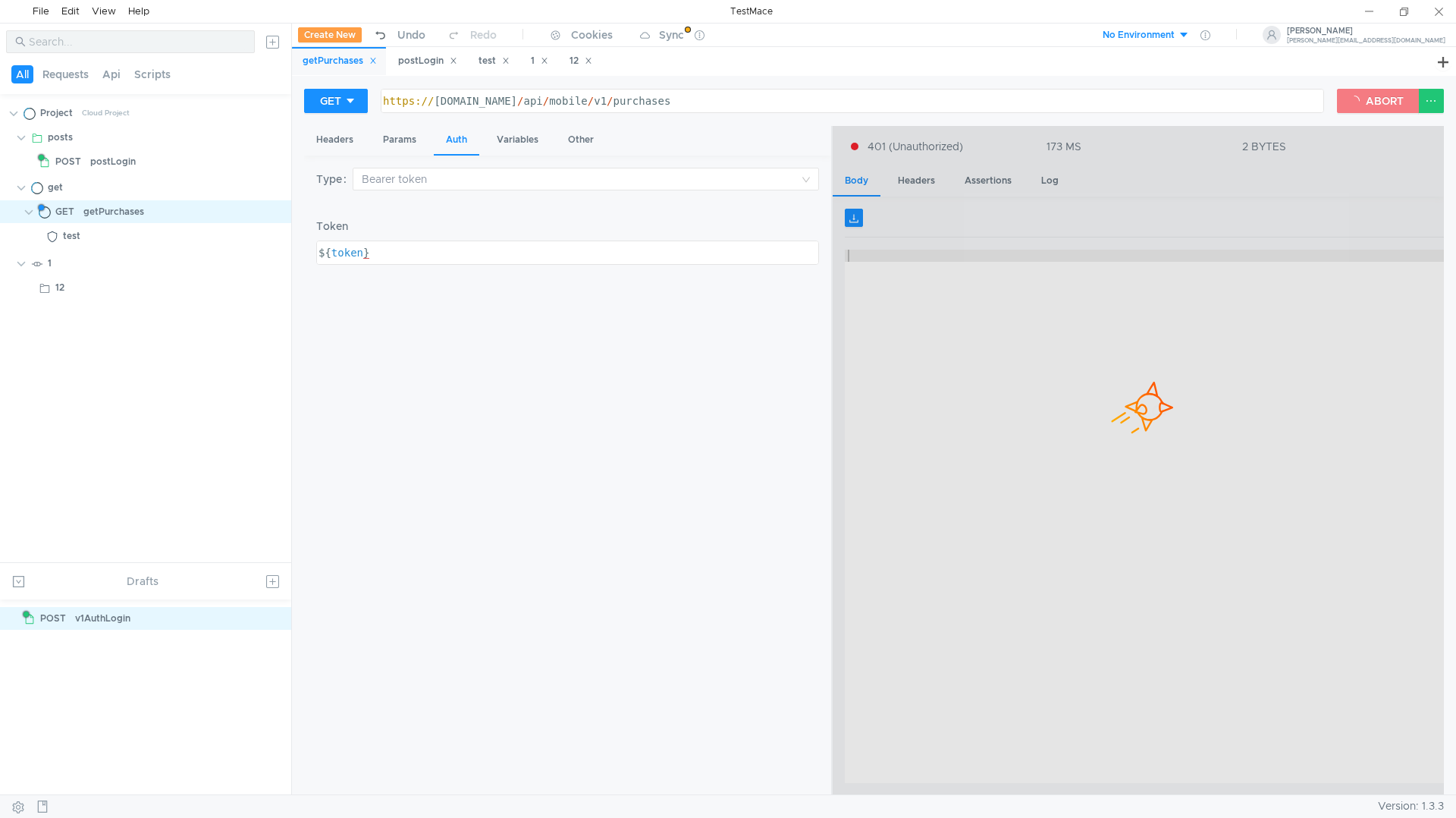
click at [1387, 97] on button "ABORT" at bounding box center [1377, 101] width 82 height 24
click at [1388, 103] on button "ABORT" at bounding box center [1377, 101] width 82 height 24
click at [849, 42] on div "Create New Undo Redo Cookies Sync" at bounding box center [582, 35] width 582 height 23
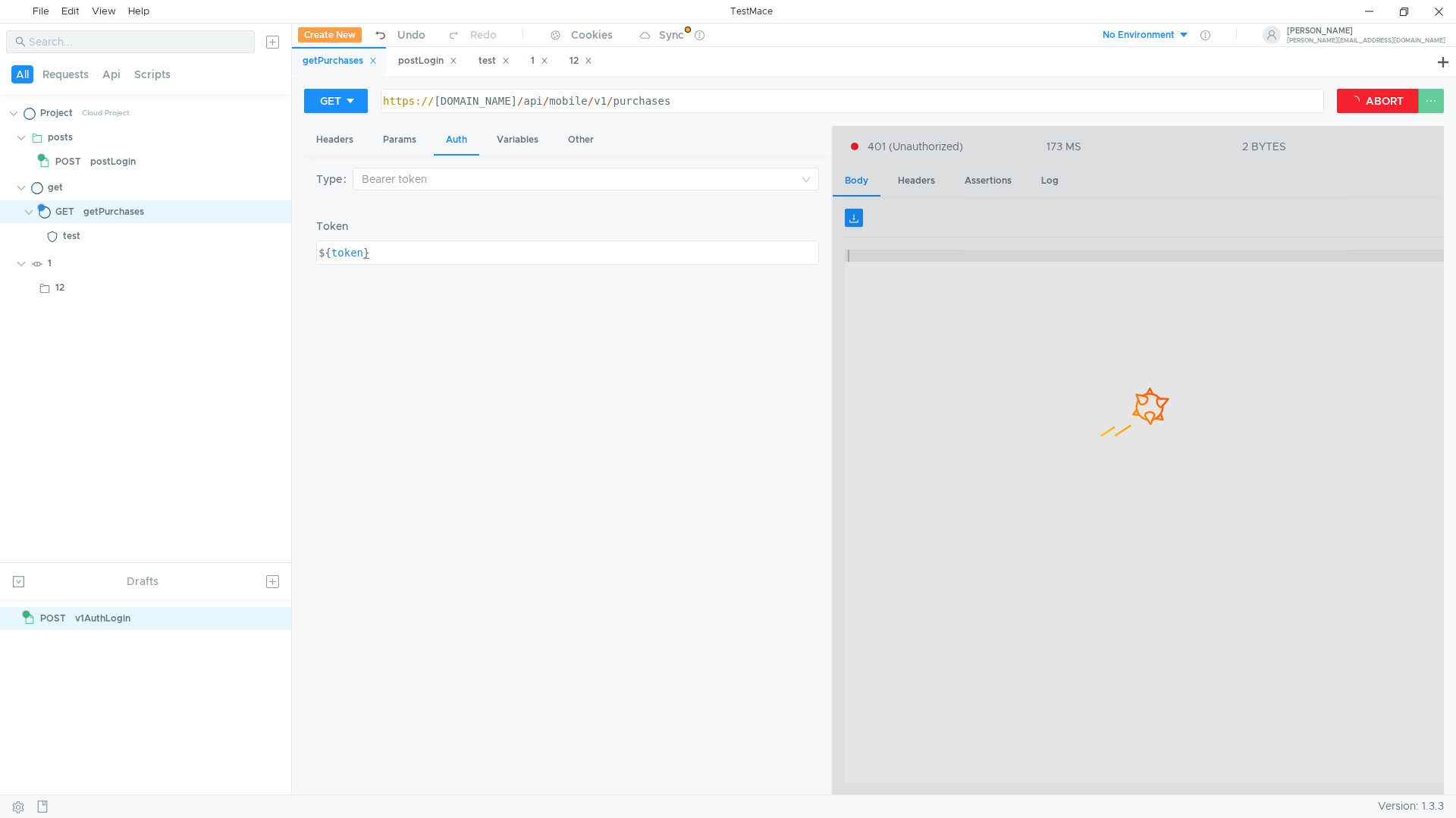
click at [1448, 88] on div "GET https://dev.checksplit.kreosoft.ru/api/mobile/v1/purchases https:// dev.che…" at bounding box center [873, 435] width 1164 height 718
click at [1428, 91] on button at bounding box center [1431, 101] width 26 height 24
click at [152, 216] on div at bounding box center [728, 409] width 1456 height 818
click at [120, 169] on div "postLogin" at bounding box center [112, 162] width 46 height 23
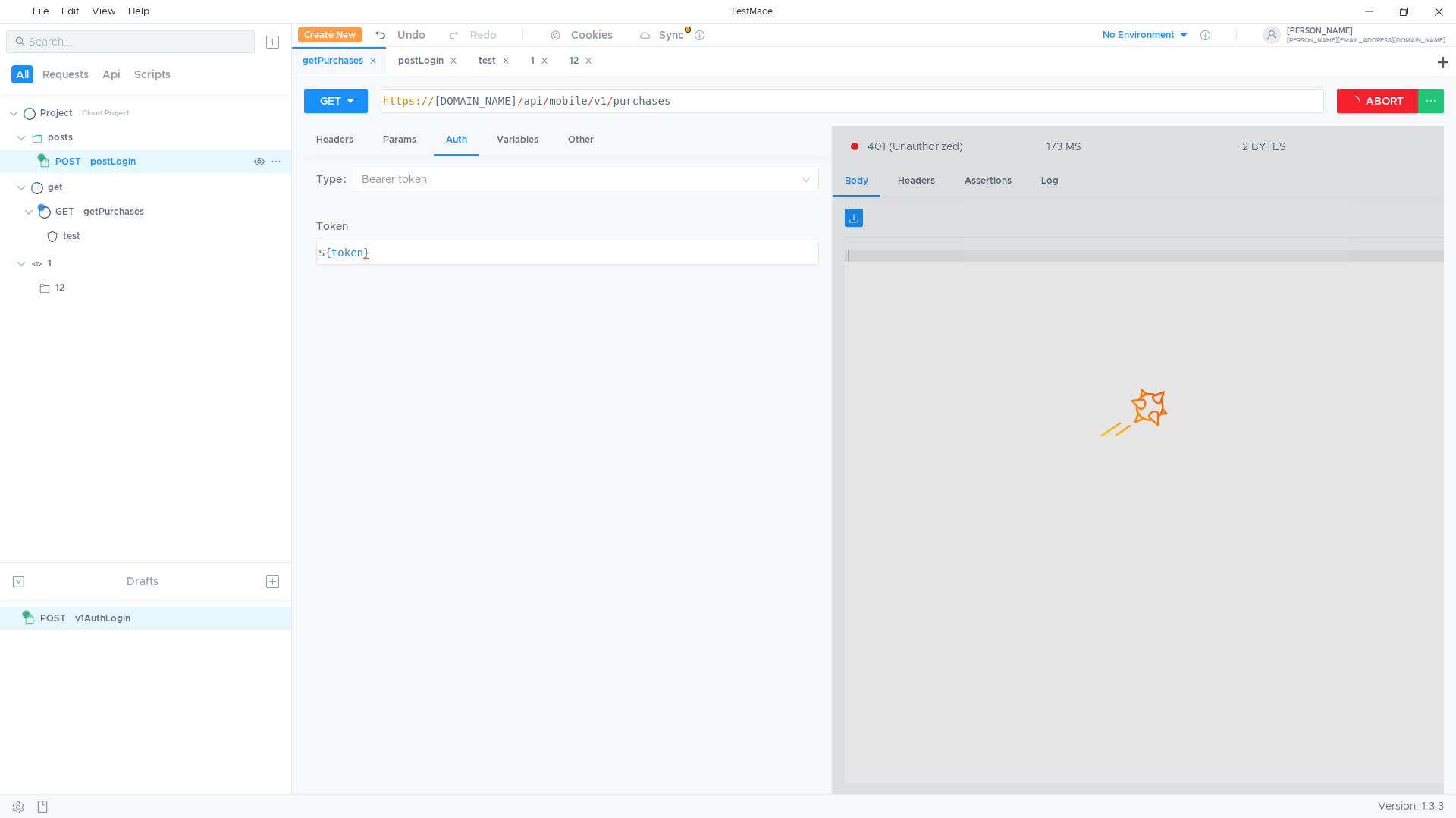
click at [120, 169] on div "postLogin" at bounding box center [112, 162] width 46 height 23
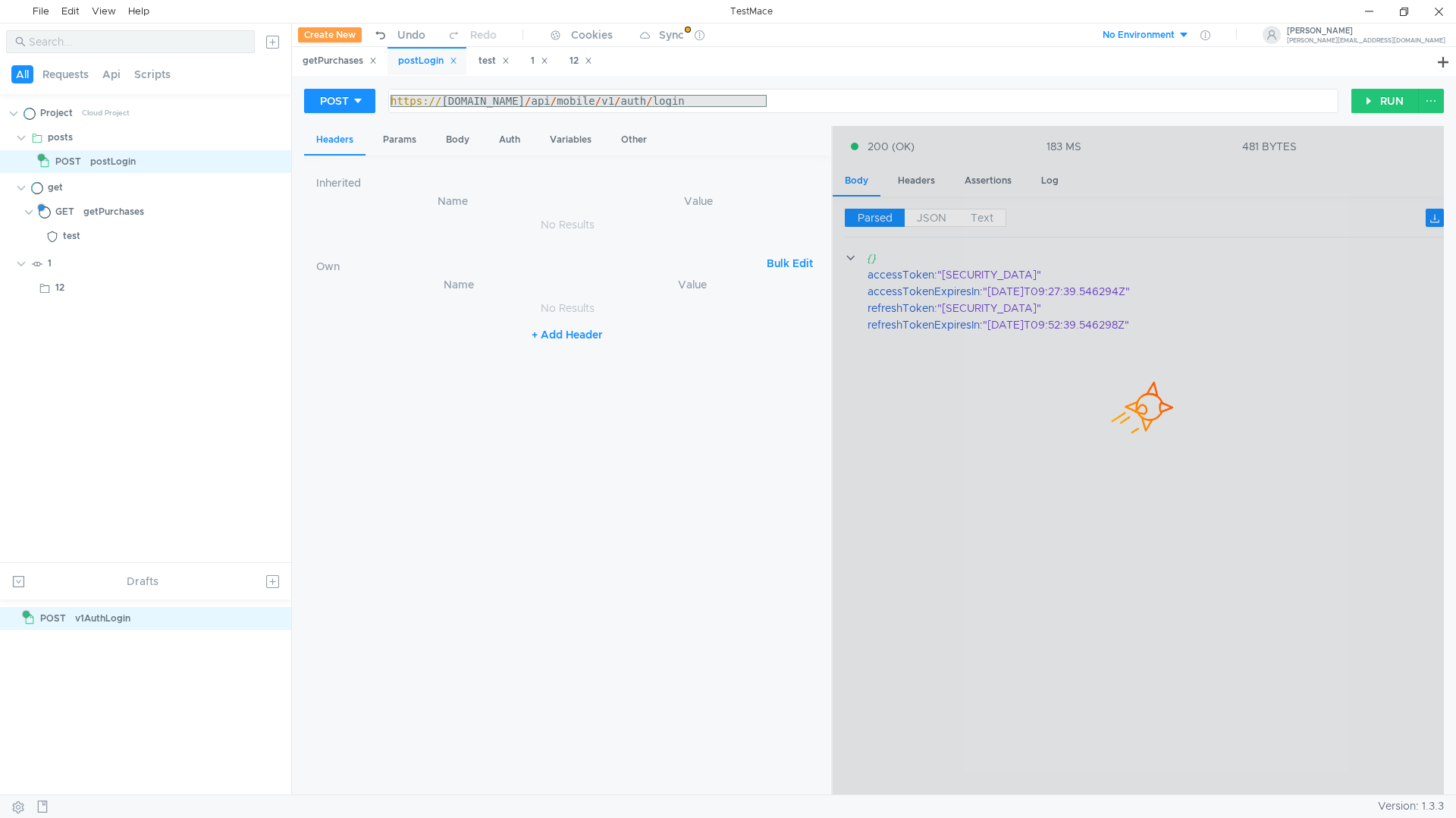
click at [882, 282] on div at bounding box center [1138, 461] width 611 height 670
click at [1440, 12] on div at bounding box center [1439, 11] width 35 height 23
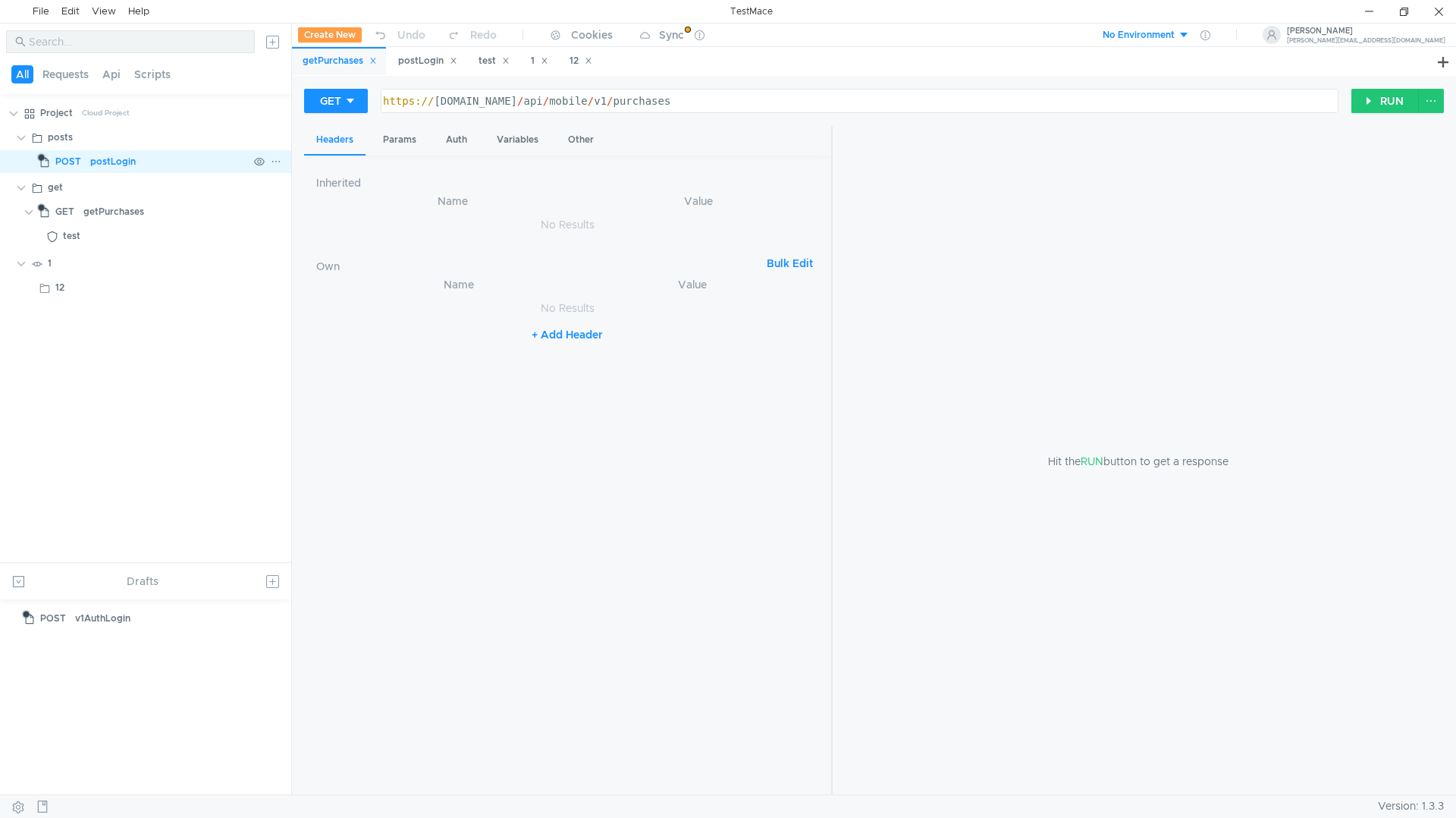
click at [116, 164] on div "postLogin" at bounding box center [112, 162] width 46 height 23
click at [528, 140] on div "Variables" at bounding box center [517, 140] width 66 height 28
click at [455, 133] on div "Auth" at bounding box center [456, 140] width 46 height 28
click at [420, 62] on div "postLogin" at bounding box center [427, 61] width 59 height 16
click at [554, 137] on div "Variables" at bounding box center [570, 140] width 66 height 28
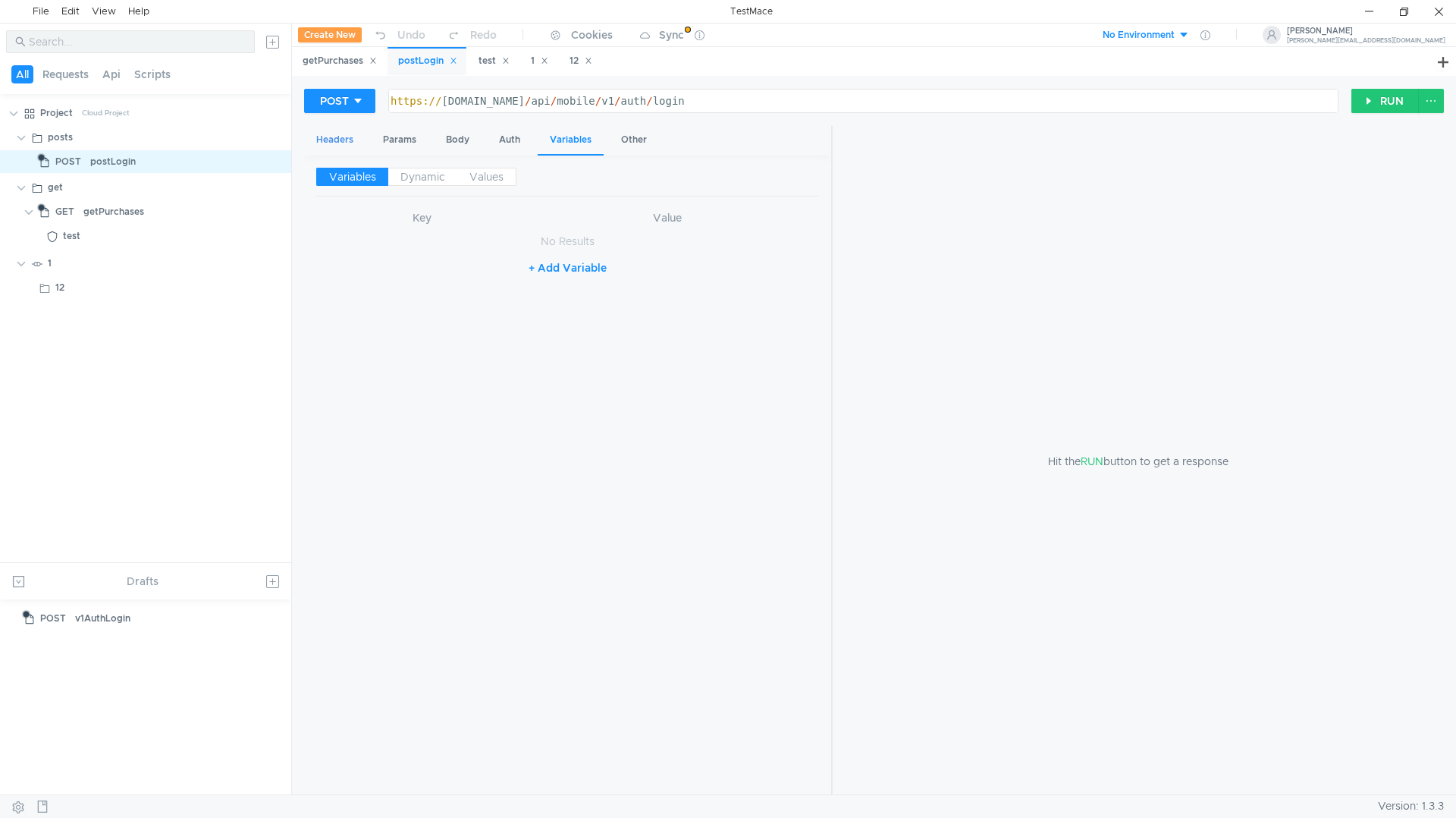
click at [328, 137] on div "Headers" at bounding box center [334, 140] width 61 height 28
click at [380, 134] on div "Params" at bounding box center [400, 140] width 58 height 28
click at [468, 145] on div "Body" at bounding box center [457, 140] width 48 height 28
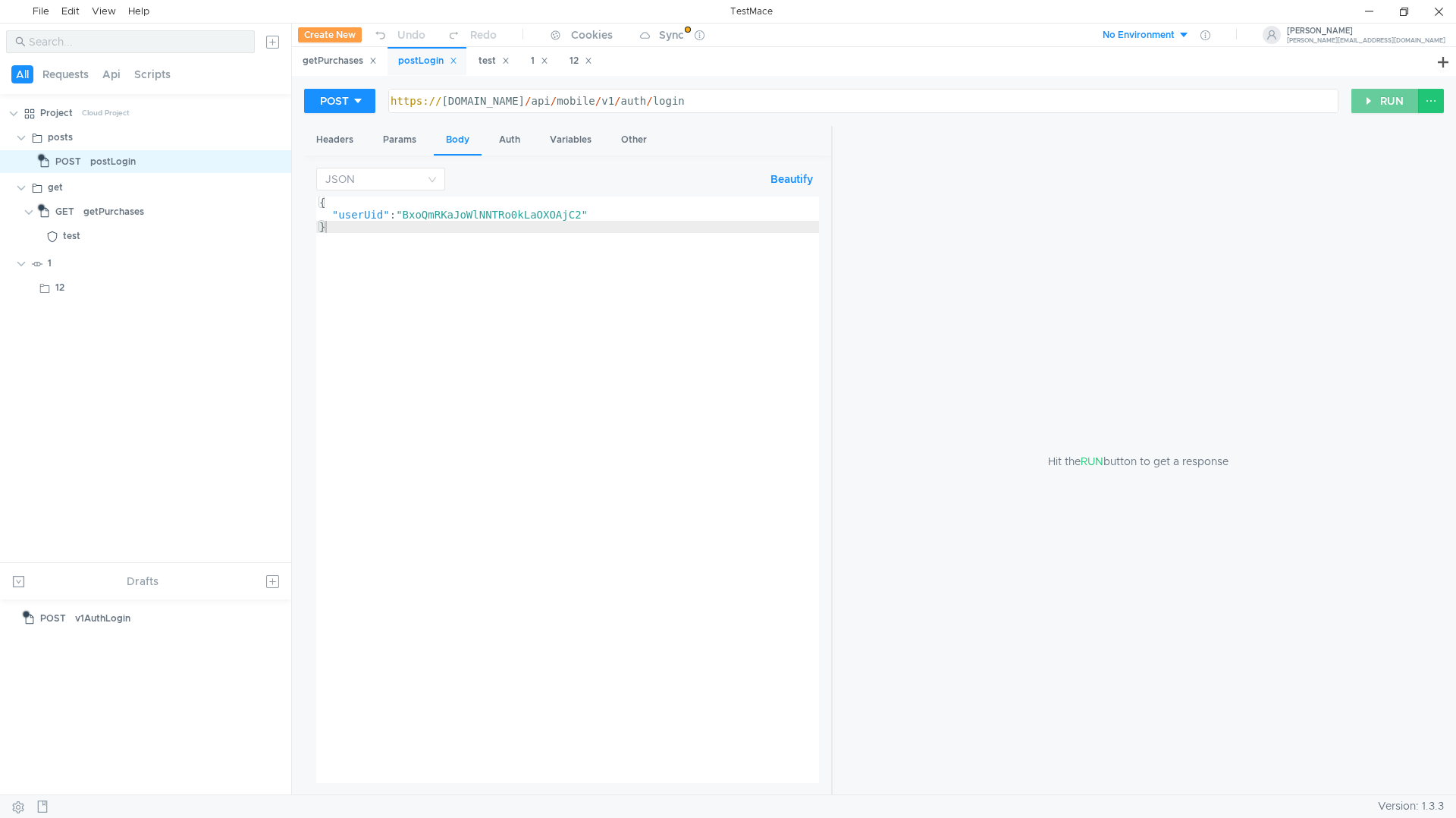
click at [1383, 107] on button "RUN" at bounding box center [1385, 101] width 67 height 24
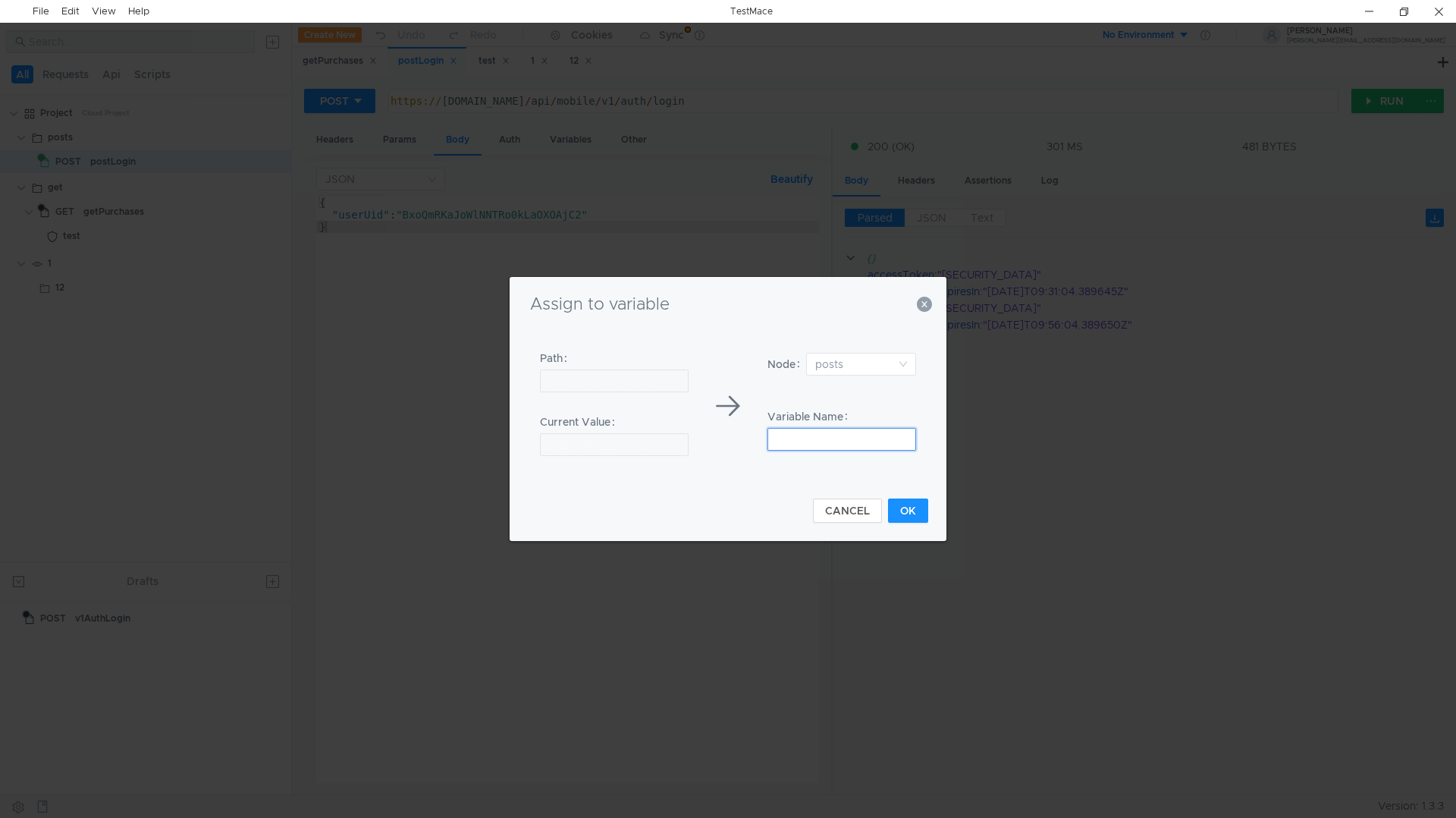
click at [787, 440] on input at bounding box center [842, 439] width 149 height 23
type input "е"
type input "token"
click at [911, 510] on button "OK" at bounding box center [908, 511] width 40 height 24
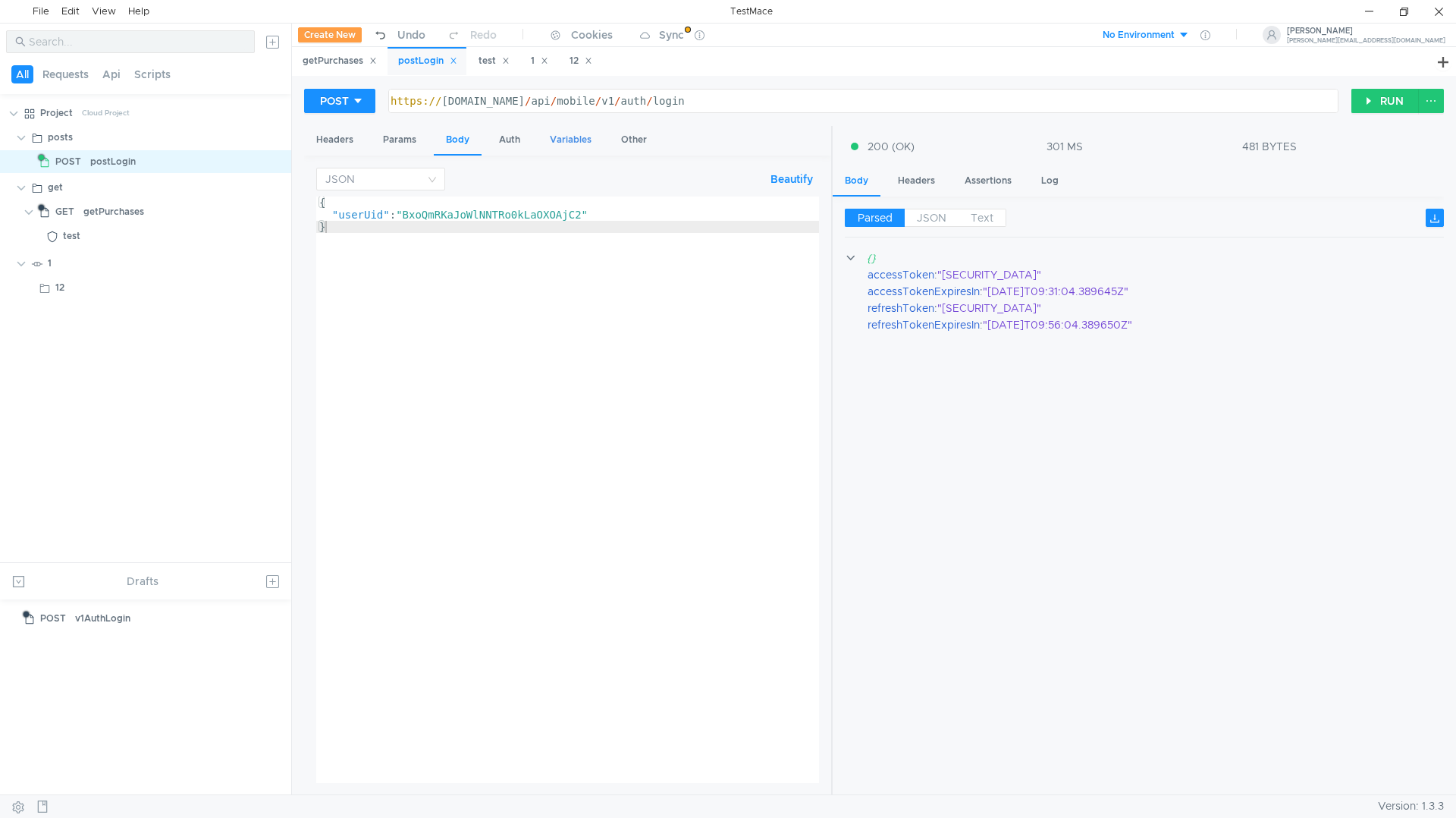
click at [580, 139] on div "Variables" at bounding box center [570, 140] width 66 height 28
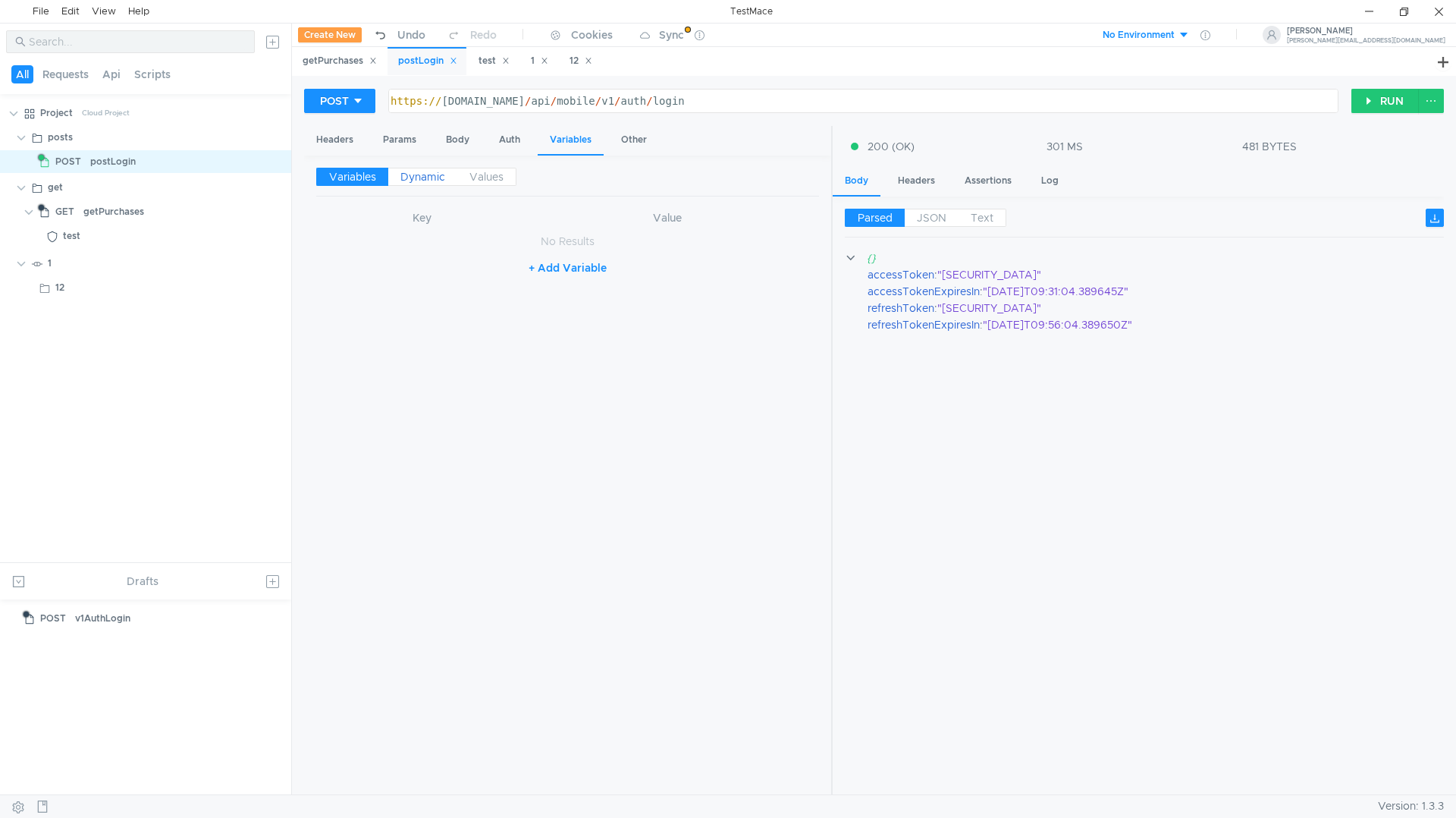
drag, startPoint x: 464, startPoint y: 134, endPoint x: 423, endPoint y: 177, distance: 59.4
click at [423, 177] on app-tabset "Headers Params Body Auth Variables Other Variables Dynamic Values Key Value No …" at bounding box center [567, 461] width 527 height 670
click at [423, 177] on span "Dynamic" at bounding box center [423, 177] width 45 height 14
click at [809, 242] on icon at bounding box center [813, 242] width 10 height 10
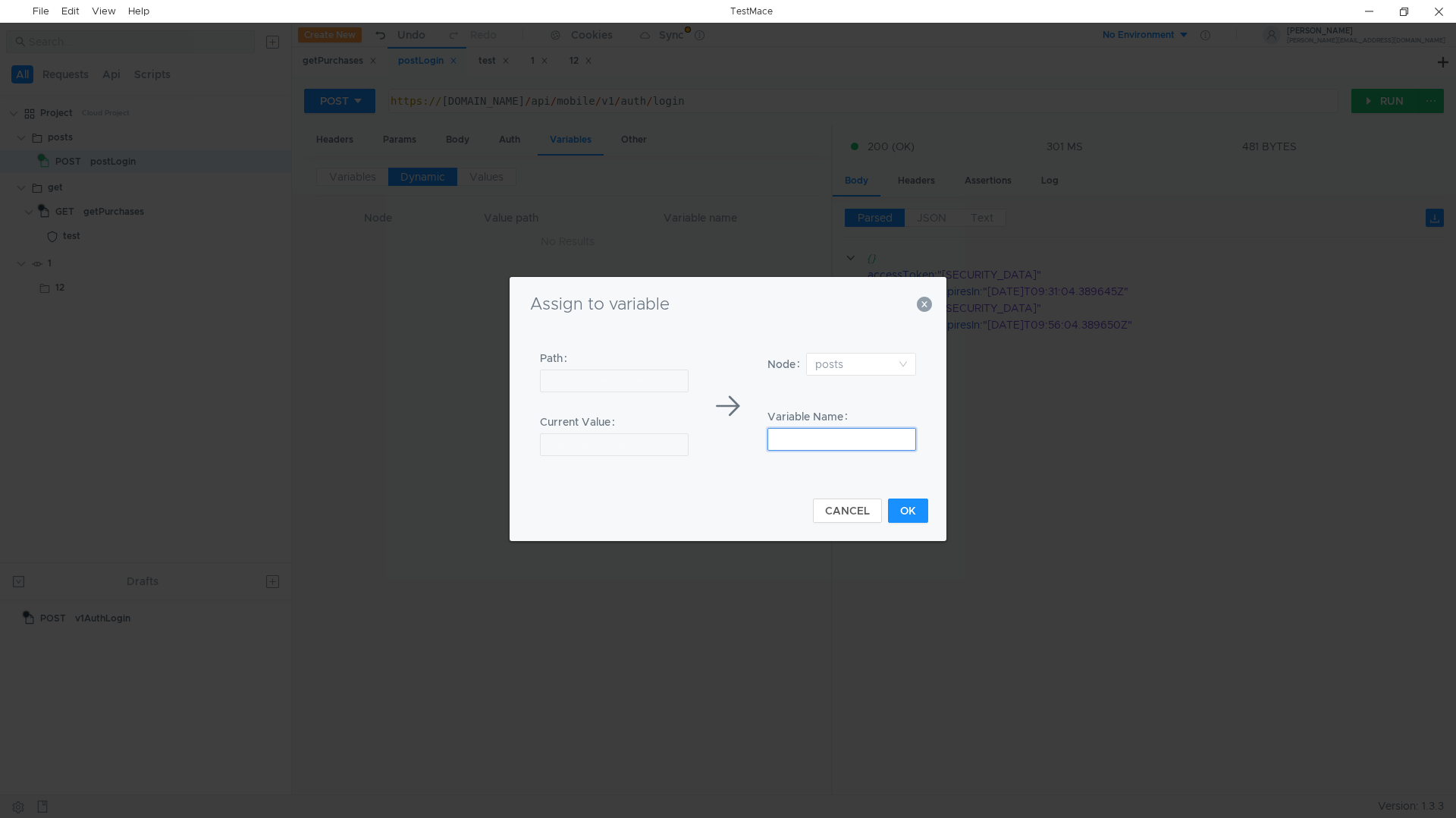
click at [837, 430] on input at bounding box center [842, 439] width 149 height 23
type input "token"
click at [897, 507] on button "OK" at bounding box center [908, 511] width 40 height 24
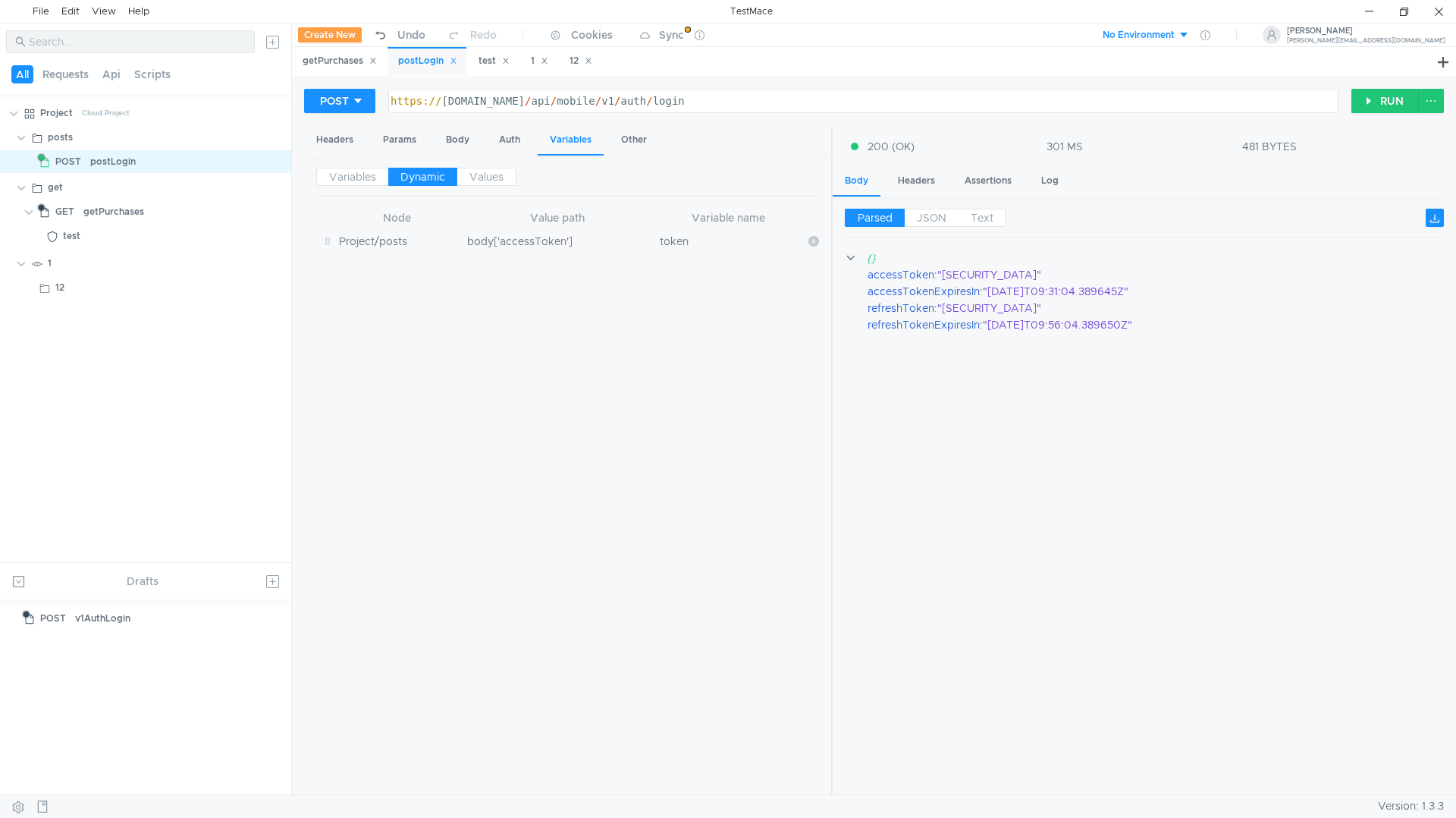
click at [518, 240] on td "body['accessToken']" at bounding box center [557, 241] width 193 height 29
click at [818, 241] on icon at bounding box center [813, 242] width 10 height 10
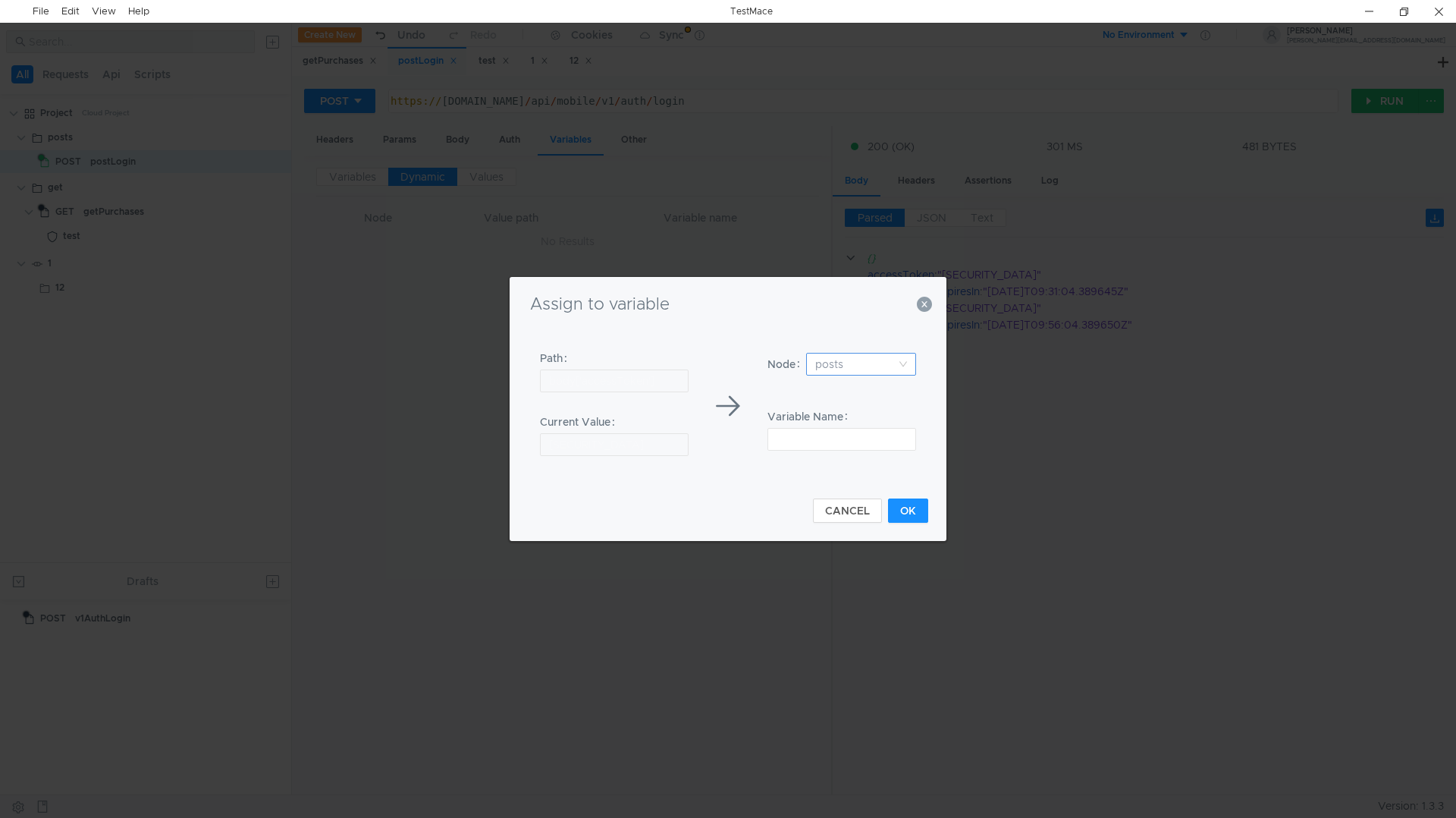
click at [849, 371] on input at bounding box center [856, 364] width 81 height 22
click at [839, 393] on div "Project" at bounding box center [861, 393] width 92 height 16
click at [821, 441] on input at bounding box center [842, 439] width 149 height 23
type input "token"
click at [895, 513] on button "OK" at bounding box center [908, 511] width 40 height 24
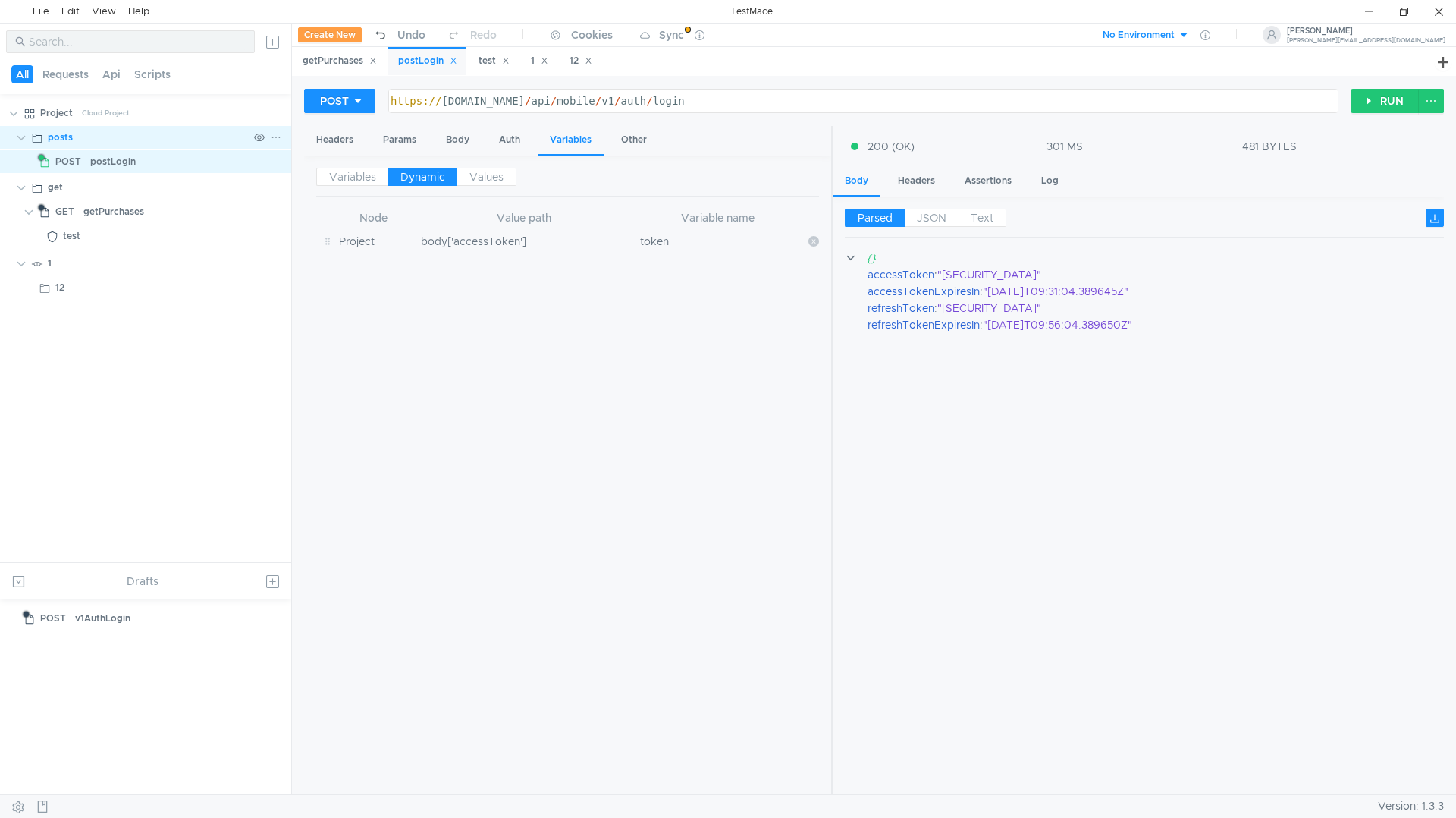
click at [85, 136] on div "posts" at bounding box center [147, 138] width 200 height 23
click at [87, 113] on div "Cloud Project" at bounding box center [106, 113] width 48 height 23
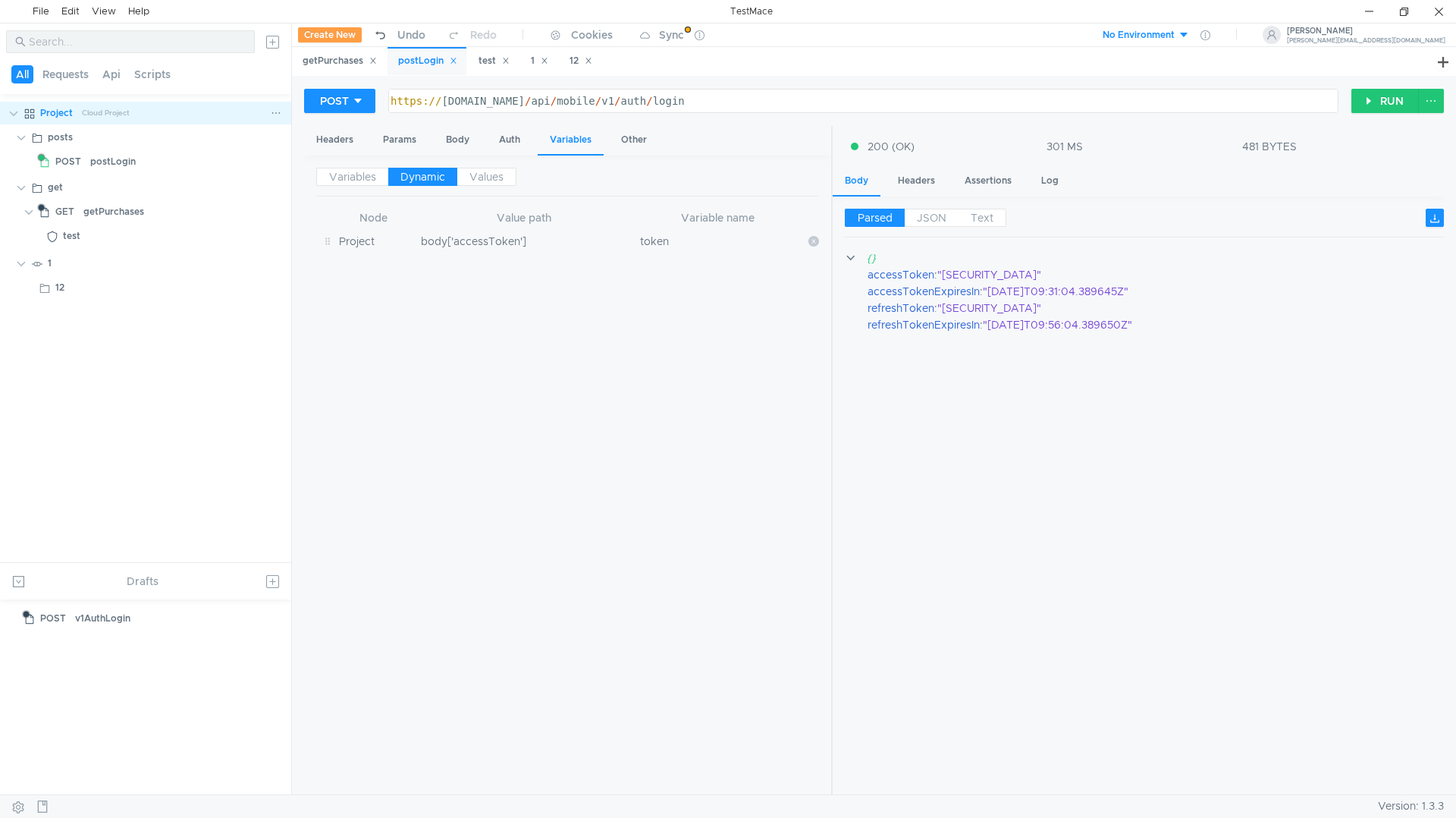
click at [45, 114] on div "Project" at bounding box center [56, 113] width 33 height 23
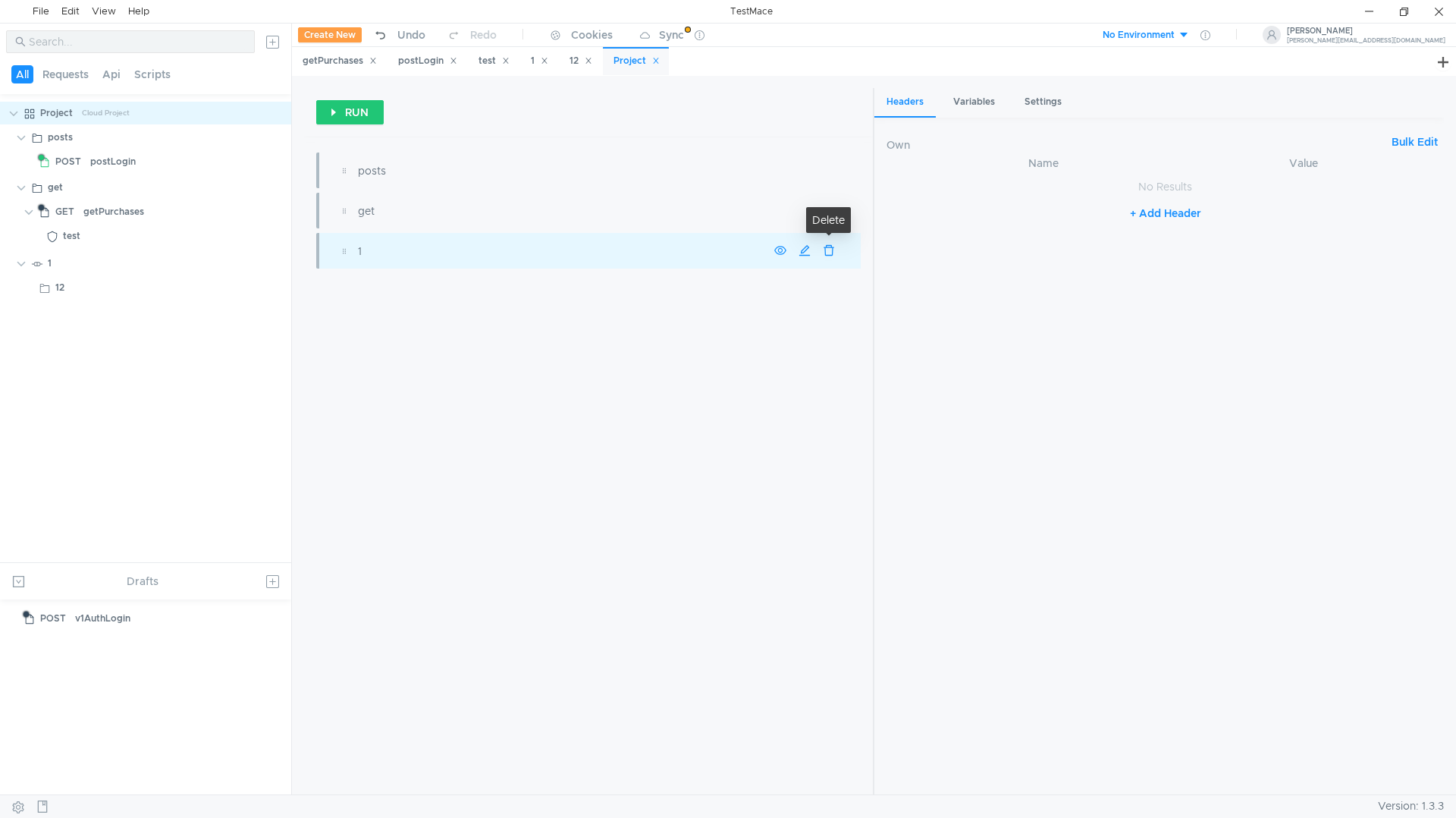
click at [830, 253] on button "button" at bounding box center [829, 251] width 24 height 24
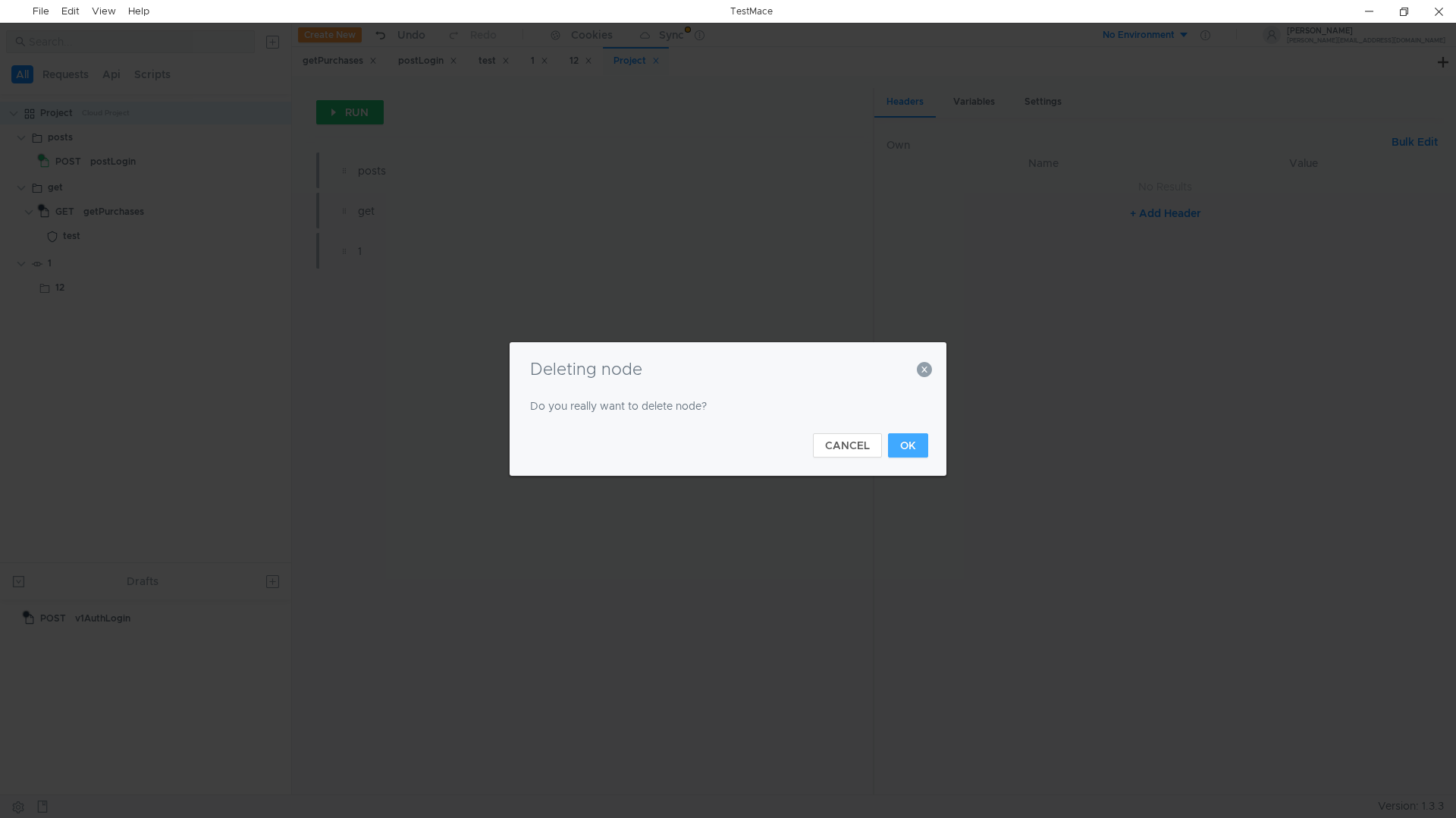
click at [908, 451] on button "OK" at bounding box center [908, 445] width 40 height 24
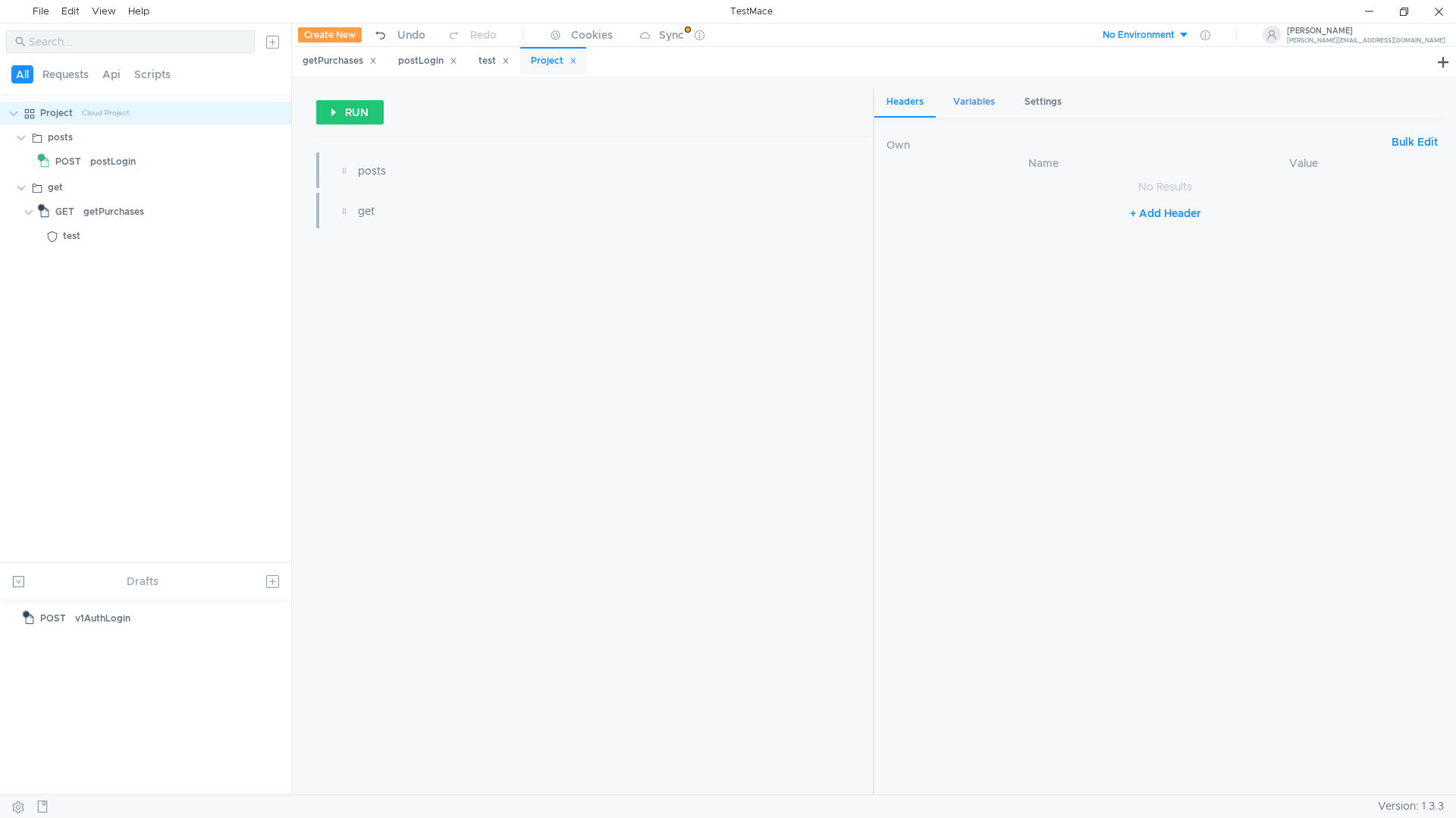
click at [978, 107] on div "Variables" at bounding box center [974, 102] width 66 height 28
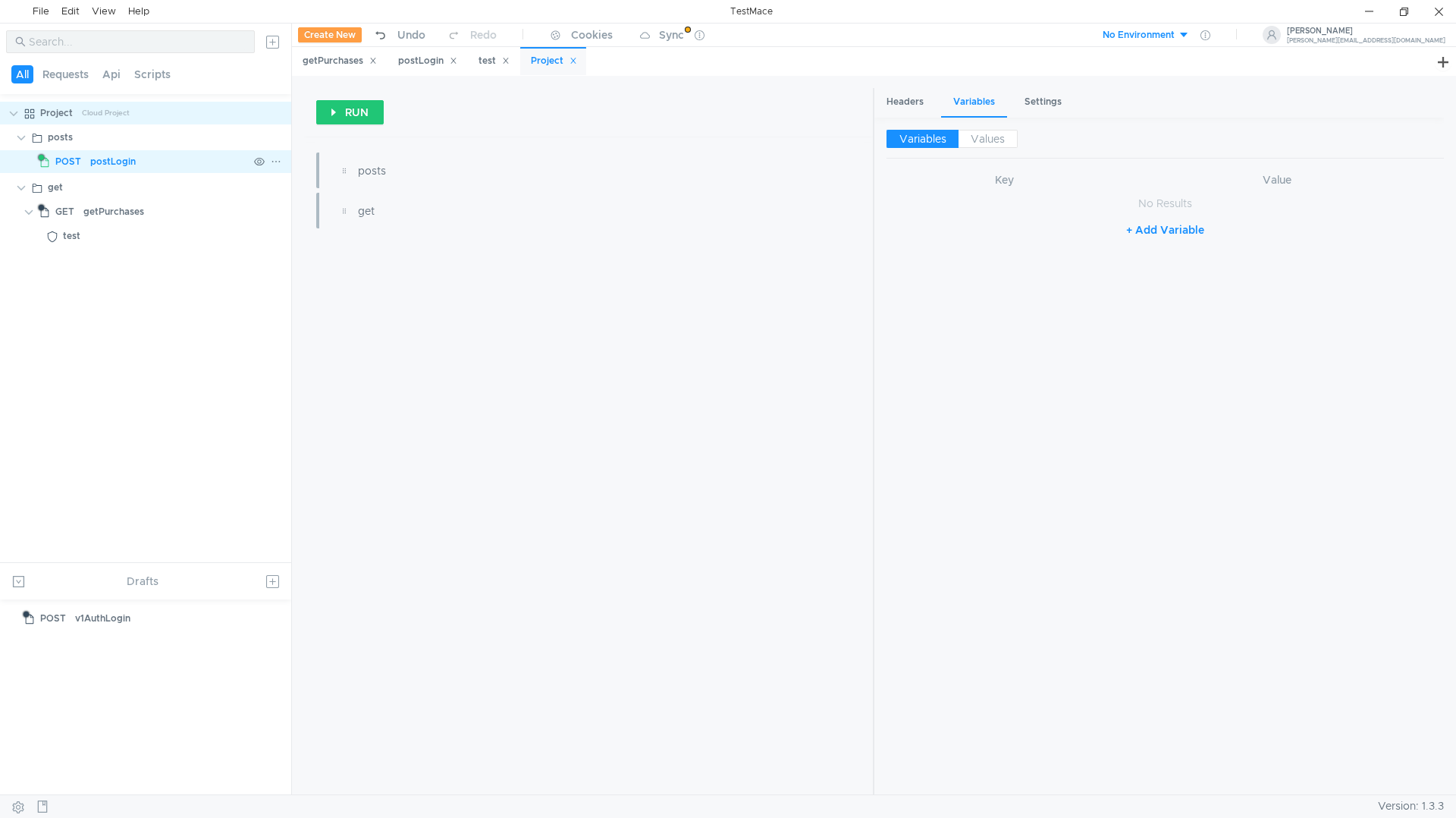
click at [115, 160] on div "postLogin" at bounding box center [112, 162] width 46 height 23
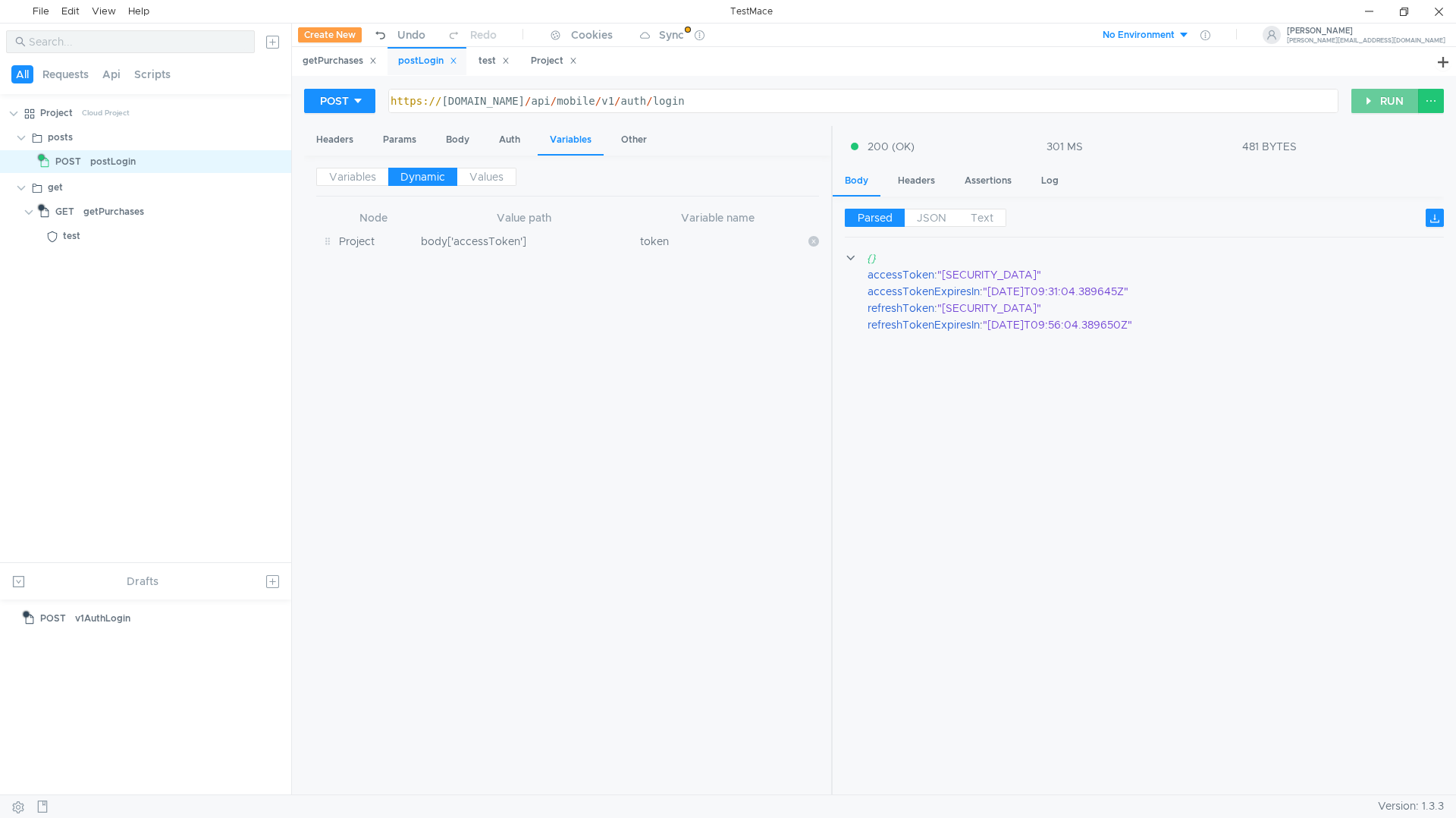
click at [1379, 101] on button "RUN" at bounding box center [1385, 101] width 67 height 24
click at [542, 246] on td "body['accessToken']" at bounding box center [523, 241] width 219 height 29
click at [43, 117] on div "Project" at bounding box center [56, 113] width 33 height 23
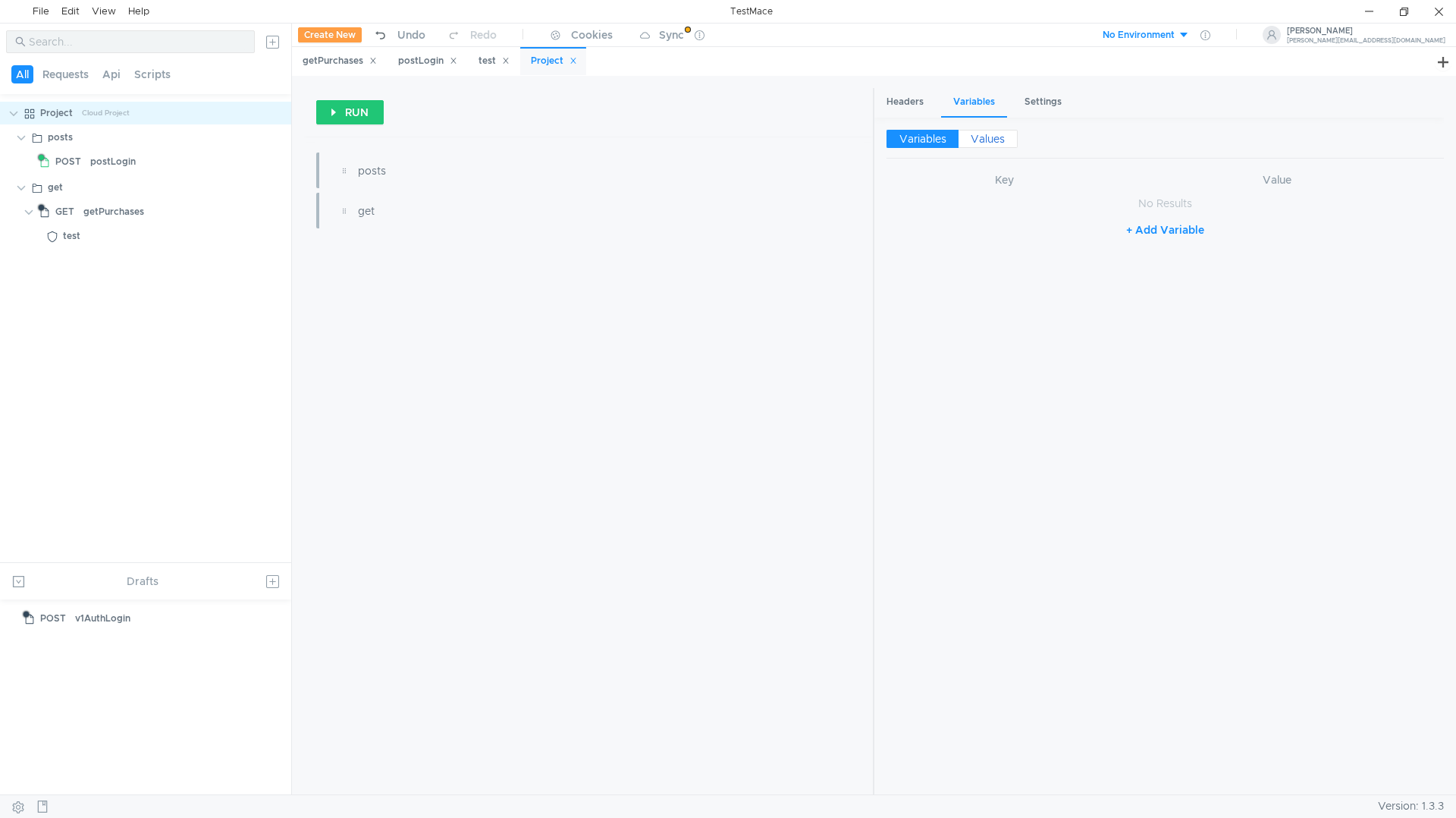
click at [987, 138] on span "Values" at bounding box center [987, 139] width 34 height 14
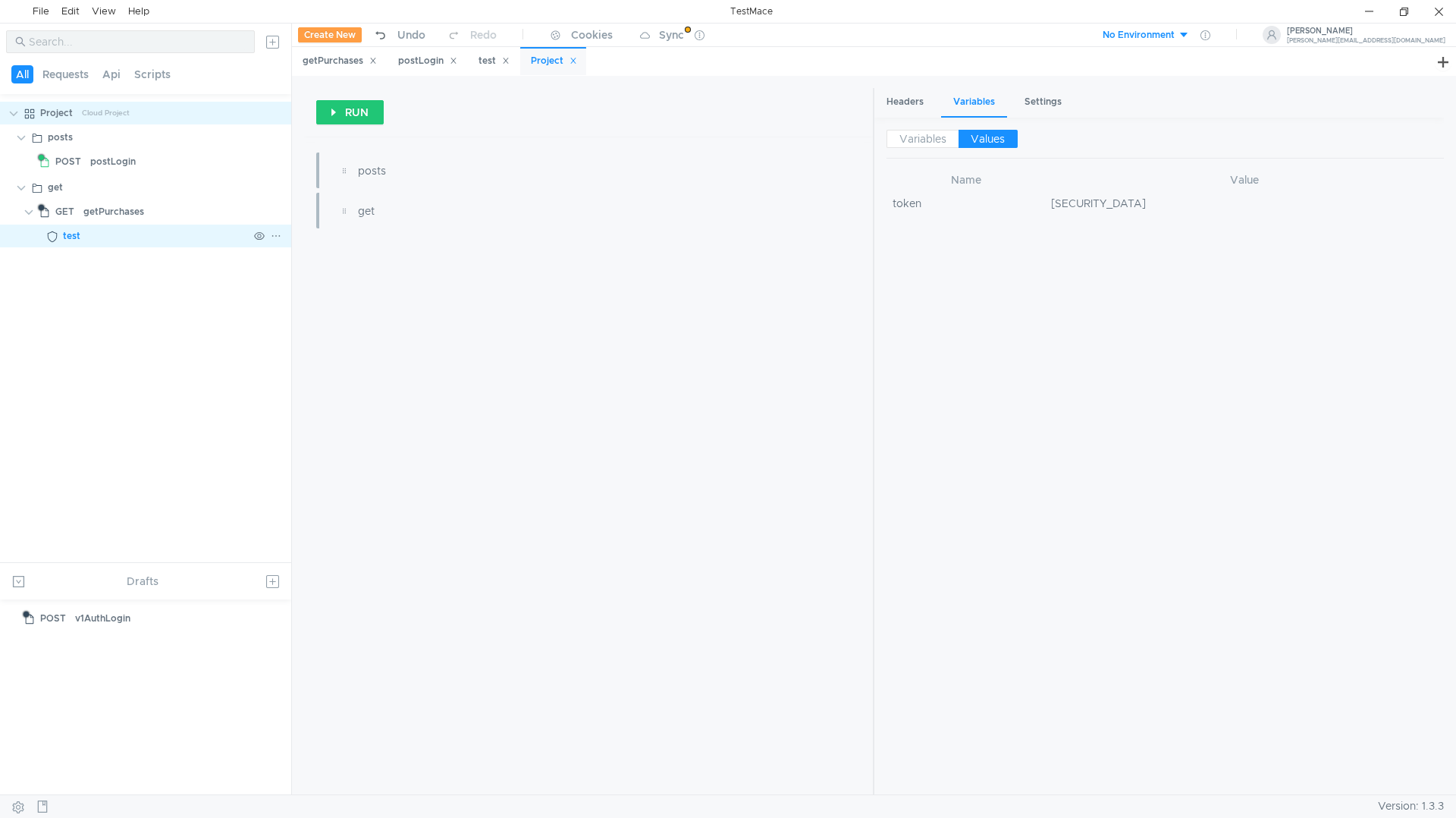
click at [108, 230] on div "test" at bounding box center [156, 235] width 185 height 23
click at [111, 209] on div "getPurchases" at bounding box center [113, 211] width 61 height 23
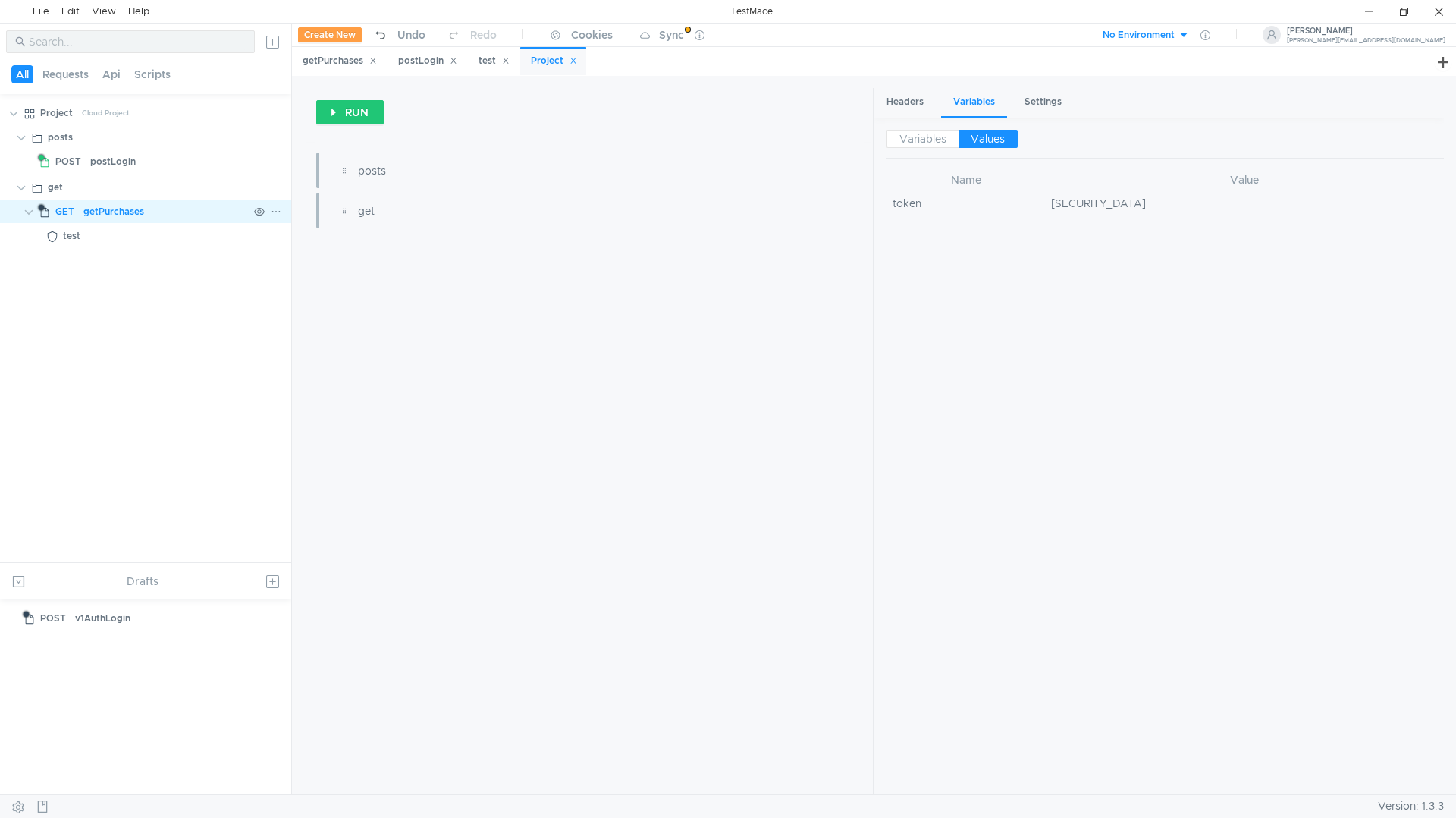
click at [111, 209] on div "getPurchases" at bounding box center [113, 211] width 61 height 23
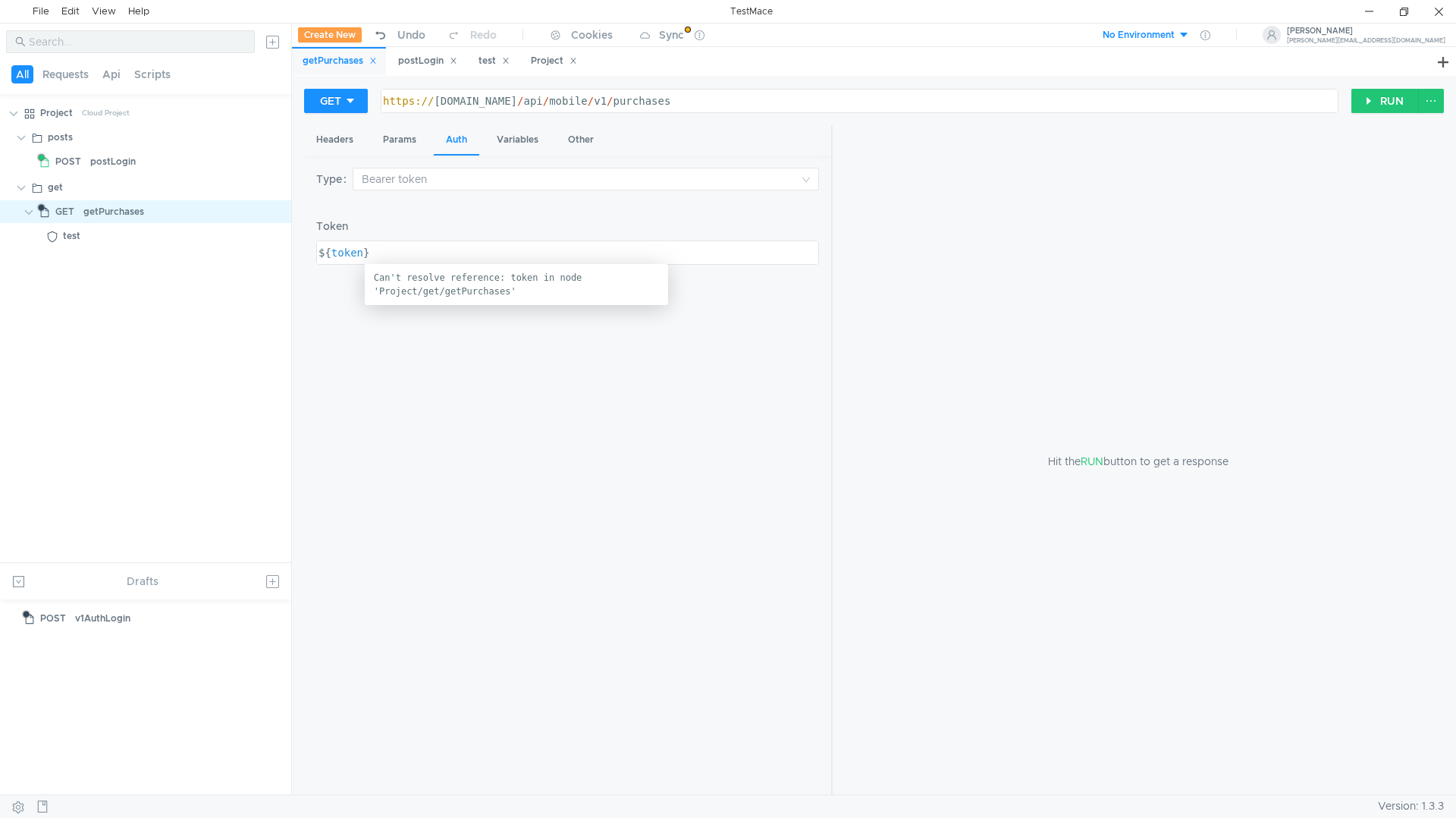
type textarea "${token}"
drag, startPoint x: 377, startPoint y: 254, endPoint x: 278, endPoint y: 248, distance: 99.2
click at [279, 248] on as-split "All Requests Api Scripts Project Cloud Project posts POST postLogin get GET get…" at bounding box center [728, 408] width 1456 height 771
type textarea "${$dynamicVar.token}"
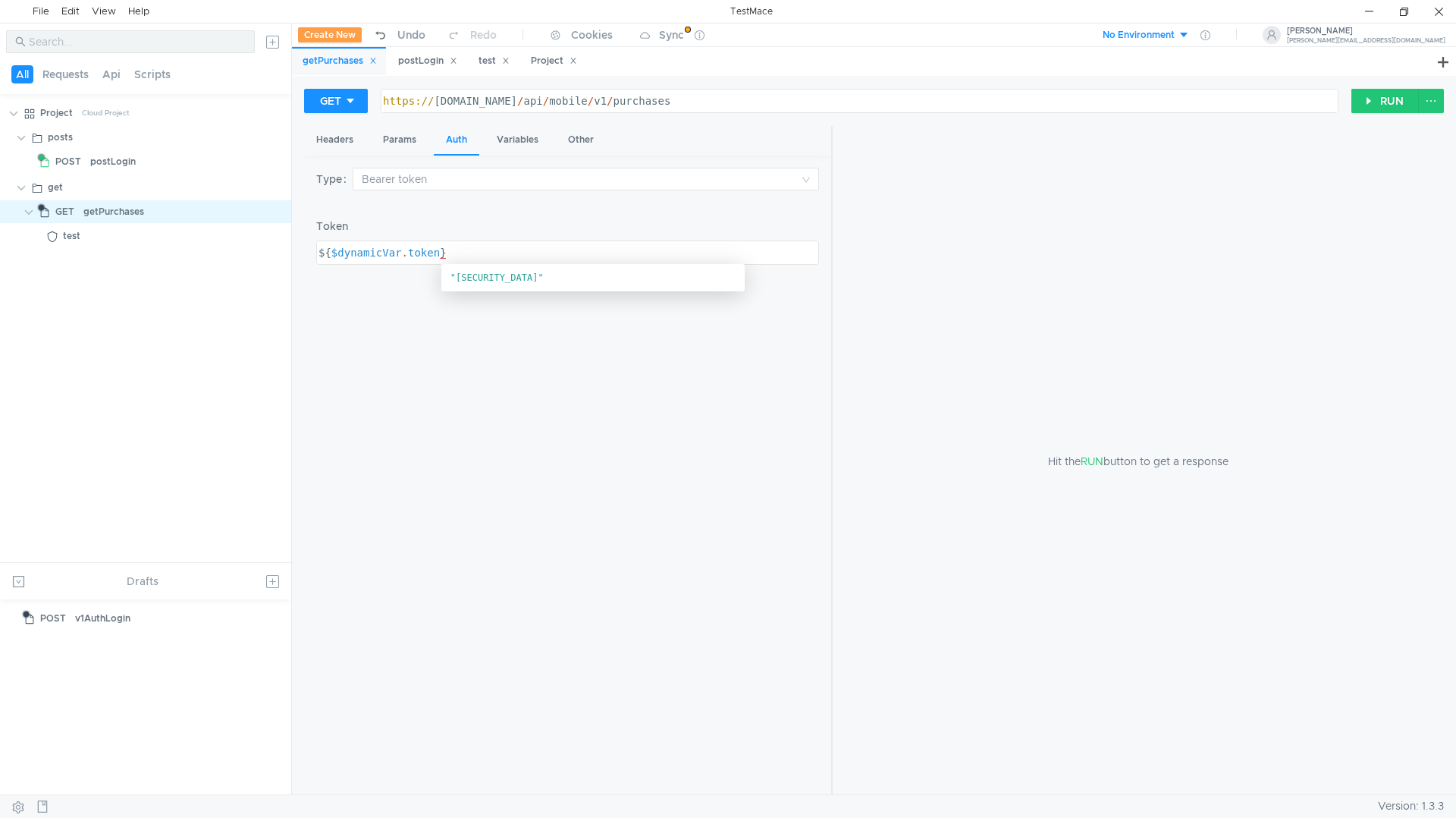
click at [458, 276] on span ""[SECURITY_DATA]"" at bounding box center [497, 278] width 93 height 10
click at [425, 348] on div "Type Bearer token Token ${$dynamicVar.token} ${ $dynamicVar . token } ההההההההה…" at bounding box center [568, 475] width 503 height 615
click at [1371, 113] on button "RUN" at bounding box center [1385, 101] width 67 height 24
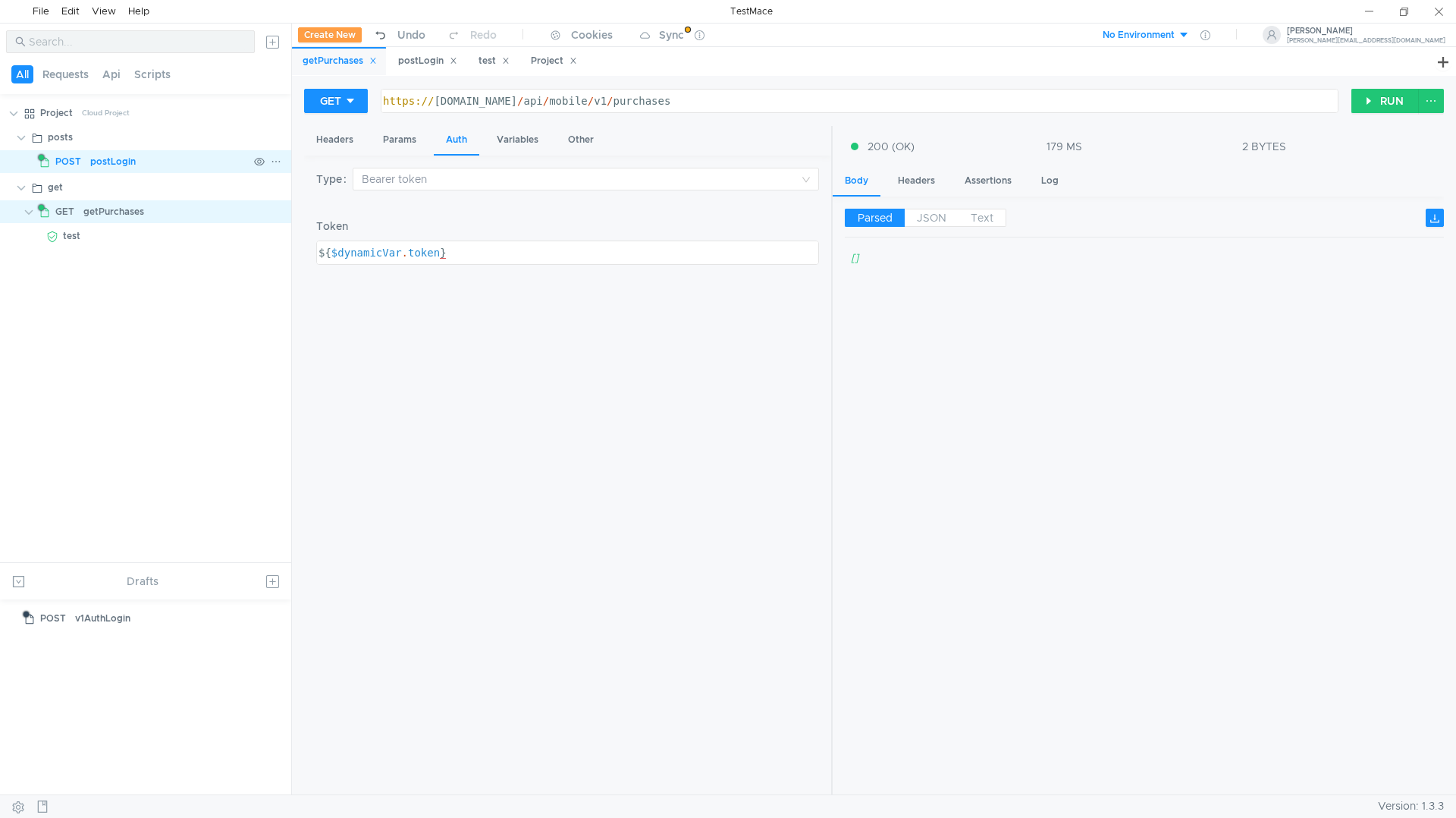
click at [176, 170] on div "postLogin" at bounding box center [169, 162] width 157 height 23
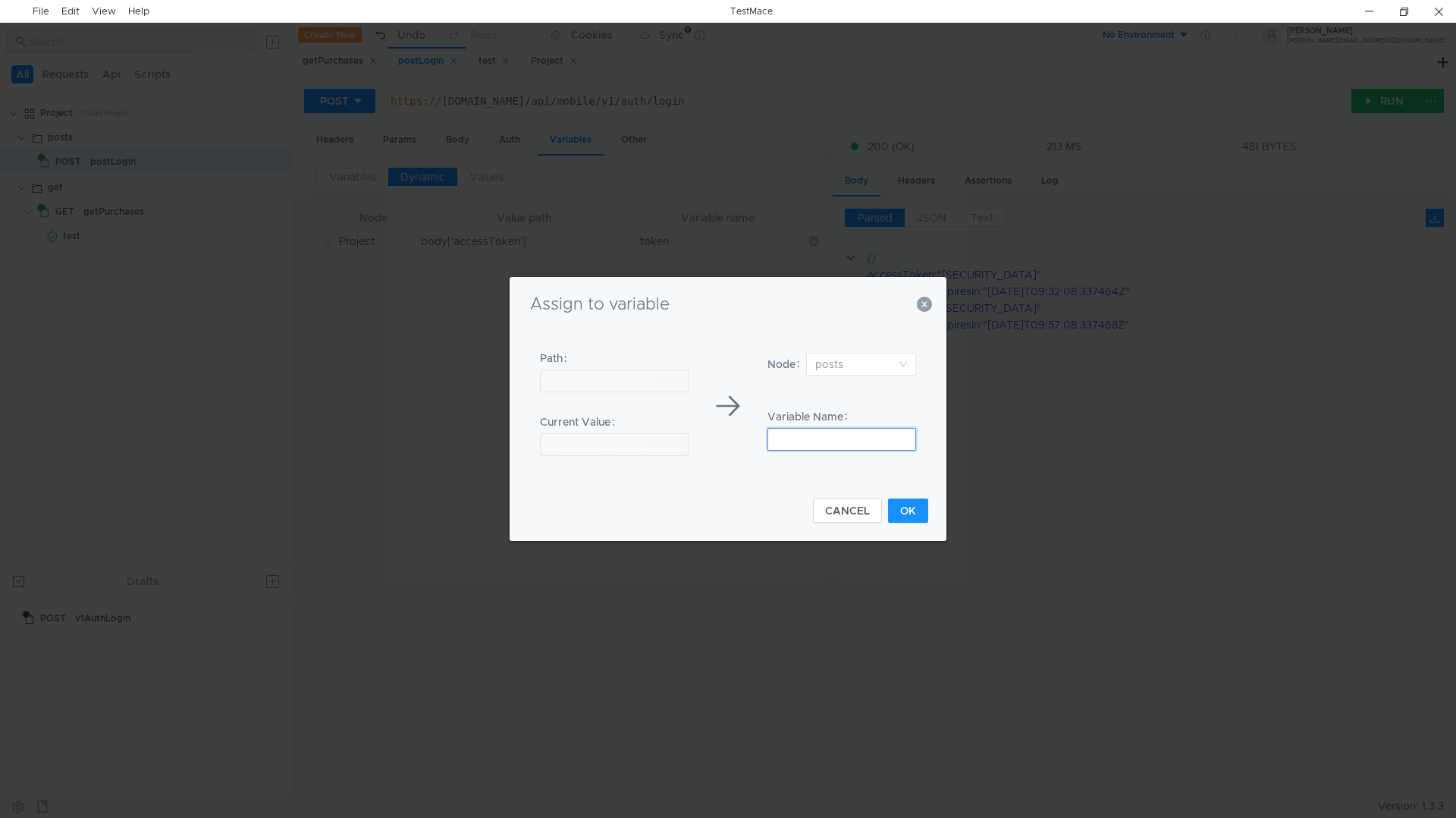
click at [836, 433] on input at bounding box center [842, 439] width 149 height 23
click at [861, 360] on input at bounding box center [856, 364] width 81 height 22
click at [844, 389] on div "Project" at bounding box center [861, 393] width 92 height 16
click at [802, 453] on div "Node Project Variable Name" at bounding box center [842, 406] width 173 height 143
click at [805, 439] on input at bounding box center [842, 439] width 149 height 23
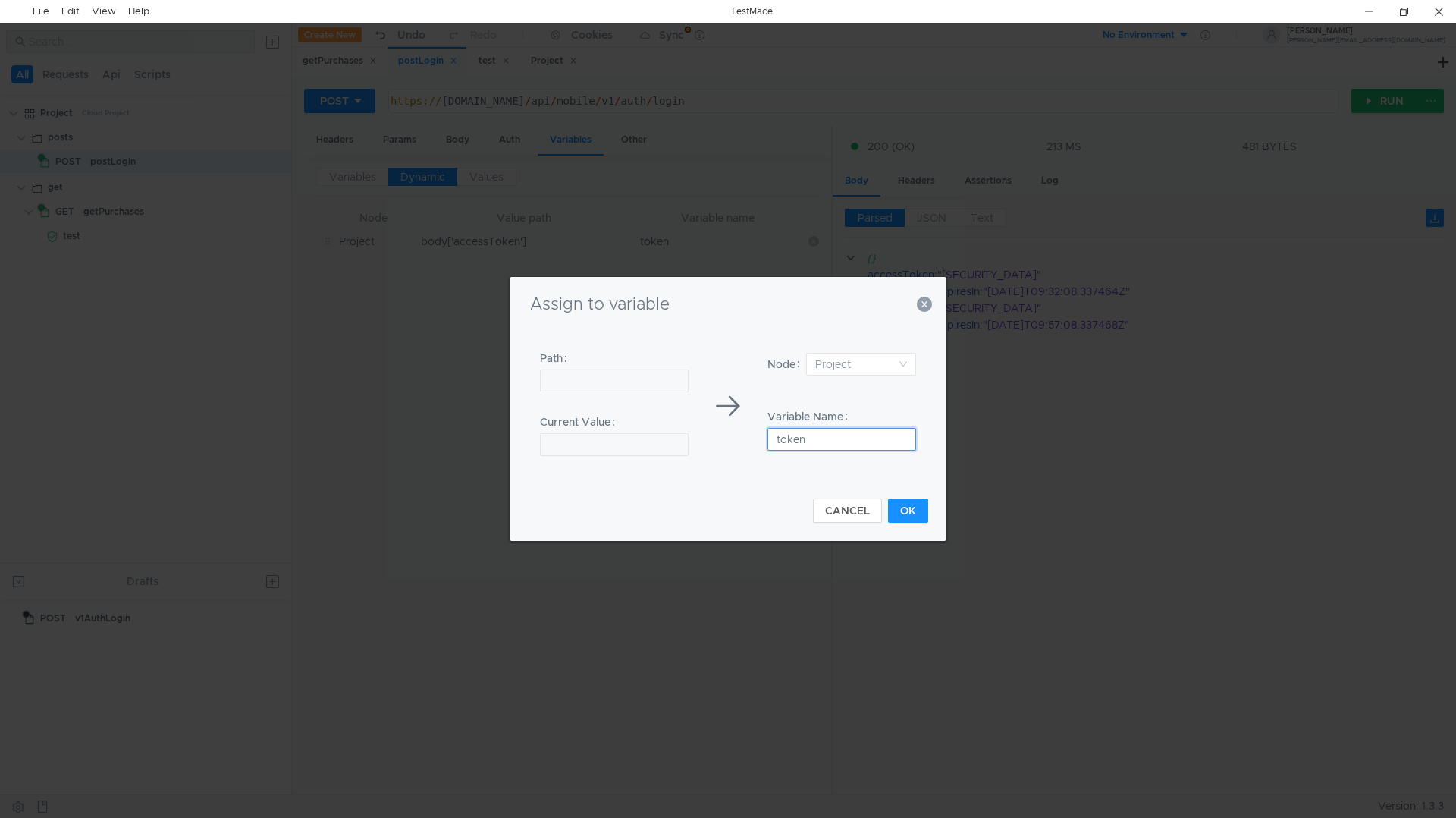
type input "token"
click at [1030, 558] on div "Assign to variable Path body['accessToken'] Current Value [SECURITY_DATA] Node …" at bounding box center [728, 409] width 1456 height 818
drag, startPoint x: 798, startPoint y: 497, endPoint x: 810, endPoint y: 507, distance: 15.6
click at [806, 506] on div "CANCEL OK" at bounding box center [728, 501] width 401 height 42
click at [850, 514] on button "CANCEL" at bounding box center [848, 511] width 69 height 24
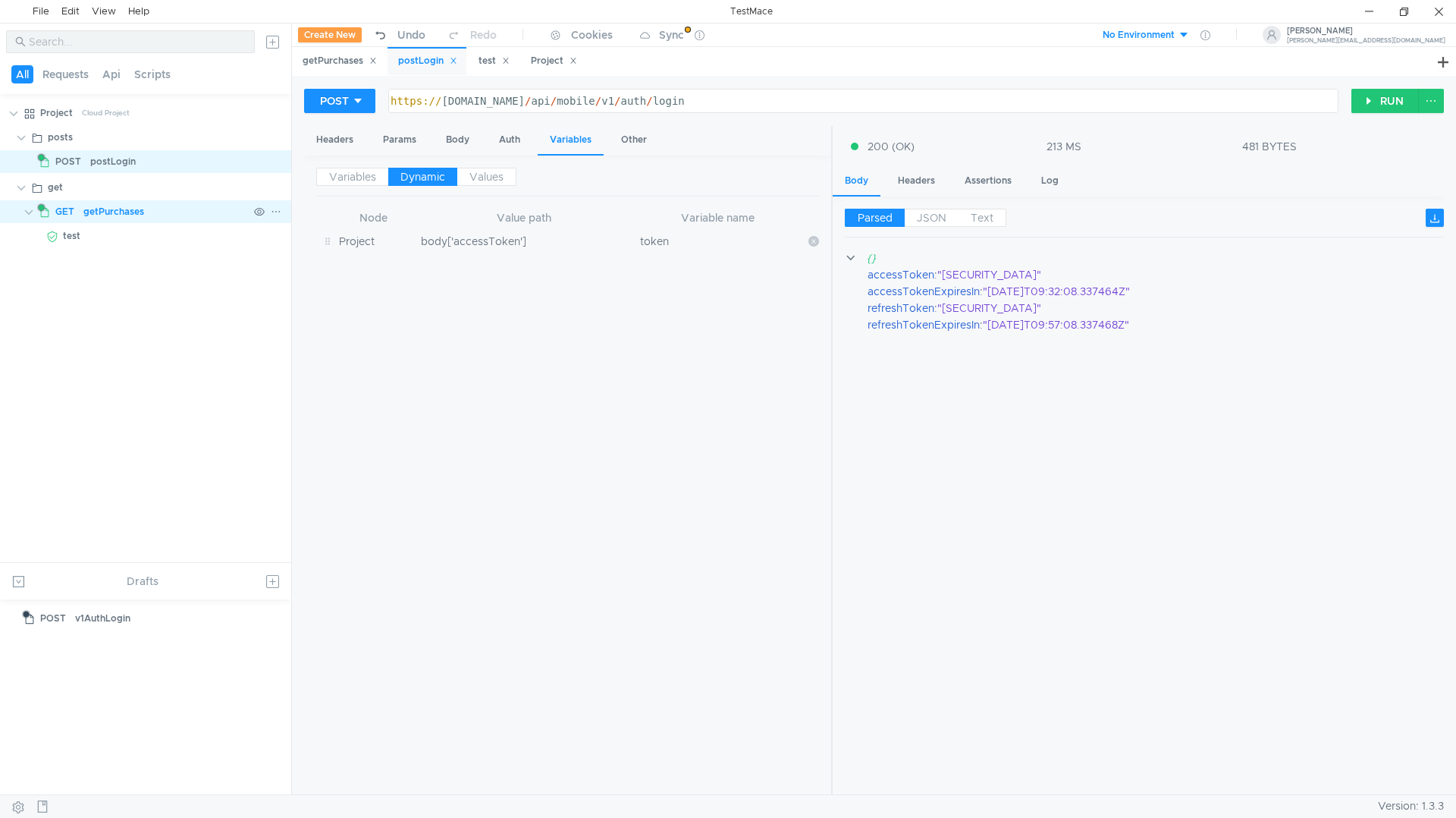
click at [97, 214] on div "getPurchases" at bounding box center [113, 211] width 61 height 23
click at [312, 55] on div "getPurchases" at bounding box center [340, 61] width 74 height 16
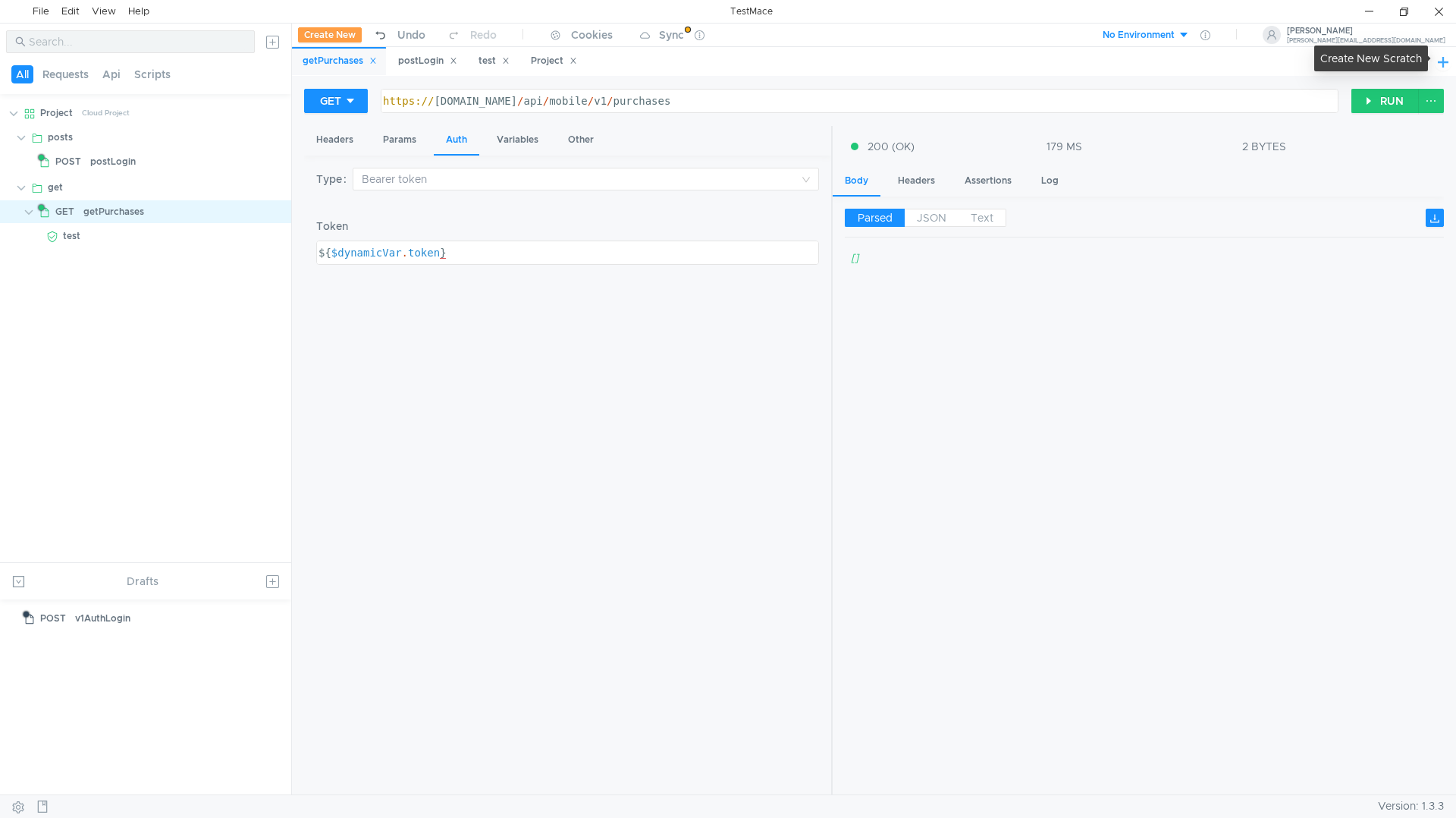
click at [1443, 61] on button at bounding box center [1442, 61] width 18 height 18
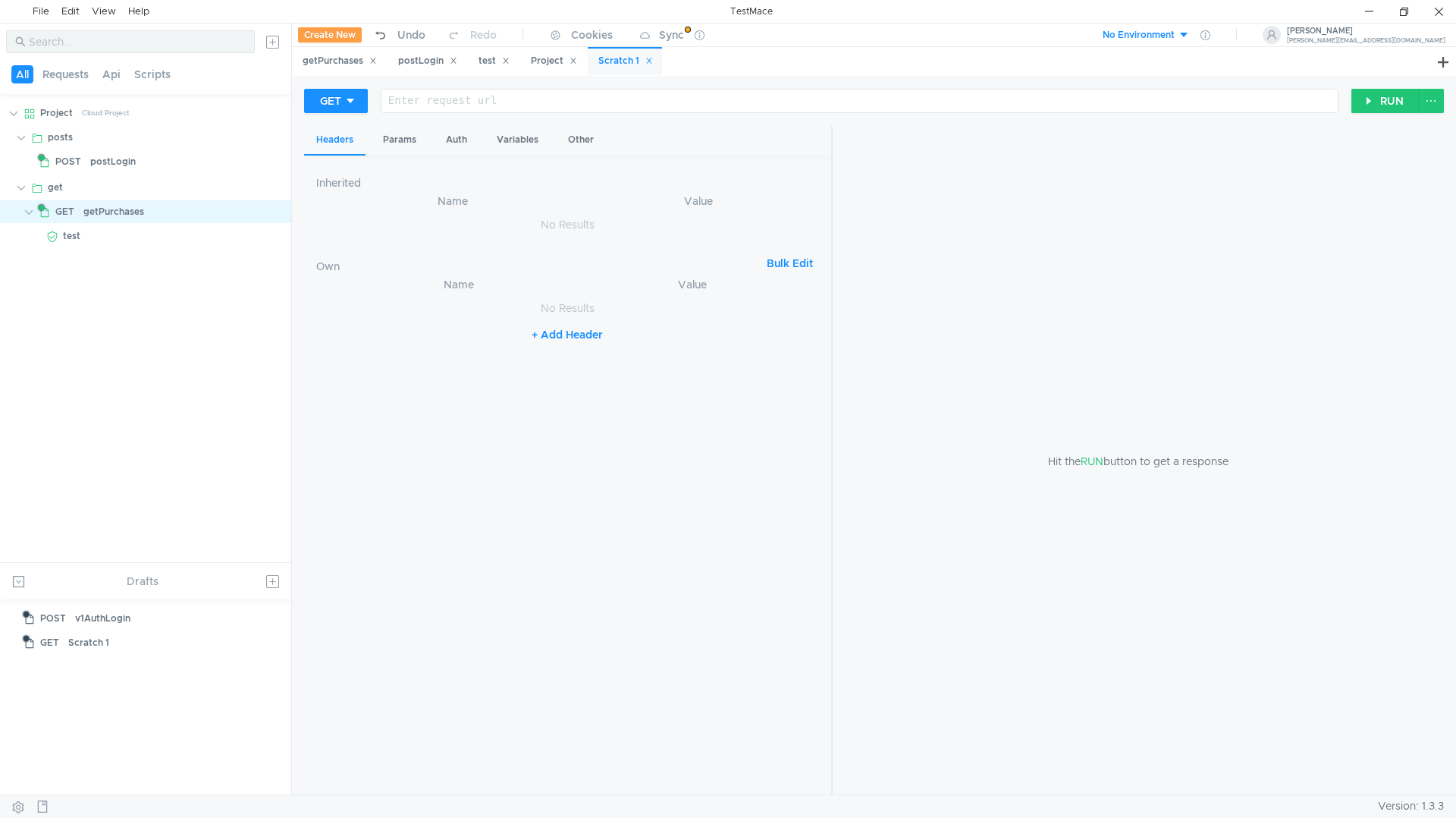
click at [653, 60] on icon at bounding box center [649, 61] width 8 height 8
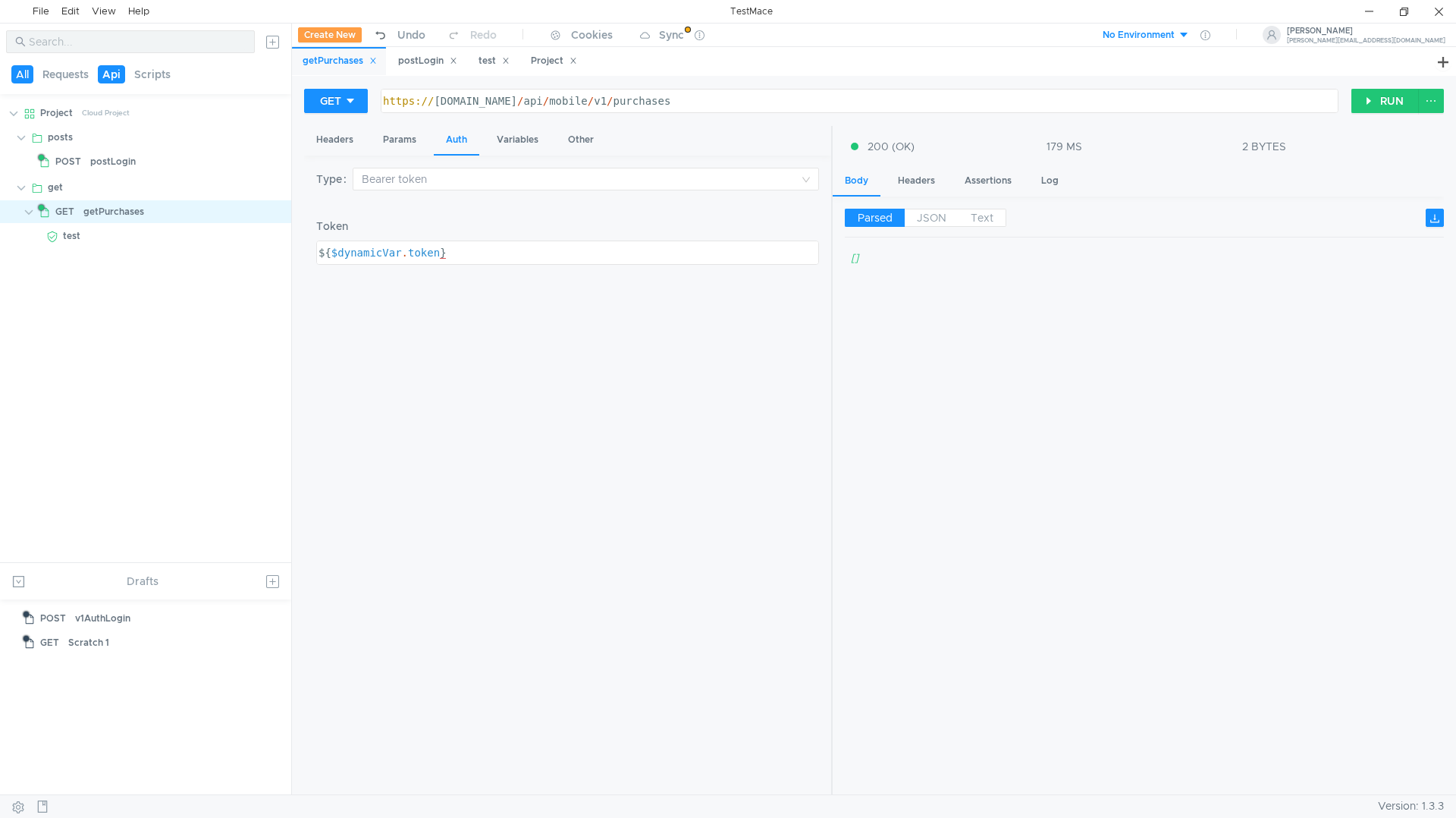
drag, startPoint x: 151, startPoint y: 309, endPoint x: 119, endPoint y: 80, distance: 231.2
click at [119, 80] on button "Api" at bounding box center [112, 74] width 28 height 18
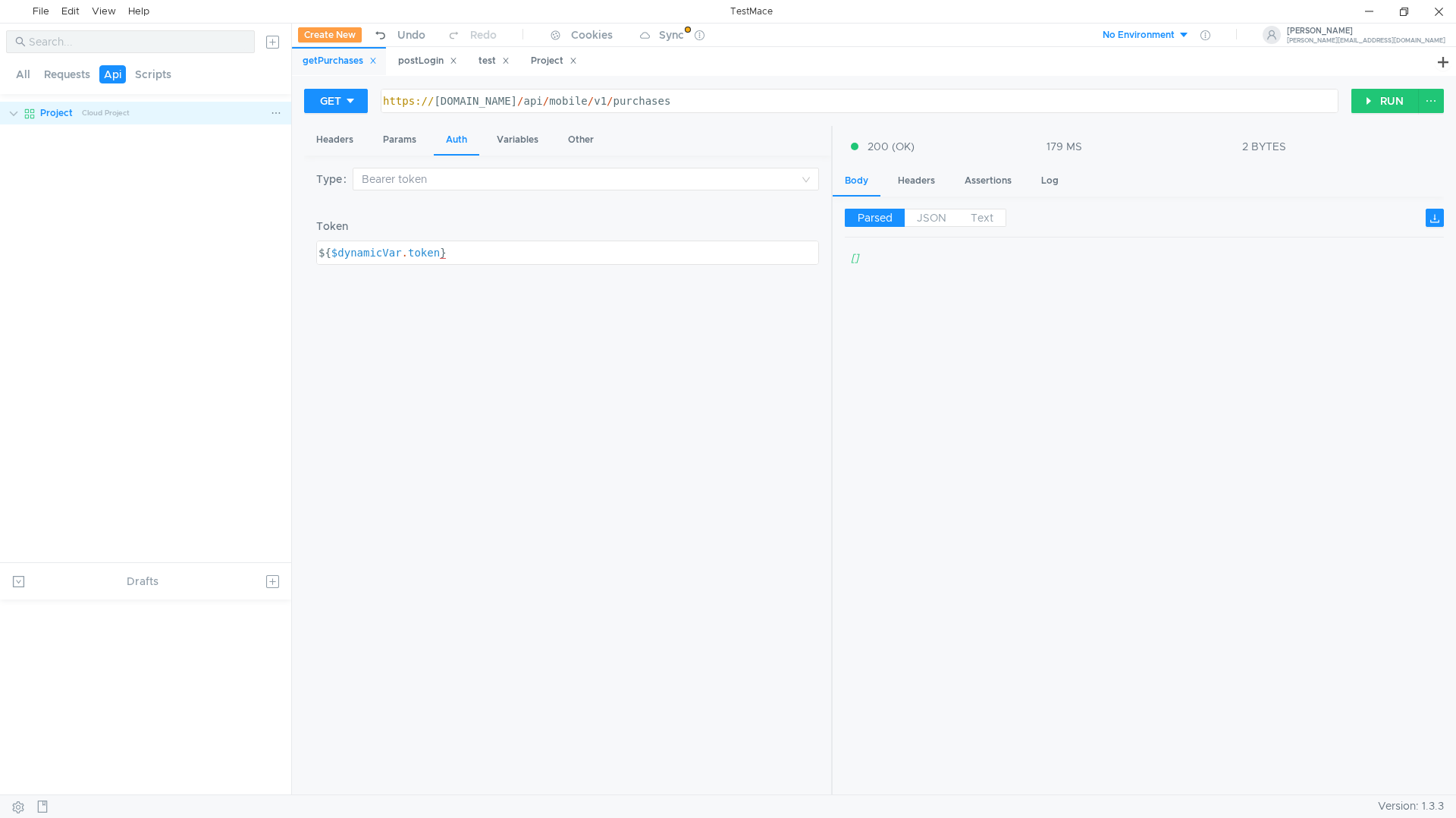
drag, startPoint x: 87, startPoint y: 157, endPoint x: 65, endPoint y: 107, distance: 54.6
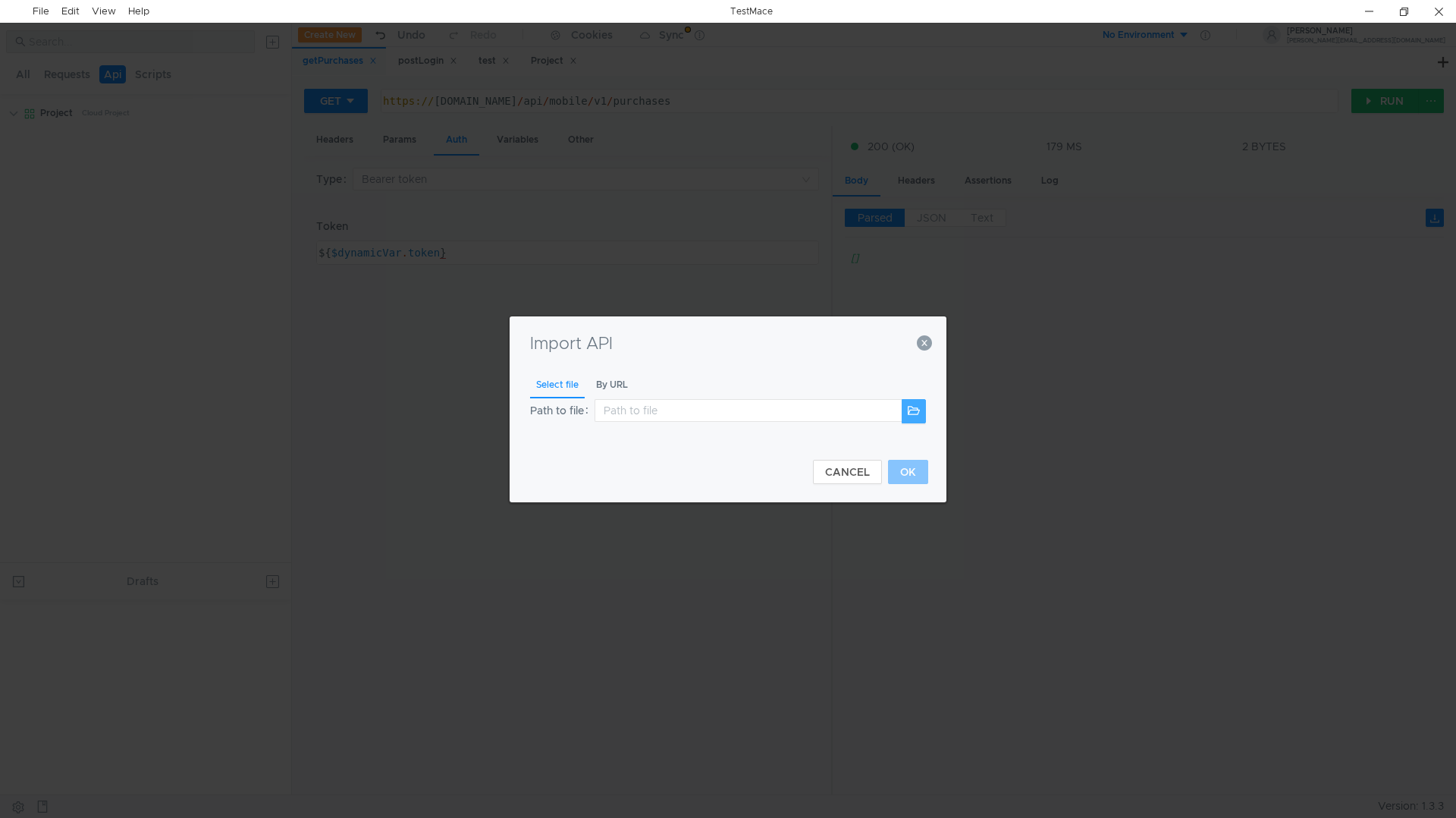
click at [920, 409] on button at bounding box center [914, 411] width 24 height 24
drag, startPoint x: 1358, startPoint y: 16, endPoint x: 1337, endPoint y: 30, distance: 25.2
click at [1358, 16] on div at bounding box center [1369, 11] width 35 height 23
click at [921, 412] on button at bounding box center [914, 411] width 24 height 24
type input "C:\Users\admin\Desktop\output-onlineyamltools.txt"
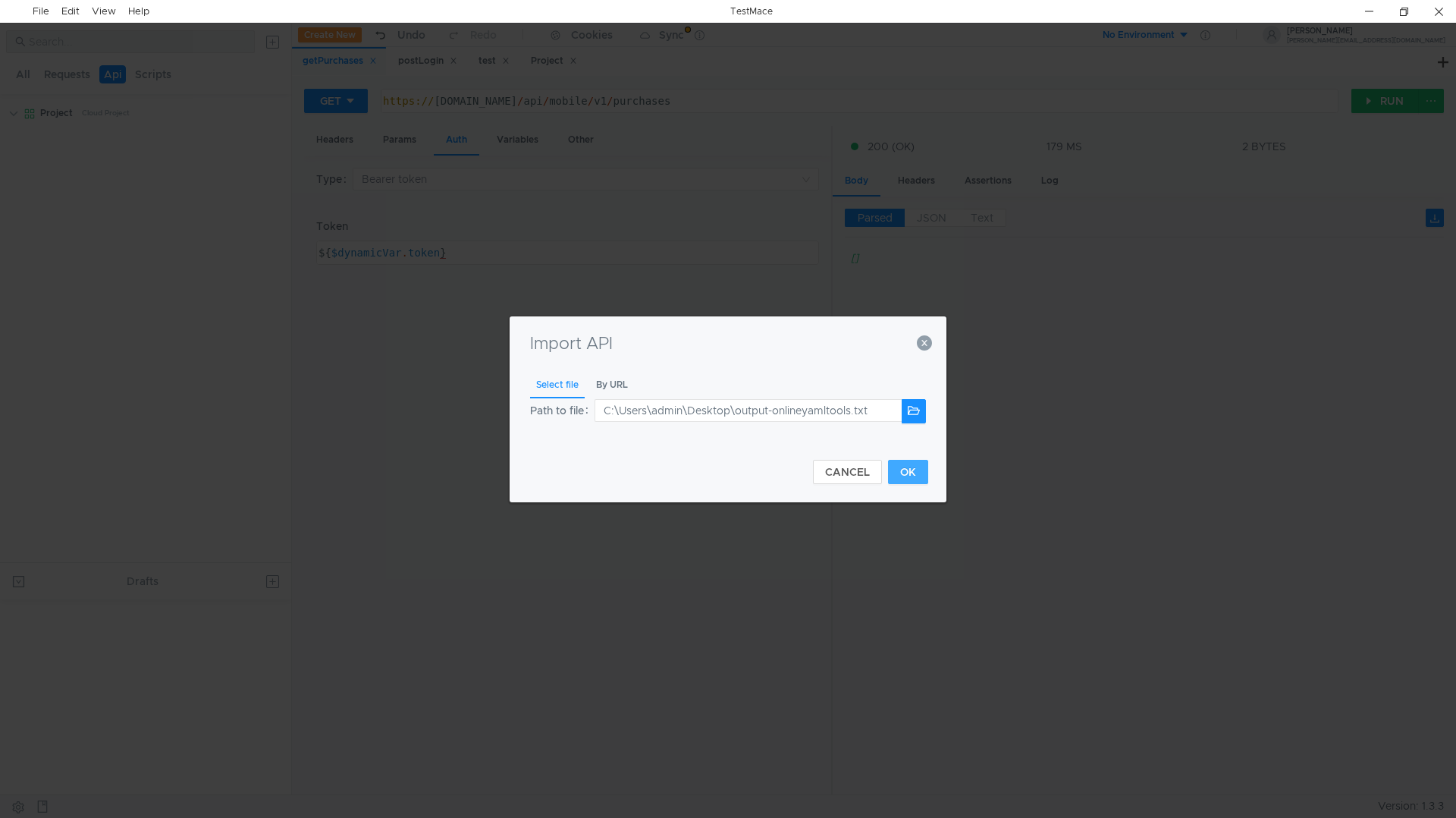
click at [918, 471] on button "OK" at bounding box center [908, 472] width 40 height 24
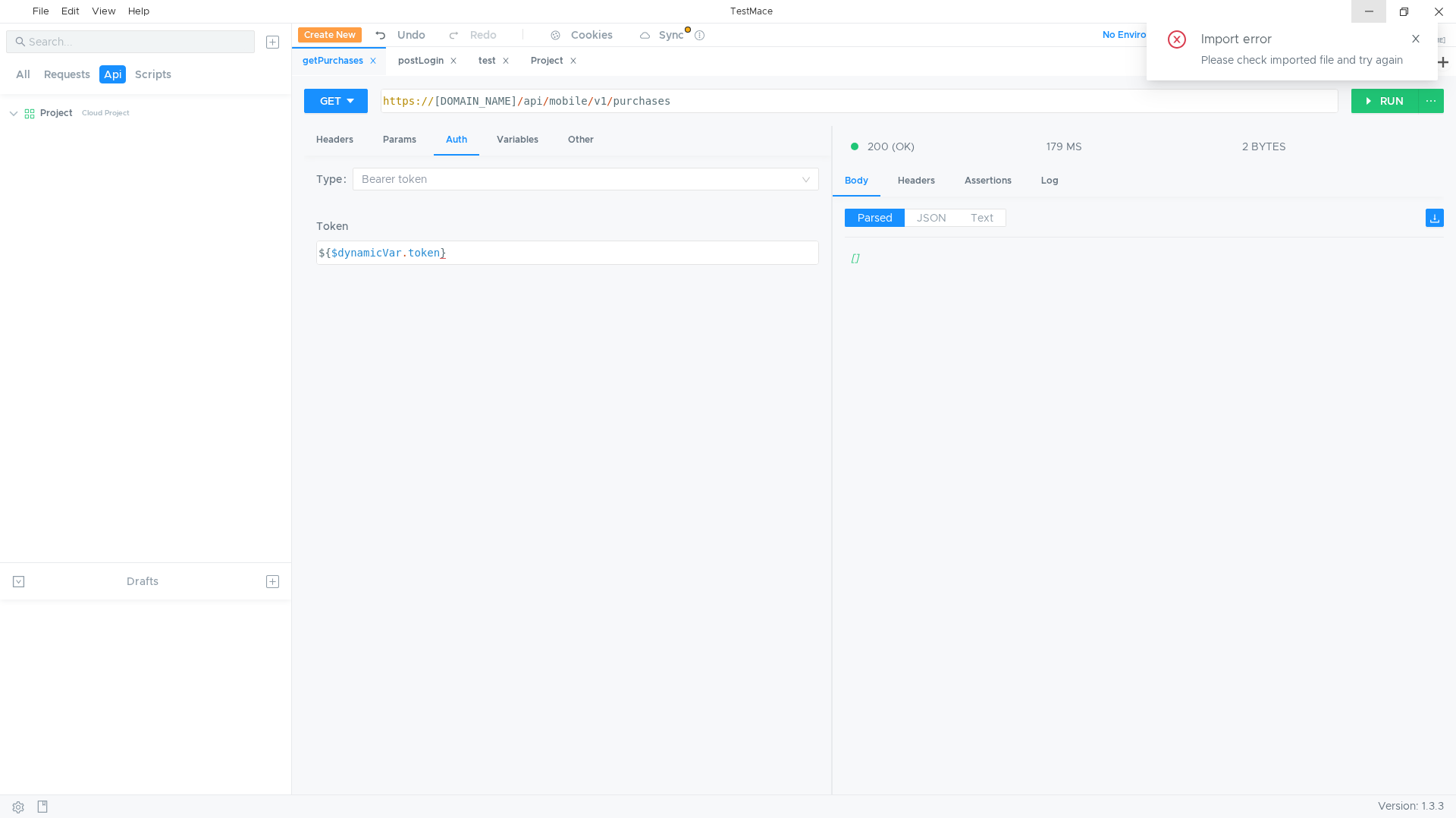
click at [1359, 11] on div at bounding box center [1369, 11] width 35 height 23
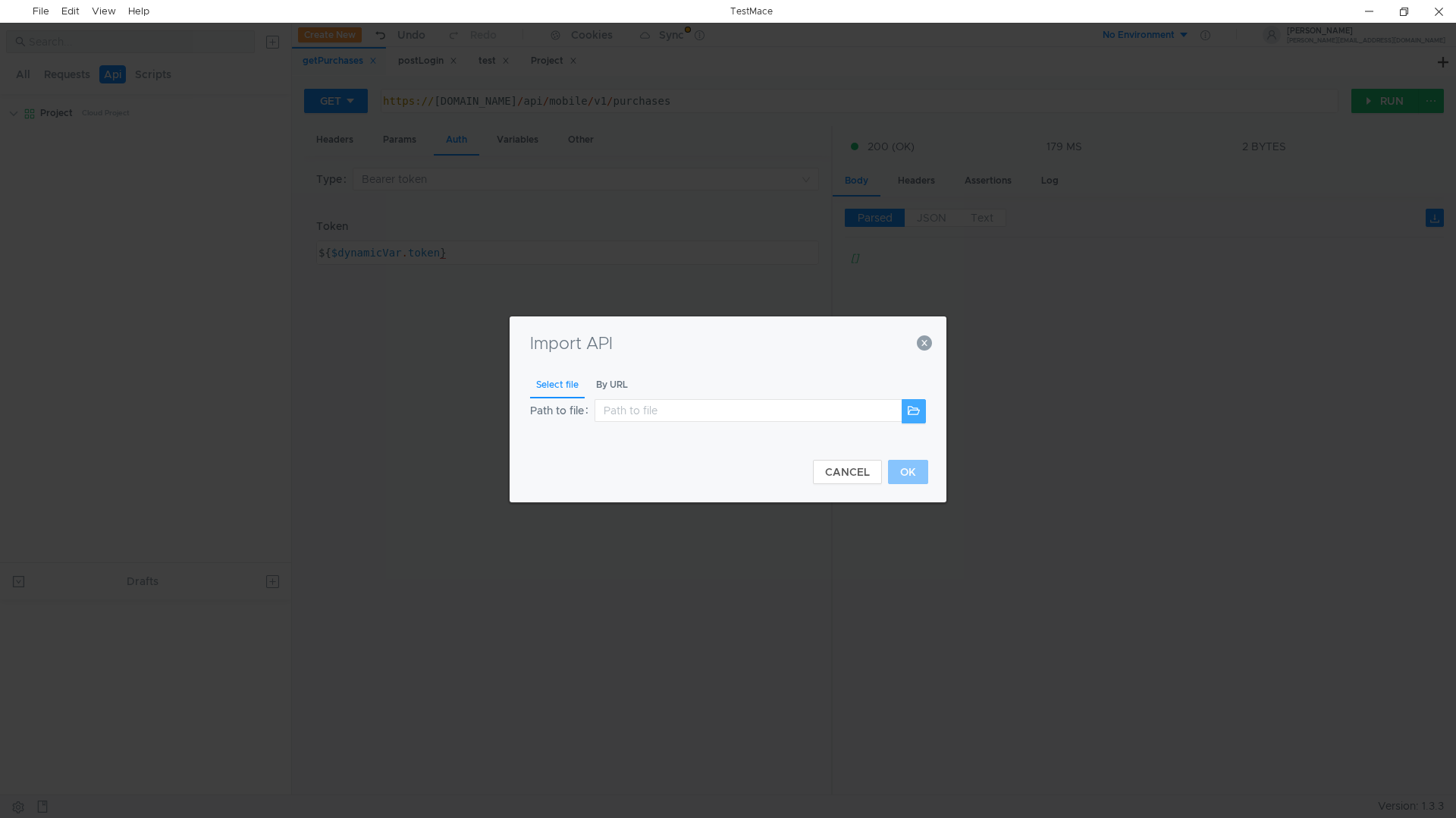
click at [914, 415] on button at bounding box center [914, 411] width 24 height 24
type input "C:\Users\admin\Desktop\output-onlineyamltools.json"
click at [905, 468] on button "OK" at bounding box center [908, 472] width 40 height 24
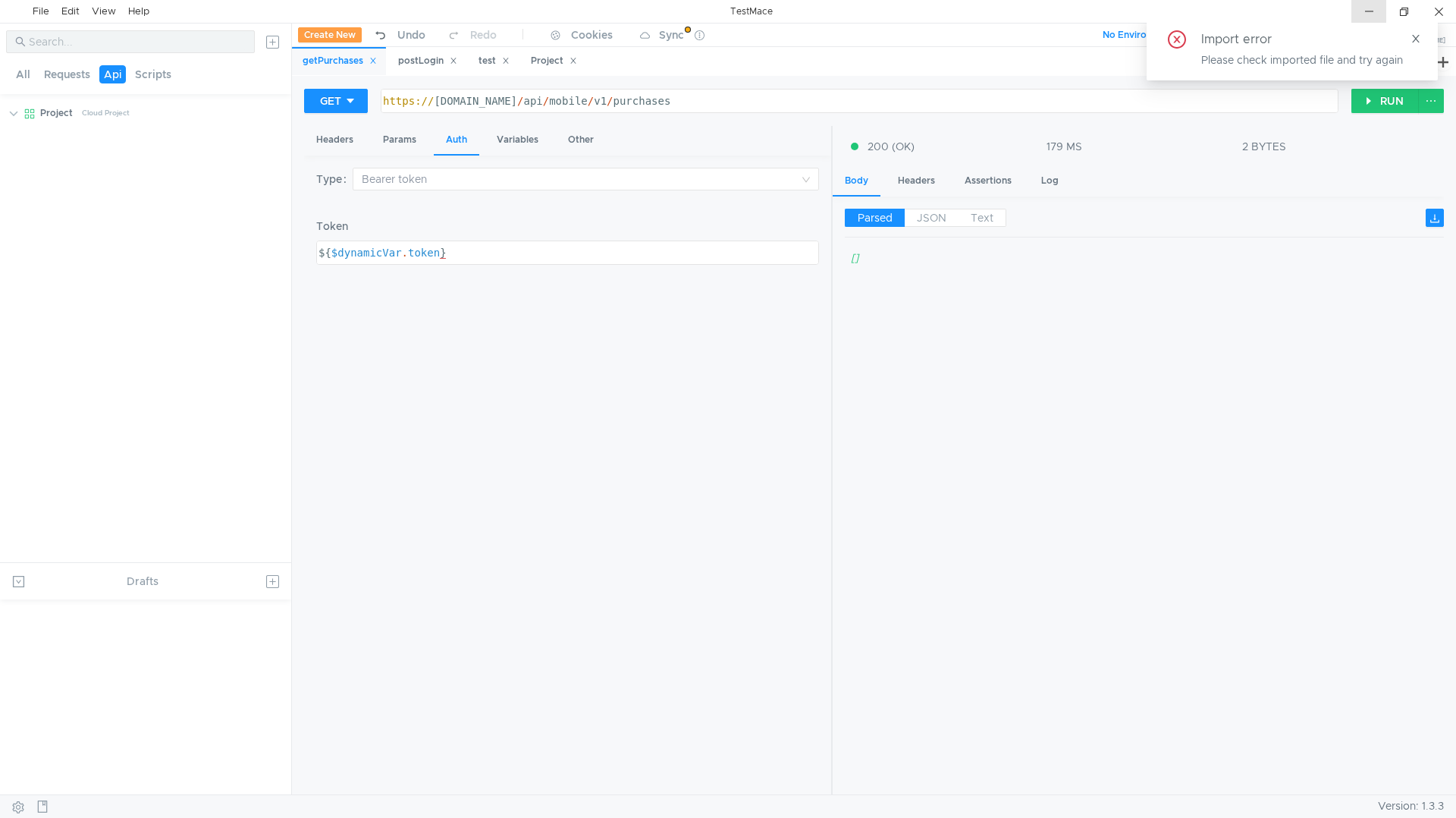
click at [1364, 13] on div at bounding box center [1369, 11] width 35 height 23
click at [16, 78] on button "All" at bounding box center [22, 74] width 23 height 18
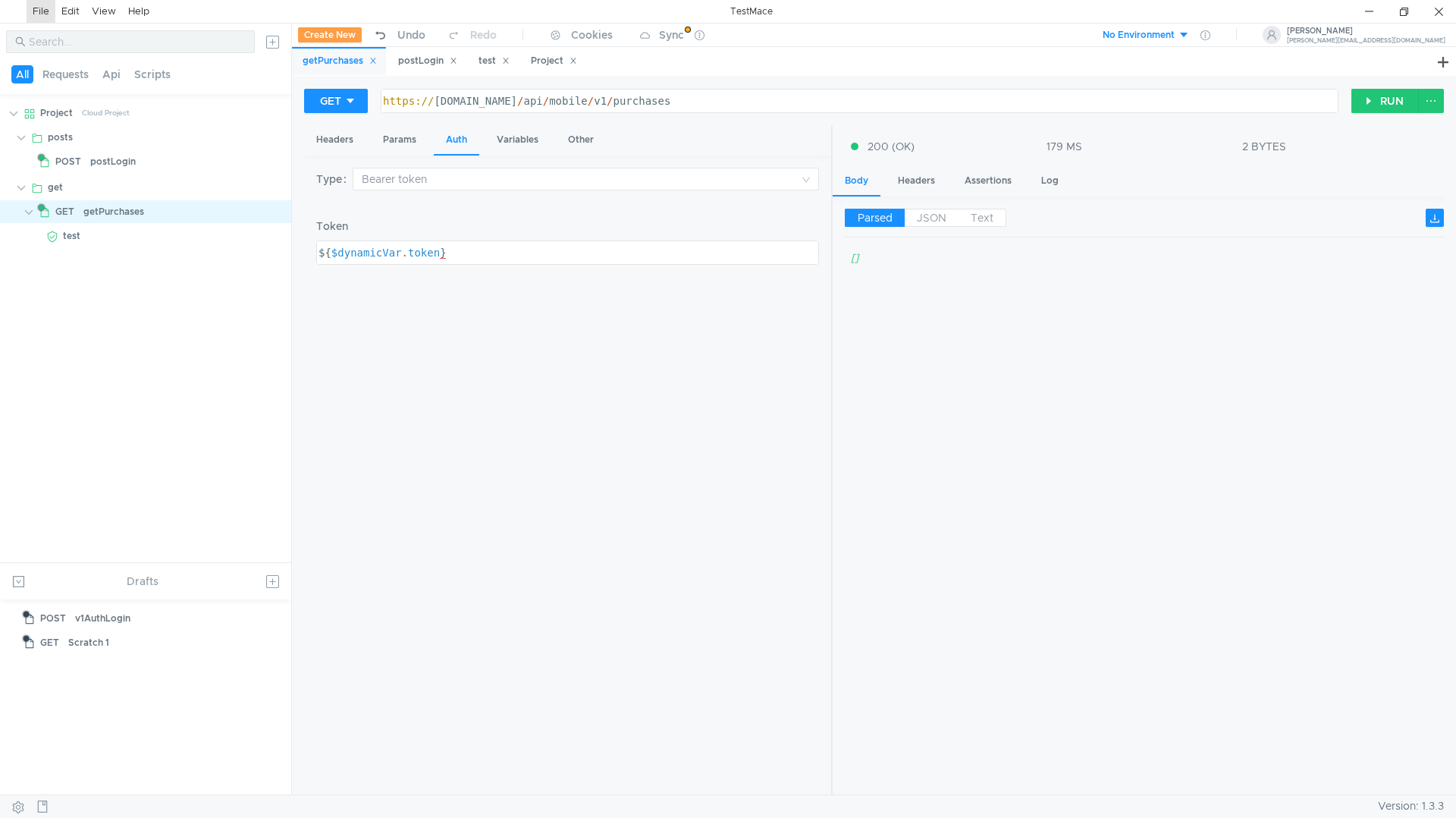
click at [40, 15] on div "File" at bounding box center [41, 11] width 16 height 23
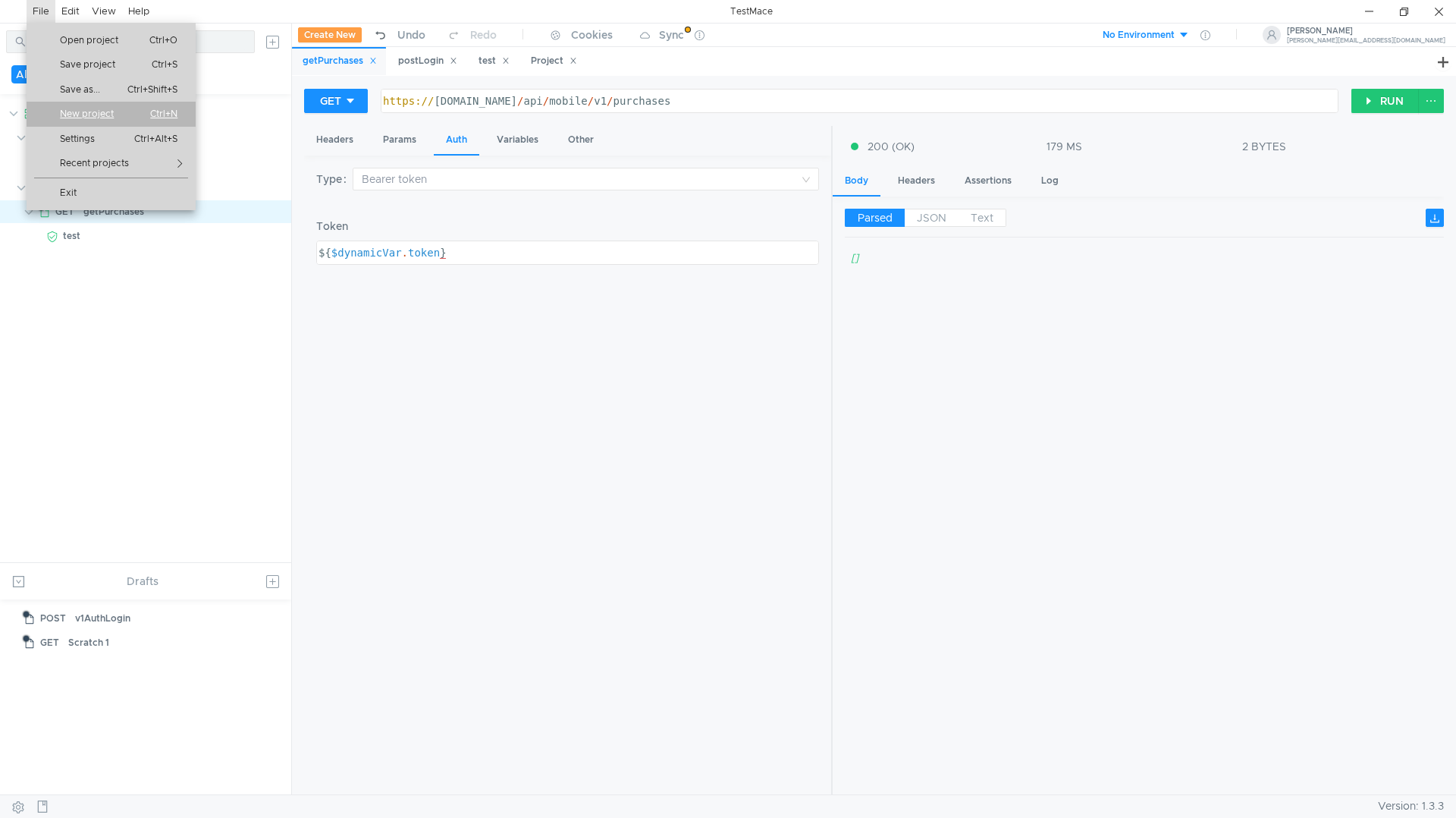
click at [81, 114] on span "New project" at bounding box center [93, 113] width 84 height 10
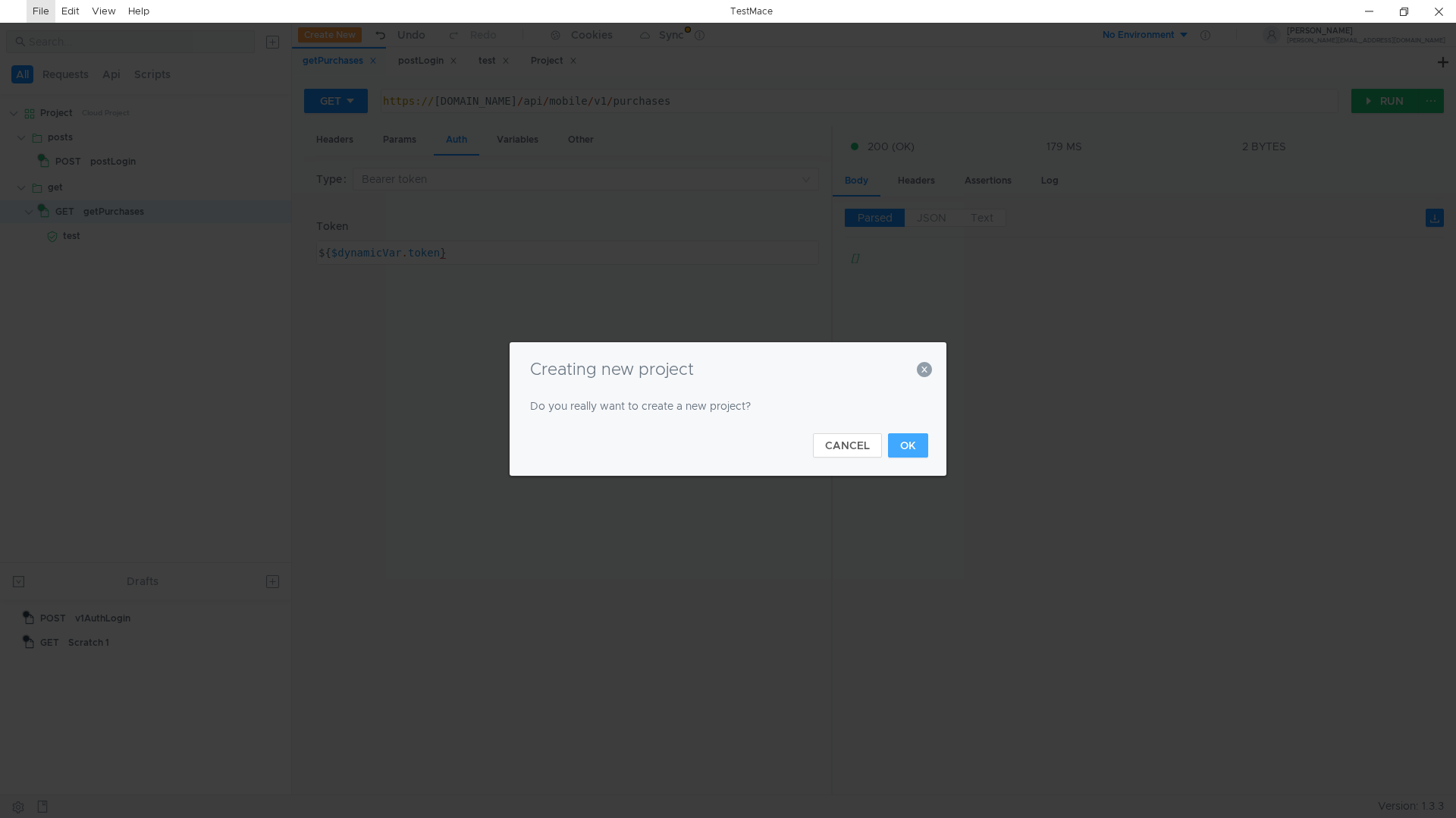
click at [898, 443] on button "OK" at bounding box center [908, 445] width 40 height 24
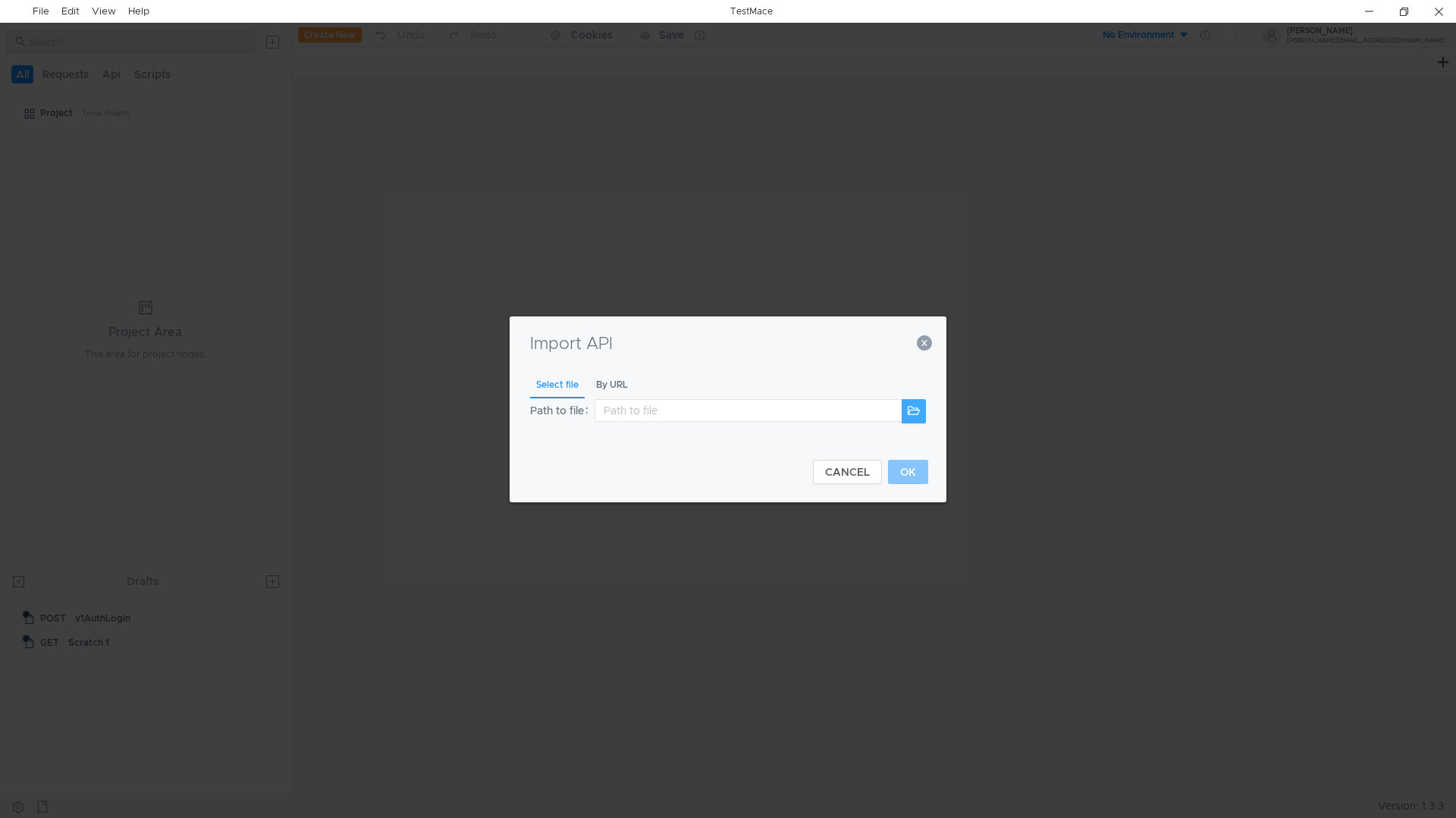
click at [919, 403] on button at bounding box center [914, 411] width 24 height 24
type input "C:\Users\admin\Desktop\output-onlineyamltools.json"
click at [900, 471] on button "OK" at bounding box center [908, 472] width 40 height 24
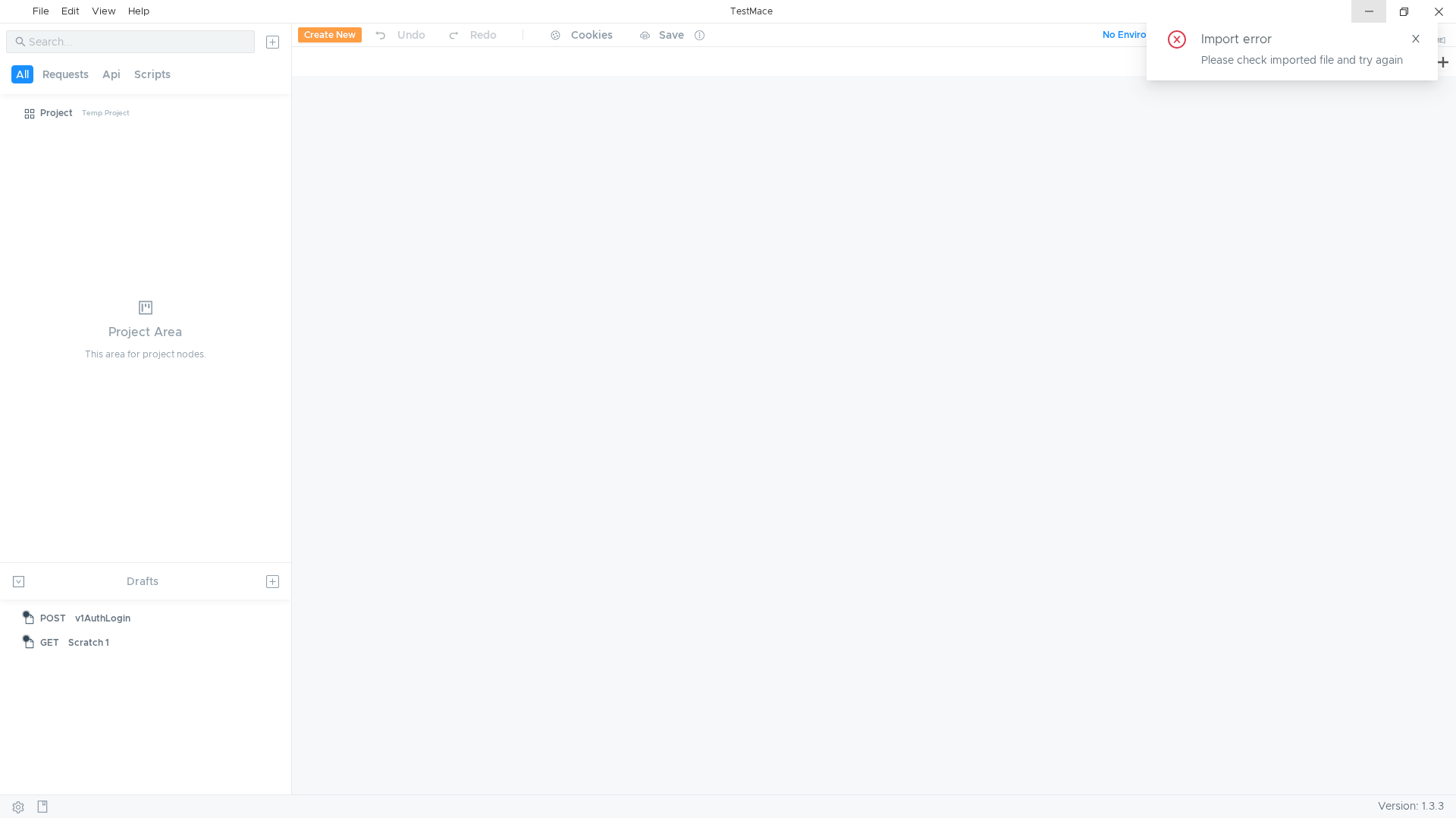
click at [1363, 14] on div at bounding box center [1369, 11] width 35 height 23
